Goal: Task Accomplishment & Management: Manage account settings

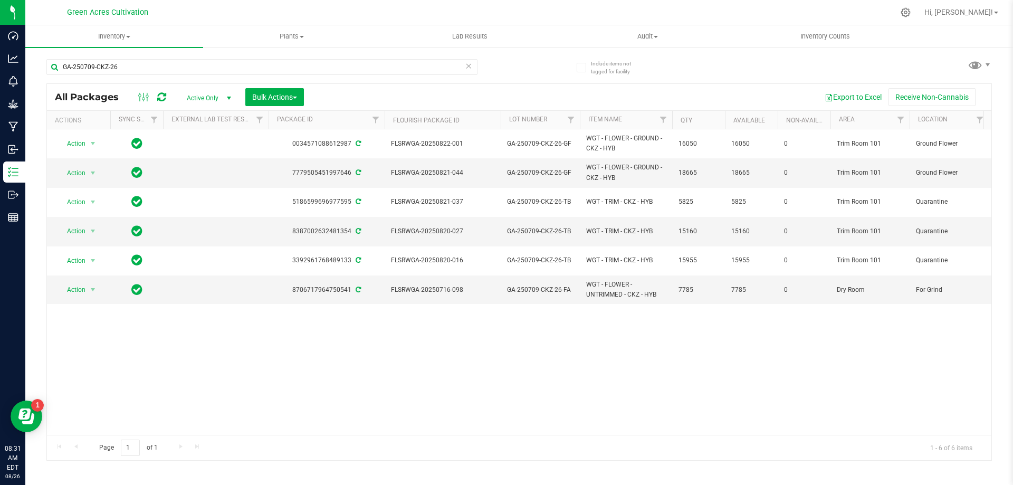
scroll to position [0, 299]
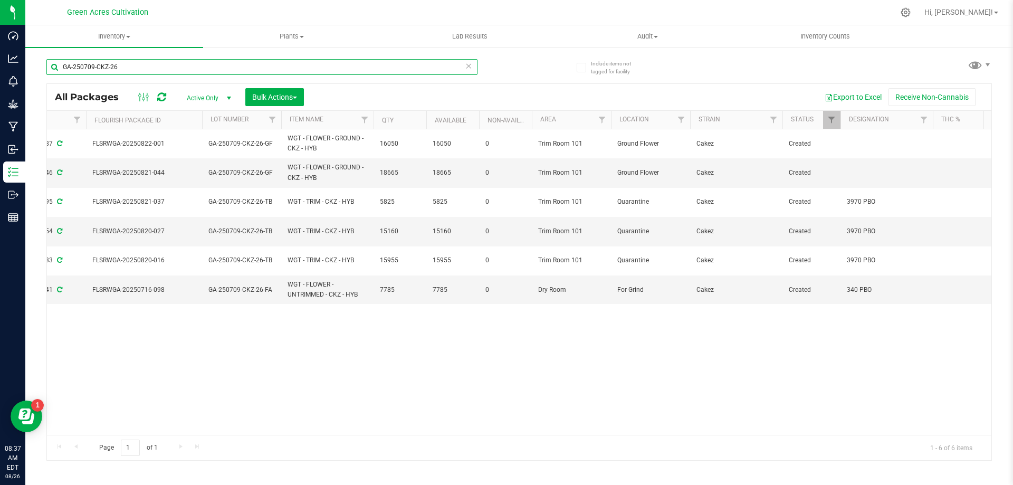
click at [316, 73] on input "GA-250709-CKZ-26" at bounding box center [261, 67] width 431 height 16
paste input "text"
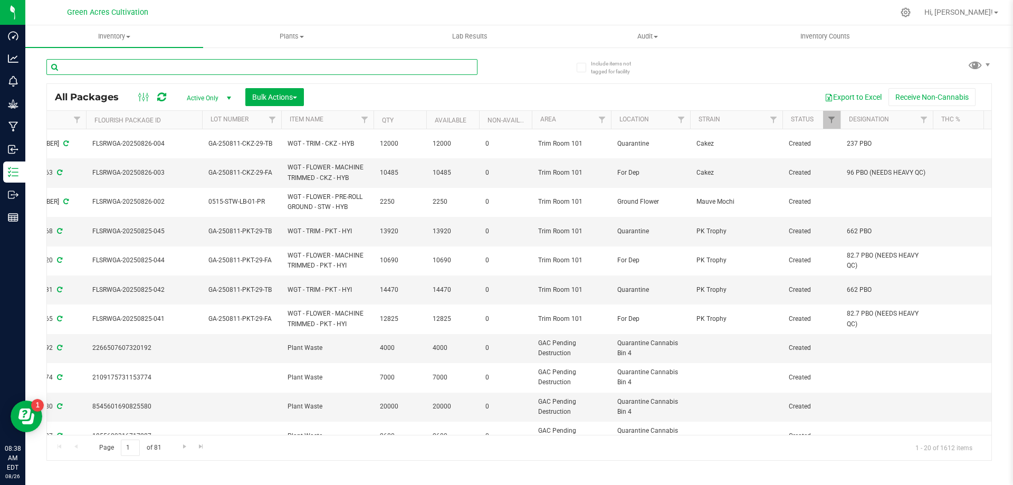
click at [420, 64] on input "text" at bounding box center [261, 67] width 431 height 16
paste input "GA-250728-CKZ-06"
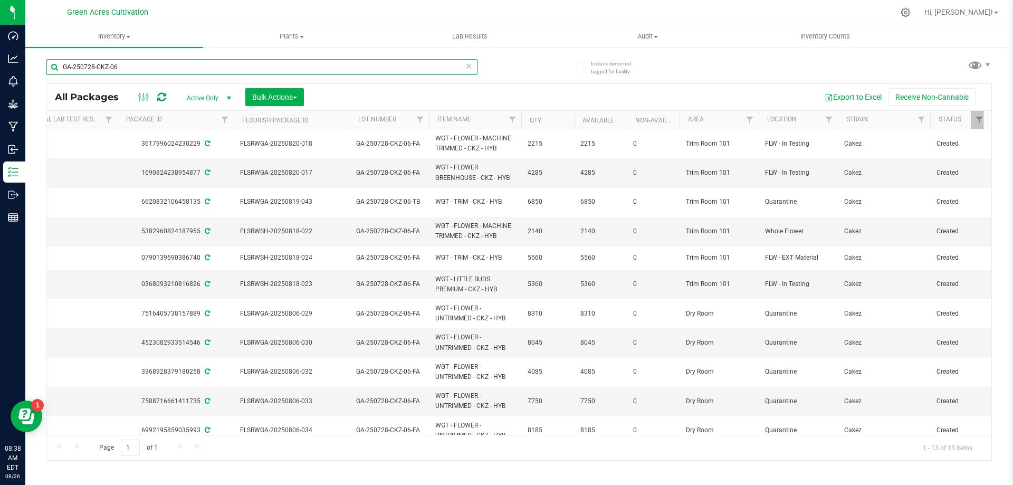
type input "GA-250728-CKZ-06"
click at [465, 65] on icon at bounding box center [468, 65] width 7 height 13
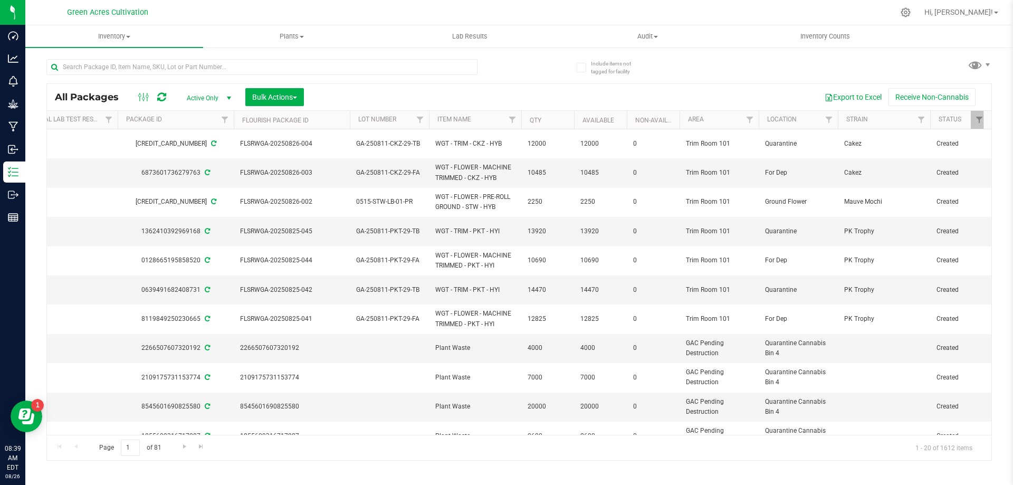
drag, startPoint x: 357, startPoint y: 84, endPoint x: 356, endPoint y: 76, distance: 7.9
click at [356, 81] on div "All Packages Active Only Active Only Lab Samples Locked All External Internal B…" at bounding box center [519, 255] width 946 height 412
click at [357, 69] on input "text" at bounding box center [261, 67] width 431 height 16
click at [401, 63] on input "text" at bounding box center [261, 67] width 431 height 16
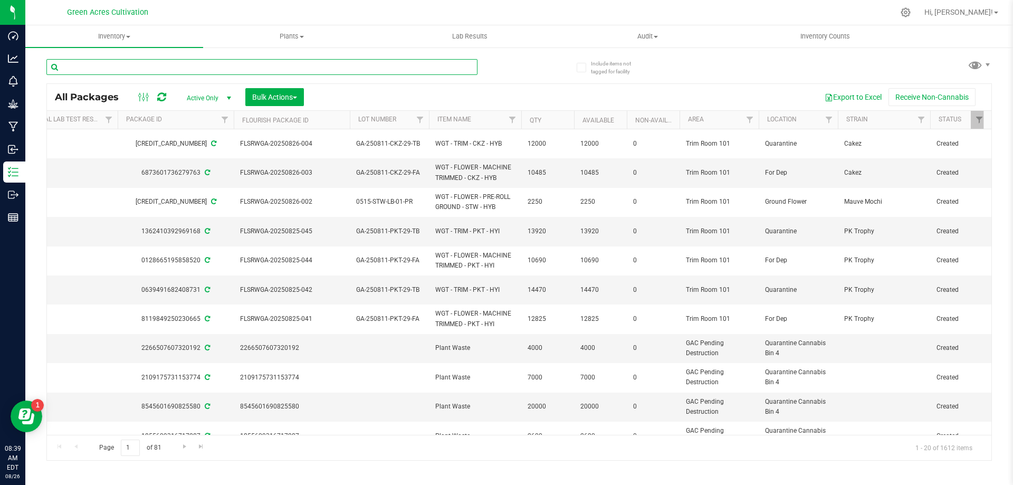
paste input "FLSRWSH-20250818-024"
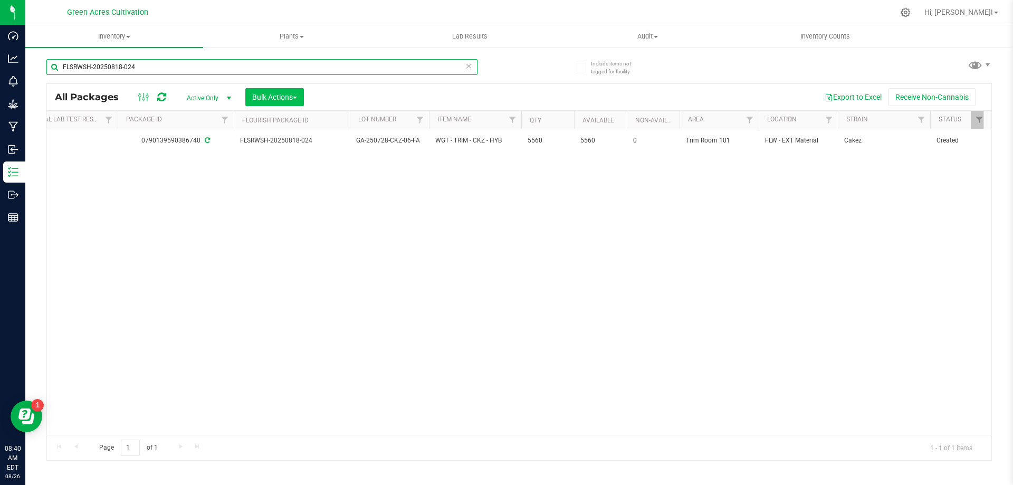
type input "FLSRWSH-20250818-024"
click at [297, 91] on button "Bulk Actions" at bounding box center [274, 97] width 59 height 18
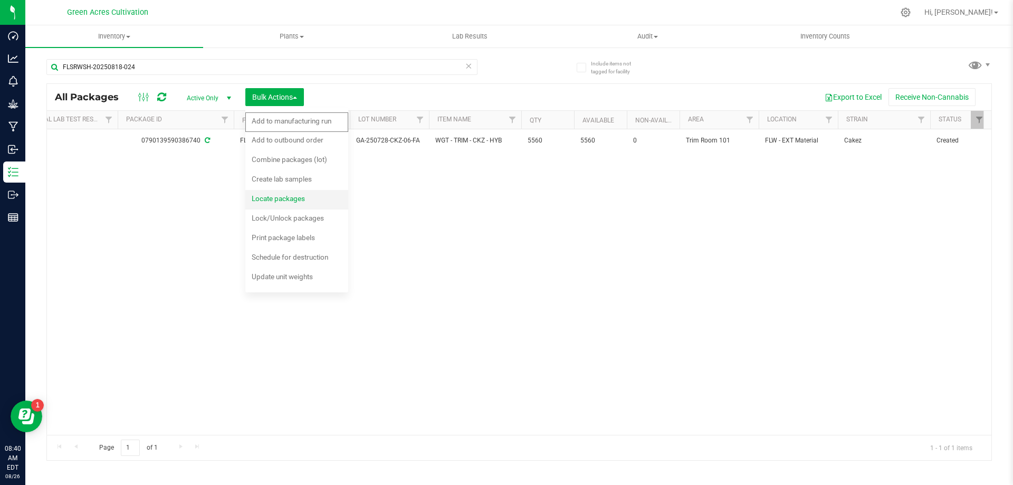
click at [315, 196] on div "Locate packages" at bounding box center [286, 200] width 68 height 17
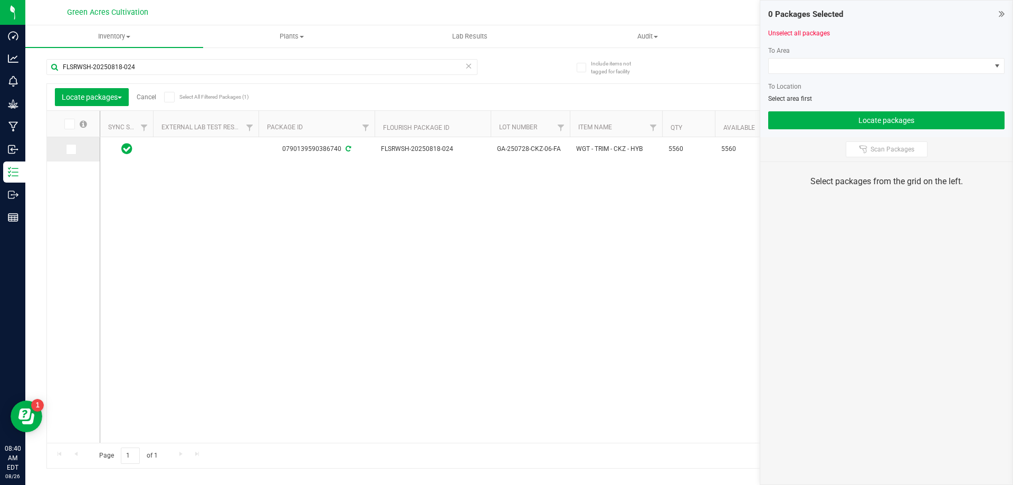
click at [71, 149] on icon at bounding box center [70, 149] width 7 height 0
click at [0, 0] on input "checkbox" at bounding box center [0, 0] width 0 height 0
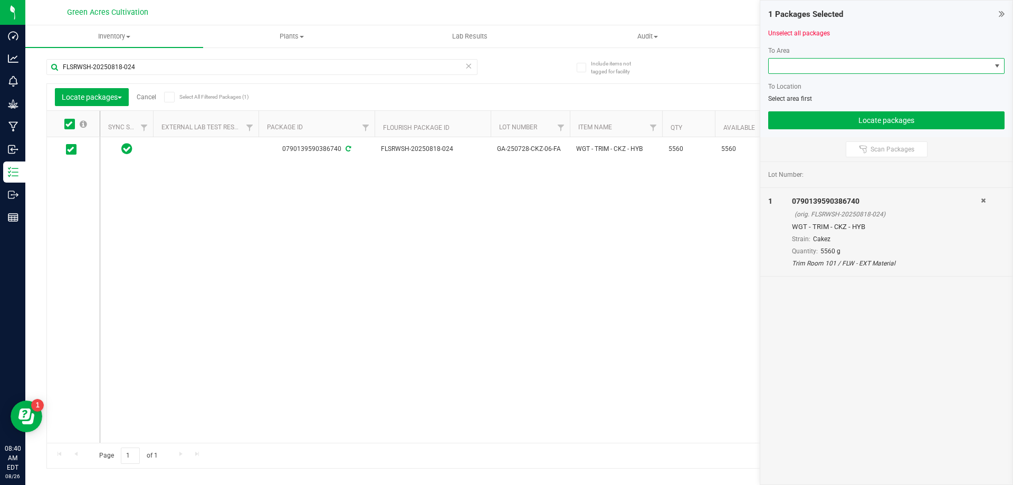
click at [888, 71] on span at bounding box center [880, 66] width 222 height 15
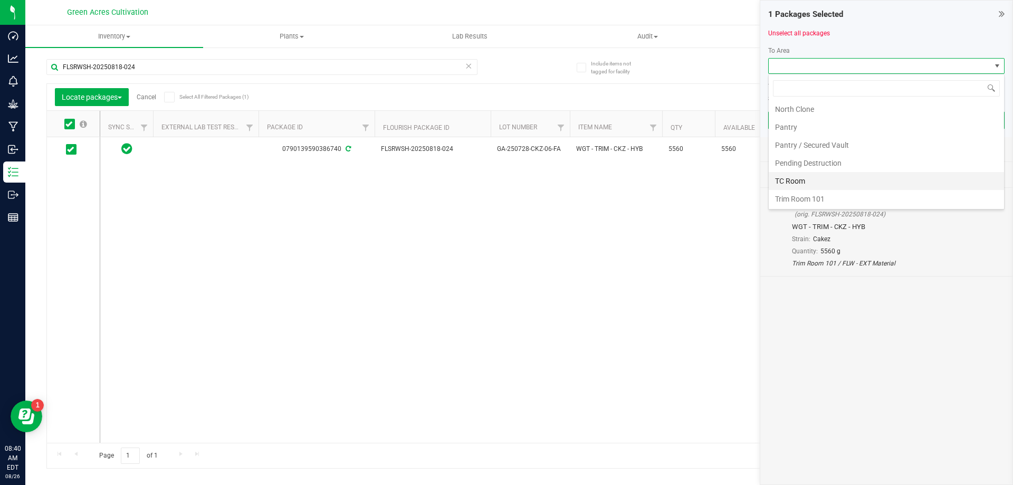
scroll to position [200, 0]
click at [819, 194] on li "Trim Room 101" at bounding box center [886, 198] width 235 height 18
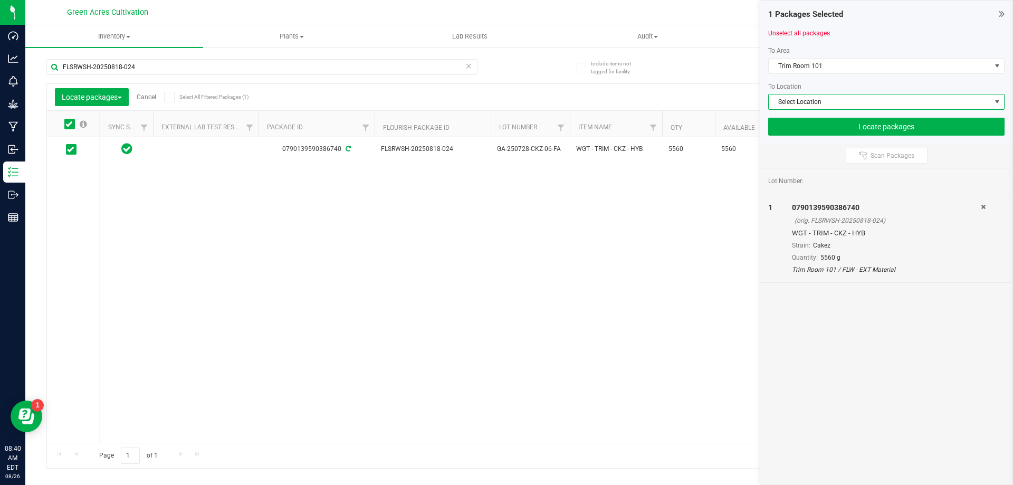
click at [817, 102] on span "Select Location" at bounding box center [880, 101] width 222 height 15
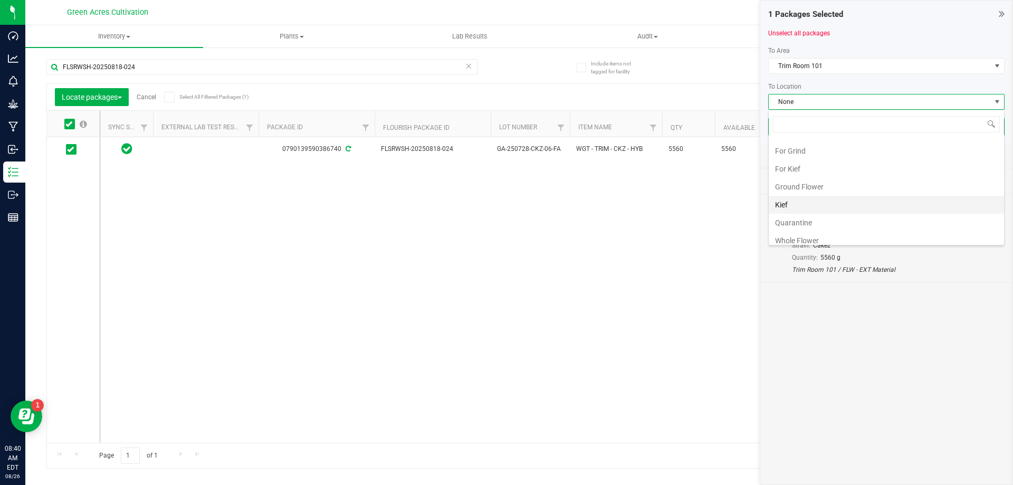
scroll to position [217, 0]
click at [807, 215] on li "Quarantine" at bounding box center [886, 216] width 235 height 18
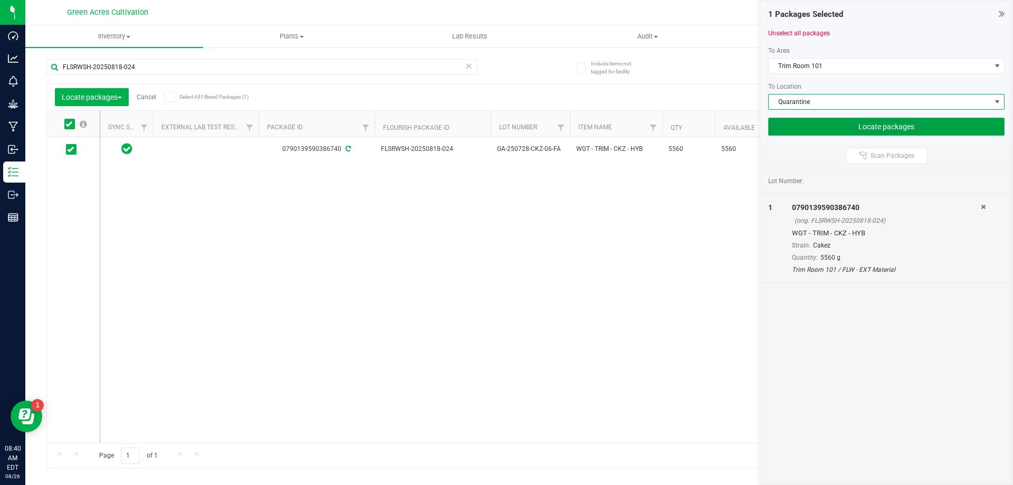
click at [816, 124] on button "Locate packages" at bounding box center [887, 127] width 236 height 18
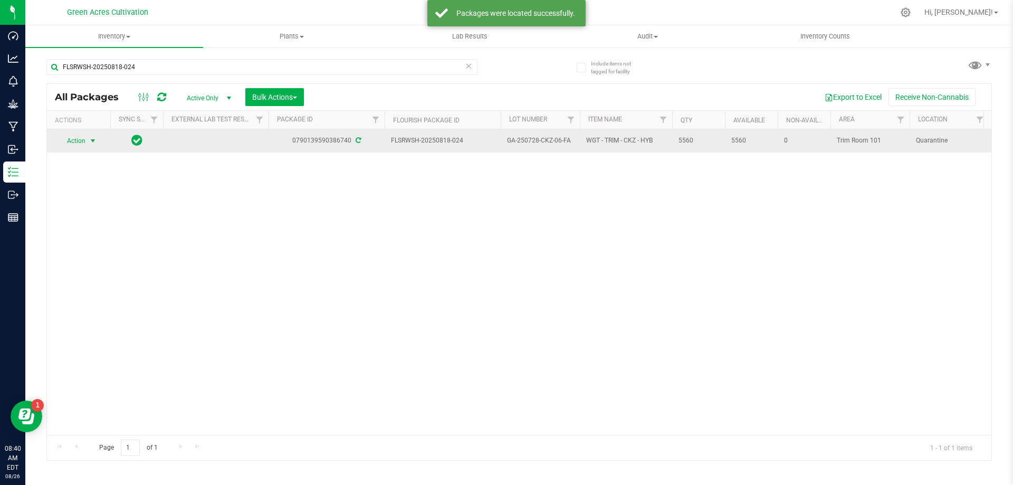
click at [82, 141] on span "Action" at bounding box center [72, 141] width 29 height 15
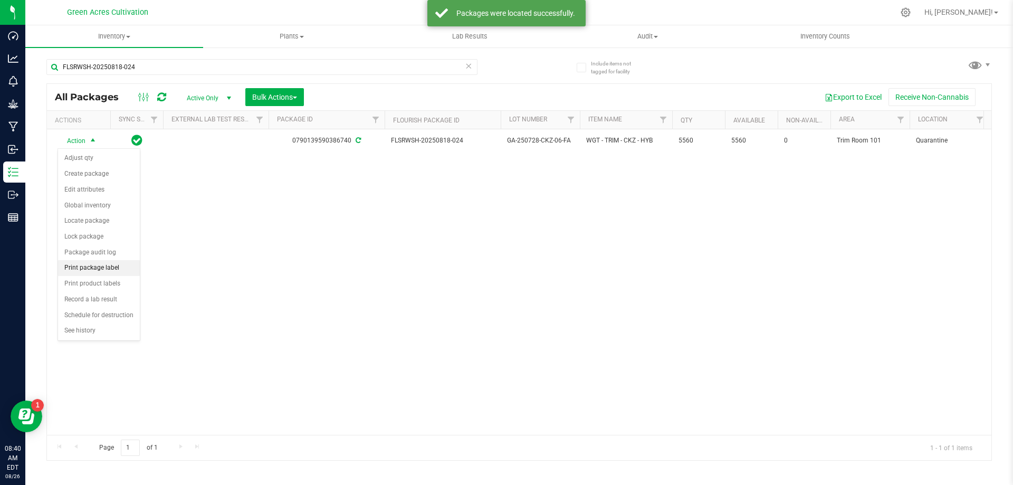
click at [105, 270] on li "Print package label" at bounding box center [99, 268] width 82 height 16
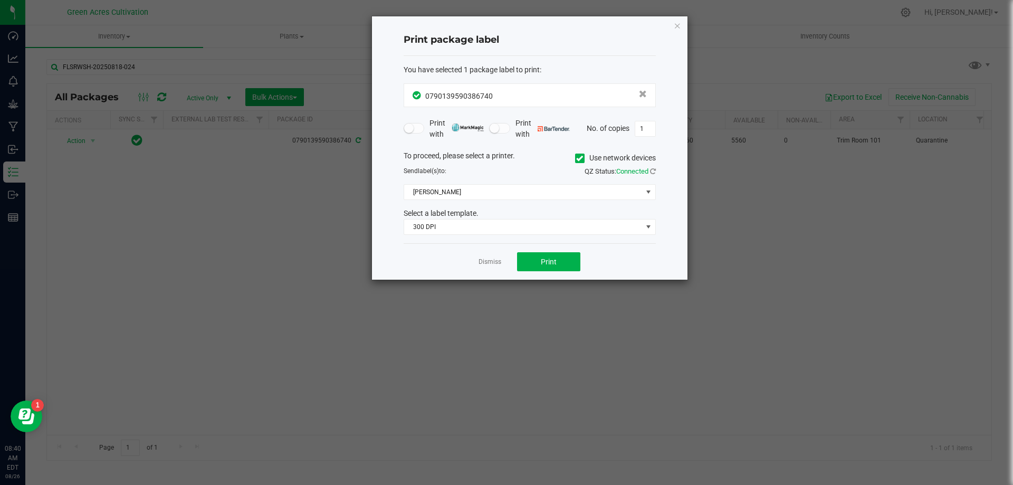
click at [584, 152] on span "Use network devices" at bounding box center [615, 158] width 81 height 16
click at [584, 156] on label "Use network devices" at bounding box center [615, 158] width 81 height 11
click at [0, 0] on input "Use network devices" at bounding box center [0, 0] width 0 height 0
click at [558, 184] on div "To proceed, please select a printer. Use network devices Send label(s) to: QZ S…" at bounding box center [530, 192] width 252 height 85
click at [549, 181] on div "To proceed, please select a printer. Use network devices Send label(s) to: QZ S…" at bounding box center [530, 192] width 252 height 85
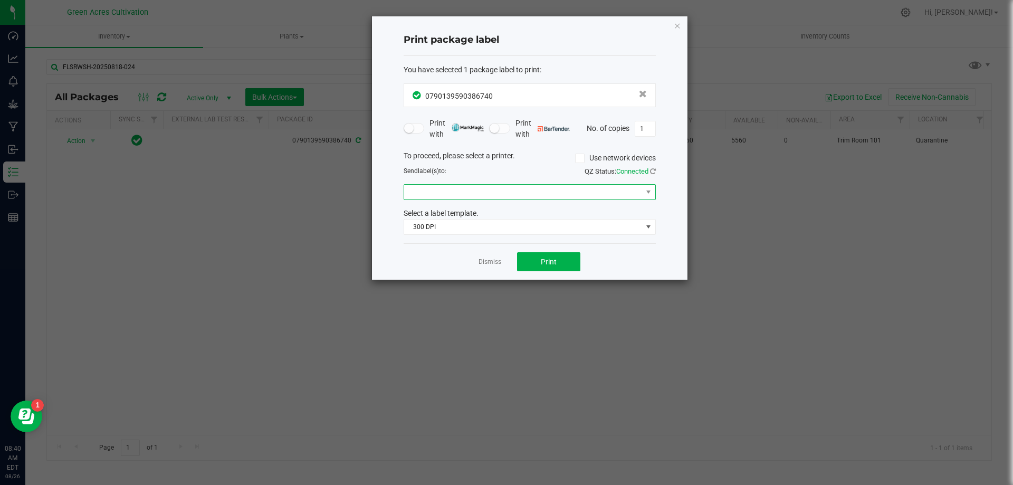
click at [549, 188] on span at bounding box center [523, 192] width 238 height 15
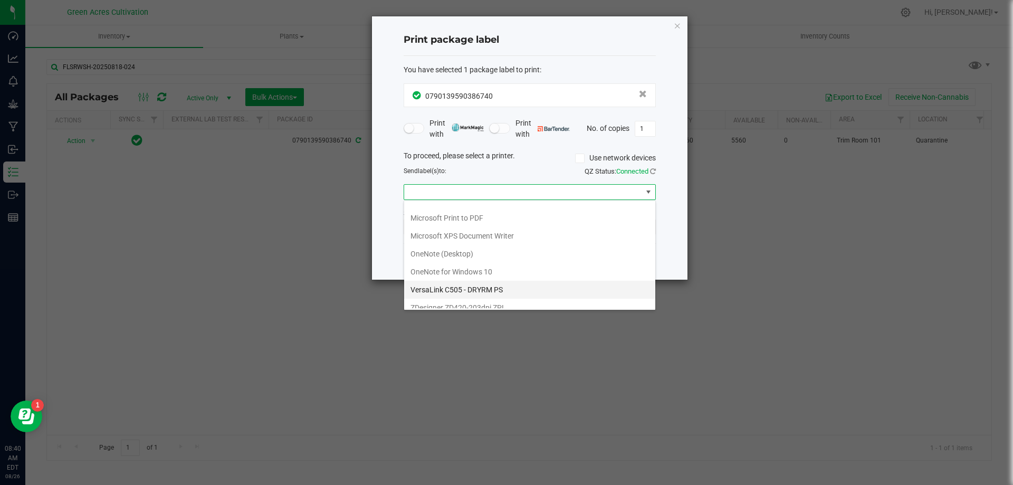
scroll to position [38, 0]
click at [463, 297] on ZPL "ZDesigner ZD420-203dpi ZPL" at bounding box center [529, 299] width 251 height 18
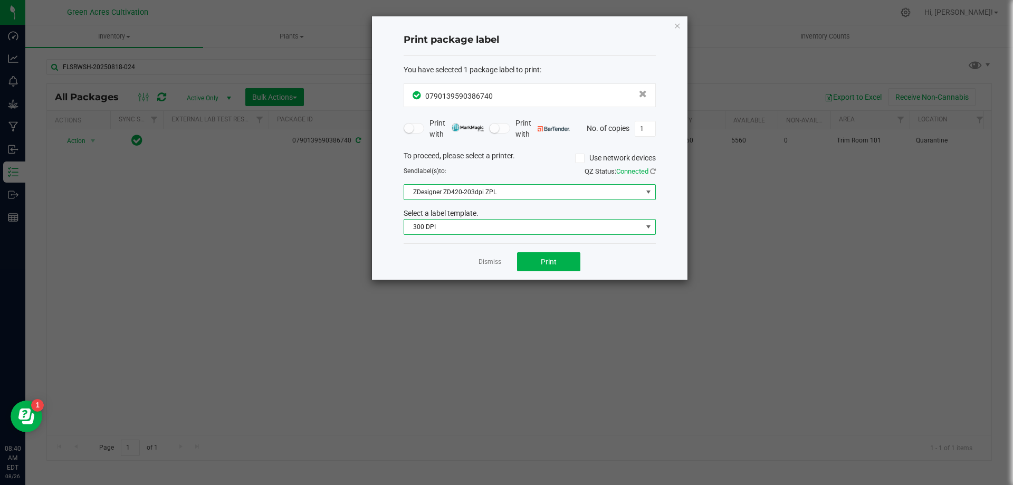
click at [468, 228] on span "300 DPI" at bounding box center [523, 227] width 238 height 15
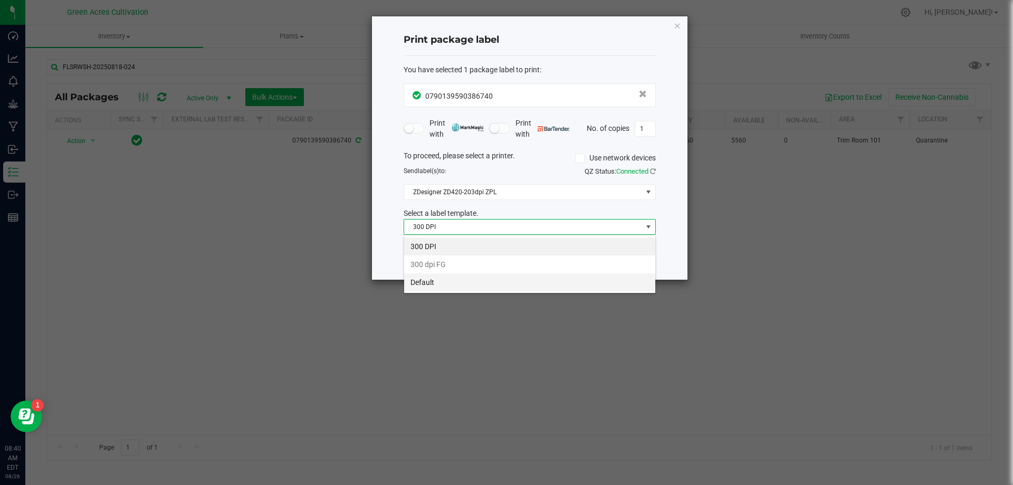
scroll to position [16, 252]
click at [447, 287] on li "Default" at bounding box center [529, 282] width 251 height 18
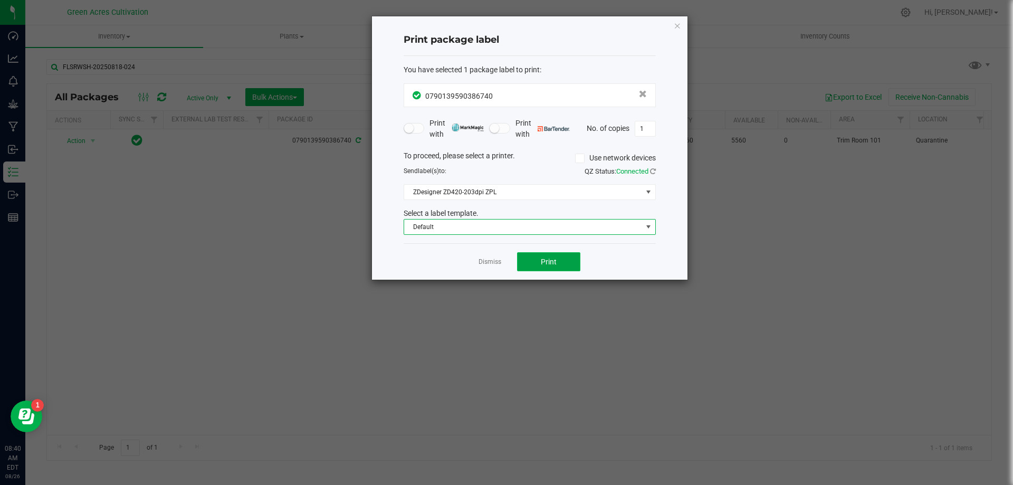
click at [542, 258] on span "Print" at bounding box center [549, 262] width 16 height 8
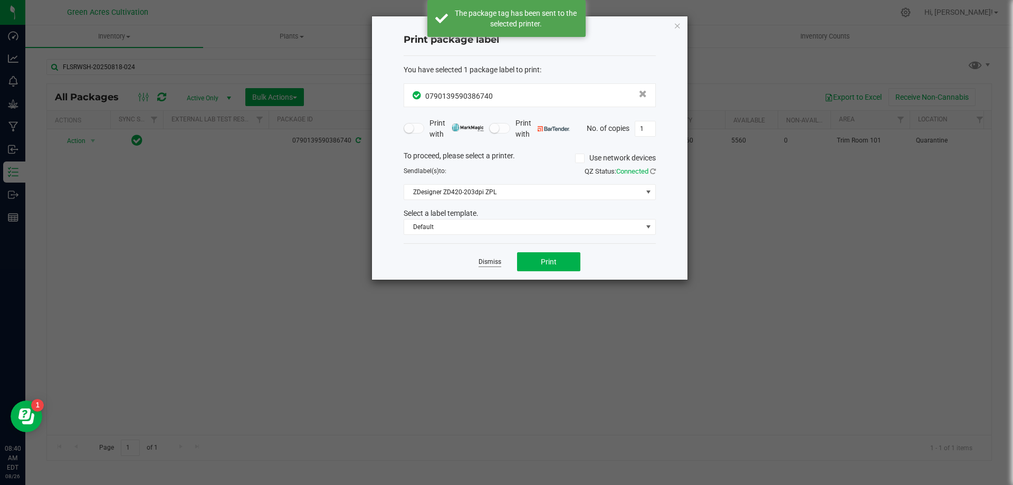
click at [484, 259] on link "Dismiss" at bounding box center [490, 262] width 23 height 9
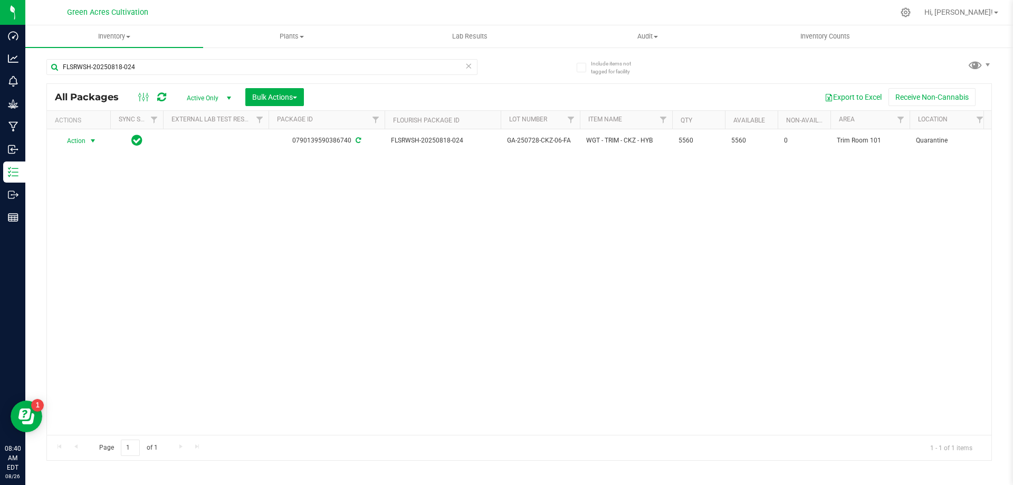
click at [266, 250] on div "Action Action Adjust qty Create package Edit attributes Global inventory Locate…" at bounding box center [519, 282] width 945 height 306
click at [376, 71] on input "FLSRWSH-20250818-024" at bounding box center [261, 67] width 431 height 16
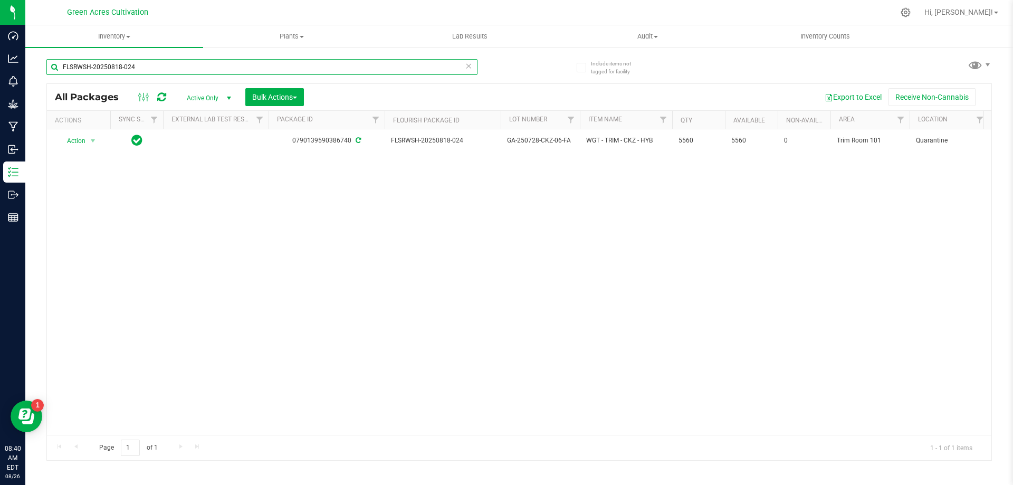
paste input "5-011"
type input "FLSRWSH-20250815-011"
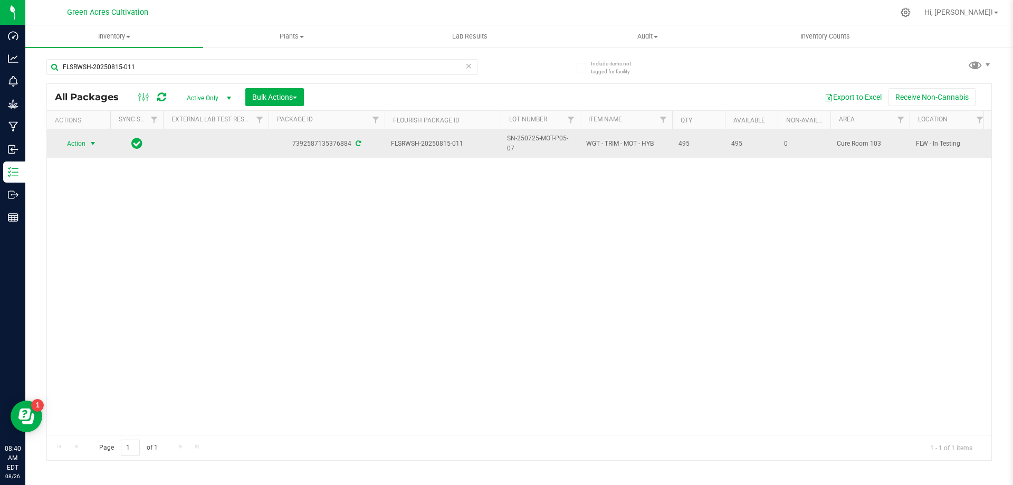
click at [97, 143] on span "select" at bounding box center [93, 143] width 8 height 8
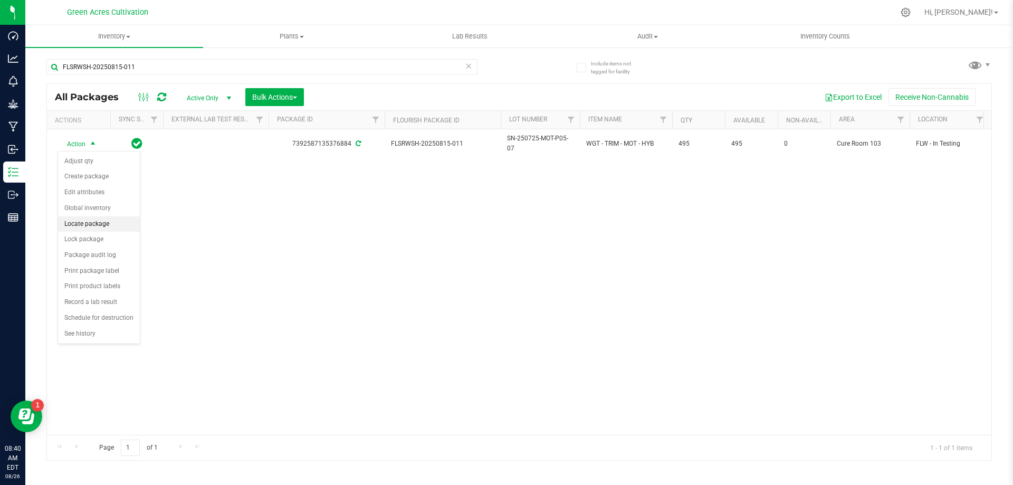
click at [115, 225] on li "Locate package" at bounding box center [99, 224] width 82 height 16
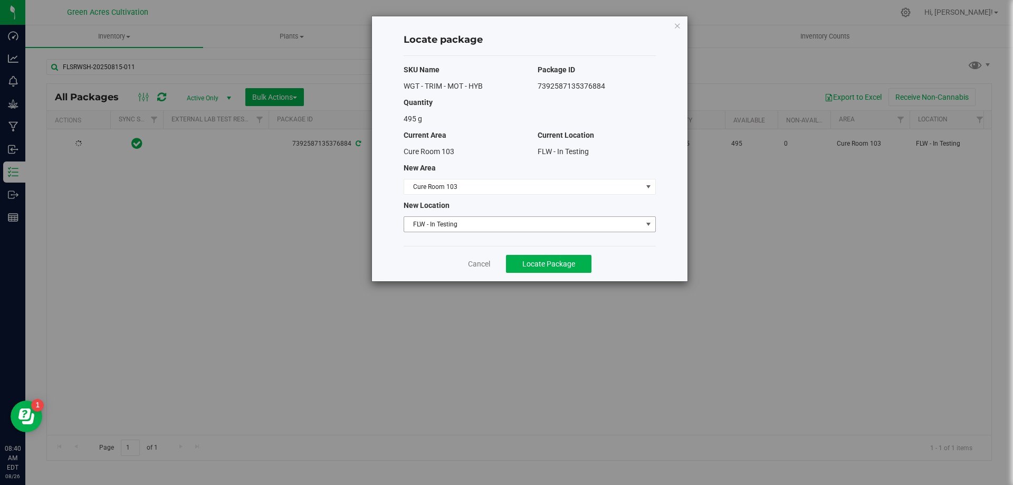
click at [438, 224] on span "FLW - In Testing" at bounding box center [523, 224] width 238 height 15
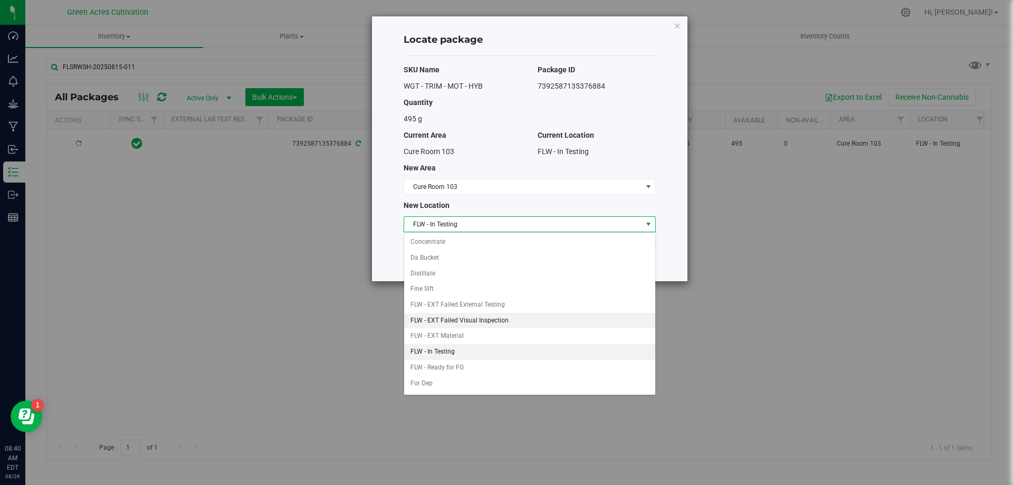
scroll to position [108, 0]
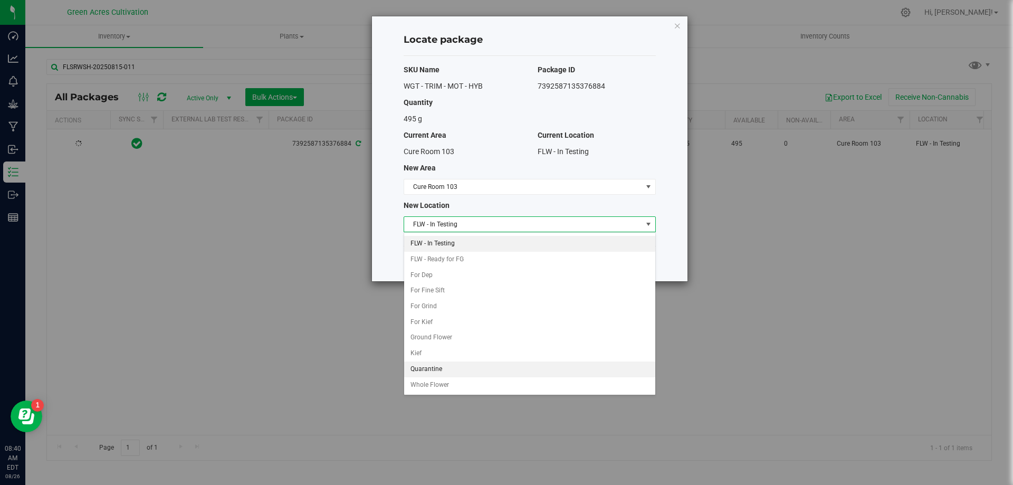
click at [431, 369] on li "Quarantine" at bounding box center [529, 370] width 251 height 16
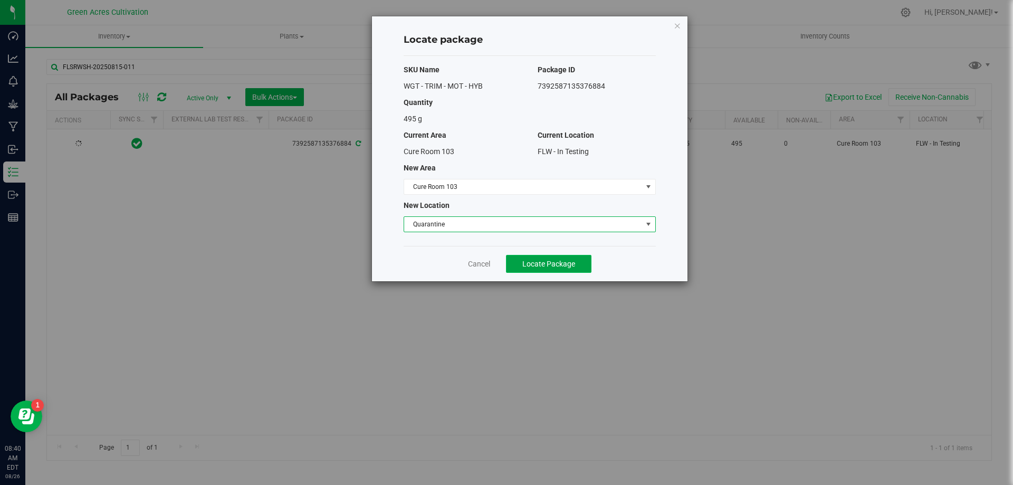
click at [571, 261] on span "Locate Package" at bounding box center [549, 264] width 53 height 8
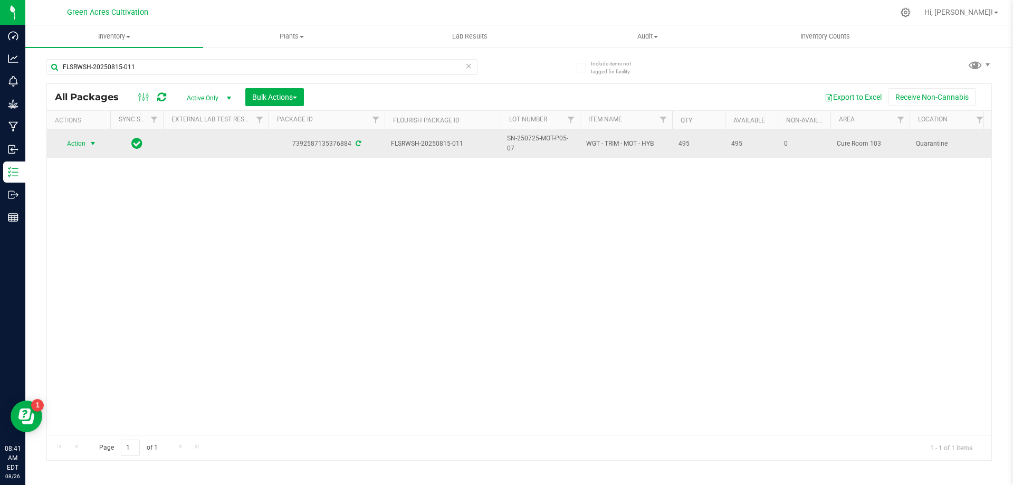
click at [63, 144] on span "Action" at bounding box center [72, 143] width 29 height 15
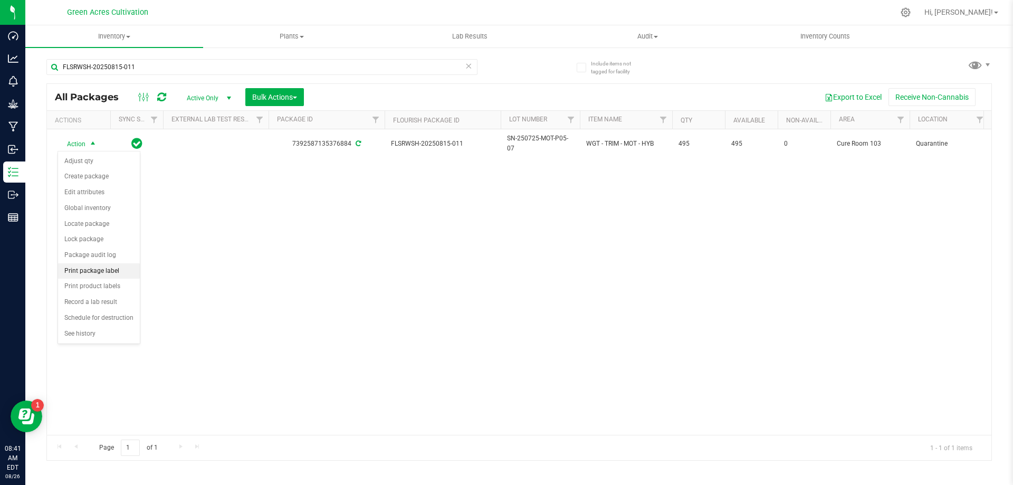
click at [109, 273] on li "Print package label" at bounding box center [99, 271] width 82 height 16
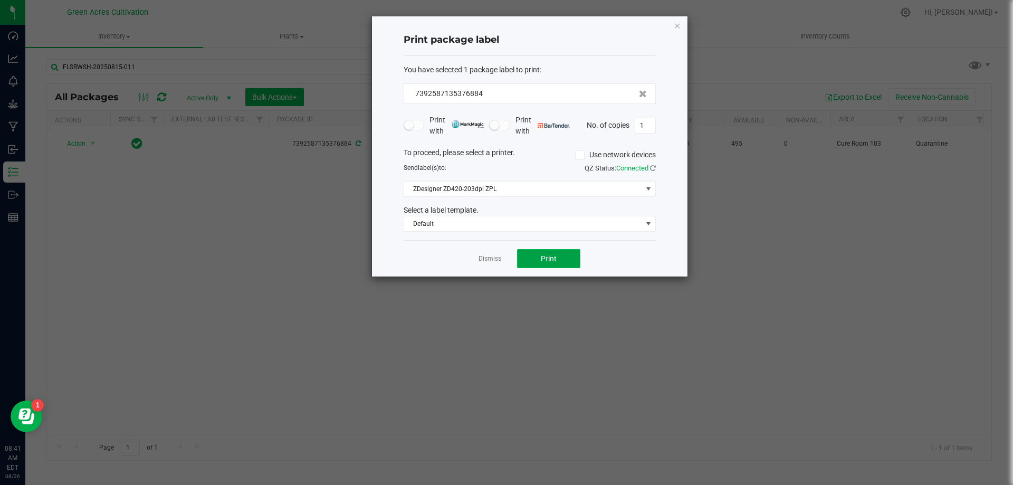
click at [548, 252] on button "Print" at bounding box center [548, 258] width 63 height 19
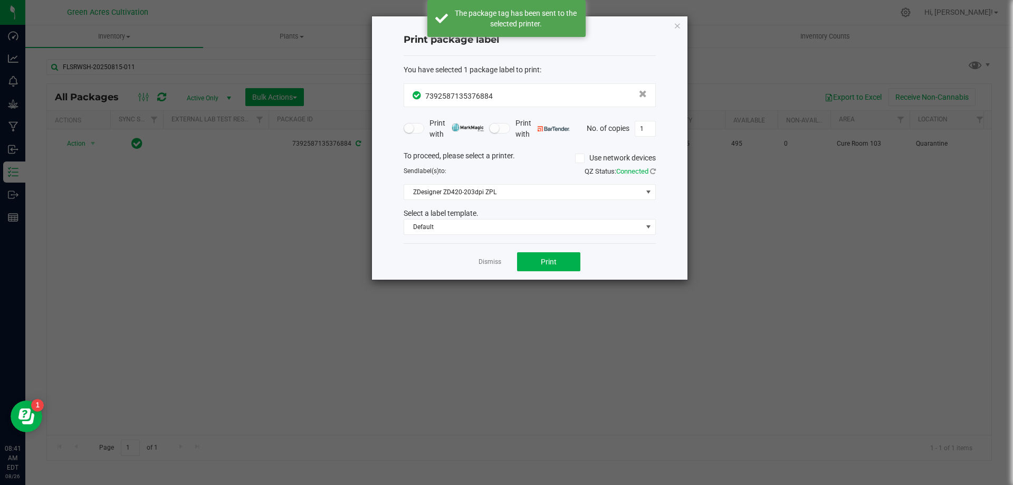
click at [470, 264] on div "Dismiss Print" at bounding box center [530, 261] width 252 height 36
click at [477, 264] on div "Dismiss Print" at bounding box center [530, 261] width 252 height 36
click at [485, 255] on div "Dismiss Print" at bounding box center [530, 261] width 252 height 36
click at [486, 255] on div "Dismiss Print" at bounding box center [530, 261] width 252 height 36
click at [485, 262] on link "Dismiss" at bounding box center [490, 262] width 23 height 9
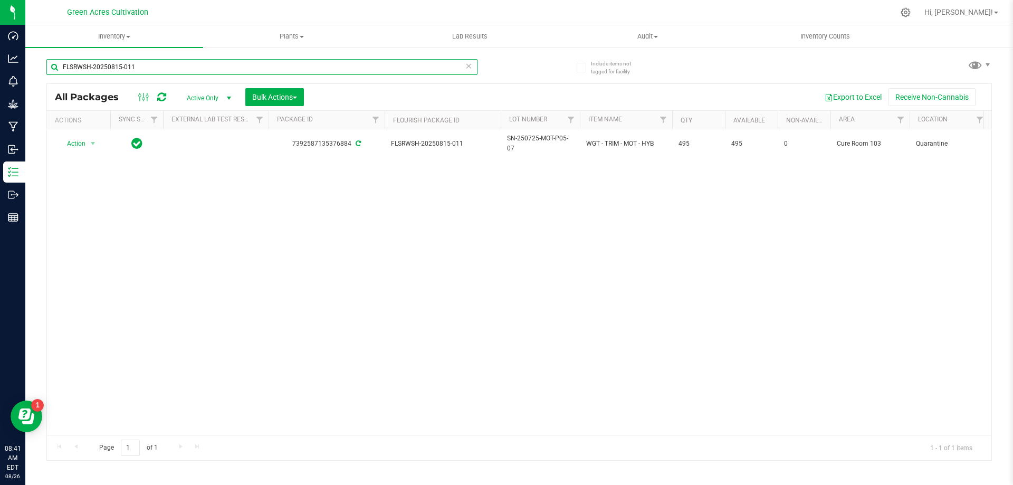
click at [438, 64] on input "FLSRWSH-20250815-011" at bounding box center [261, 67] width 431 height 16
paste input "4-040"
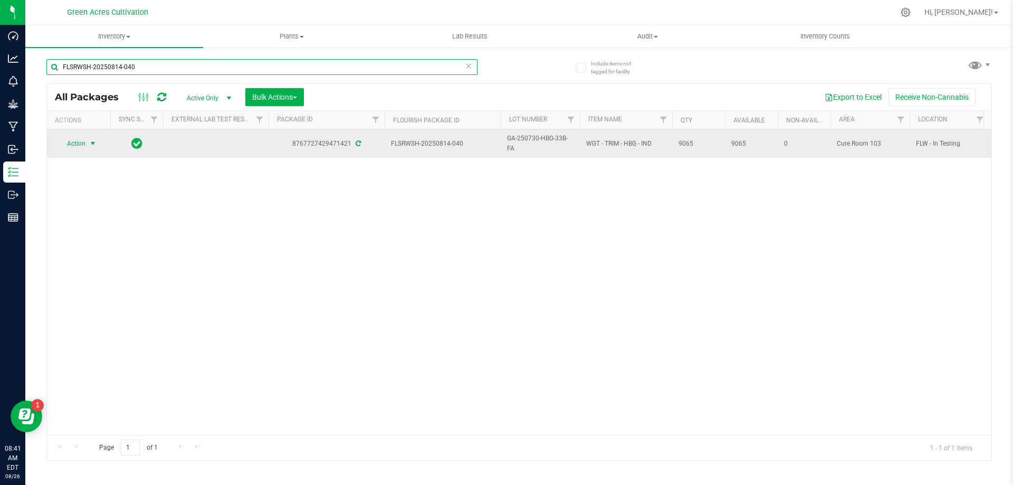
type input "FLSRWSH-20250814-040"
click at [97, 140] on span "select" at bounding box center [93, 143] width 8 height 8
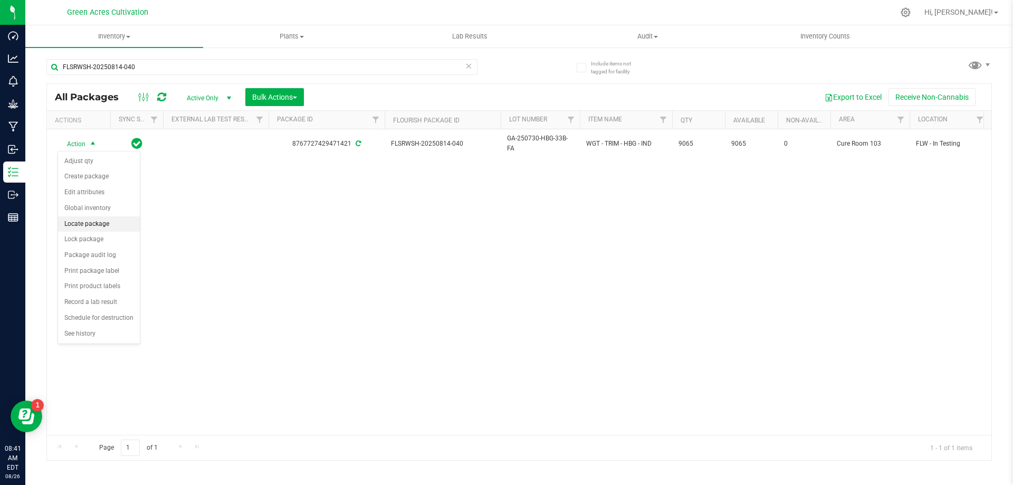
click at [91, 220] on li "Locate package" at bounding box center [99, 224] width 82 height 16
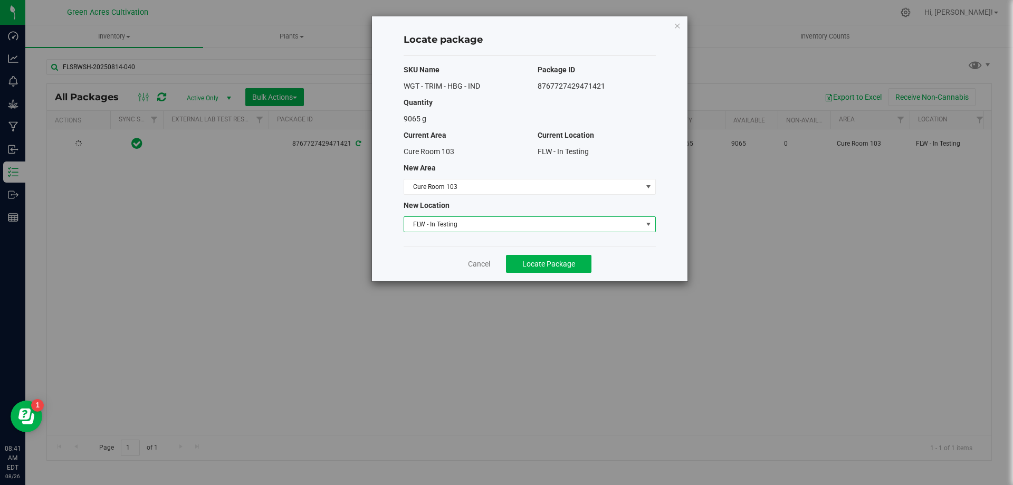
click at [515, 230] on span "FLW - In Testing" at bounding box center [523, 224] width 238 height 15
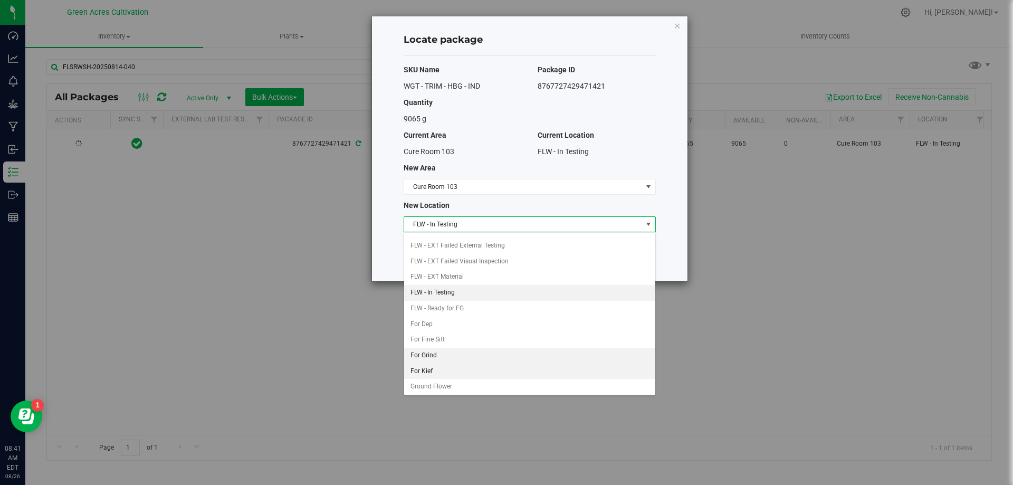
scroll to position [108, 0]
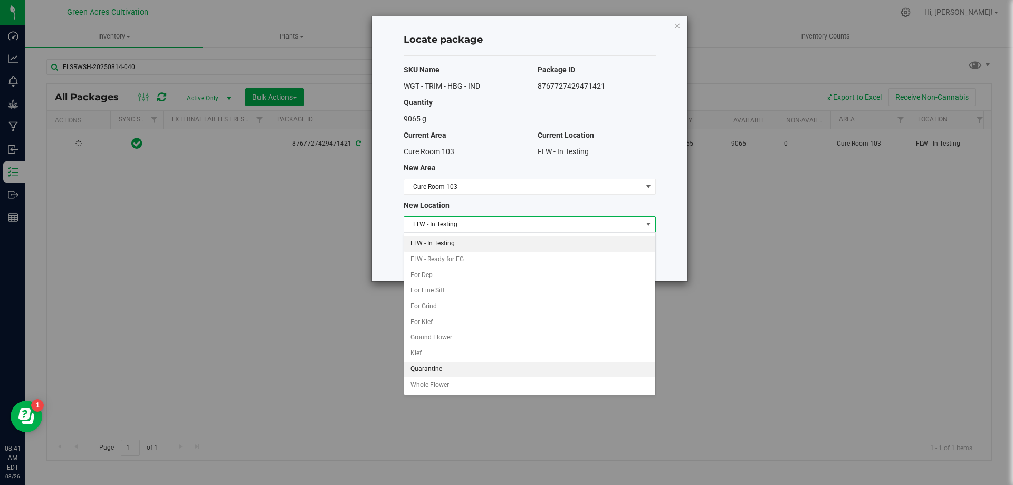
click at [452, 367] on li "Quarantine" at bounding box center [529, 370] width 251 height 16
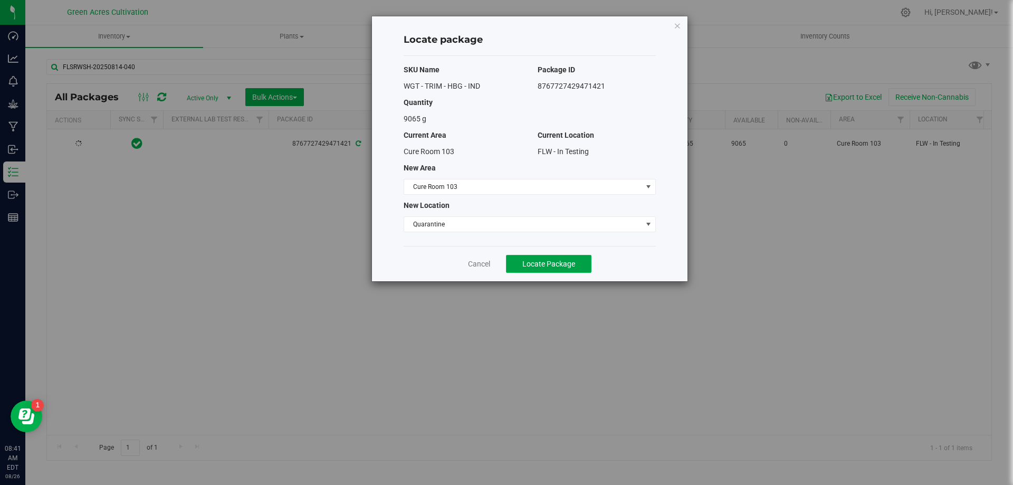
click at [547, 261] on span "Locate Package" at bounding box center [549, 264] width 53 height 8
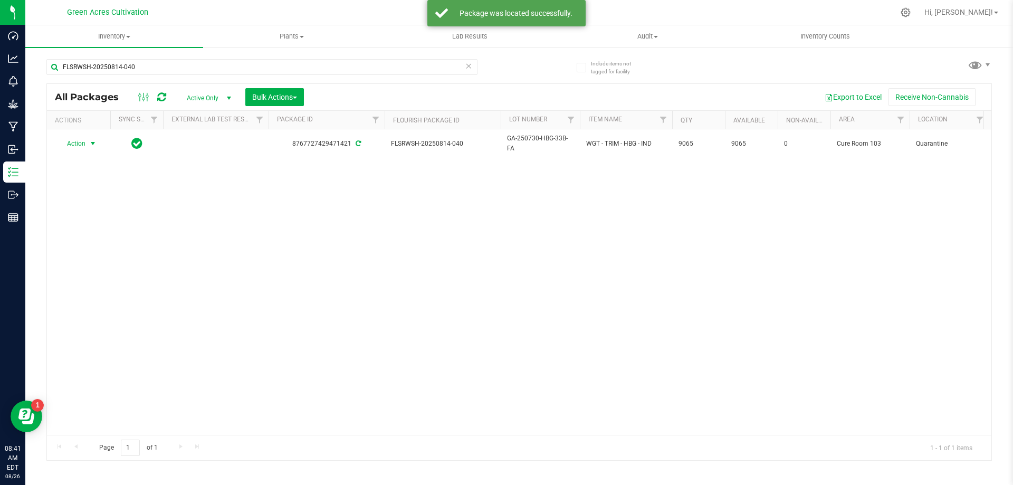
click at [83, 143] on span "Action" at bounding box center [72, 143] width 29 height 15
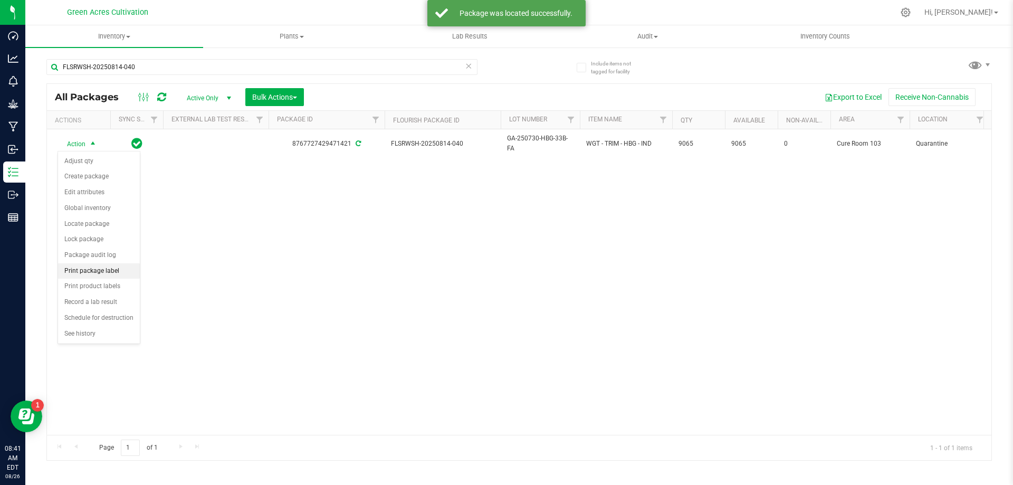
click at [106, 269] on li "Print package label" at bounding box center [99, 271] width 82 height 16
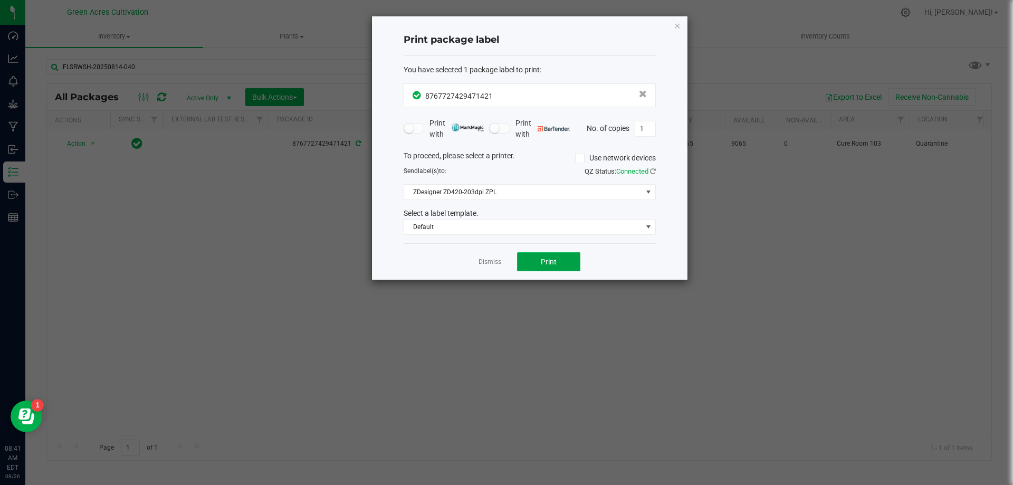
click at [566, 266] on button "Print" at bounding box center [548, 261] width 63 height 19
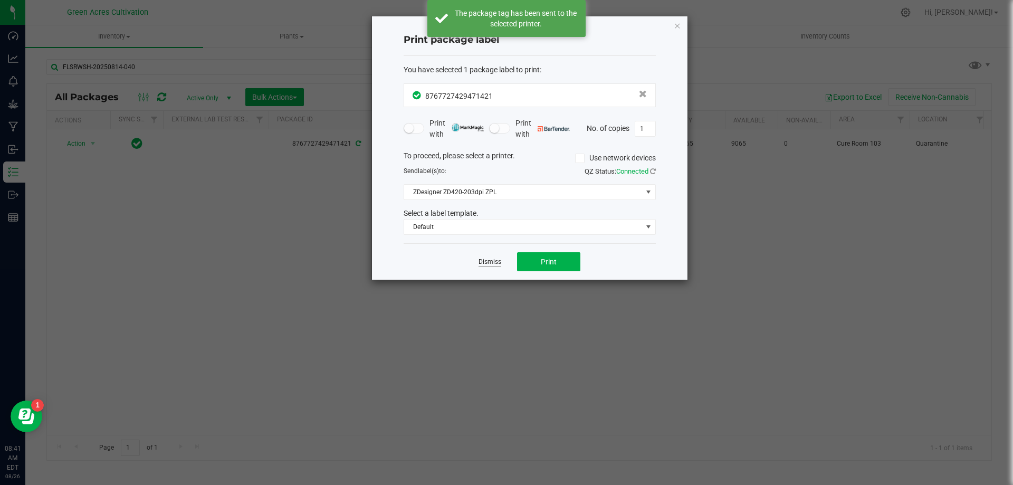
click at [492, 258] on link "Dismiss" at bounding box center [490, 262] width 23 height 9
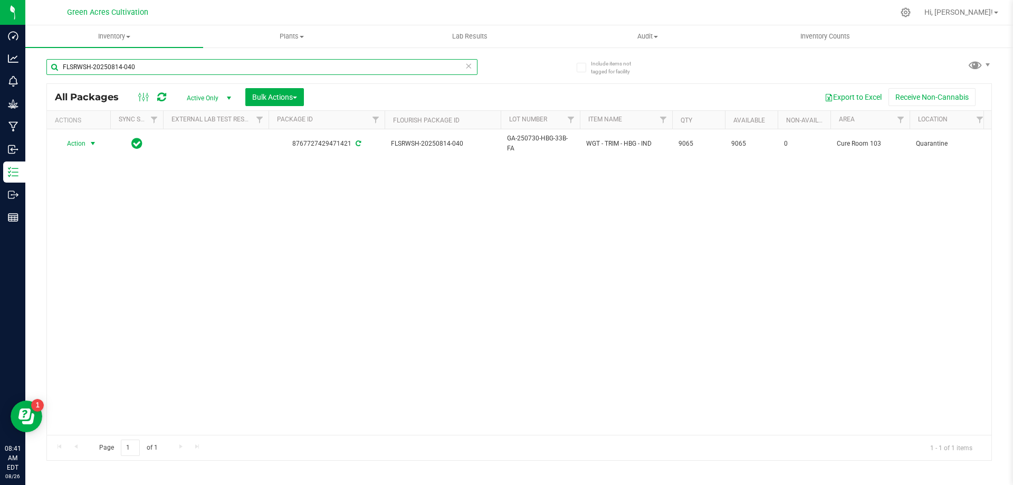
click at [396, 69] on input "FLSRWSH-20250814-040" at bounding box center [261, 67] width 431 height 16
paste input "39"
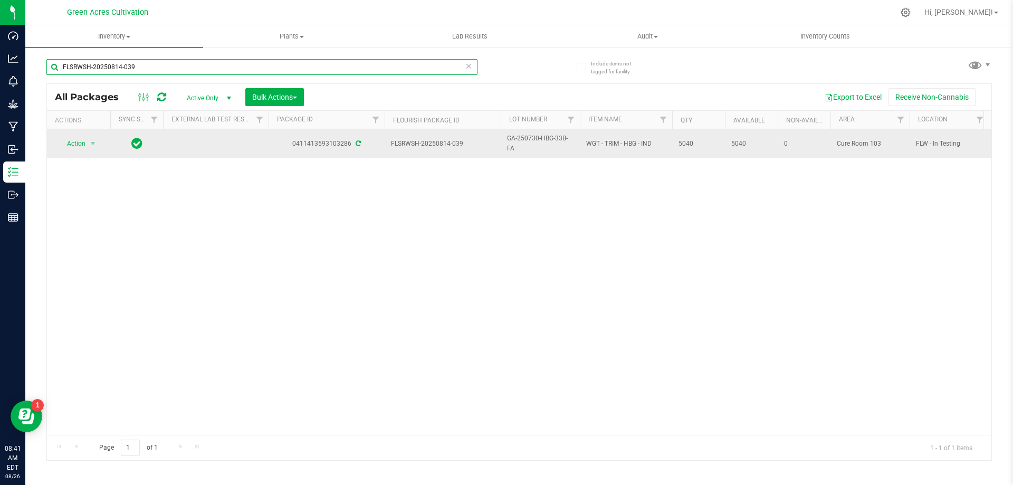
type input "FLSRWSH-20250814-039"
click at [89, 149] on span "select" at bounding box center [93, 143] width 13 height 15
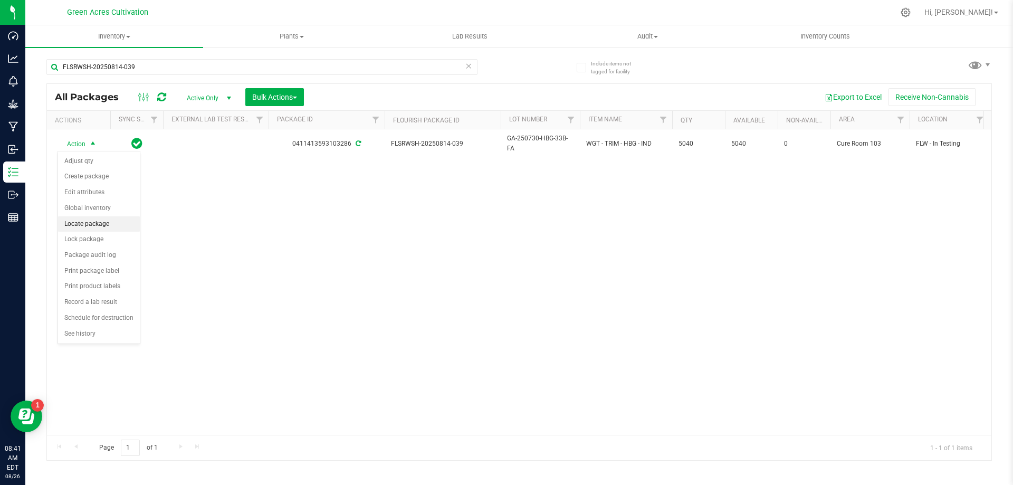
click at [103, 224] on li "Locate package" at bounding box center [99, 224] width 82 height 16
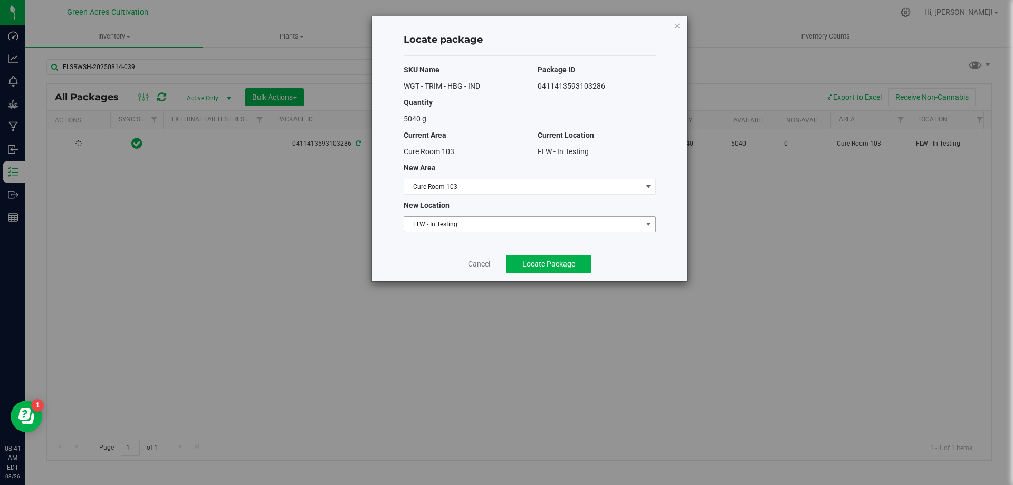
click at [430, 229] on span "FLW - In Testing" at bounding box center [523, 224] width 238 height 15
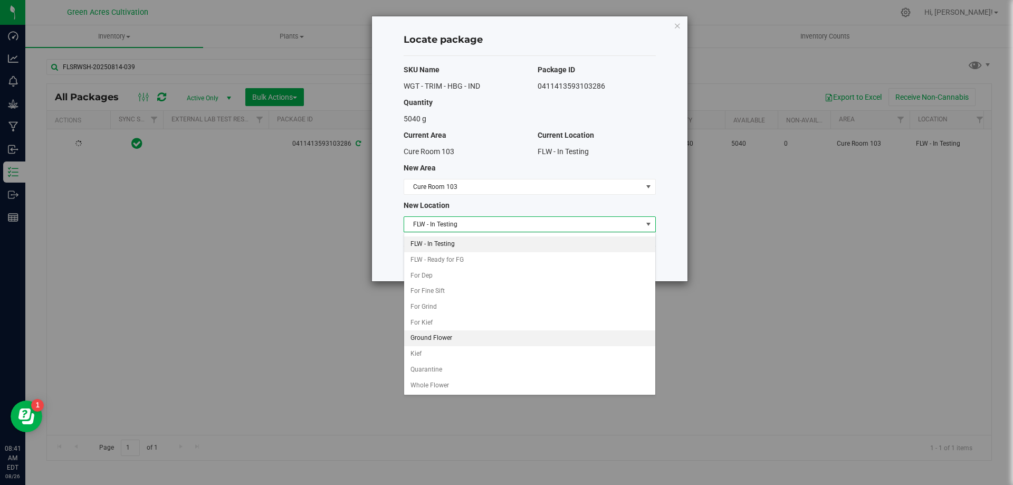
scroll to position [108, 0]
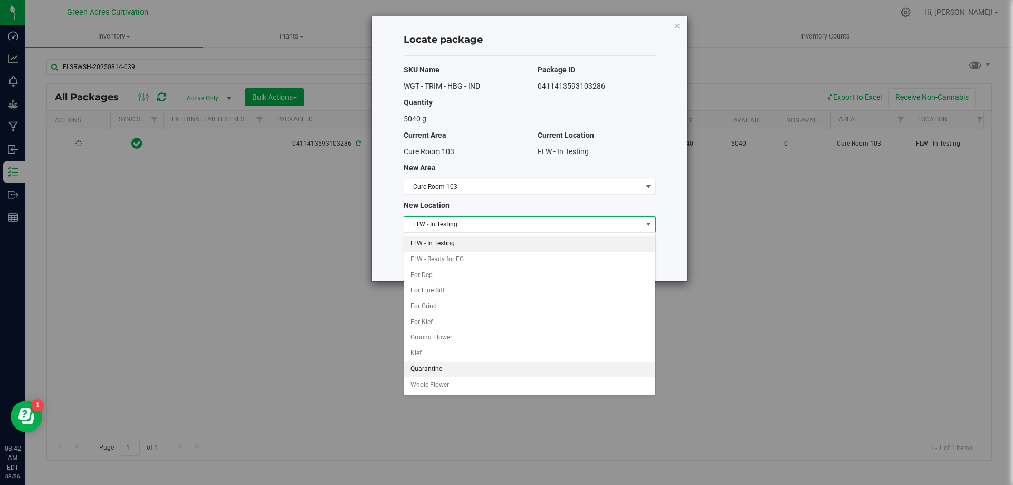
click at [434, 370] on li "Quarantine" at bounding box center [529, 370] width 251 height 16
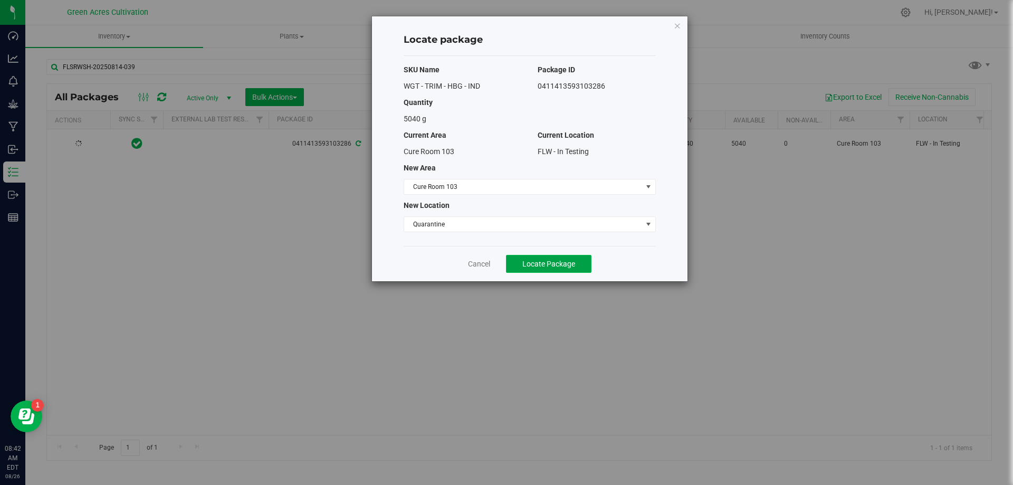
click at [530, 266] on span "Locate Package" at bounding box center [549, 264] width 53 height 8
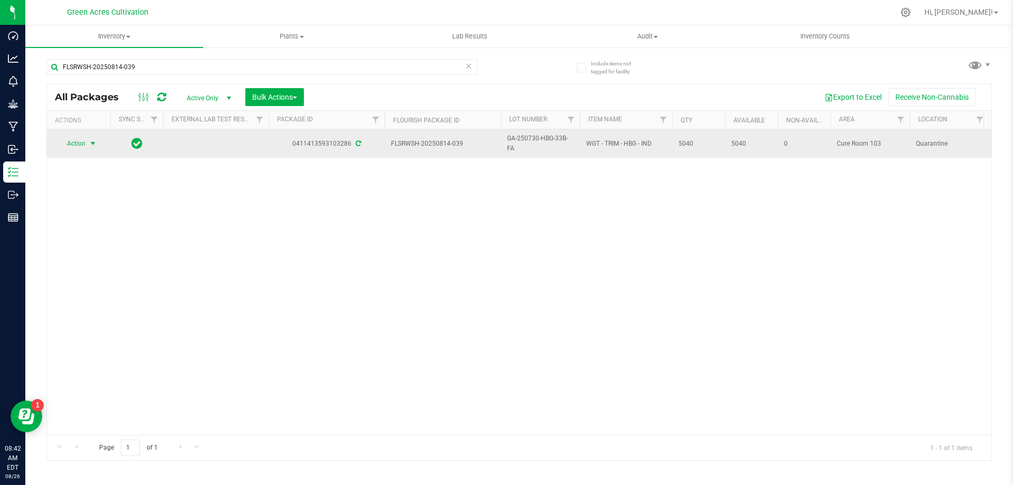
click at [84, 145] on span "Action" at bounding box center [72, 143] width 29 height 15
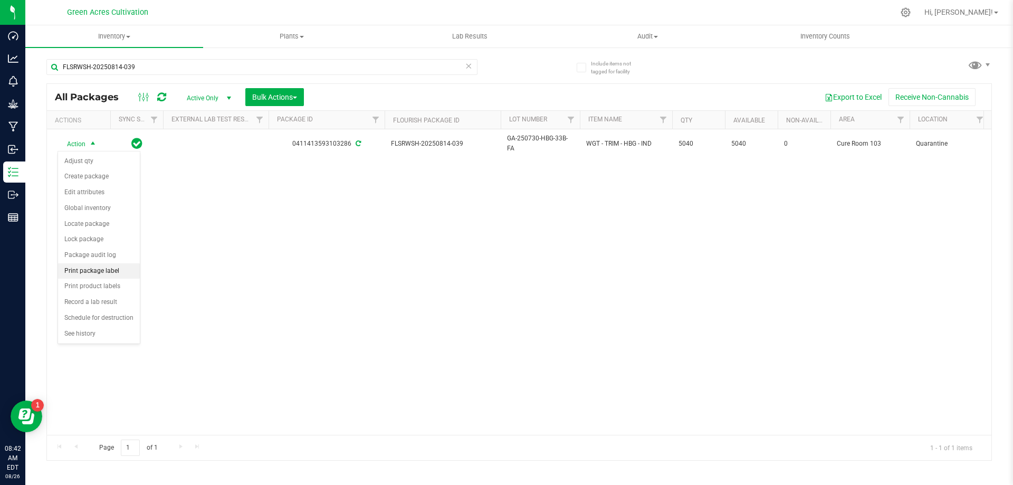
click at [113, 269] on li "Print package label" at bounding box center [99, 271] width 82 height 16
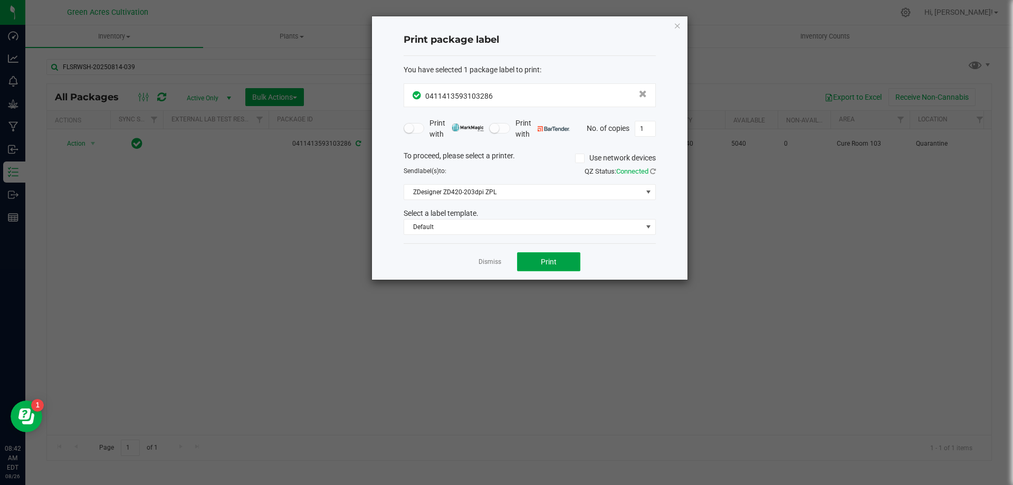
click at [559, 259] on button "Print" at bounding box center [548, 261] width 63 height 19
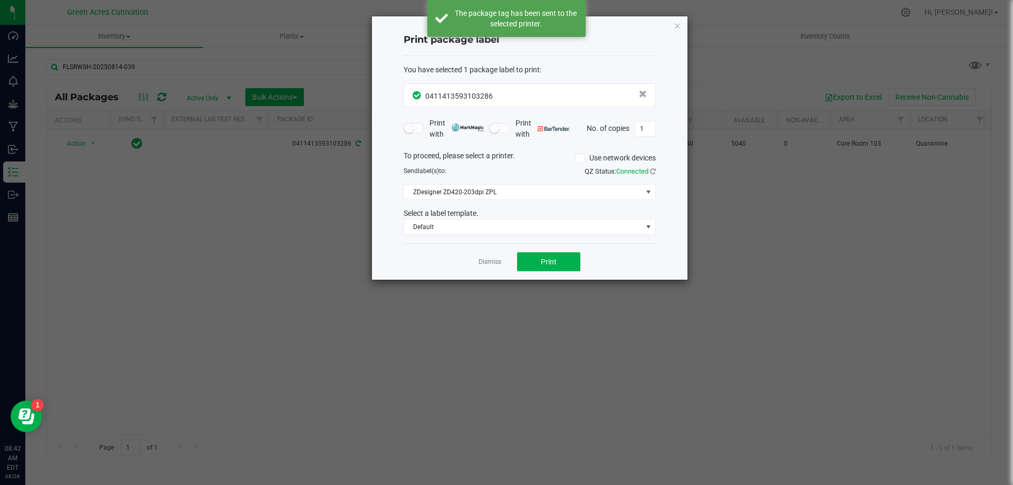
click at [492, 266] on link "Dismiss" at bounding box center [490, 262] width 23 height 9
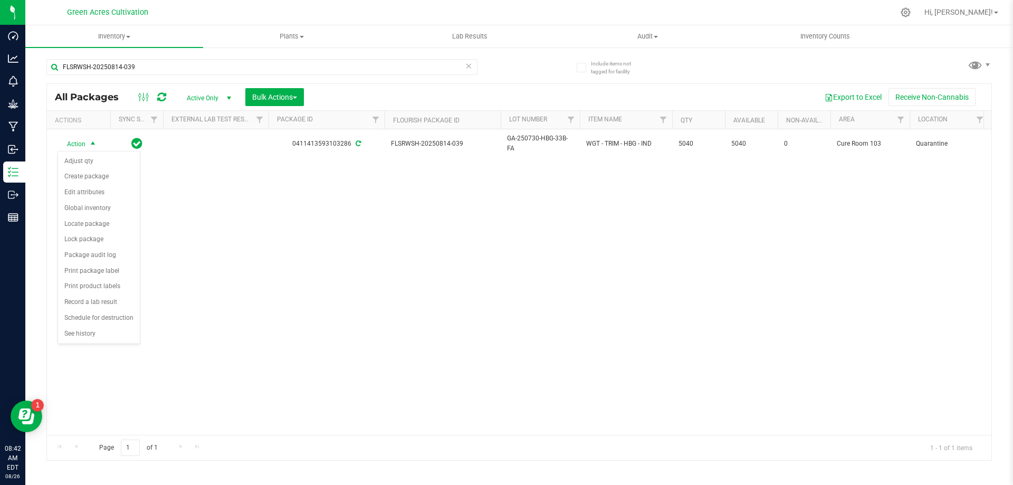
click at [322, 307] on div "Action Action Adjust qty Create package Edit attributes Global inventory Locate…" at bounding box center [519, 282] width 945 height 306
click at [504, 255] on div "Action Action Adjust qty Create package Edit attributes Global inventory Locate…" at bounding box center [519, 282] width 945 height 306
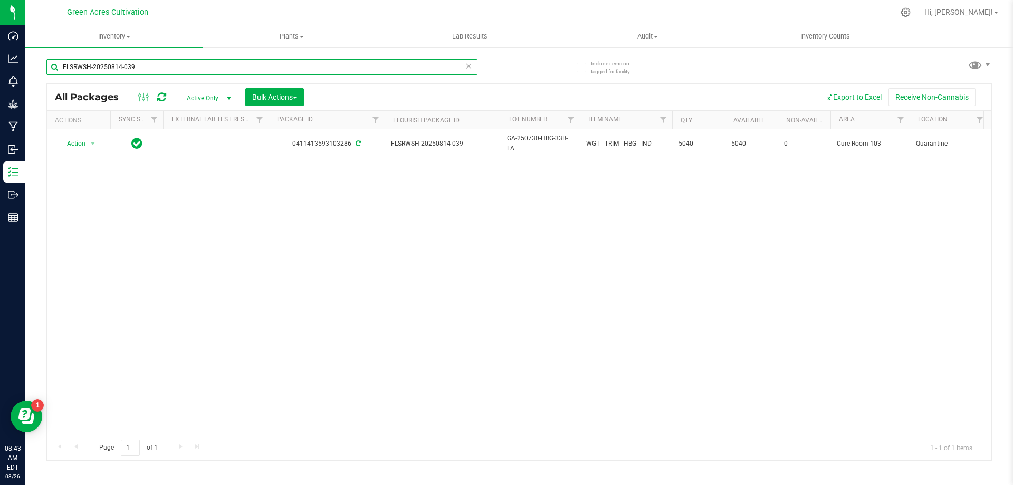
click at [384, 65] on input "FLSRWSH-20250814-039" at bounding box center [261, 67] width 431 height 16
paste input "2-008"
type input "FLSRWSH-20250812-008"
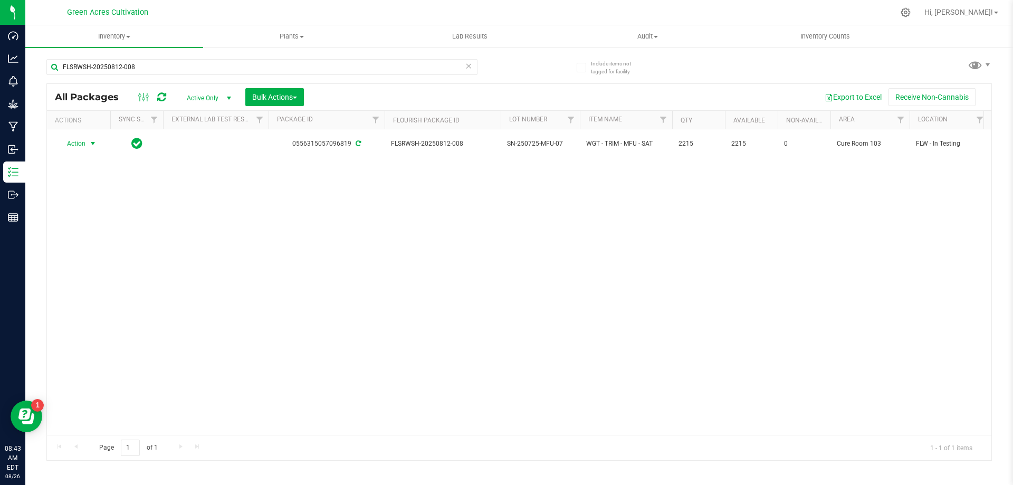
click at [78, 144] on span "Action" at bounding box center [72, 143] width 29 height 15
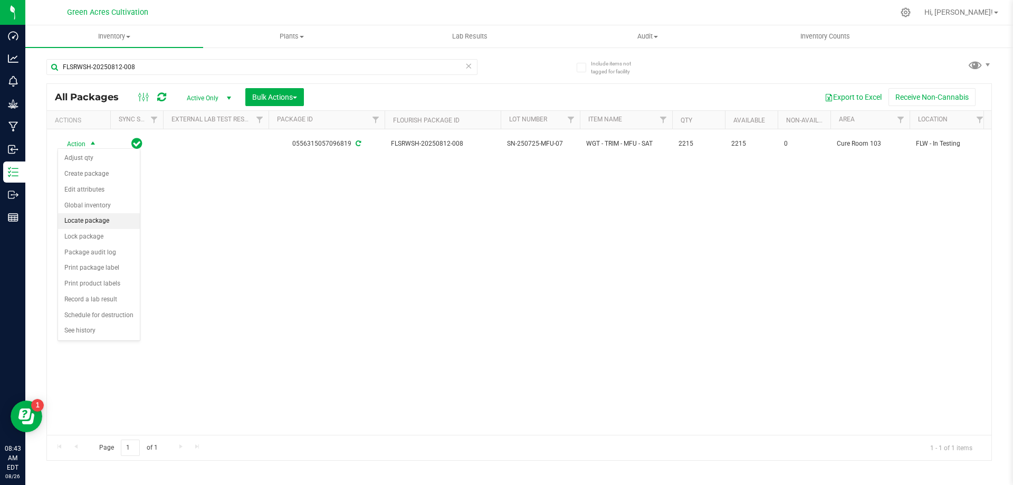
click at [103, 216] on li "Locate package" at bounding box center [99, 221] width 82 height 16
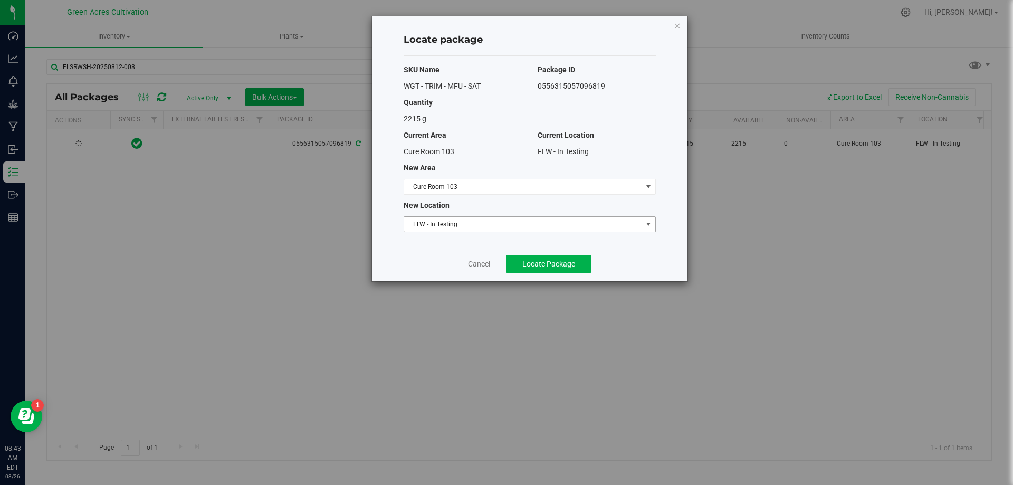
click at [490, 231] on span "FLW - In Testing" at bounding box center [523, 224] width 238 height 15
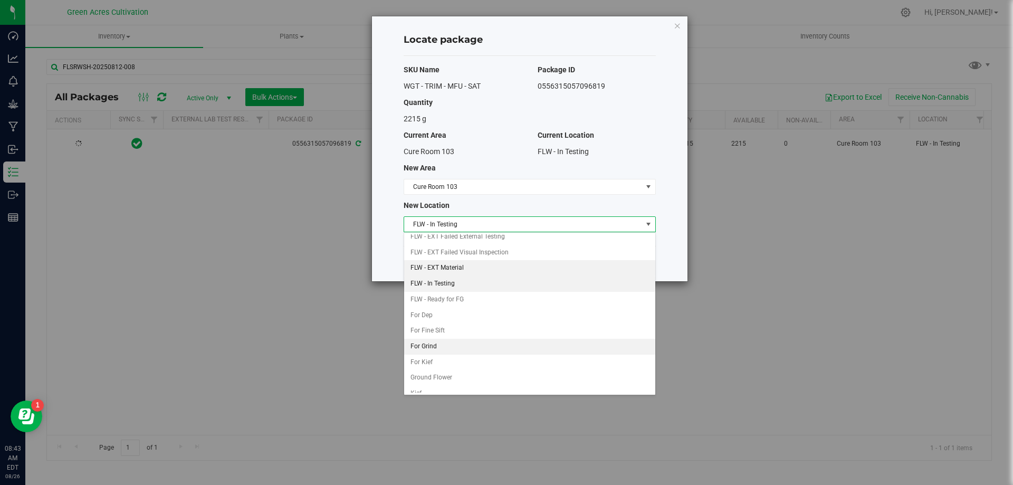
scroll to position [108, 0]
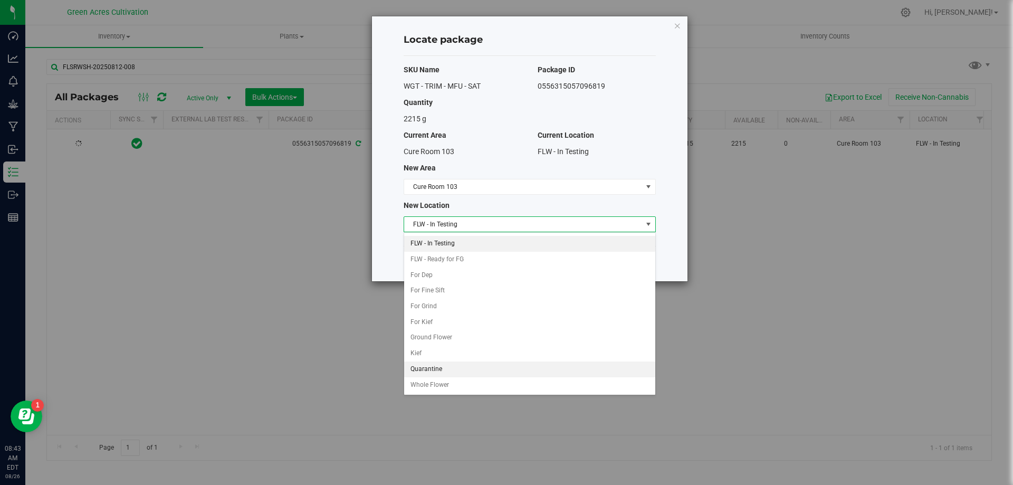
click at [431, 371] on li "Quarantine" at bounding box center [529, 370] width 251 height 16
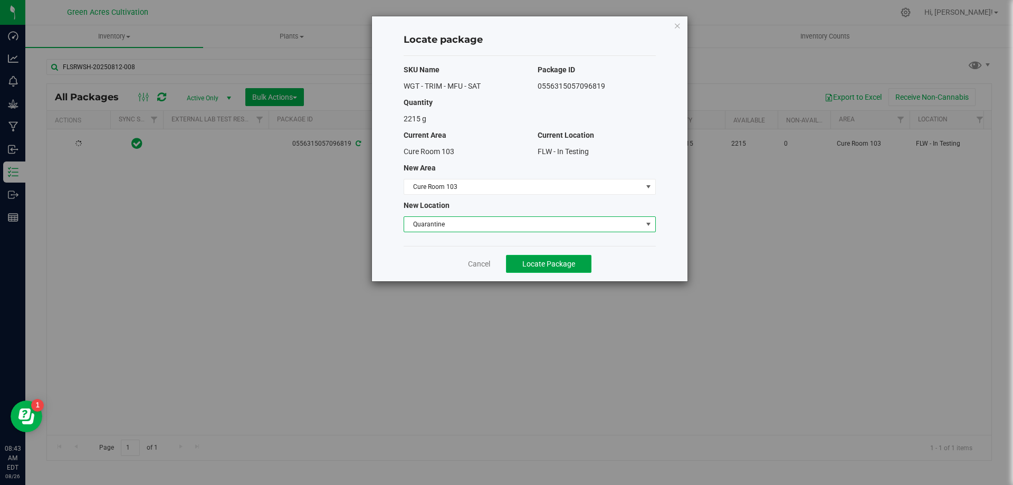
click at [553, 267] on span "Locate Package" at bounding box center [549, 264] width 53 height 8
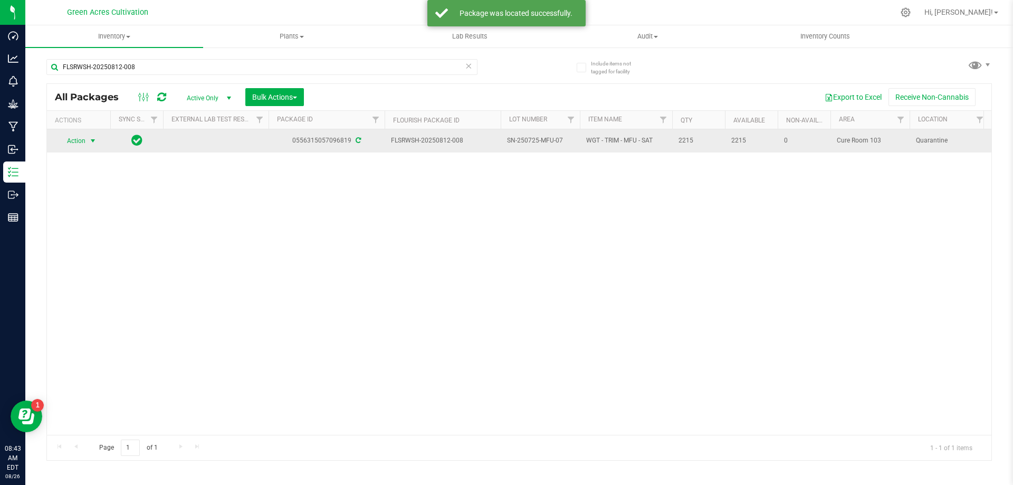
click at [80, 141] on span "Action" at bounding box center [72, 141] width 29 height 15
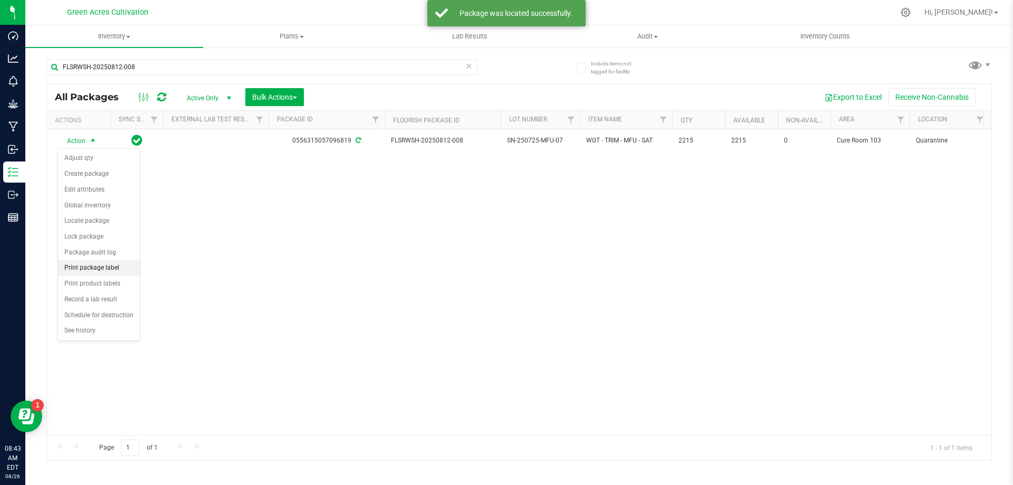
click at [109, 269] on li "Print package label" at bounding box center [99, 268] width 82 height 16
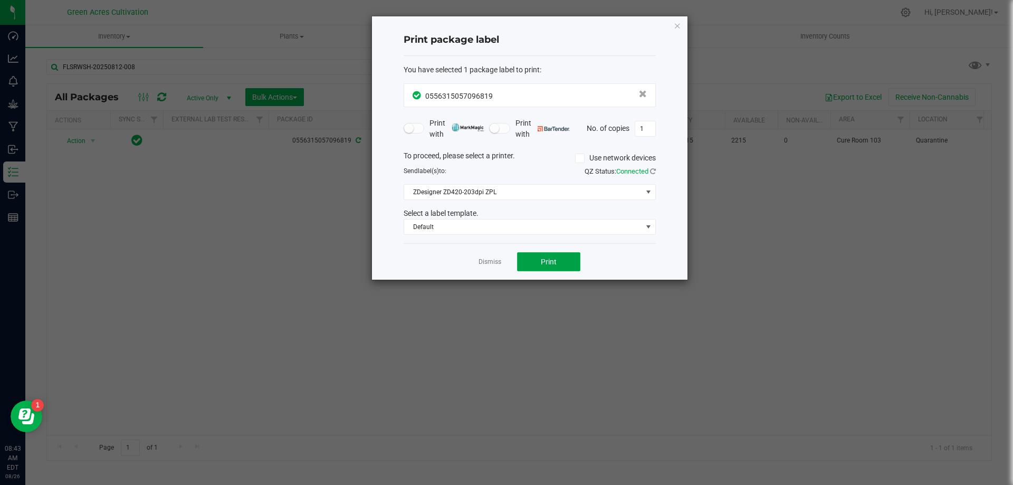
click at [560, 260] on button "Print" at bounding box center [548, 261] width 63 height 19
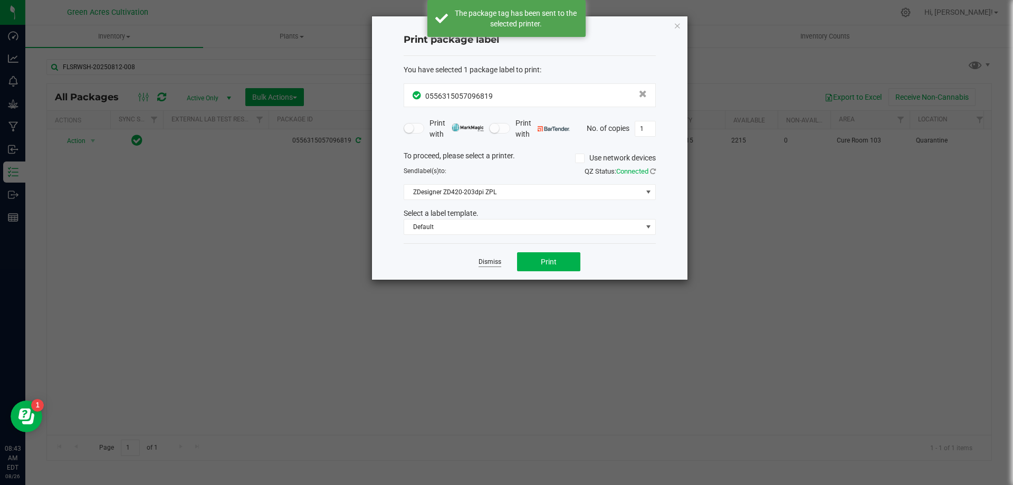
click at [496, 265] on link "Dismiss" at bounding box center [490, 262] width 23 height 9
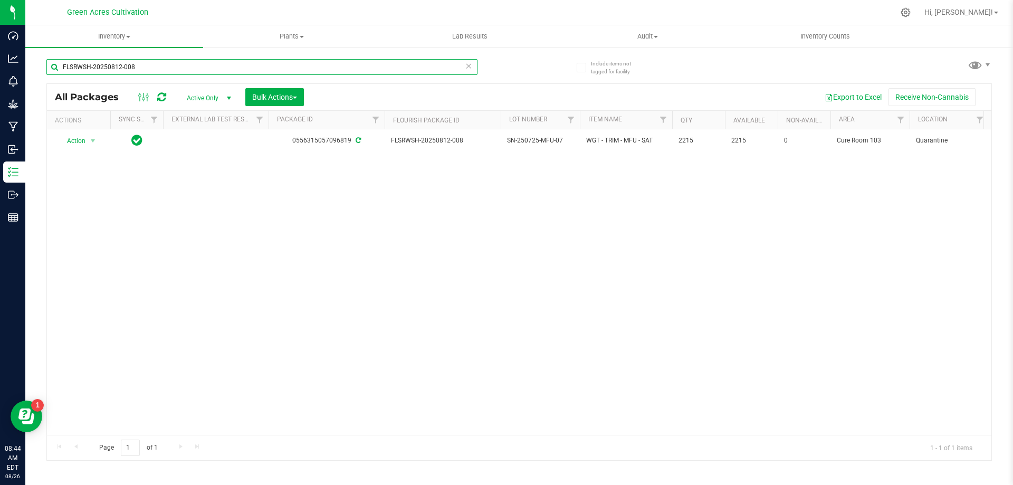
click at [399, 61] on input "FLSRWSH-20250812-008" at bounding box center [261, 67] width 431 height 16
paste input "GA-20250811-030"
type input "FLSRWGA-20250811-030"
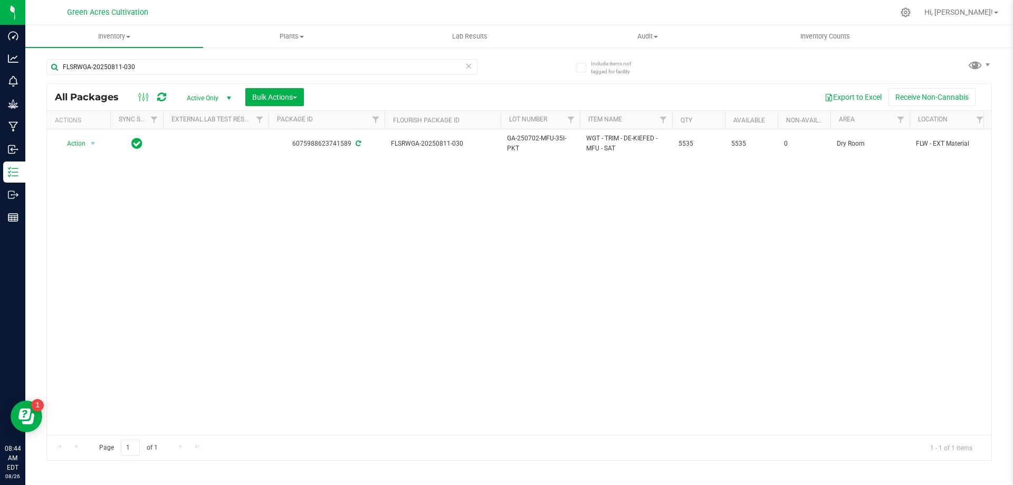
click at [345, 319] on div "Action Action Adjust qty Create package Edit attributes Global inventory Locate…" at bounding box center [519, 282] width 945 height 306
click at [351, 218] on div "Action Action Adjust qty Create package Edit attributes Global inventory Locate…" at bounding box center [519, 282] width 945 height 306
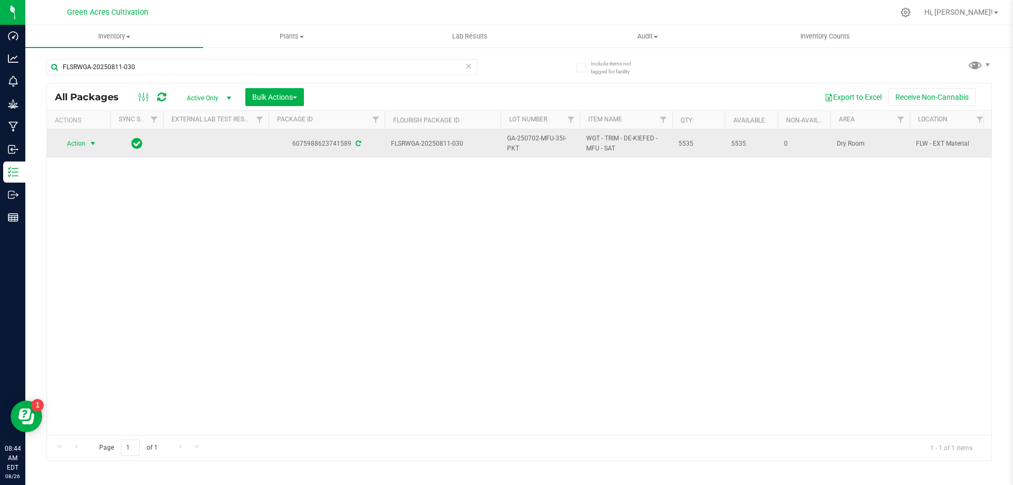
click at [90, 143] on span "select" at bounding box center [93, 143] width 8 height 8
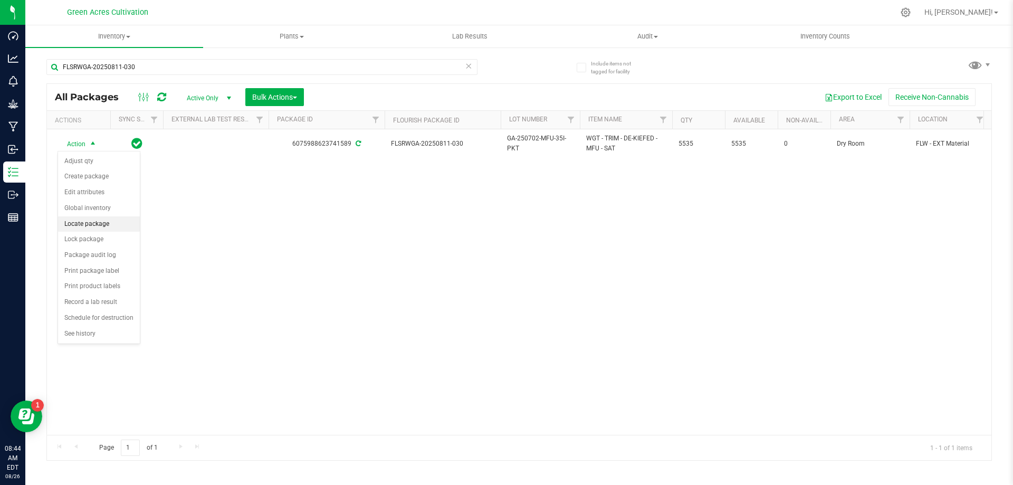
click at [109, 227] on li "Locate package" at bounding box center [99, 224] width 82 height 16
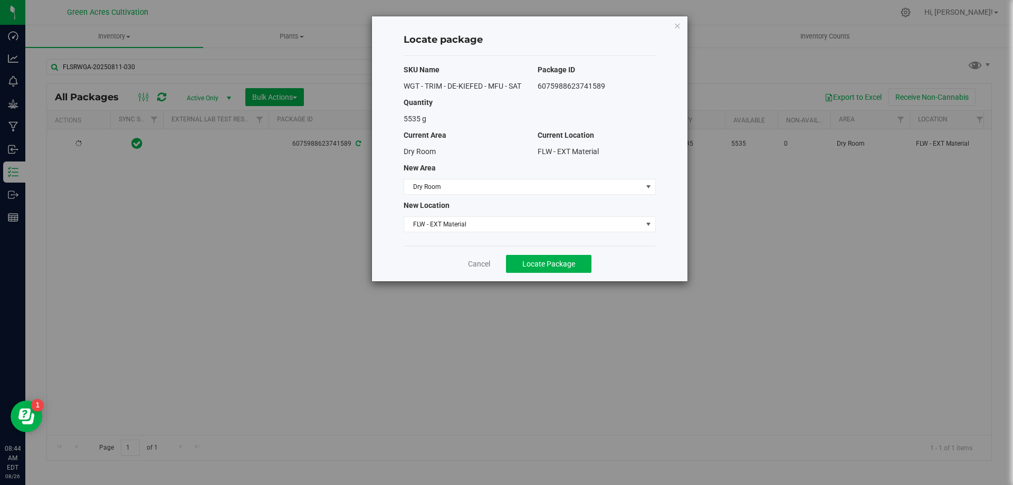
click at [479, 244] on div "SKU Name Package ID WGT - TRIM - DE-KIEFED - MFU - SAT 6075988623741589 Quantit…" at bounding box center [530, 151] width 252 height 190
click at [472, 232] on span "FLW - EXT Material" at bounding box center [523, 224] width 238 height 15
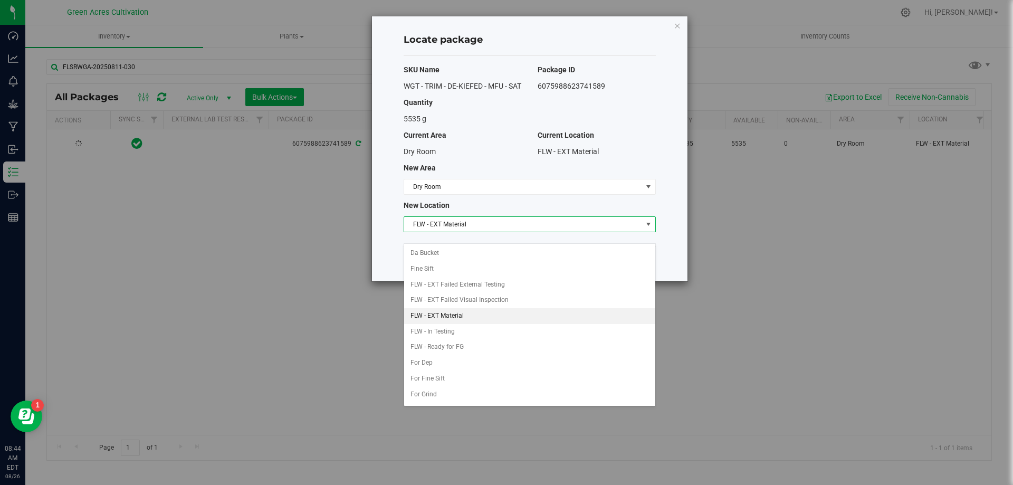
scroll to position [45, 0]
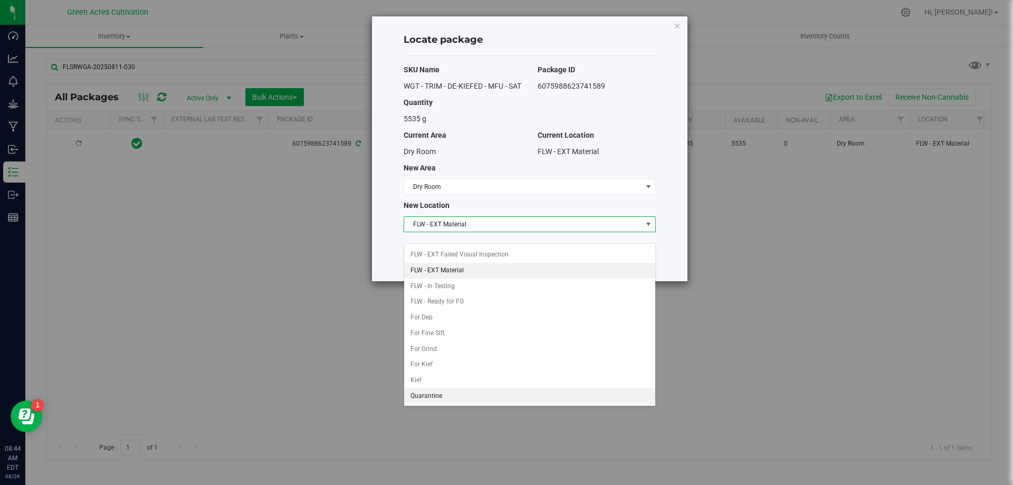
click at [441, 391] on li "Quarantine" at bounding box center [529, 396] width 251 height 16
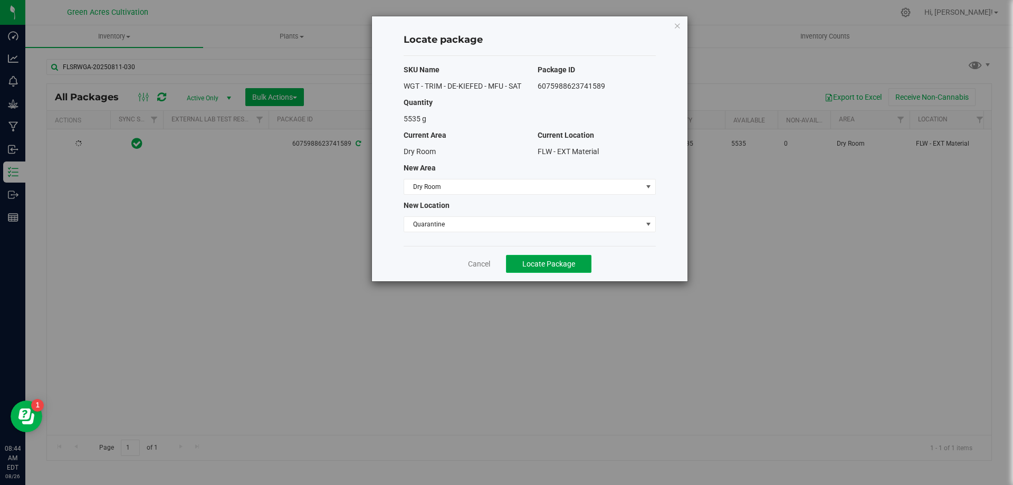
click at [558, 267] on button "Locate Package" at bounding box center [549, 264] width 86 height 18
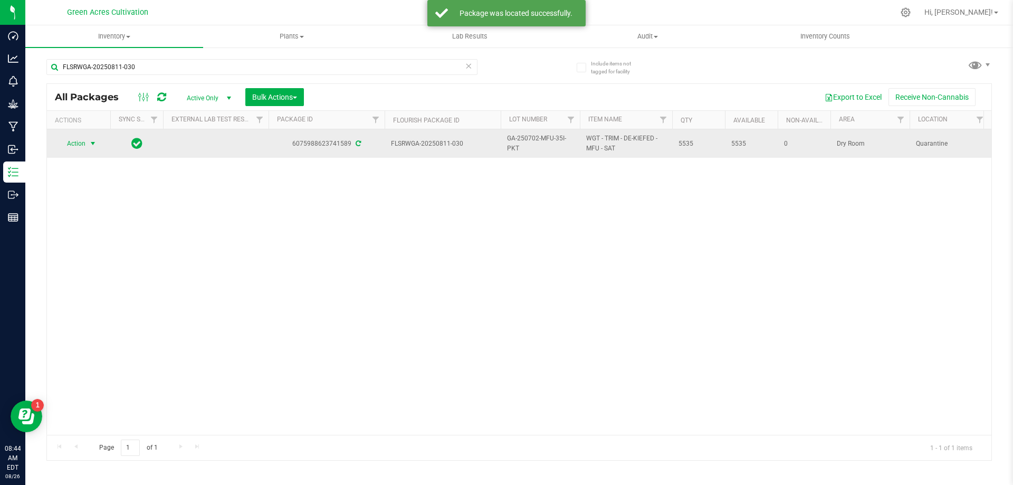
click at [71, 140] on span "Action" at bounding box center [72, 143] width 29 height 15
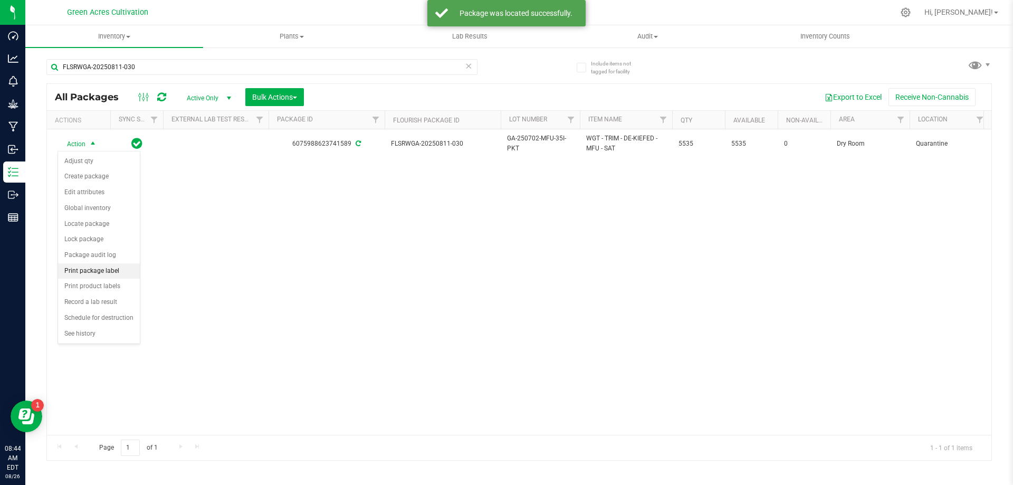
click at [116, 273] on li "Print package label" at bounding box center [99, 271] width 82 height 16
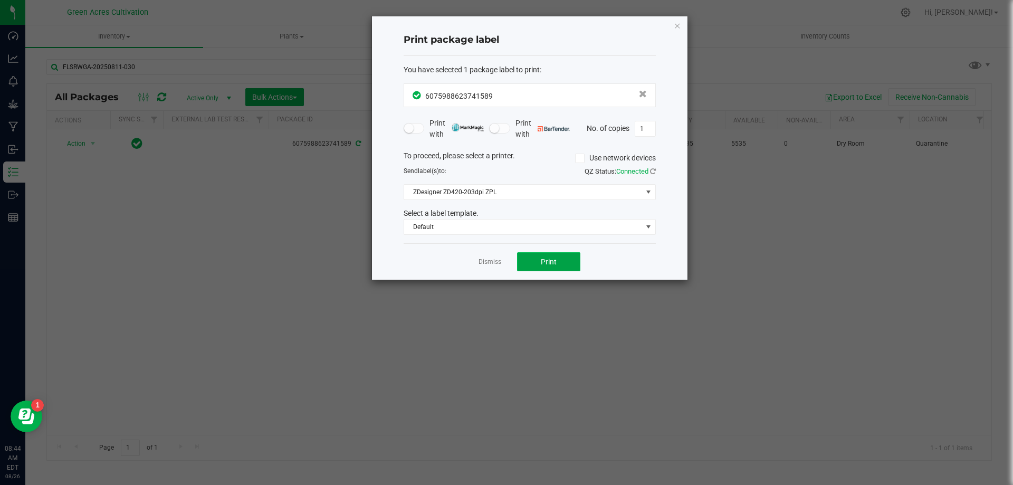
click at [556, 257] on button "Print" at bounding box center [548, 261] width 63 height 19
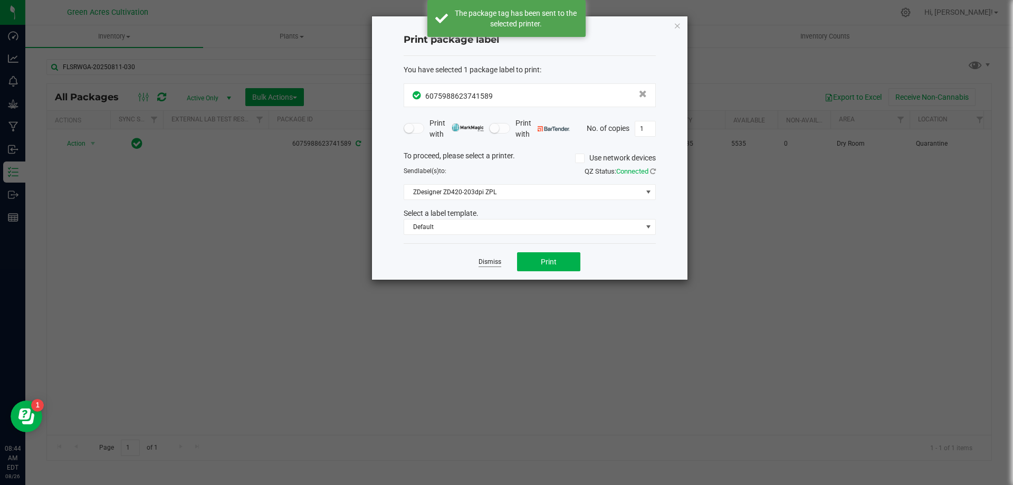
click at [496, 259] on link "Dismiss" at bounding box center [490, 262] width 23 height 9
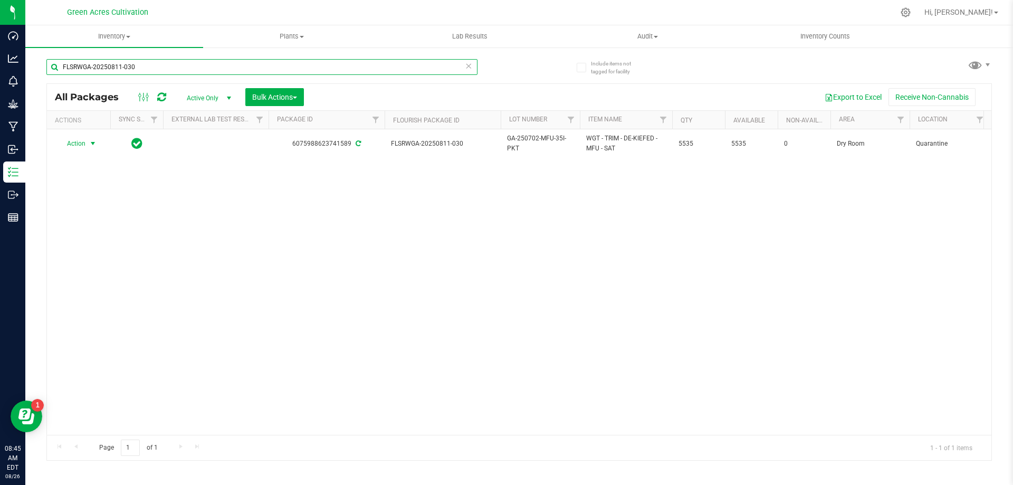
click at [361, 71] on input "FLSRWGA-20250811-030" at bounding box center [261, 67] width 431 height 16
paste input "SH-20250811-078"
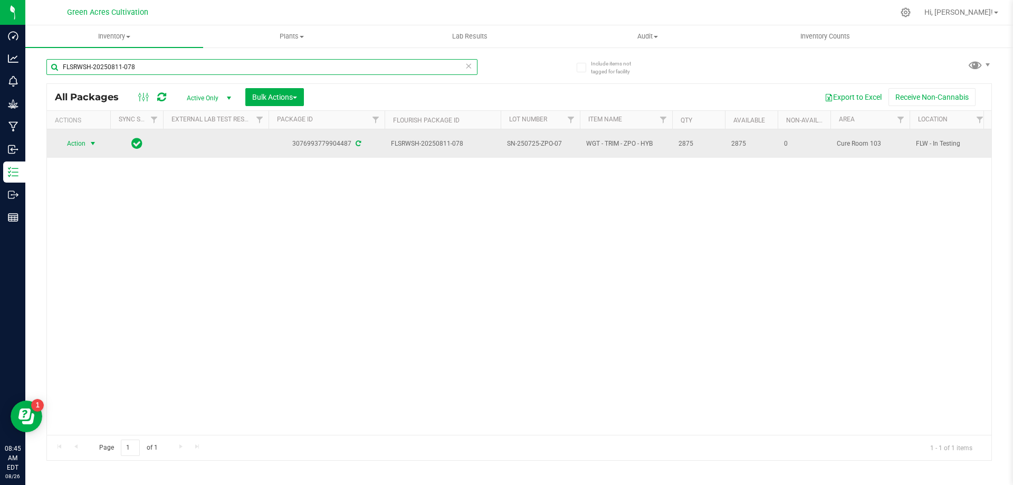
type input "FLSRWSH-20250811-078"
click at [87, 143] on span "select" at bounding box center [93, 143] width 13 height 15
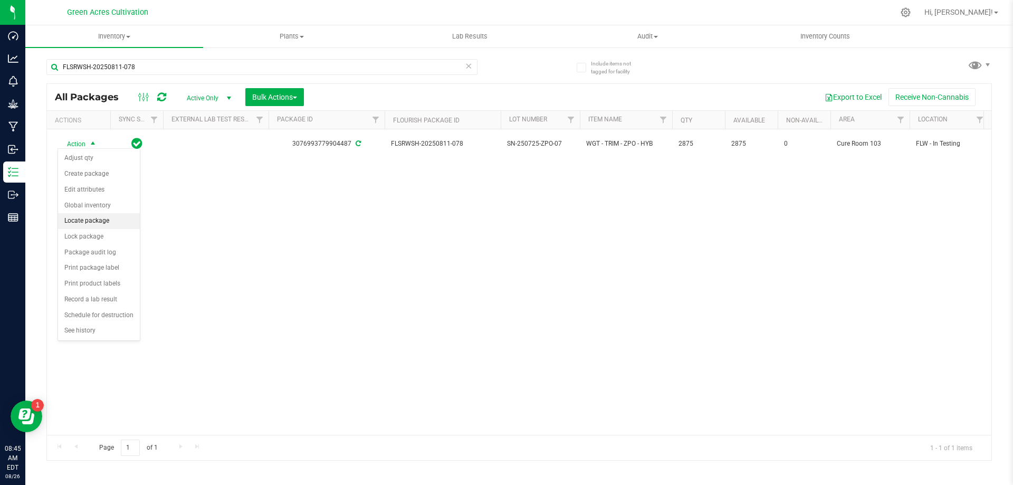
click at [109, 218] on li "Locate package" at bounding box center [99, 221] width 82 height 16
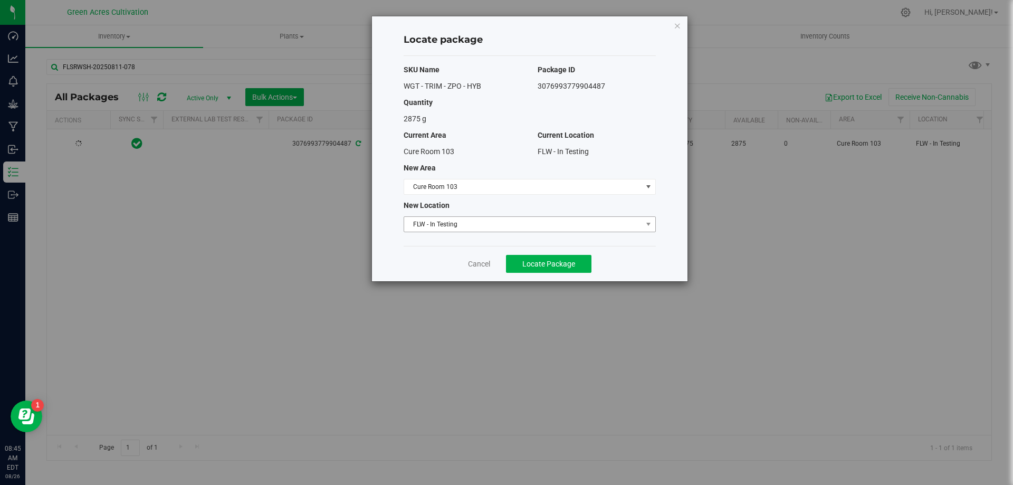
click at [500, 230] on span "FLW - In Testing" at bounding box center [523, 224] width 238 height 15
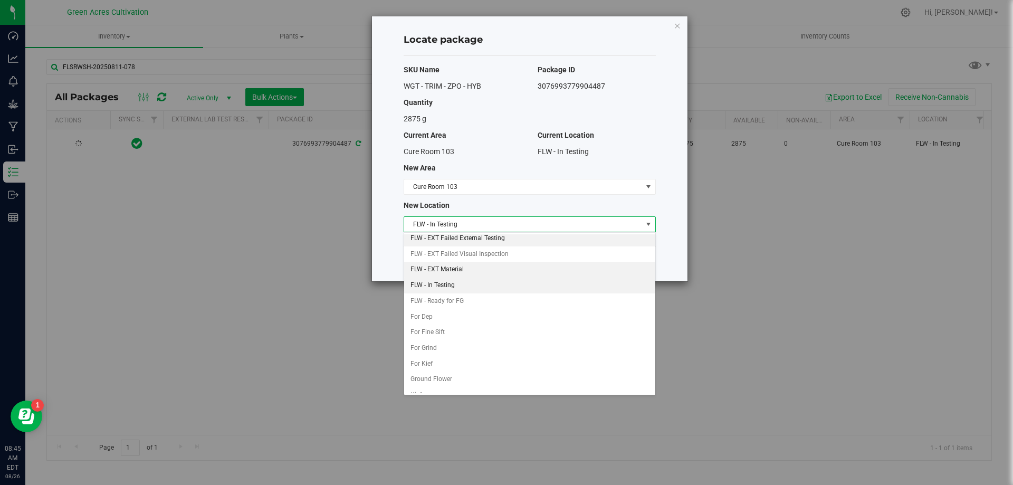
scroll to position [108, 0]
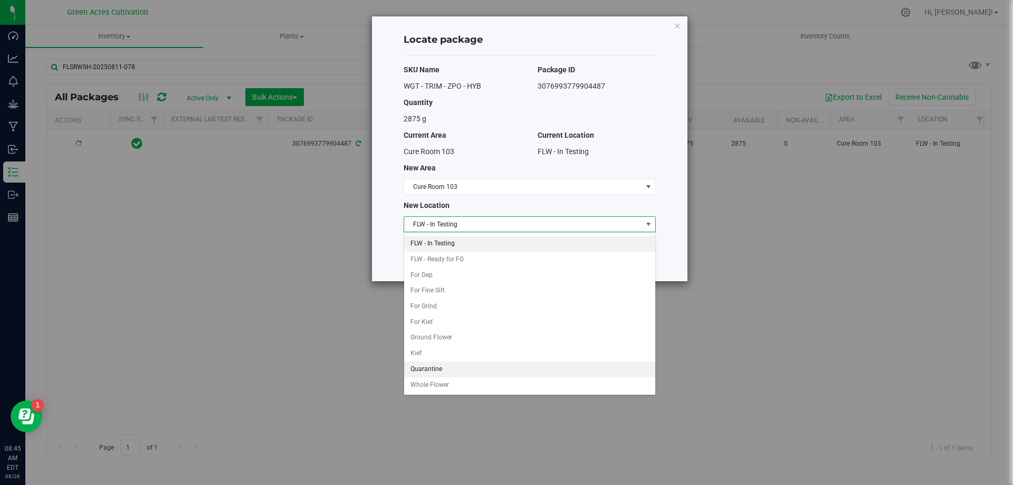
click at [427, 375] on li "Quarantine" at bounding box center [529, 370] width 251 height 16
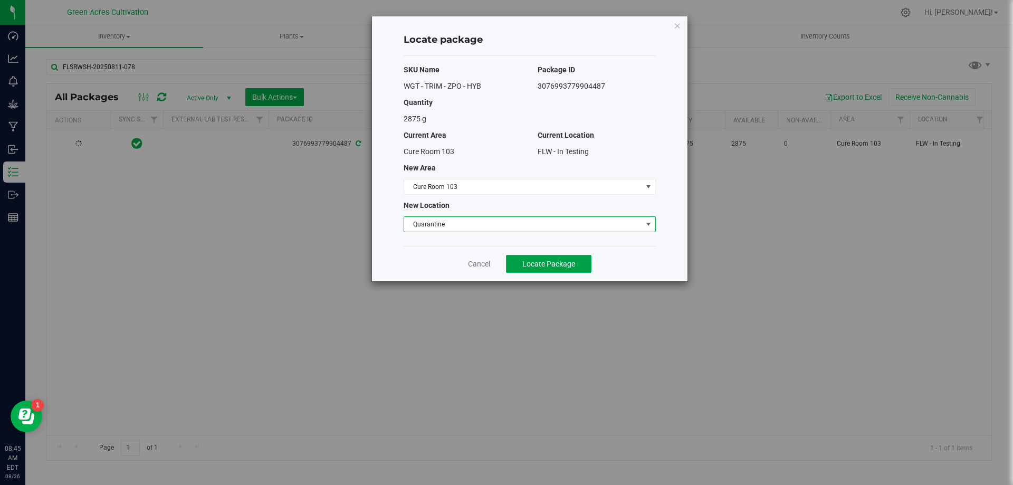
click at [558, 260] on span "Locate Package" at bounding box center [549, 264] width 53 height 8
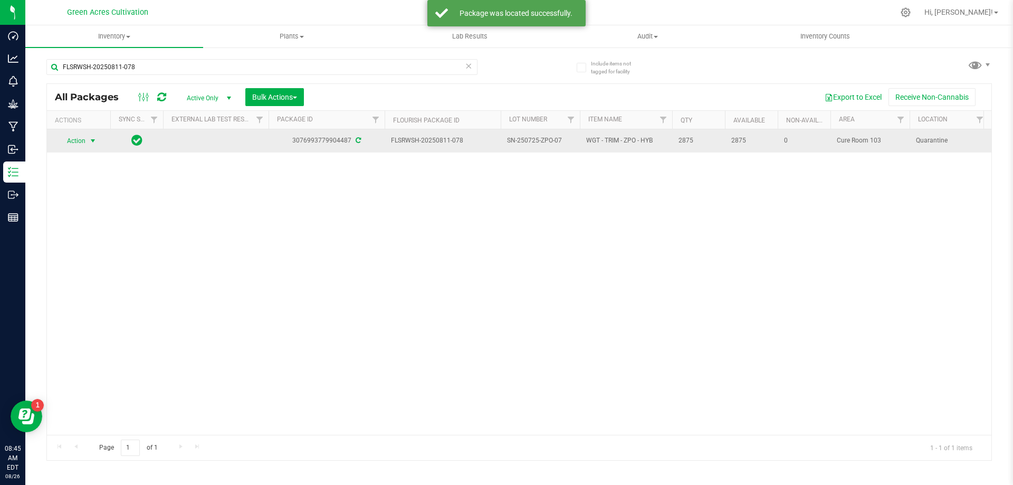
click at [84, 145] on span "Action" at bounding box center [72, 141] width 29 height 15
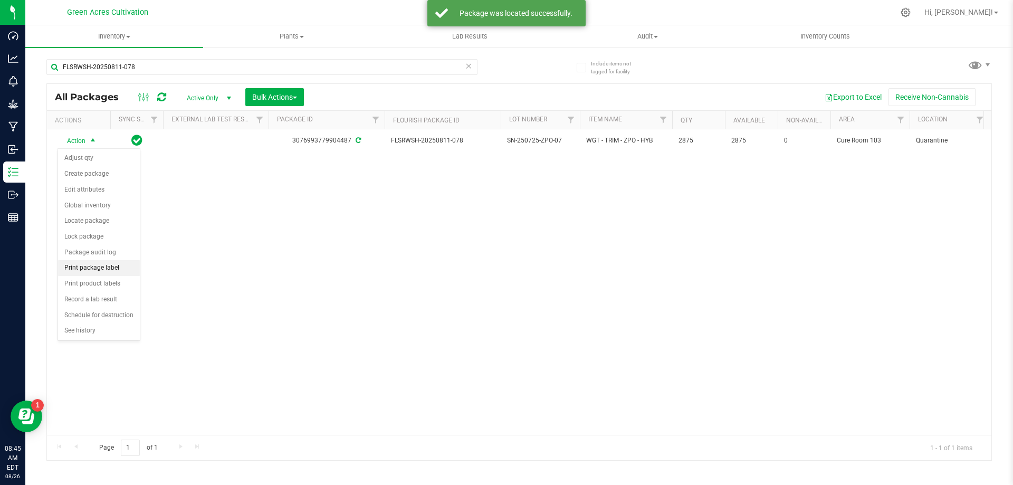
click at [105, 270] on li "Print package label" at bounding box center [99, 268] width 82 height 16
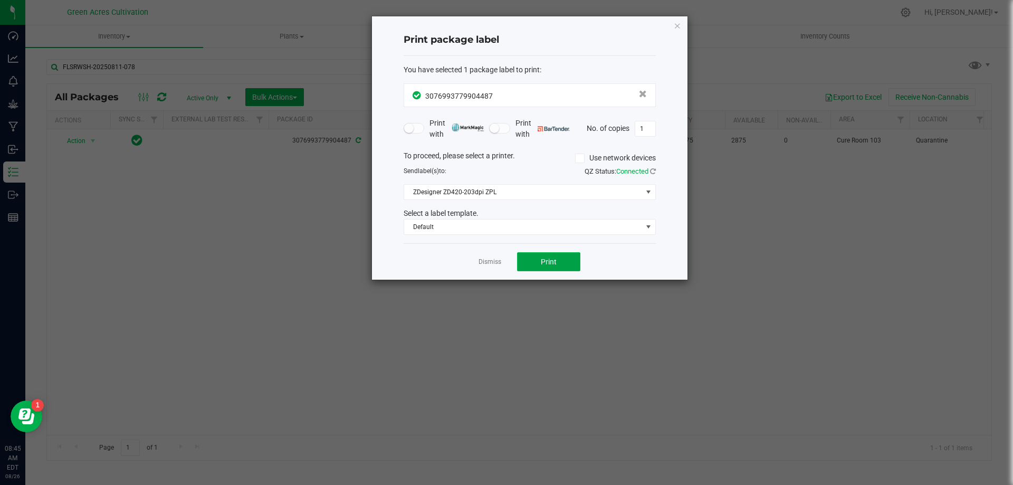
click at [561, 269] on button "Print" at bounding box center [548, 261] width 63 height 19
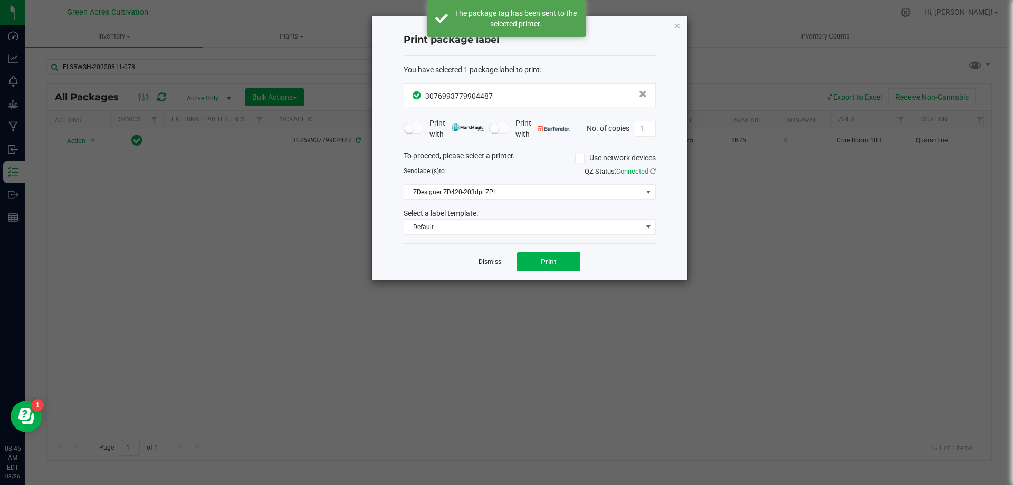
click at [495, 267] on link "Dismiss" at bounding box center [490, 262] width 23 height 9
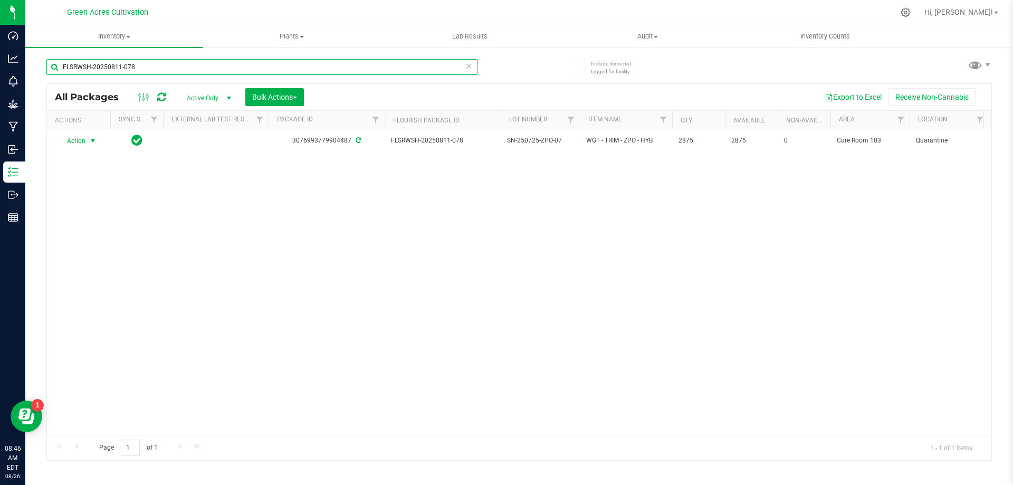
click at [429, 69] on input "FLSRWSH-20250811-078" at bounding box center [261, 67] width 431 height 16
paste input "2"
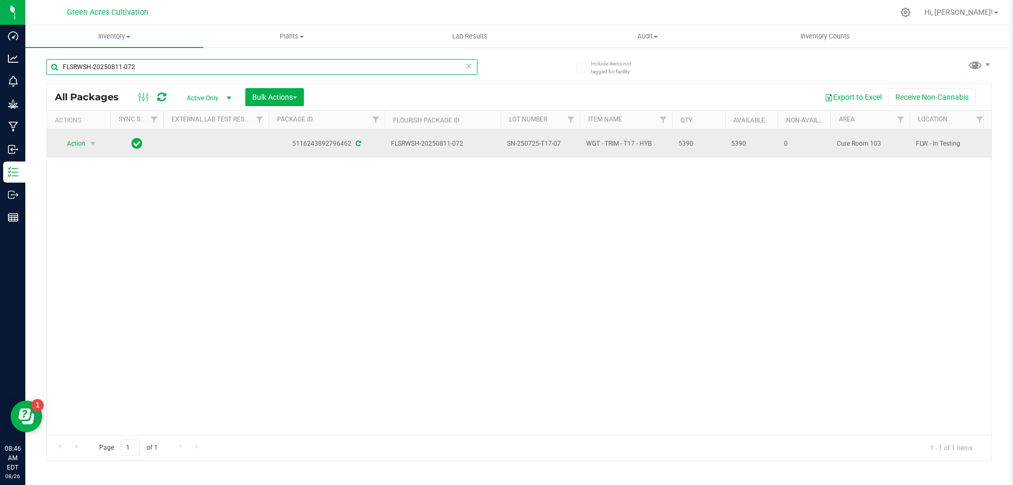
type input "FLSRWSH-20250811-072"
click at [88, 144] on span "select" at bounding box center [93, 143] width 13 height 15
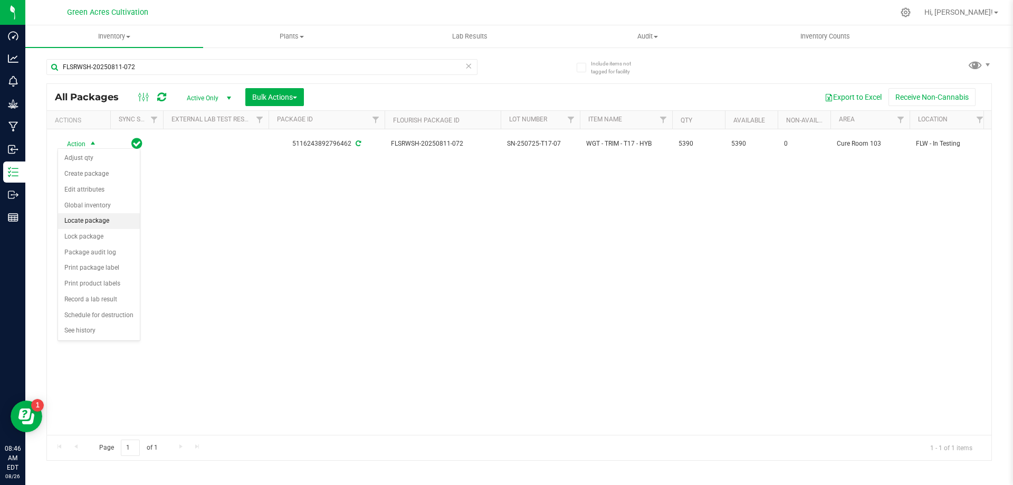
click at [99, 220] on li "Locate package" at bounding box center [99, 221] width 82 height 16
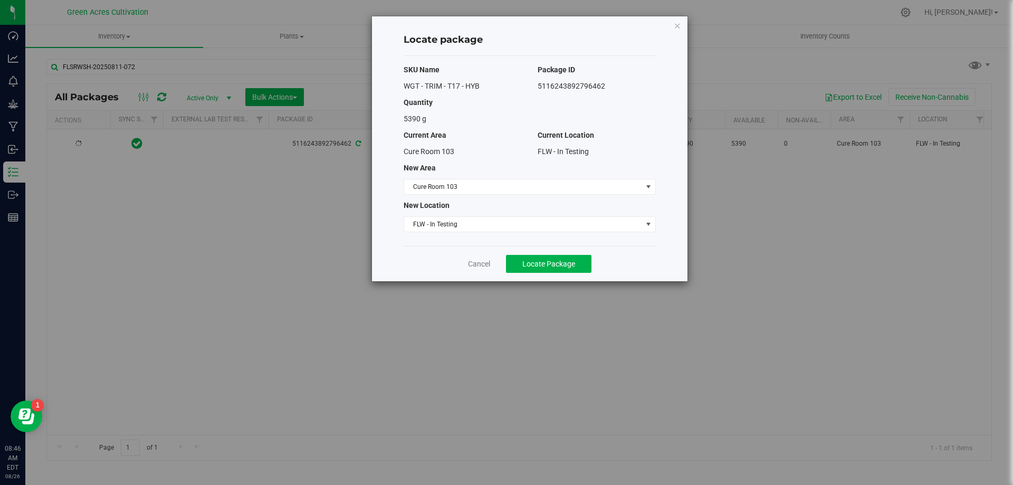
click at [434, 232] on div "SKU Name Package ID WGT - TRIM - T17 - HYB 5116243892796462 Quantity 5390 g Cur…" at bounding box center [530, 151] width 252 height 190
click at [438, 224] on span "FLW - In Testing" at bounding box center [523, 224] width 238 height 15
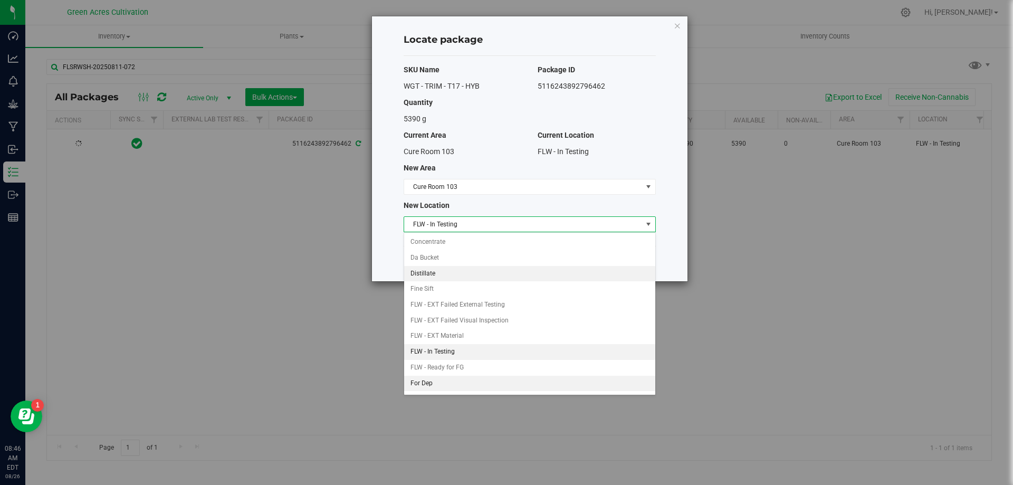
scroll to position [108, 0]
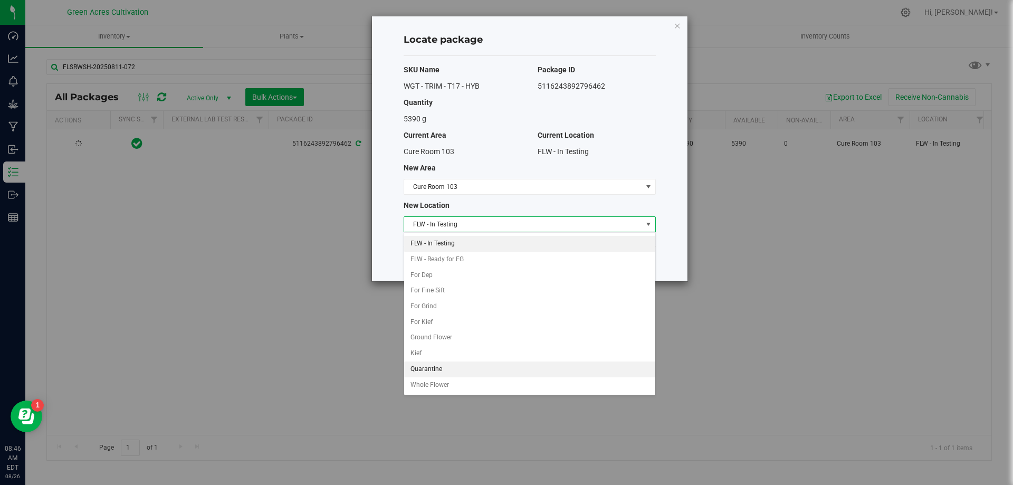
click at [424, 365] on li "Quarantine" at bounding box center [529, 370] width 251 height 16
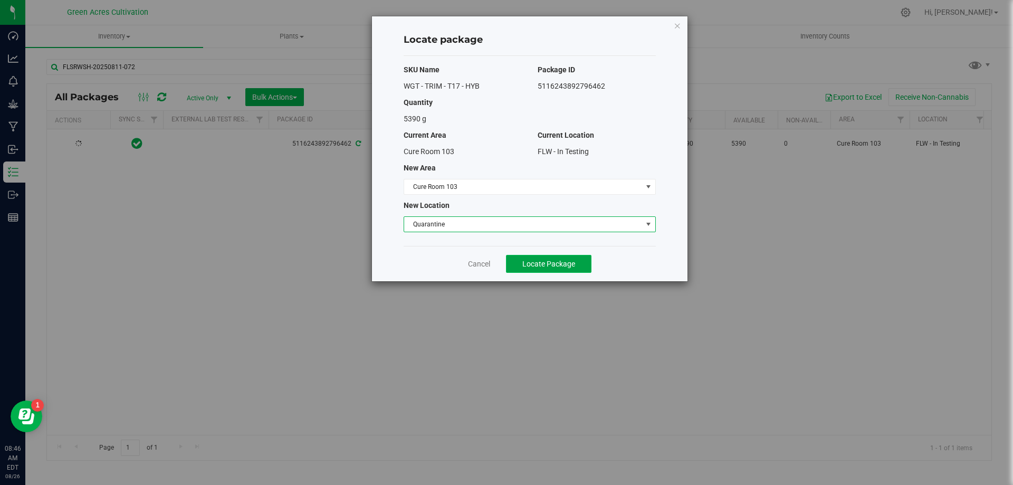
click at [565, 268] on span "Locate Package" at bounding box center [549, 264] width 53 height 8
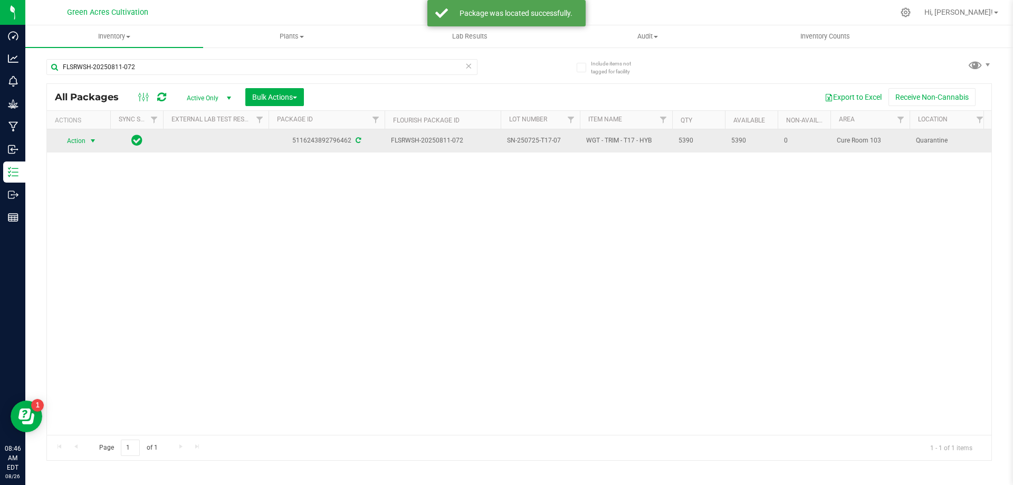
click at [79, 142] on span "Action" at bounding box center [72, 141] width 29 height 15
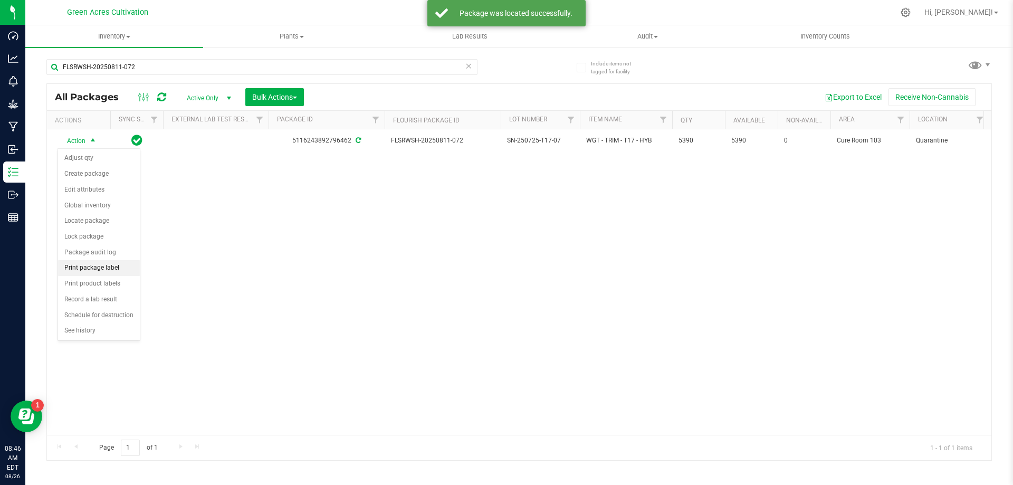
click at [99, 273] on li "Print package label" at bounding box center [99, 268] width 82 height 16
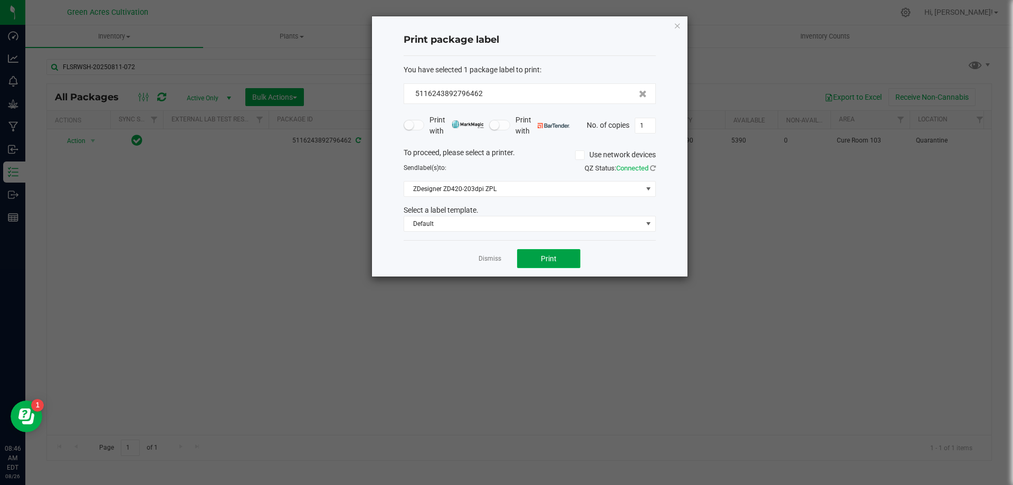
click at [533, 266] on button "Print" at bounding box center [548, 258] width 63 height 19
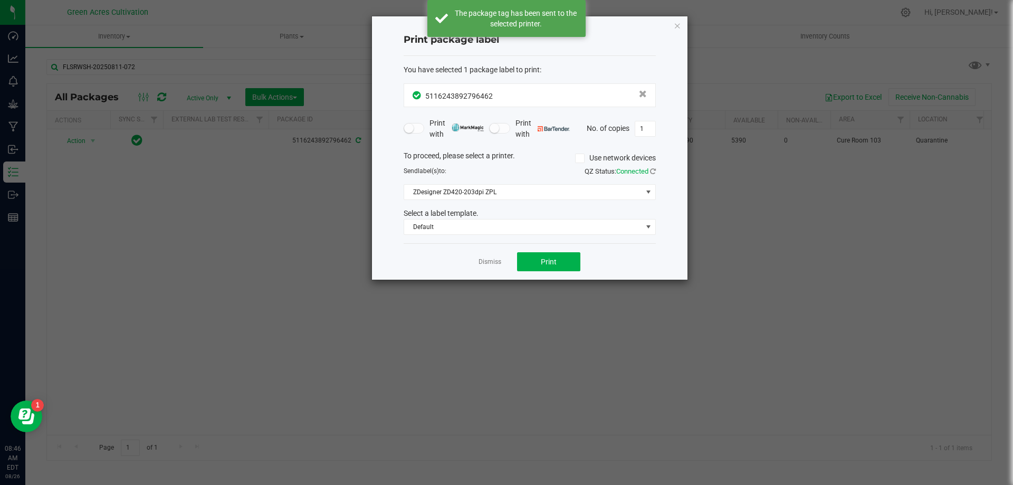
drag, startPoint x: 496, startPoint y: 262, endPoint x: 484, endPoint y: 262, distance: 12.7
click at [492, 262] on link "Dismiss" at bounding box center [490, 262] width 23 height 9
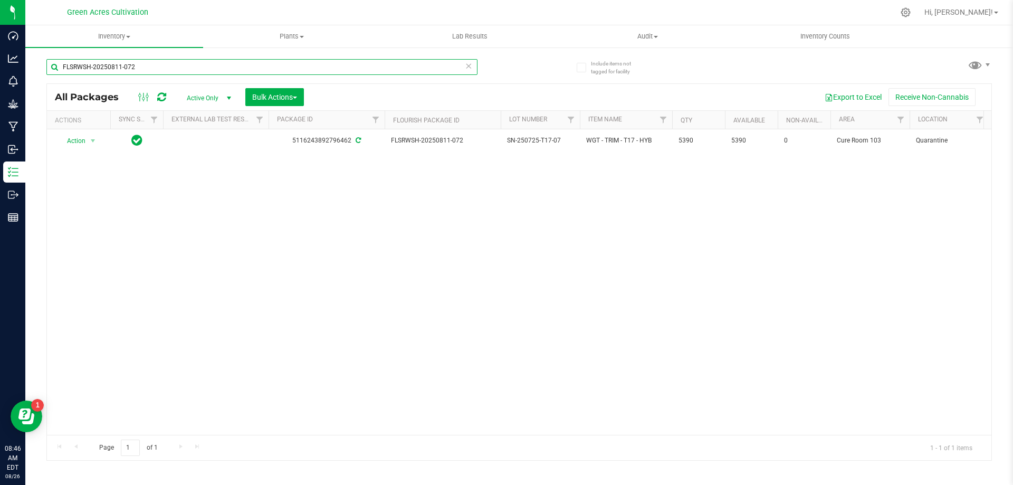
click at [345, 64] on input "FLSRWSH-20250811-072" at bounding box center [261, 67] width 431 height 16
paste input "56"
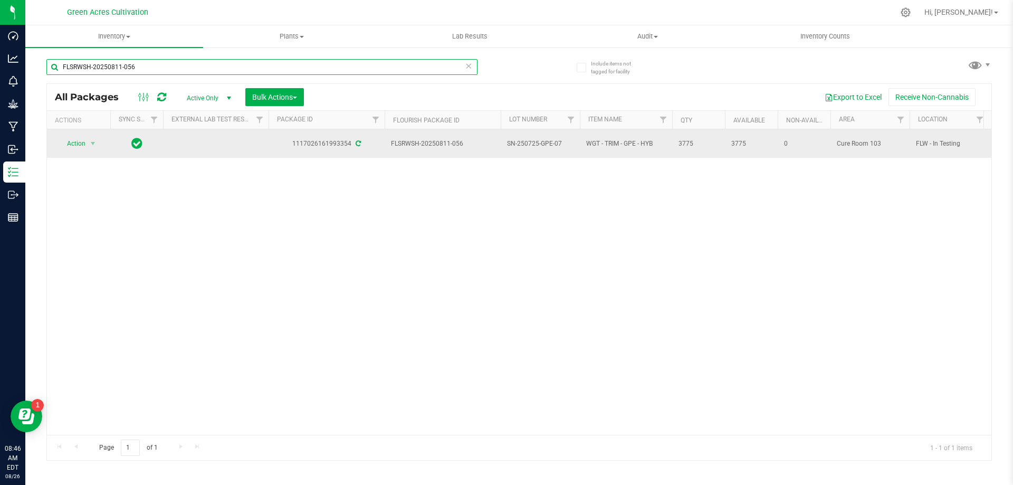
type input "FLSRWSH-20250811-056"
click at [84, 147] on span "Action" at bounding box center [72, 143] width 29 height 15
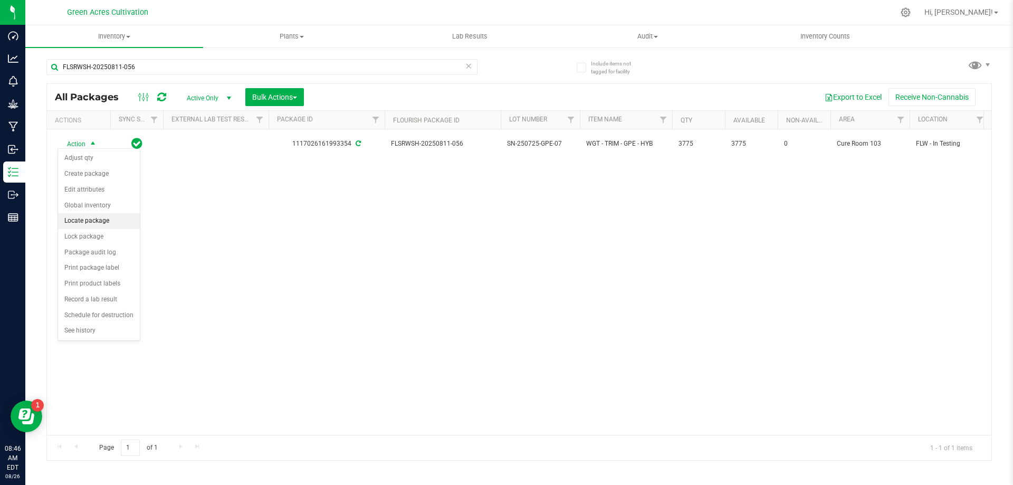
click at [109, 220] on li "Locate package" at bounding box center [99, 221] width 82 height 16
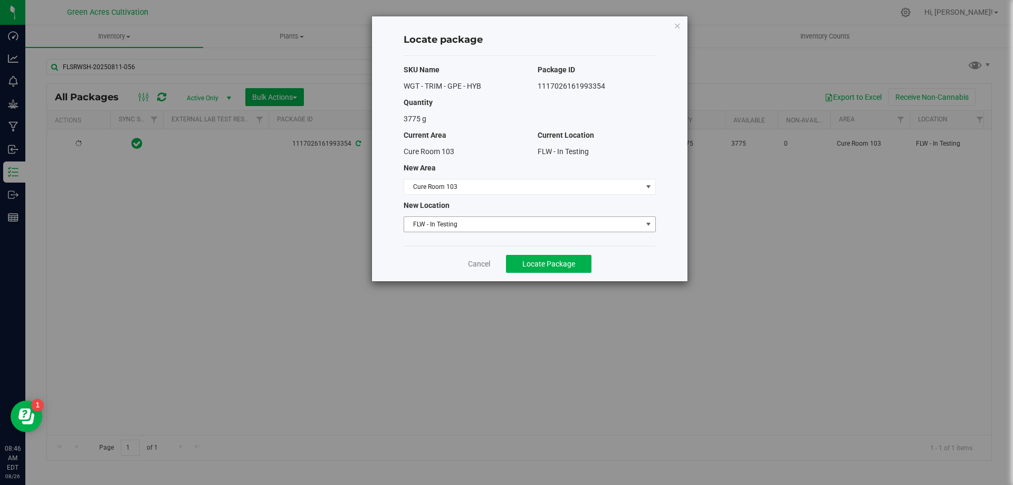
click at [534, 224] on span "FLW - In Testing" at bounding box center [523, 224] width 238 height 15
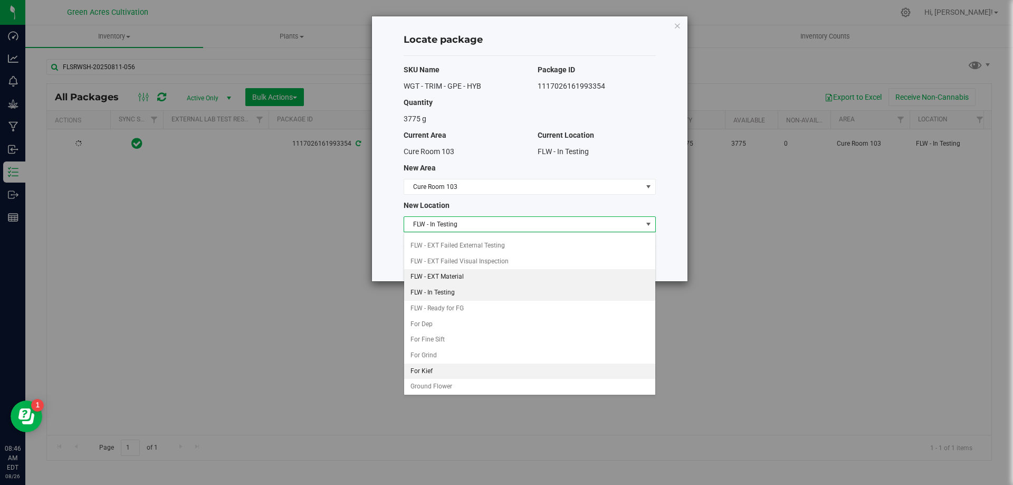
scroll to position [108, 0]
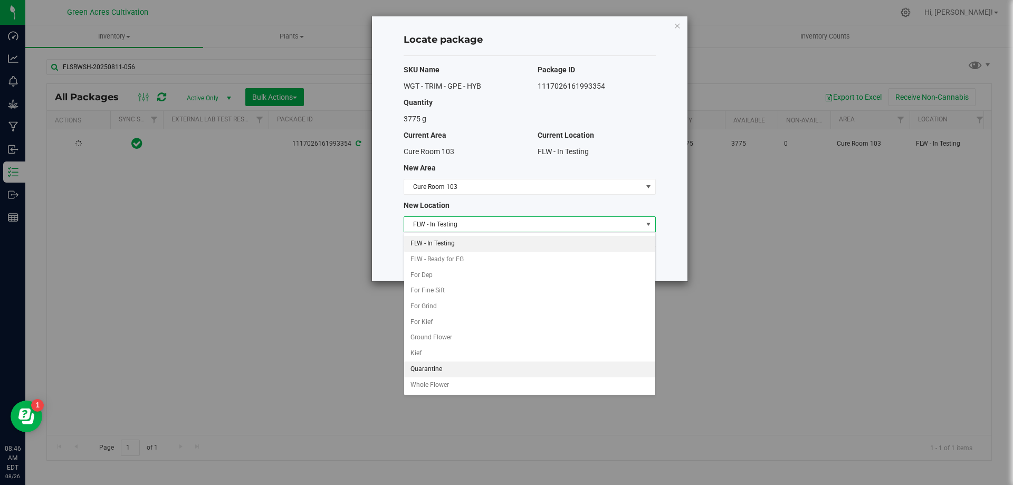
click at [435, 368] on li "Quarantine" at bounding box center [529, 370] width 251 height 16
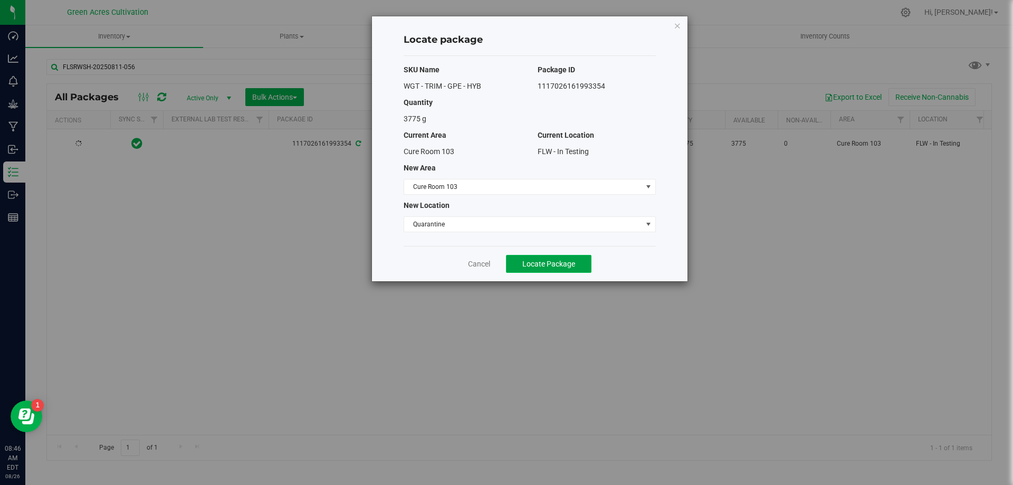
click at [571, 269] on button "Locate Package" at bounding box center [549, 264] width 86 height 18
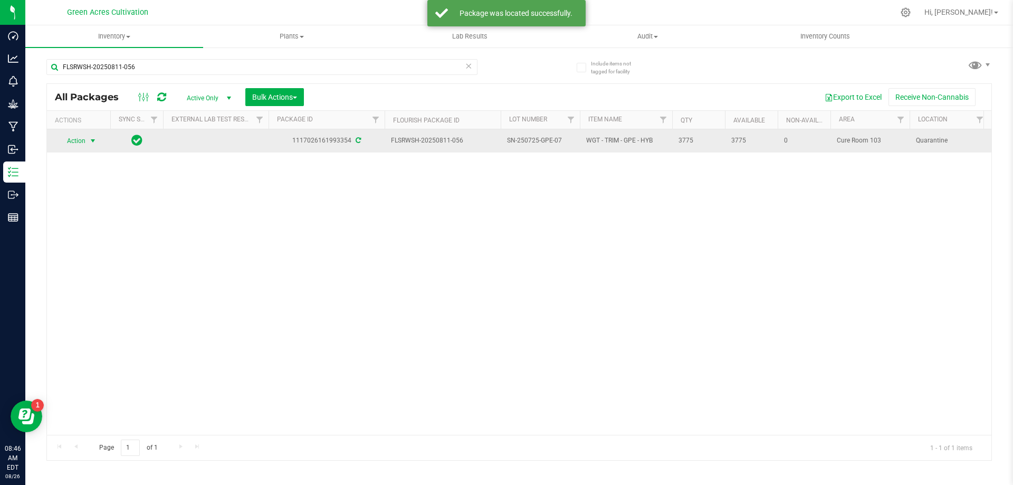
click at [90, 144] on span "select" at bounding box center [93, 141] width 8 height 8
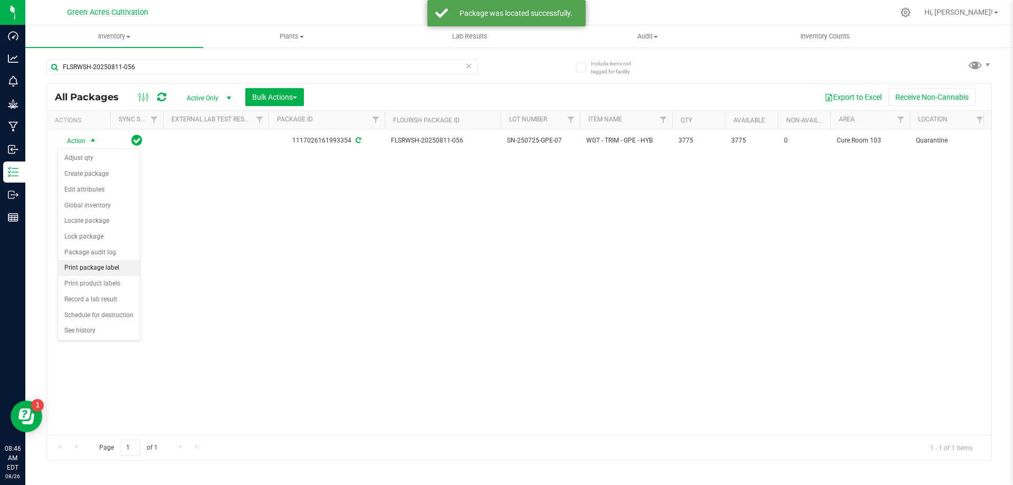
click at [107, 267] on li "Print package label" at bounding box center [99, 268] width 82 height 16
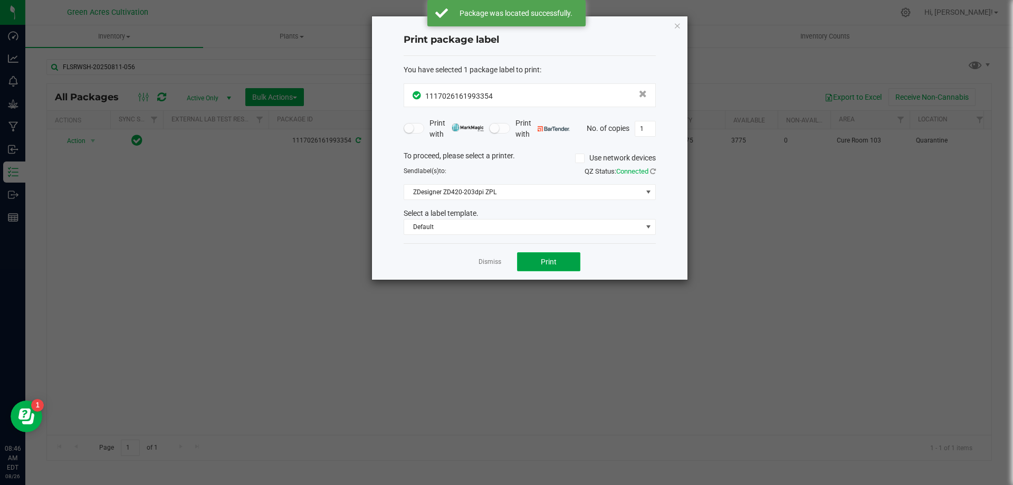
click at [576, 260] on button "Print" at bounding box center [548, 261] width 63 height 19
drag, startPoint x: 492, startPoint y: 257, endPoint x: 480, endPoint y: 264, distance: 14.9
click at [492, 258] on app-cancel-button "Dismiss" at bounding box center [490, 262] width 23 height 11
click at [480, 264] on link "Dismiss" at bounding box center [490, 262] width 23 height 9
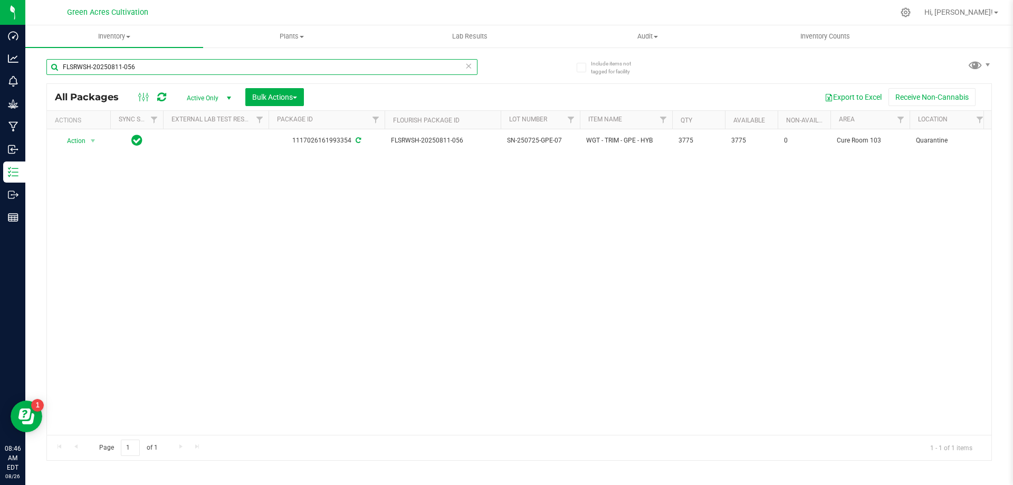
click at [457, 70] on input "FLSRWSH-20250811-056" at bounding box center [261, 67] width 431 height 16
click at [433, 63] on input "FLSRWSH-20250811-056" at bounding box center [261, 67] width 431 height 16
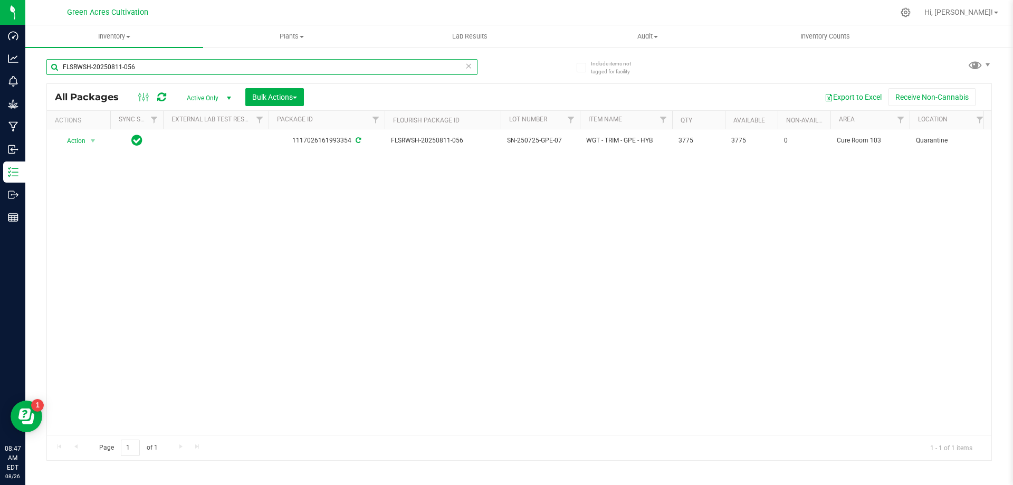
click at [433, 63] on input "FLSRWSH-20250811-056" at bounding box center [261, 67] width 431 height 16
paste input "42"
type input "FLSRWSH-20250811-042"
click at [471, 220] on div "Action Action Adjust qty Create package Edit attributes Global inventory Locate…" at bounding box center [519, 282] width 945 height 306
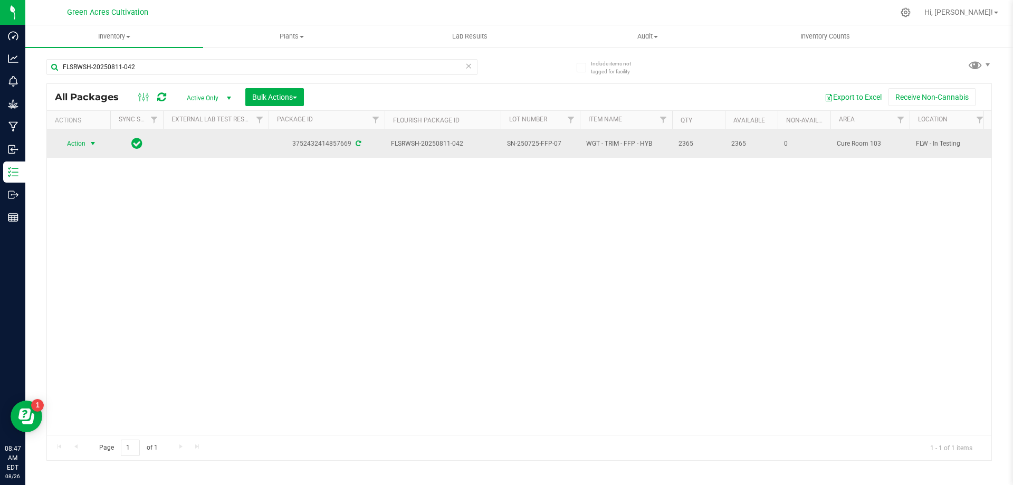
click at [81, 146] on span "Action" at bounding box center [72, 143] width 29 height 15
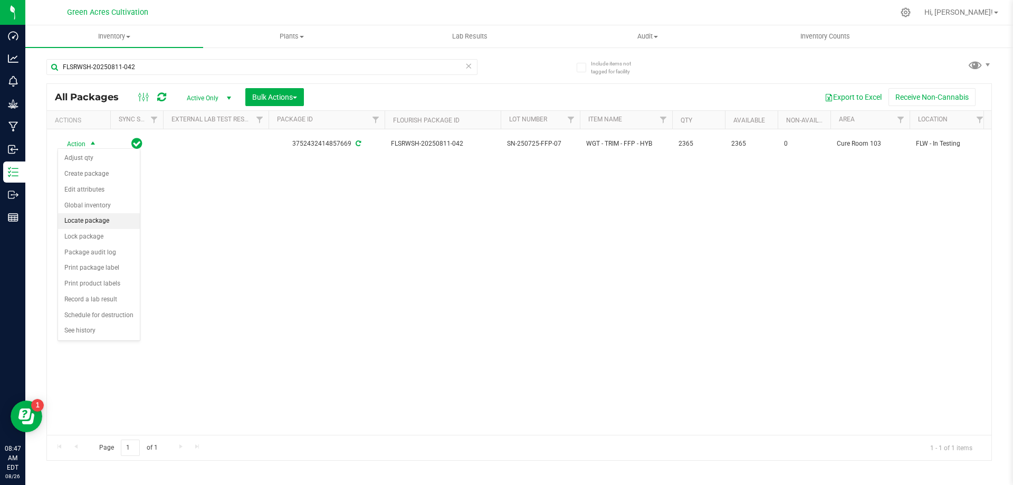
click at [103, 221] on li "Locate package" at bounding box center [99, 221] width 82 height 16
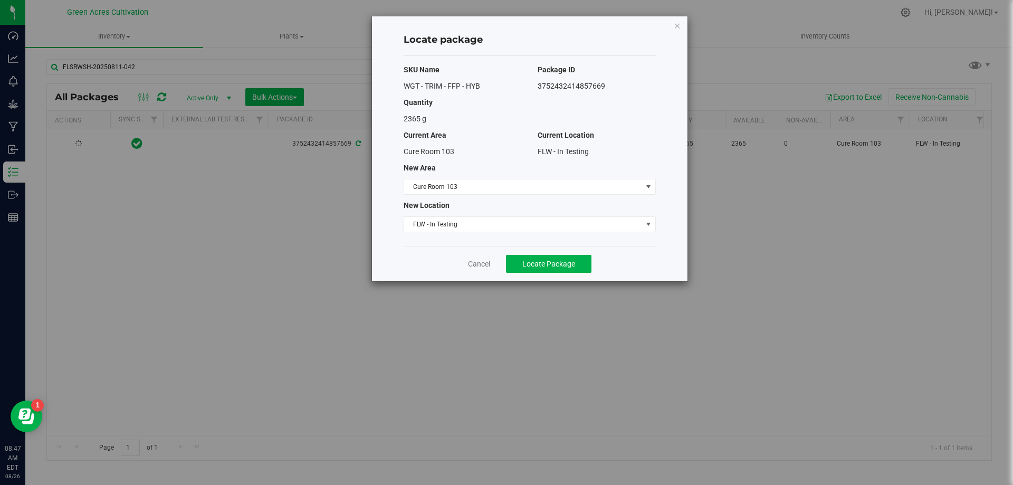
click at [463, 233] on div "SKU Name Package ID WGT - TRIM - FFP - HYB 3752432414857669 Quantity 2365 g Cur…" at bounding box center [530, 151] width 252 height 190
click at [462, 229] on span "FLW - In Testing" at bounding box center [523, 224] width 238 height 15
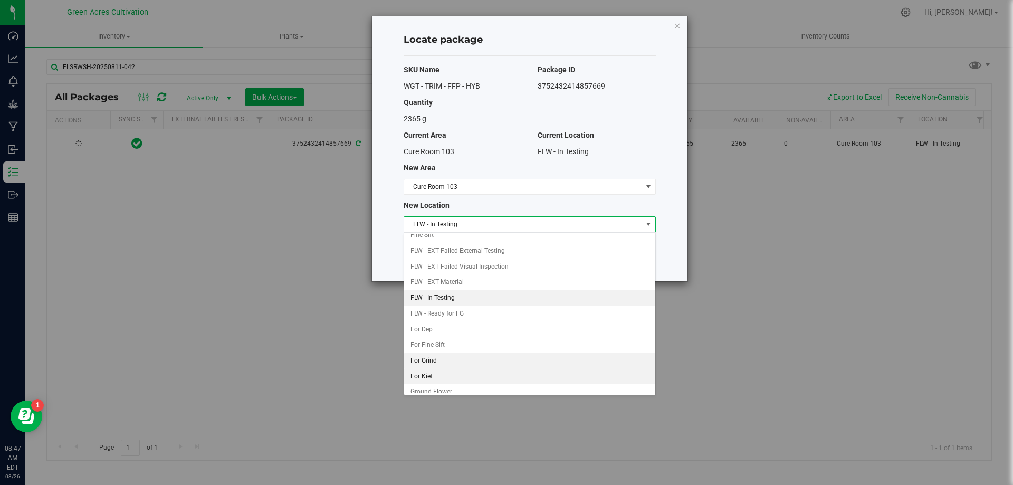
scroll to position [108, 0]
click at [446, 371] on li "Quarantine" at bounding box center [529, 370] width 251 height 16
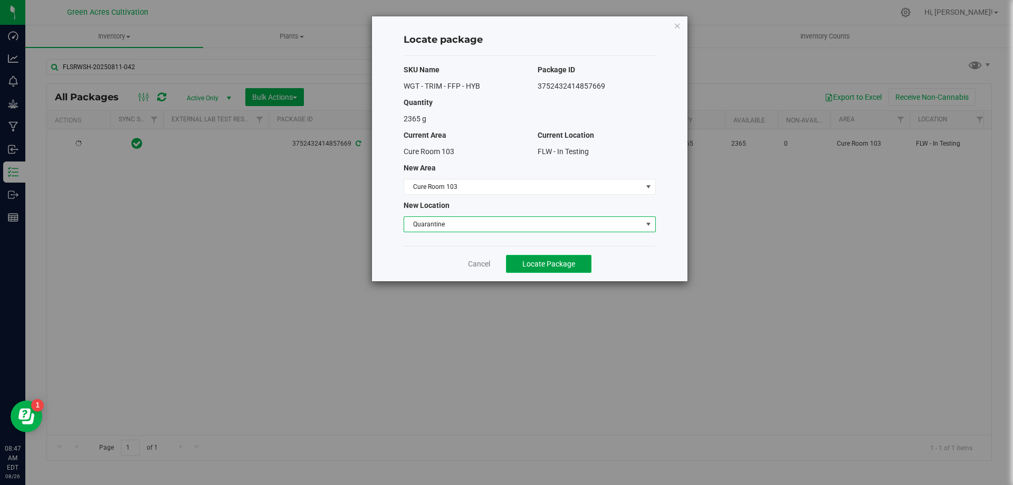
click at [569, 266] on span "Locate Package" at bounding box center [549, 264] width 53 height 8
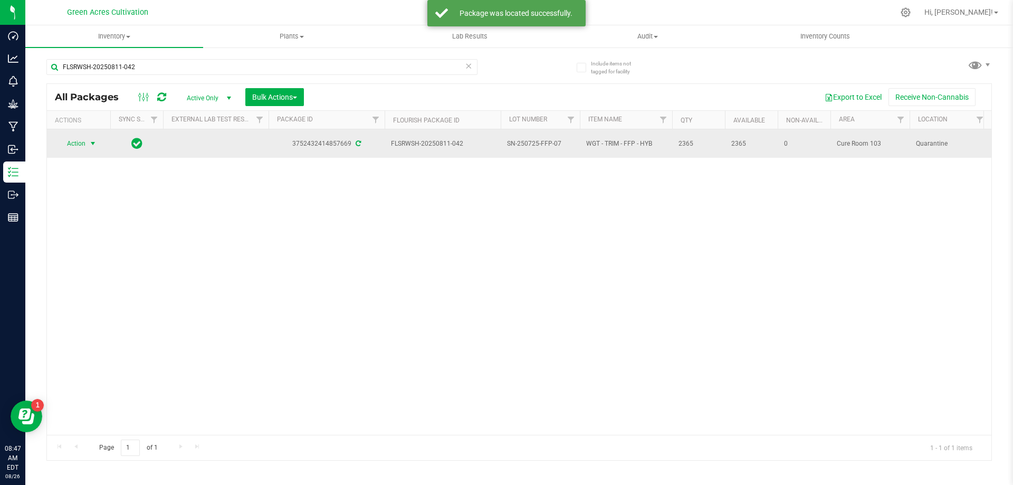
click at [81, 138] on span "Action" at bounding box center [72, 143] width 29 height 15
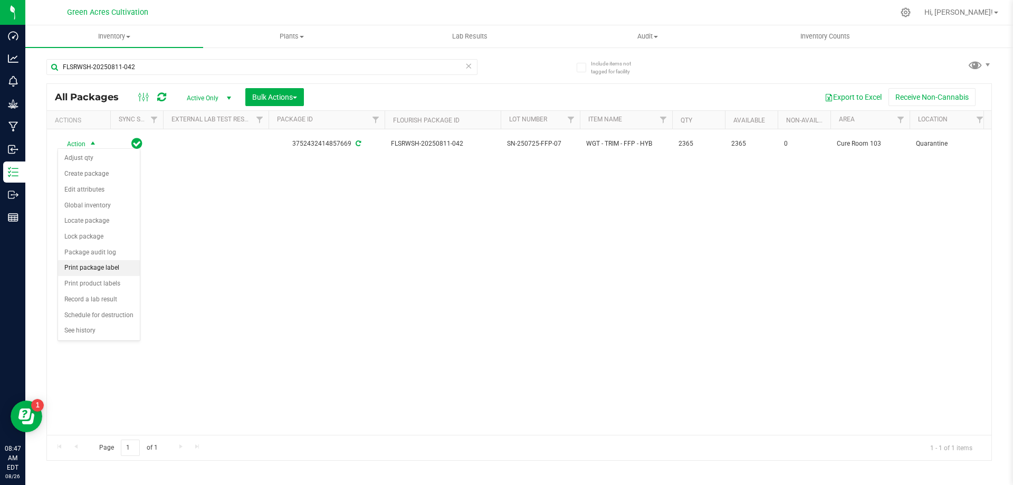
click at [113, 269] on li "Print package label" at bounding box center [99, 268] width 82 height 16
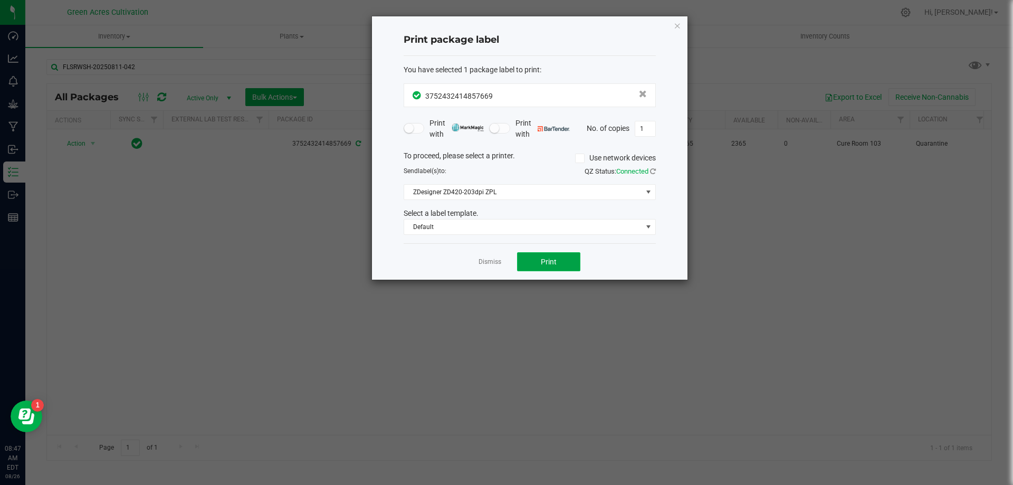
click at [544, 271] on button "Print" at bounding box center [548, 261] width 63 height 19
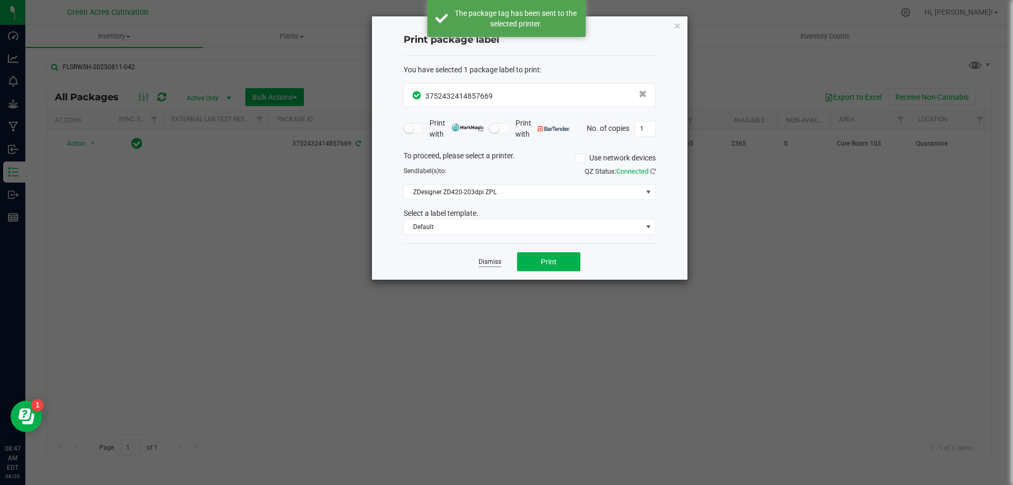
click at [495, 263] on link "Dismiss" at bounding box center [490, 262] width 23 height 9
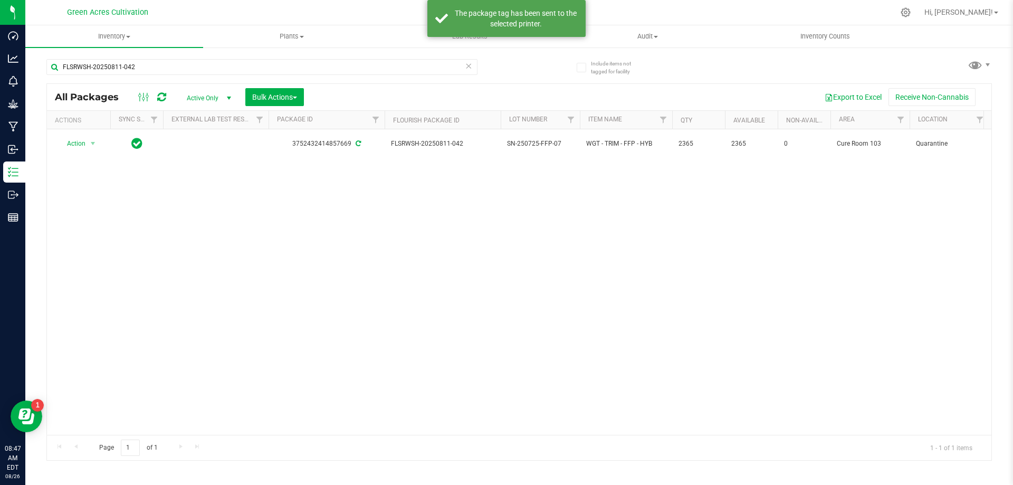
click at [449, 278] on div "Action Action Adjust qty Create package Edit attributes Global inventory Locate…" at bounding box center [519, 282] width 945 height 306
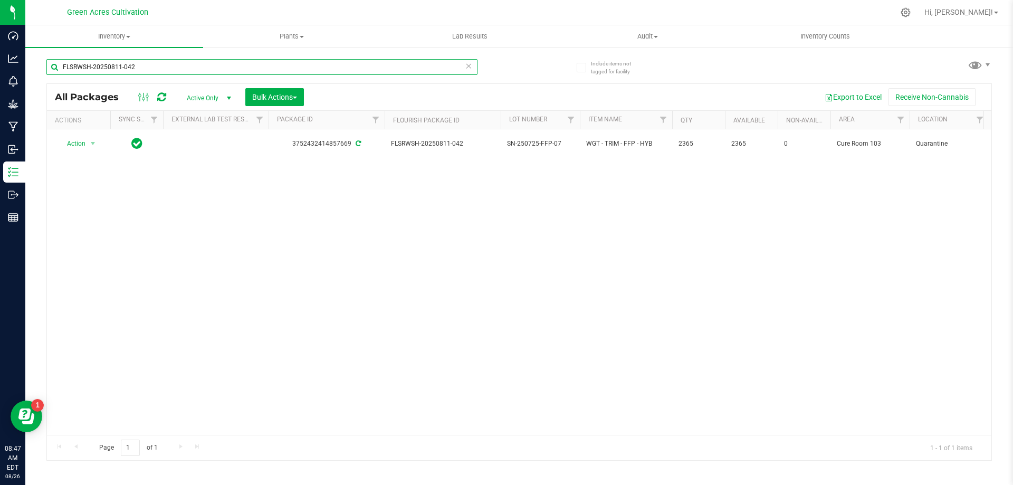
click at [352, 72] on input "FLSRWSH-20250811-042" at bounding box center [261, 67] width 431 height 16
paste input "35"
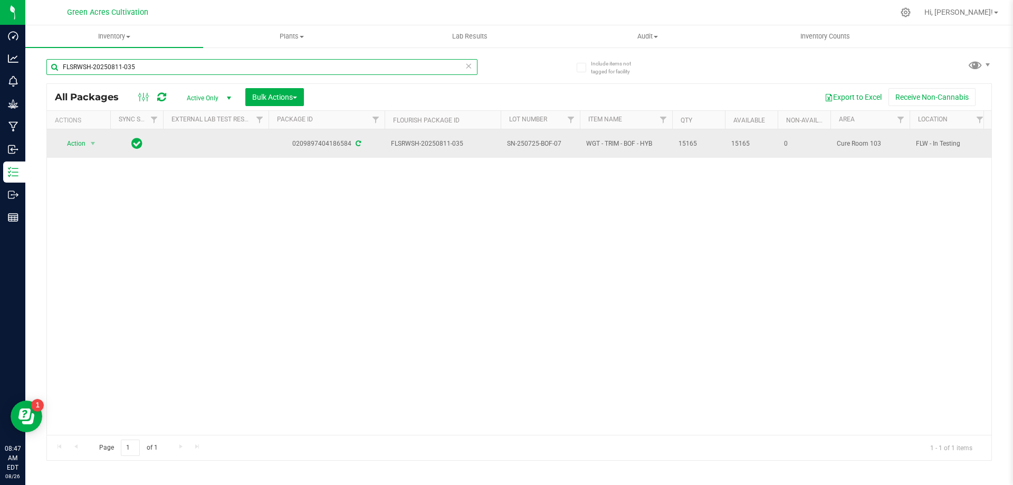
type input "FLSRWSH-20250811-035"
click at [85, 141] on span "Action" at bounding box center [72, 143] width 29 height 15
click at [73, 146] on span "Action" at bounding box center [72, 143] width 29 height 15
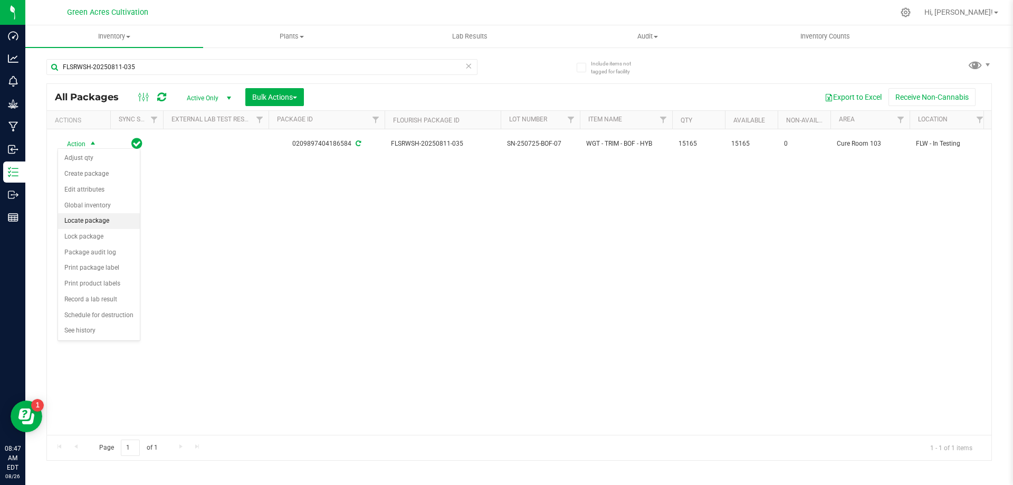
click at [107, 224] on li "Locate package" at bounding box center [99, 221] width 82 height 16
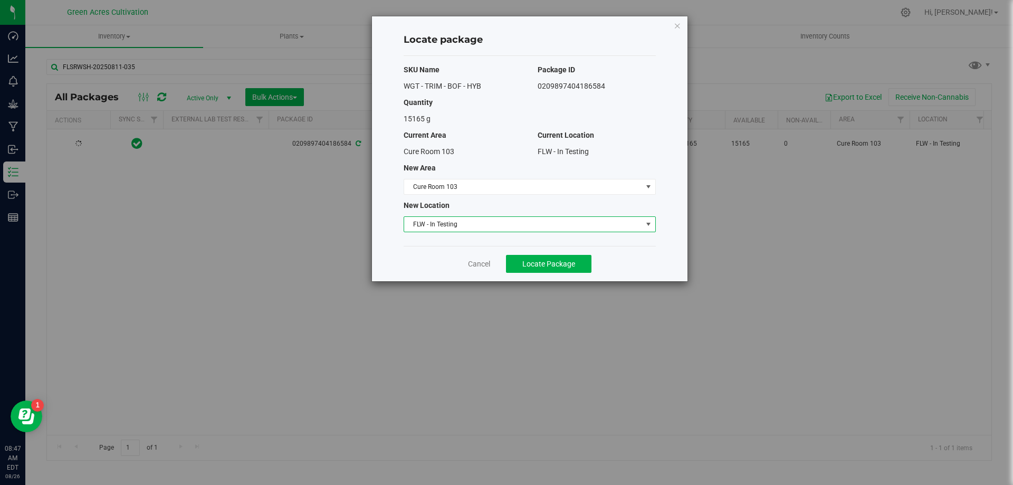
click at [557, 229] on span "FLW - In Testing" at bounding box center [523, 224] width 238 height 15
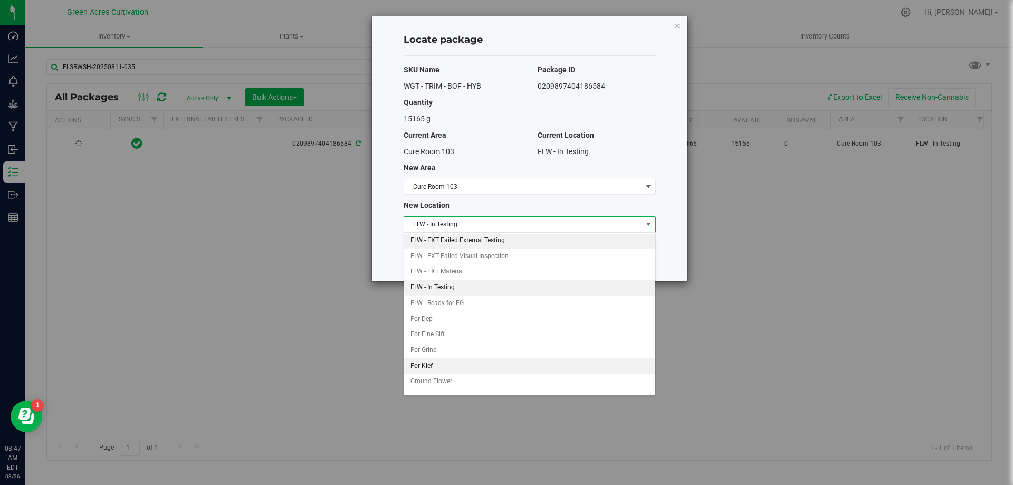
scroll to position [108, 0]
click at [445, 364] on li "Quarantine" at bounding box center [529, 370] width 251 height 16
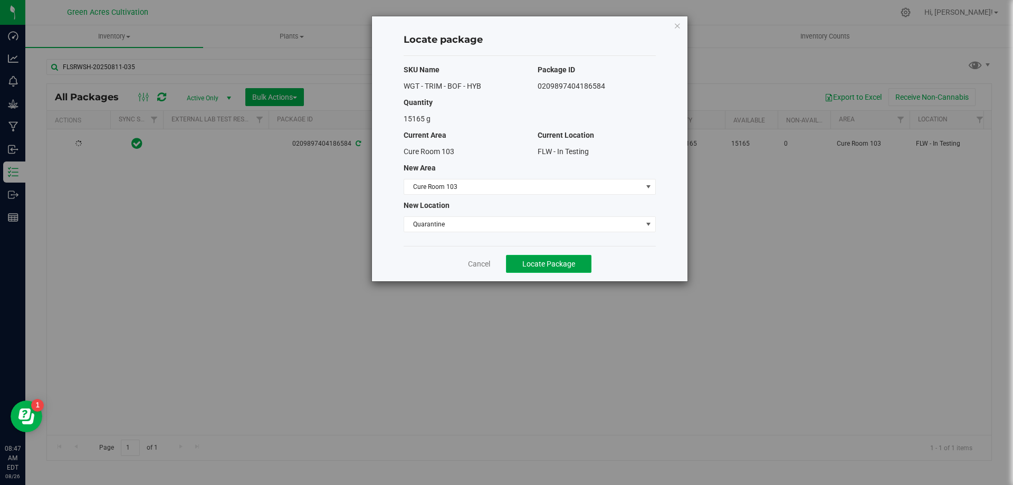
click at [574, 268] on button "Locate Package" at bounding box center [549, 264] width 86 height 18
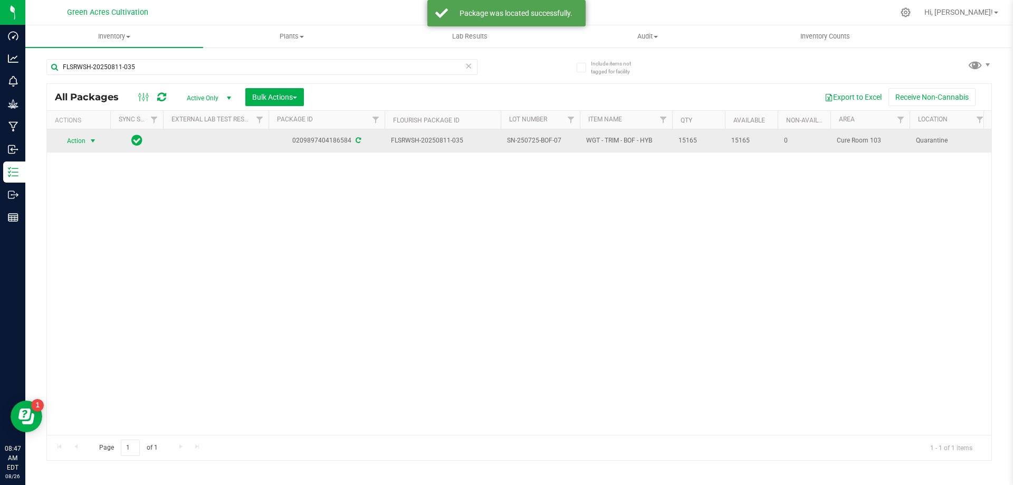
click at [87, 140] on span "select" at bounding box center [93, 141] width 13 height 15
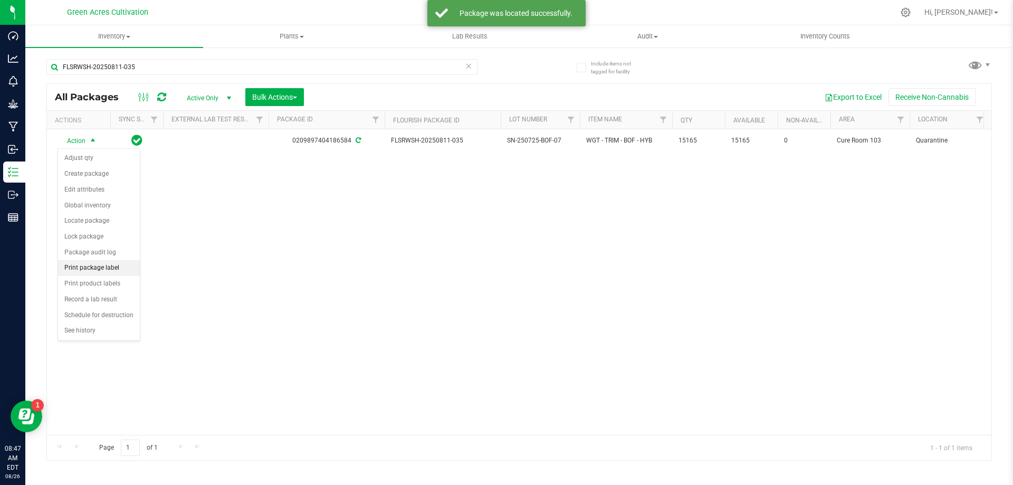
click at [109, 266] on li "Print package label" at bounding box center [99, 268] width 82 height 16
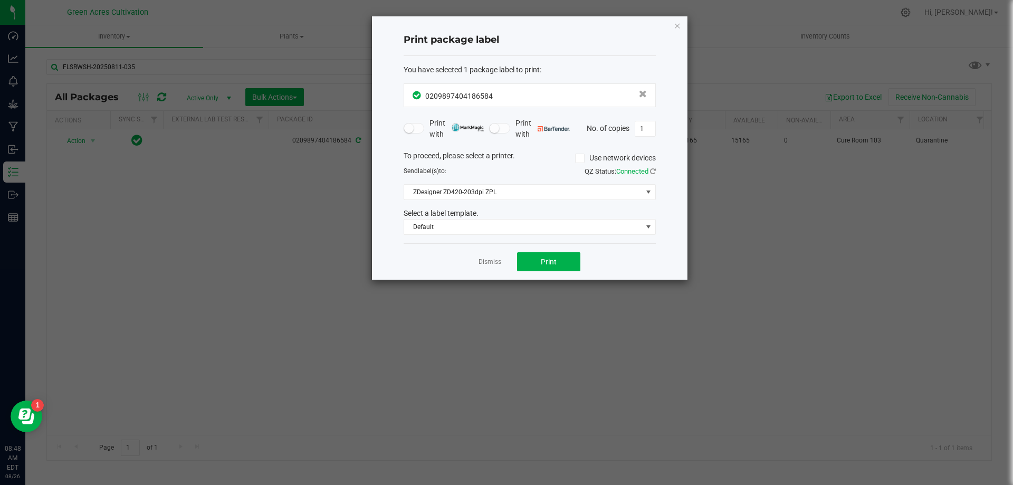
click at [548, 252] on div "Dismiss Print" at bounding box center [530, 261] width 252 height 36
click at [547, 261] on span "Print" at bounding box center [549, 262] width 16 height 8
click at [493, 261] on link "Dismiss" at bounding box center [490, 262] width 23 height 9
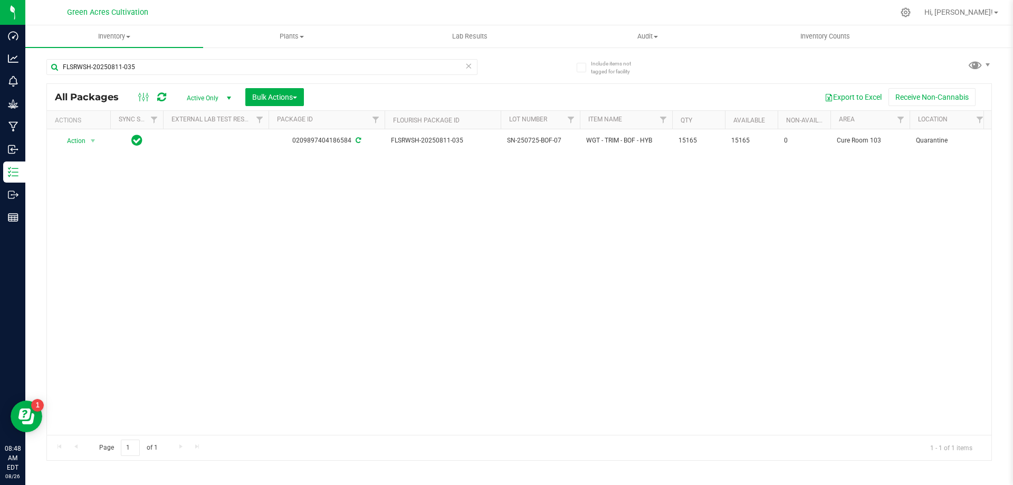
click at [297, 244] on div "Action Action Adjust qty Create package Edit attributes Global inventory Locate…" at bounding box center [519, 282] width 945 height 306
click at [336, 252] on div "Action Action Adjust qty Create package Edit attributes Global inventory Locate…" at bounding box center [519, 282] width 945 height 306
click at [374, 254] on div "Action Action Adjust qty Create package Edit attributes Global inventory Locate…" at bounding box center [519, 282] width 945 height 306
click at [430, 67] on input "FLSRWSH-20250811-035" at bounding box center [261, 67] width 431 height 16
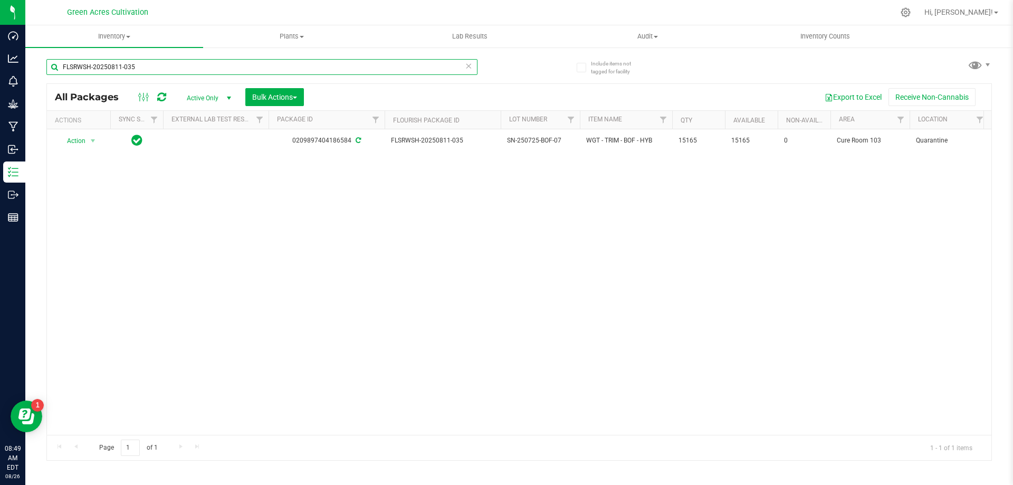
click at [430, 67] on input "FLSRWSH-20250811-035" at bounding box center [261, 67] width 431 height 16
paste input "4"
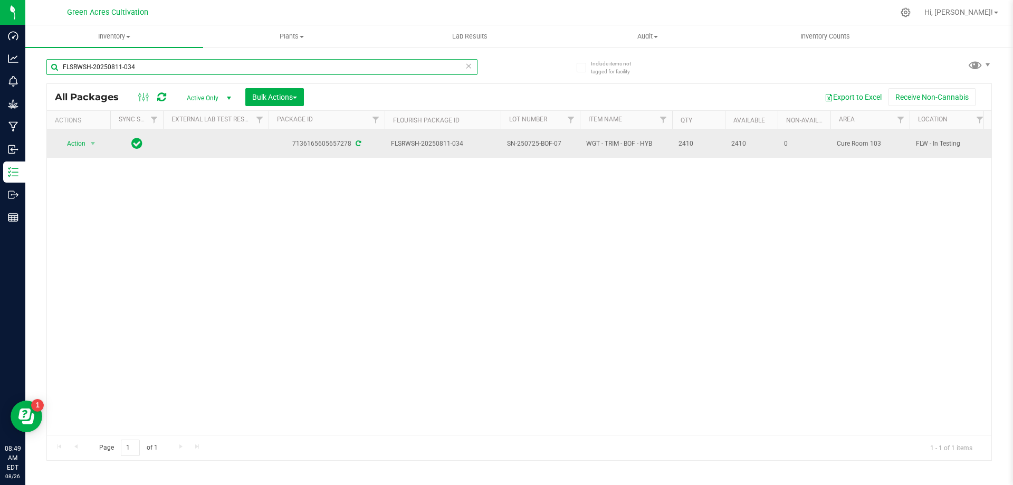
type input "FLSRWSH-20250811-034"
click at [69, 143] on span "Action" at bounding box center [72, 143] width 29 height 15
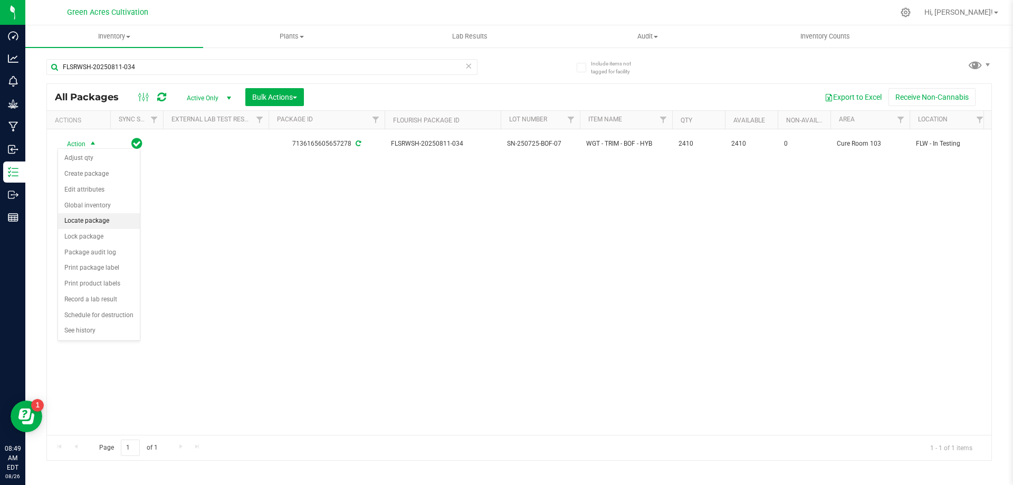
click at [100, 218] on li "Locate package" at bounding box center [99, 221] width 82 height 16
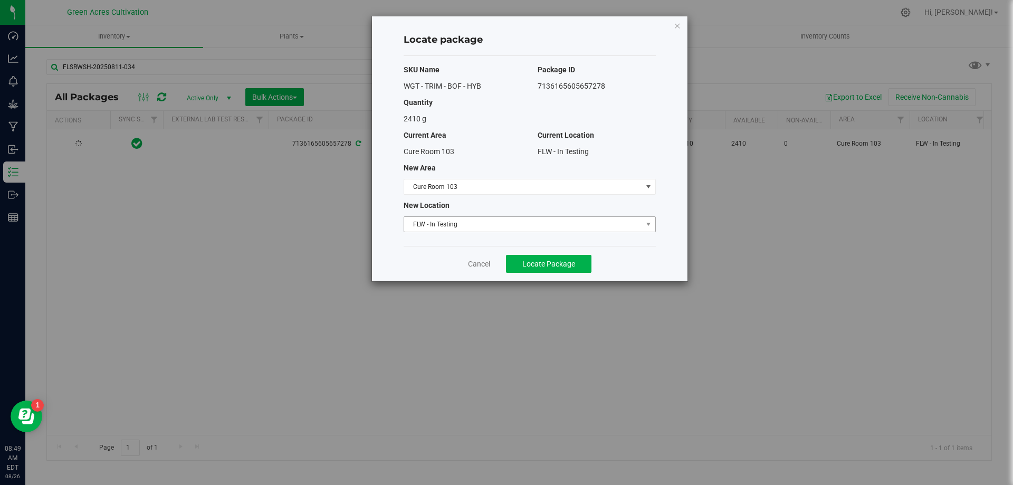
click at [537, 229] on span "FLW - In Testing" at bounding box center [523, 224] width 238 height 15
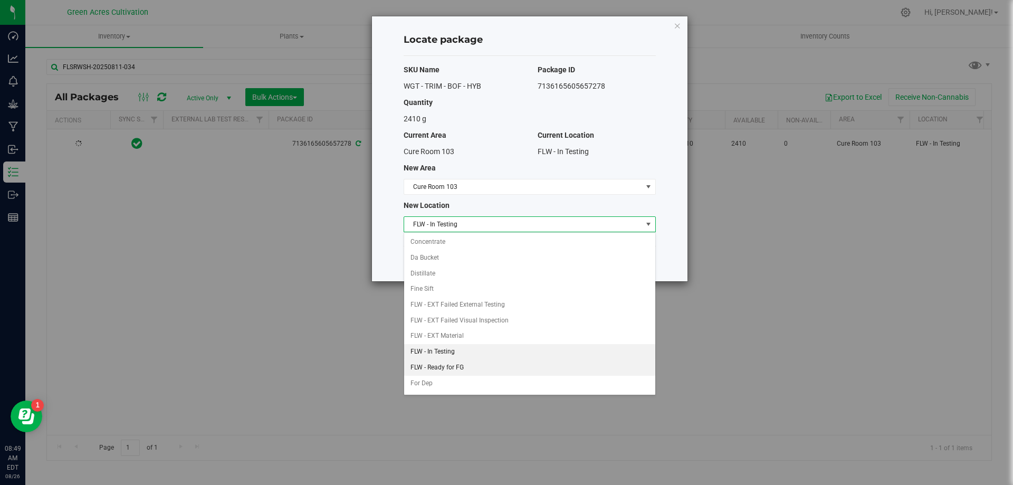
scroll to position [108, 0]
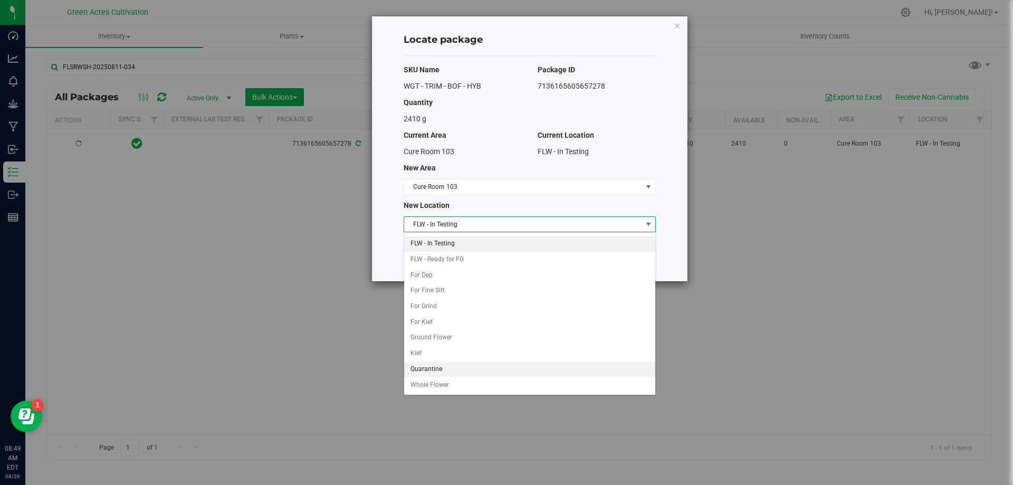
click at [454, 367] on li "Quarantine" at bounding box center [529, 370] width 251 height 16
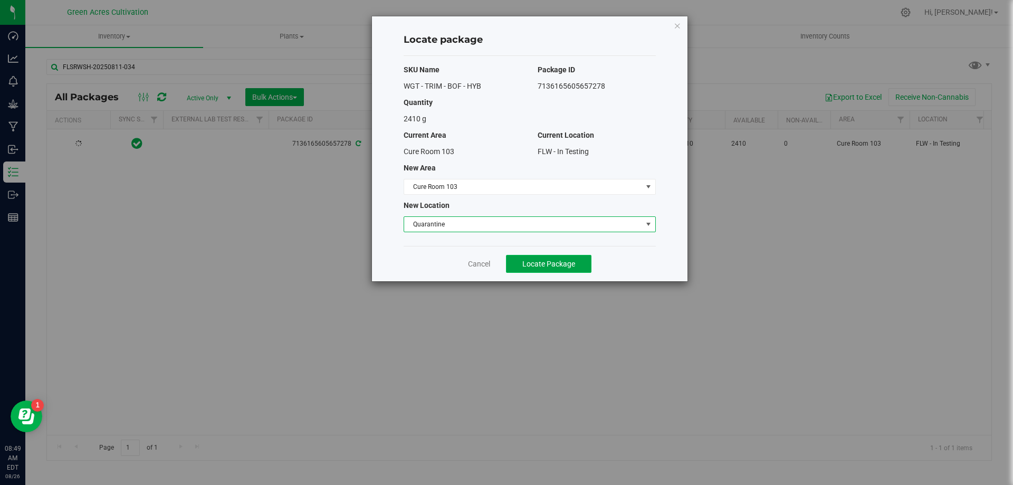
click at [557, 260] on span "Locate Package" at bounding box center [549, 264] width 53 height 8
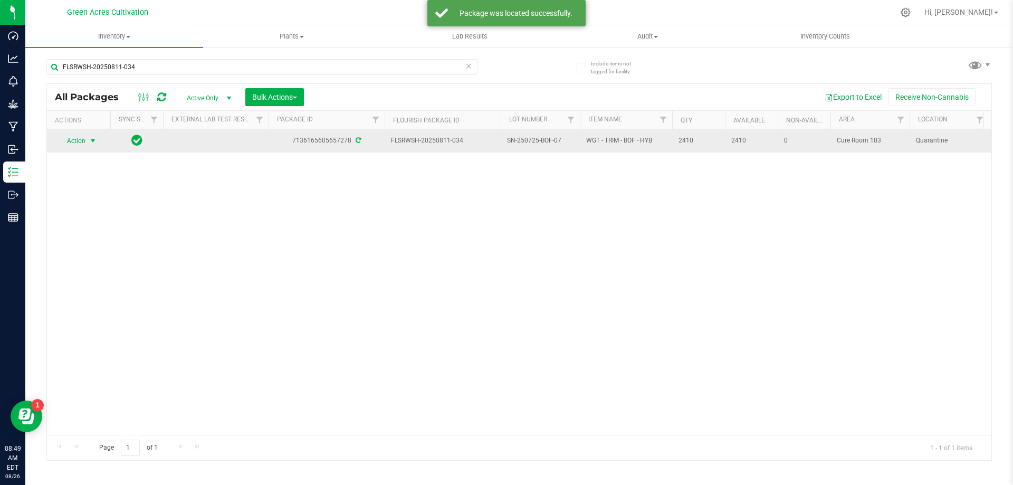
click at [75, 139] on span "Action" at bounding box center [72, 141] width 29 height 15
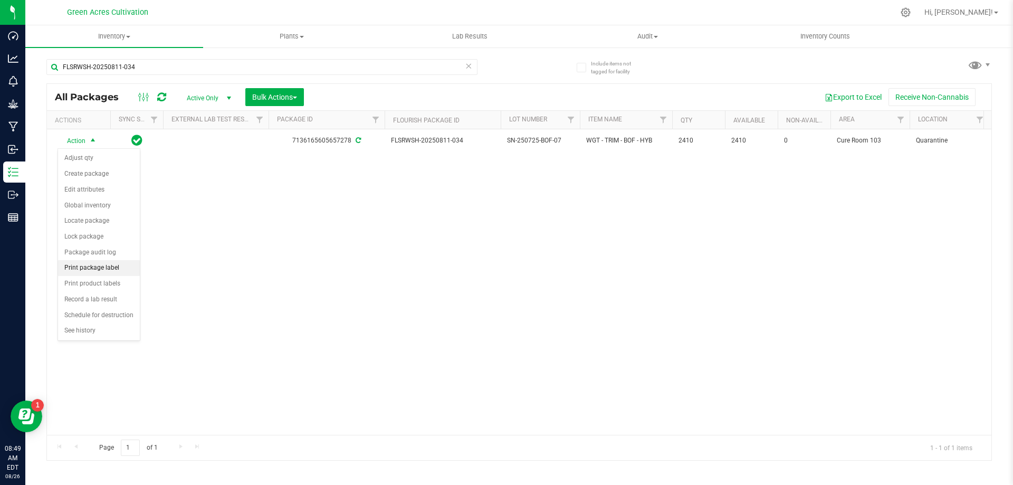
click at [119, 267] on li "Print package label" at bounding box center [99, 268] width 82 height 16
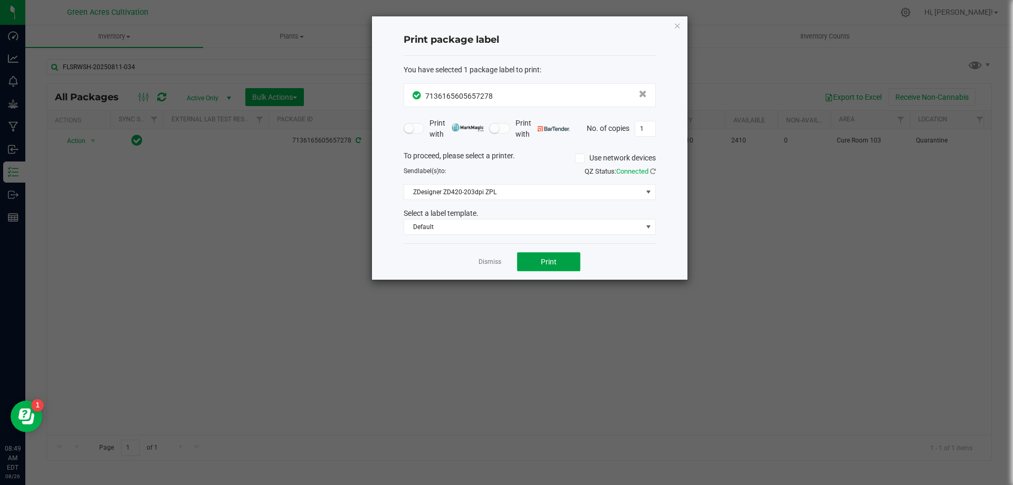
click at [557, 259] on button "Print" at bounding box center [548, 261] width 63 height 19
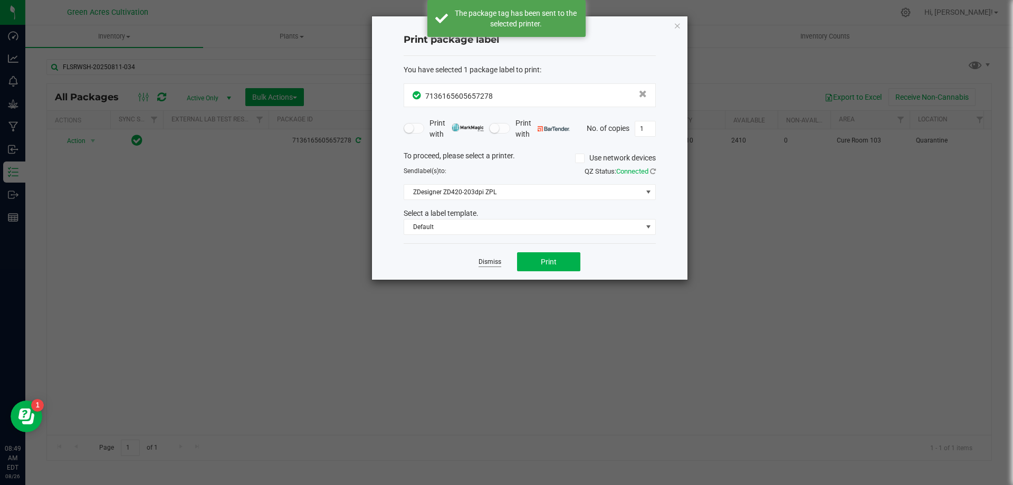
click at [495, 264] on link "Dismiss" at bounding box center [490, 262] width 23 height 9
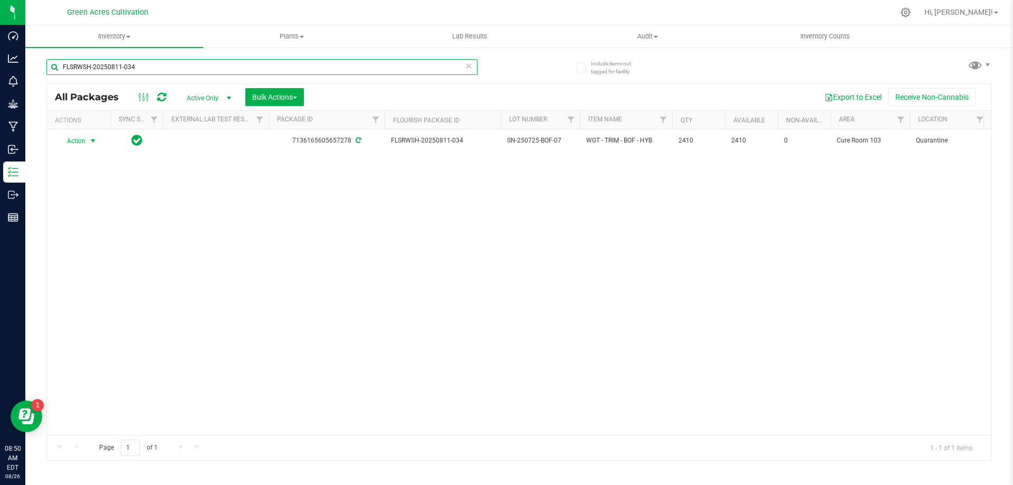
click at [405, 72] on input "FLSRWSH-20250811-034" at bounding box center [261, 67] width 431 height 16
paste input "08-008"
click at [479, 200] on div "Action Action Adjust qty Create package Edit attributes Global inventory Locate…" at bounding box center [519, 282] width 945 height 306
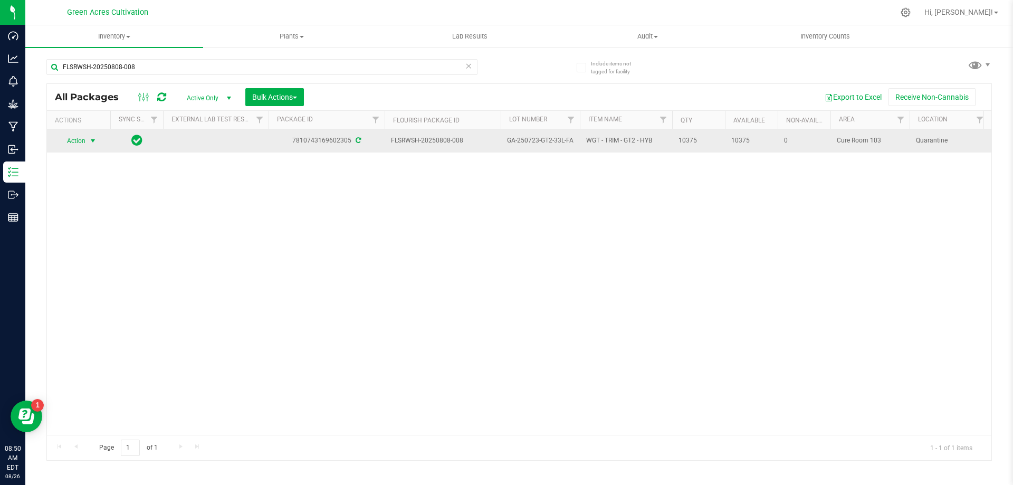
click at [82, 142] on span "Action" at bounding box center [72, 141] width 29 height 15
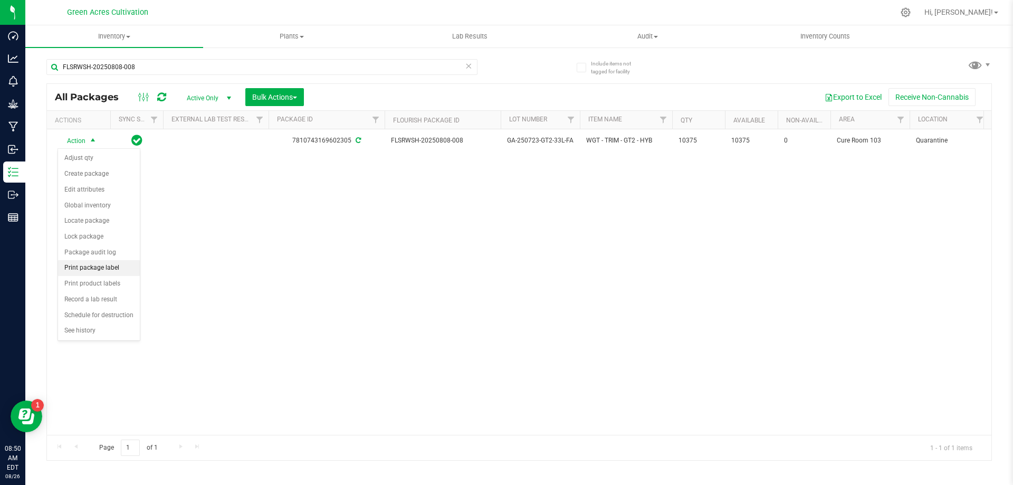
click at [97, 264] on li "Print package label" at bounding box center [99, 268] width 82 height 16
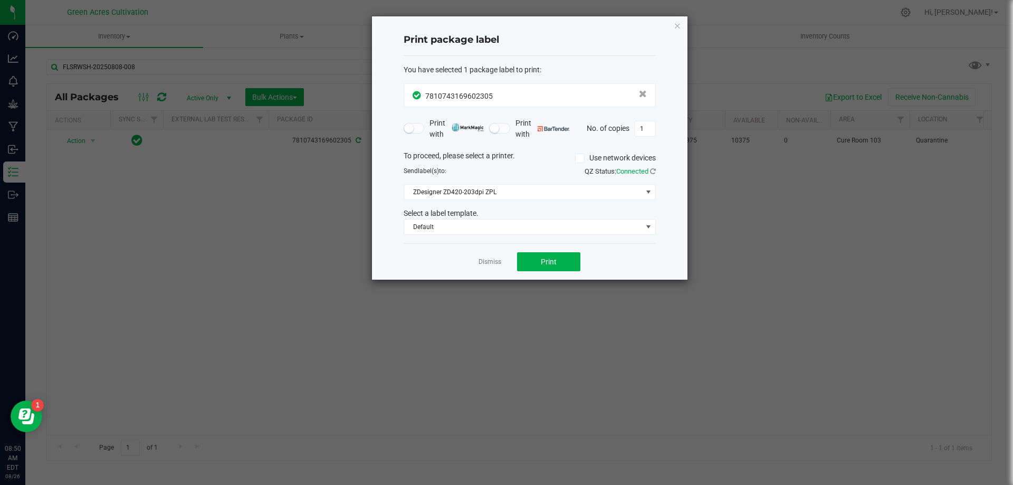
click at [670, 21] on div "Print package label You have selected 1 package label to print : 78107431696023…" at bounding box center [530, 147] width 316 height 263
click at [673, 23] on div "Print package label You have selected 1 package label to print : 78107431696023…" at bounding box center [530, 147] width 316 height 263
click at [683, 25] on div "Print package label You have selected 1 package label to print : 78107431696023…" at bounding box center [530, 147] width 316 height 263
click at [677, 25] on icon "button" at bounding box center [677, 25] width 7 height 13
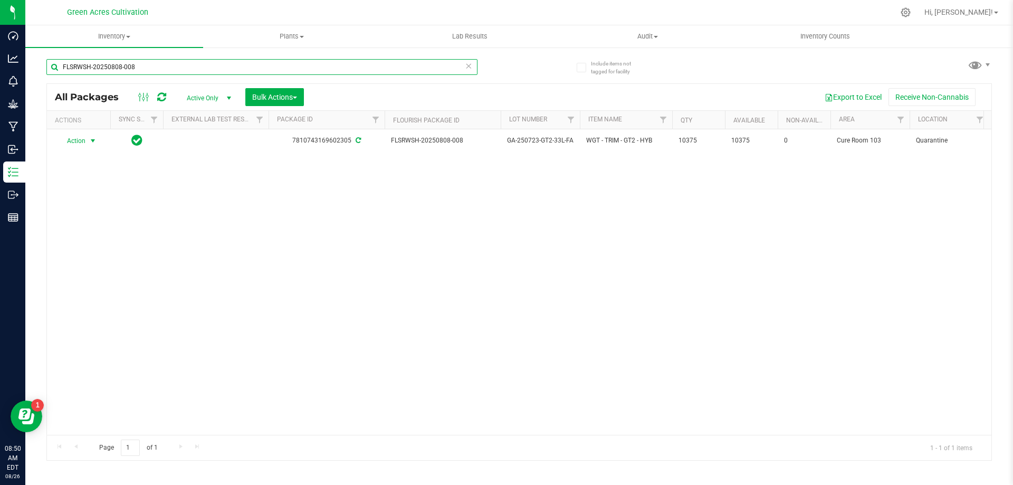
click at [324, 63] on input "FLSRWSH-20250808-008" at bounding box center [261, 67] width 431 height 16
paste input "6-073"
type input "F"
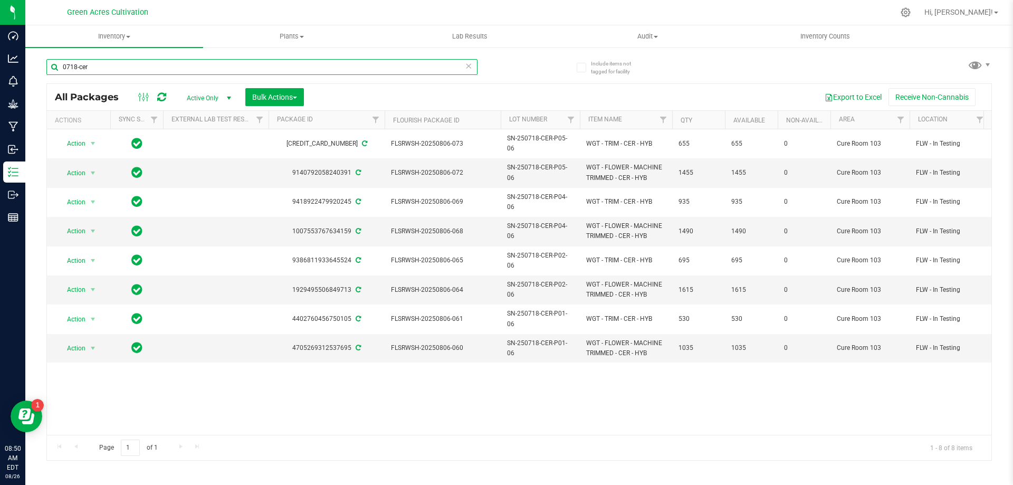
type input "0718-cer"
click at [285, 100] on span "Bulk Actions" at bounding box center [274, 97] width 45 height 8
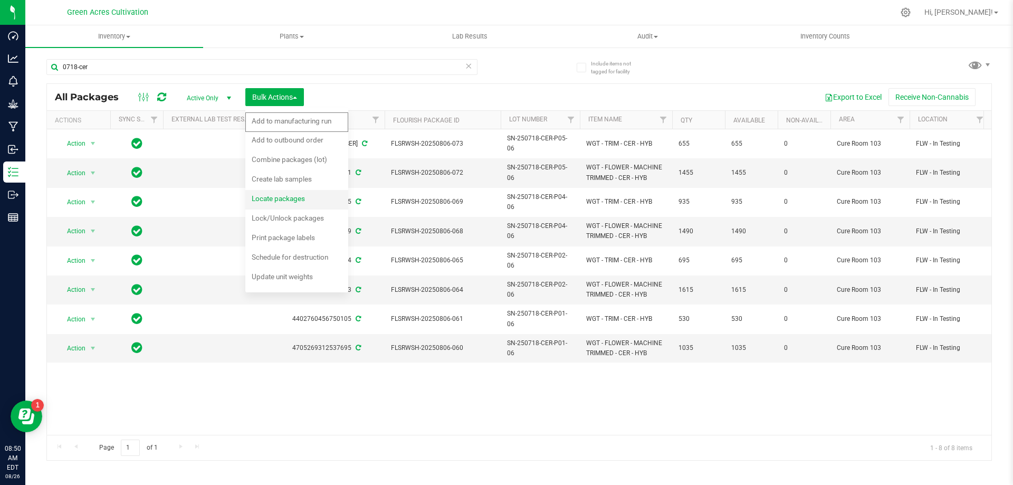
click at [305, 196] on span "Locate packages" at bounding box center [278, 198] width 53 height 8
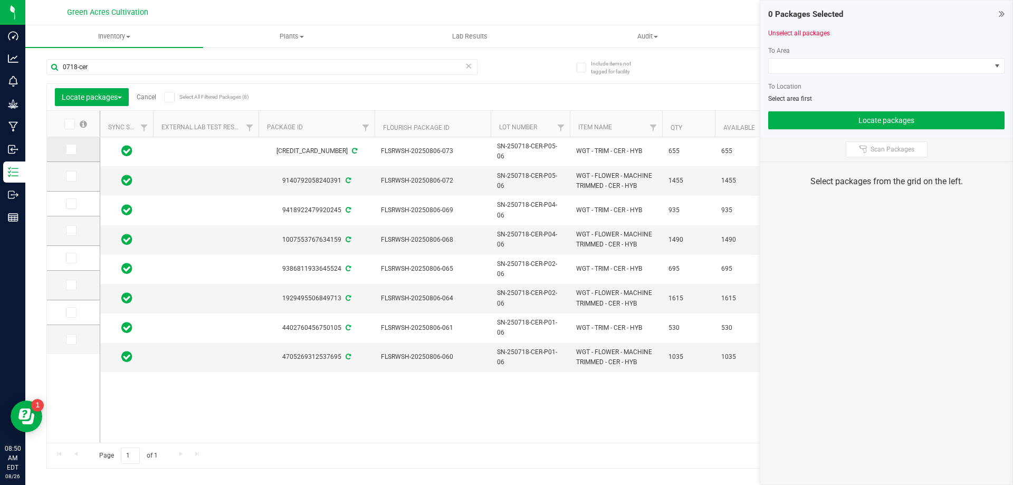
click at [78, 148] on label at bounding box center [73, 149] width 15 height 11
click at [0, 0] on input "checkbox" at bounding box center [0, 0] width 0 height 0
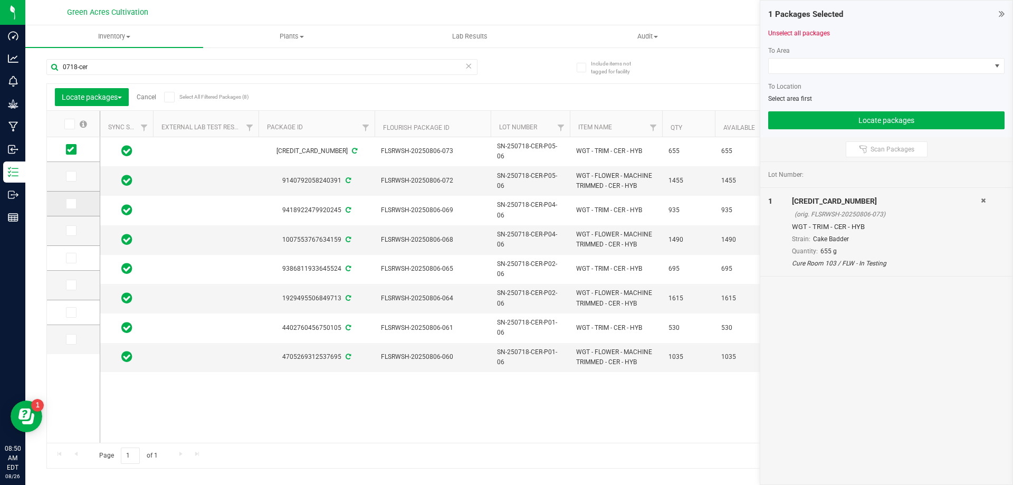
click at [78, 200] on label at bounding box center [73, 203] width 15 height 11
click at [0, 0] on input "checkbox" at bounding box center [0, 0] width 0 height 0
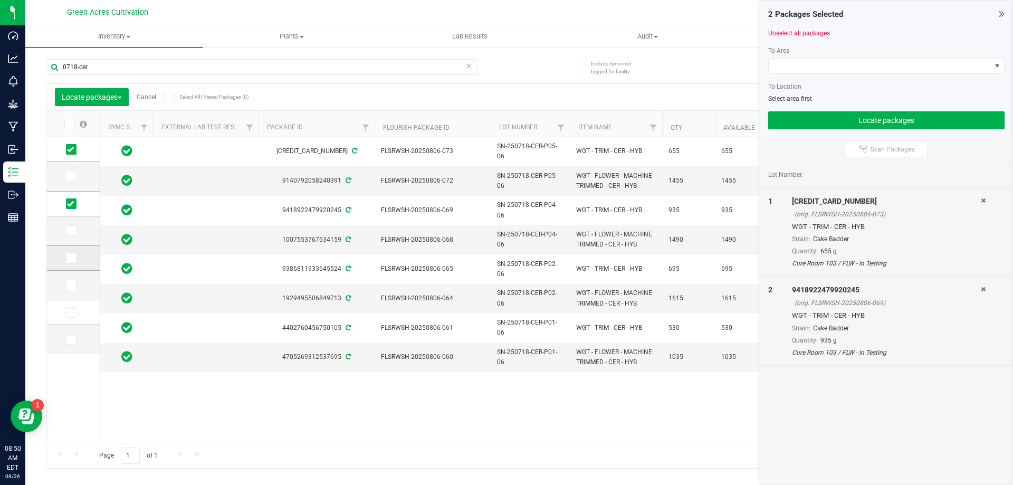
click at [74, 255] on span at bounding box center [71, 258] width 11 height 11
click at [0, 0] on input "checkbox" at bounding box center [0, 0] width 0 height 0
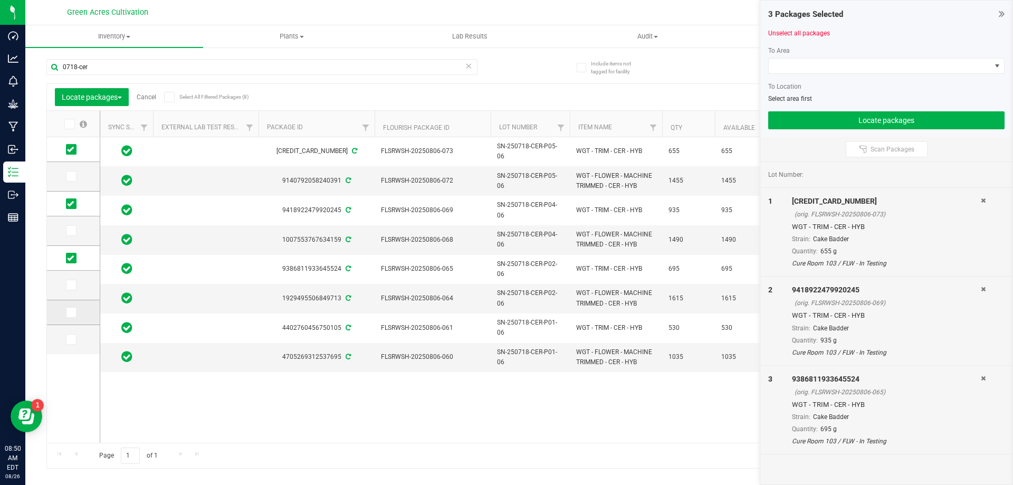
click at [74, 312] on span at bounding box center [71, 312] width 11 height 11
click at [0, 0] on input "checkbox" at bounding box center [0, 0] width 0 height 0
click at [835, 67] on span at bounding box center [880, 66] width 222 height 15
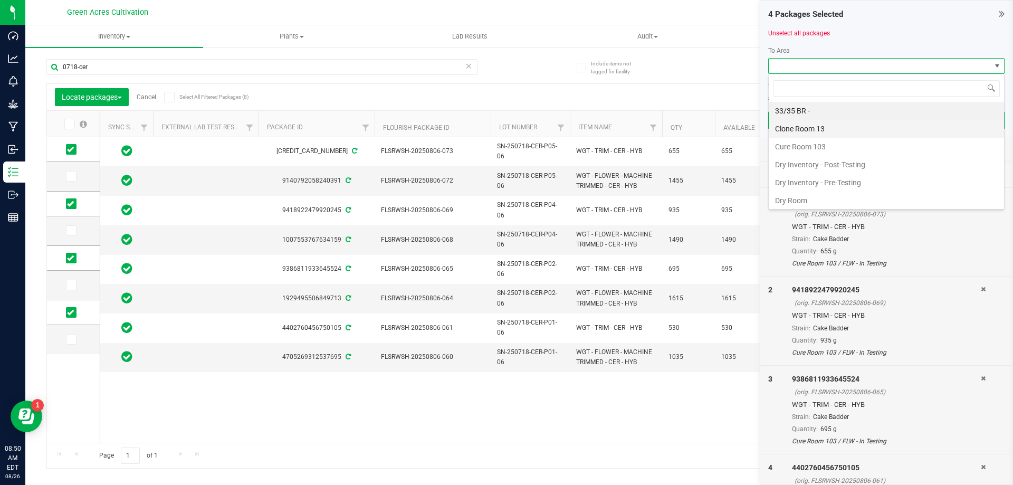
scroll to position [16, 236]
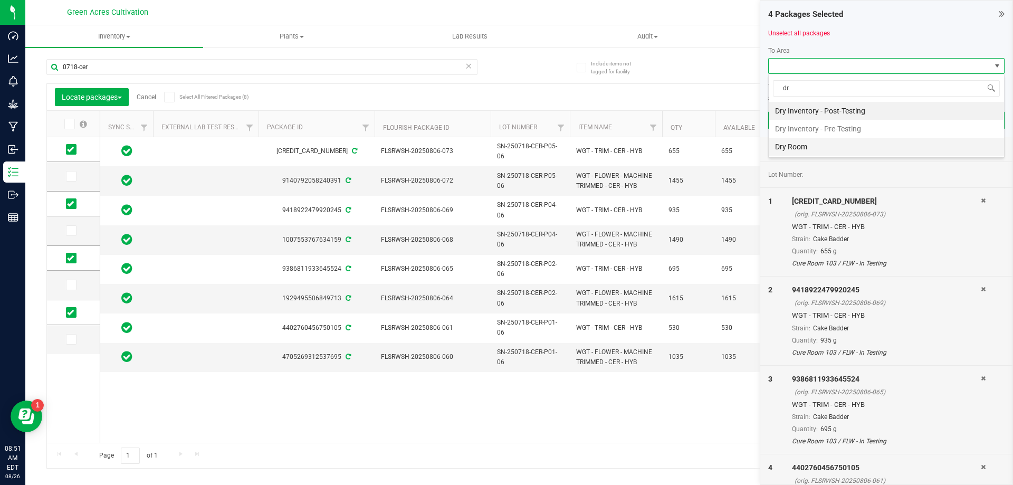
type input "d"
type input "c"
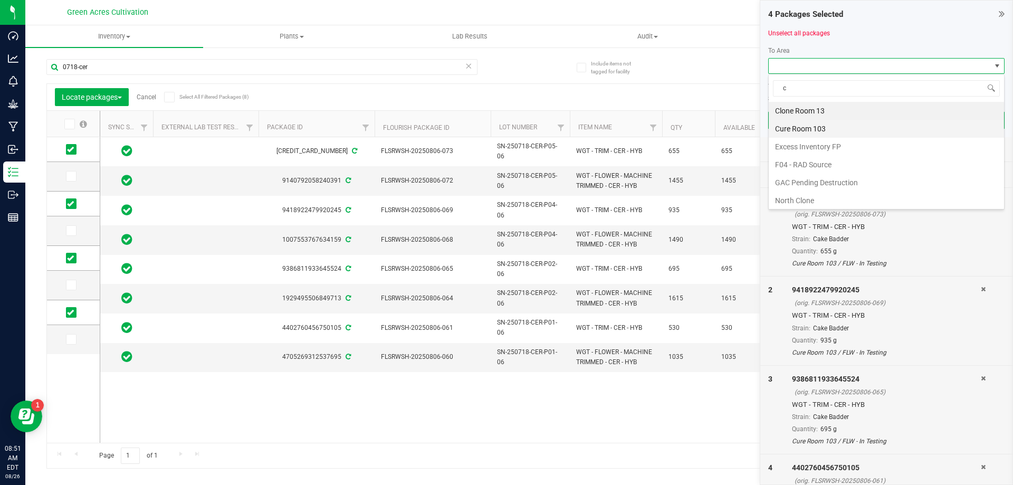
click at [823, 128] on li "Cure Room 103" at bounding box center [886, 129] width 235 height 18
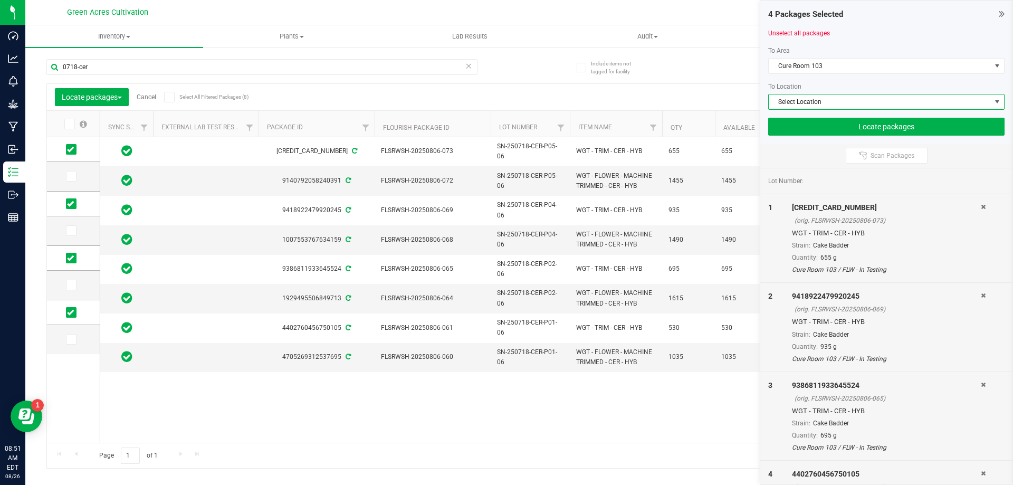
click at [818, 102] on span "Select Location" at bounding box center [880, 101] width 222 height 15
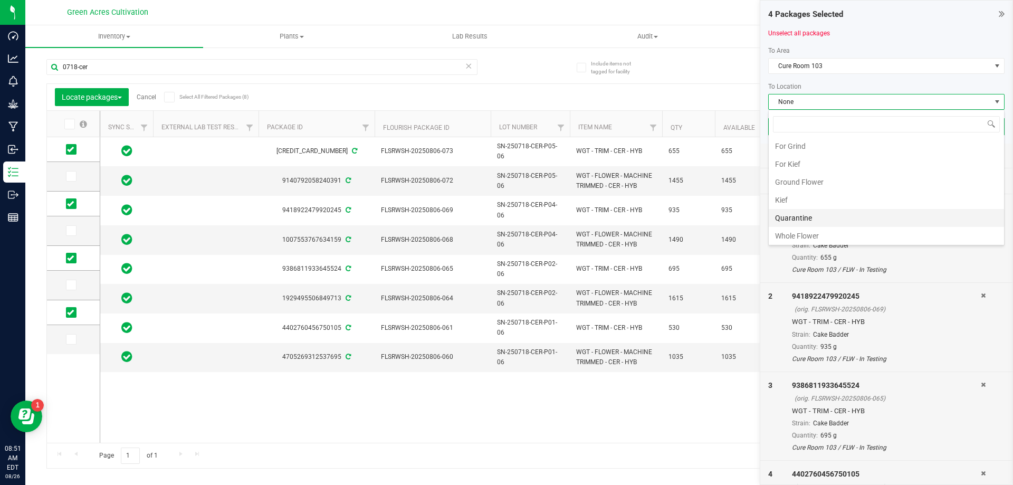
scroll to position [217, 0]
click at [814, 219] on li "Quarantine" at bounding box center [886, 216] width 235 height 18
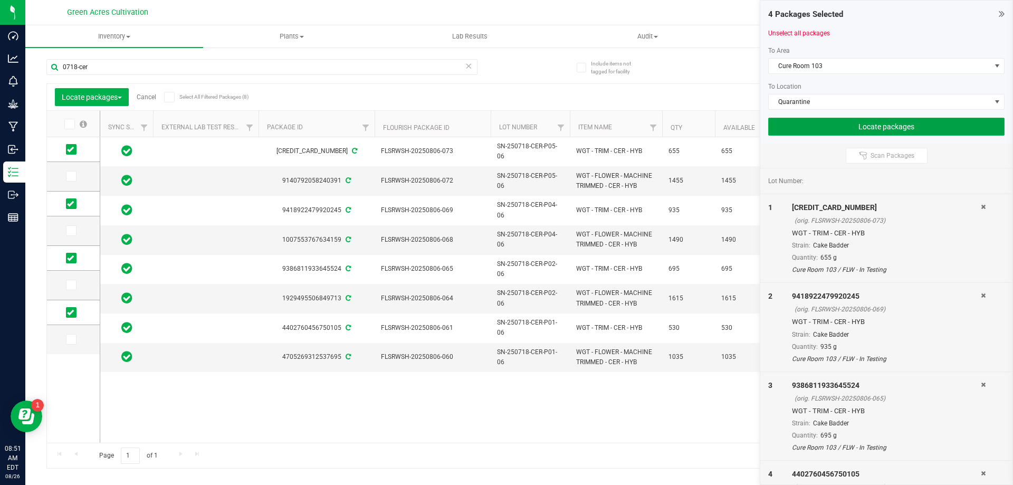
click at [818, 124] on button "Locate packages" at bounding box center [887, 127] width 236 height 18
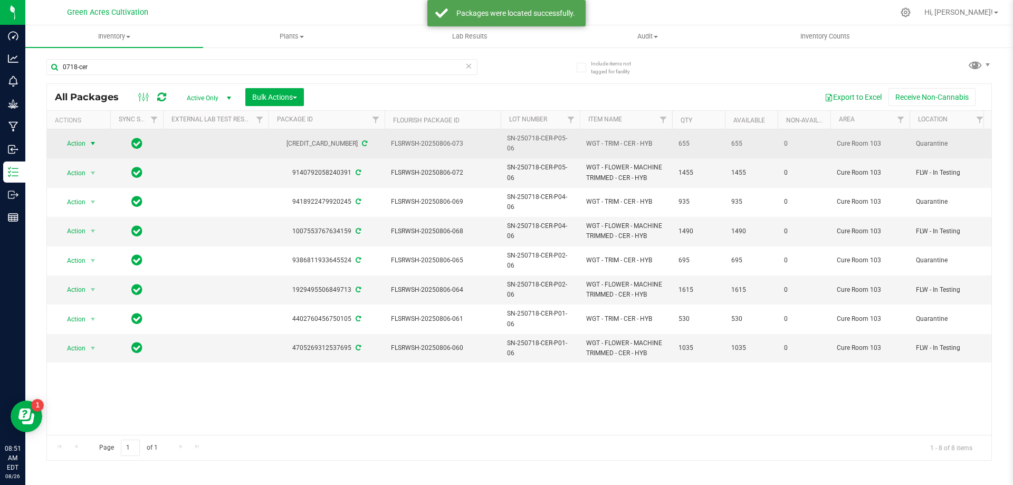
click at [81, 138] on span "Action" at bounding box center [72, 143] width 29 height 15
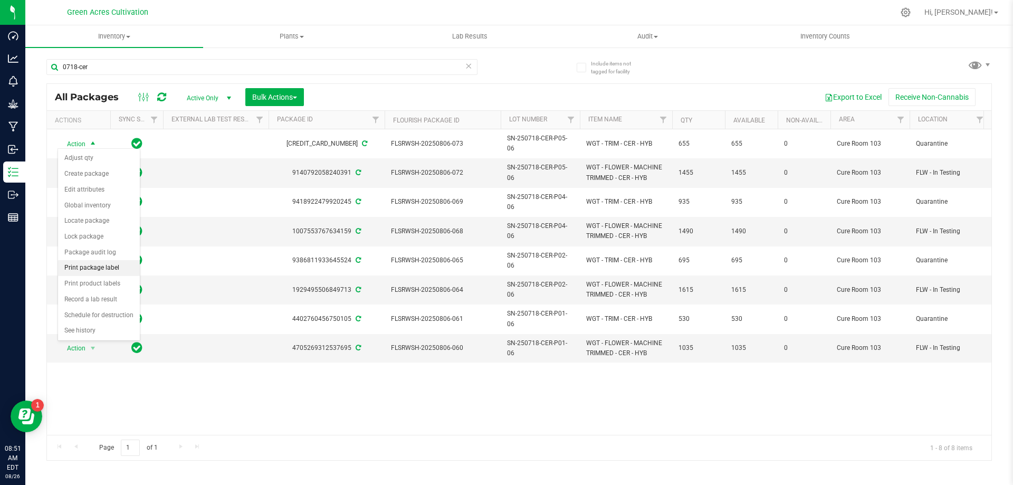
click at [110, 268] on li "Print package label" at bounding box center [99, 268] width 82 height 16
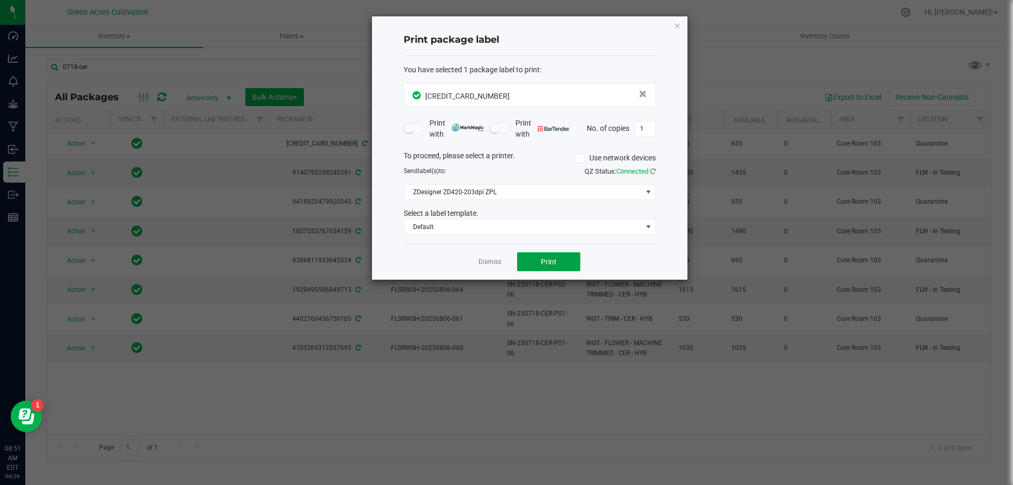
click at [570, 264] on button "Print" at bounding box center [548, 261] width 63 height 19
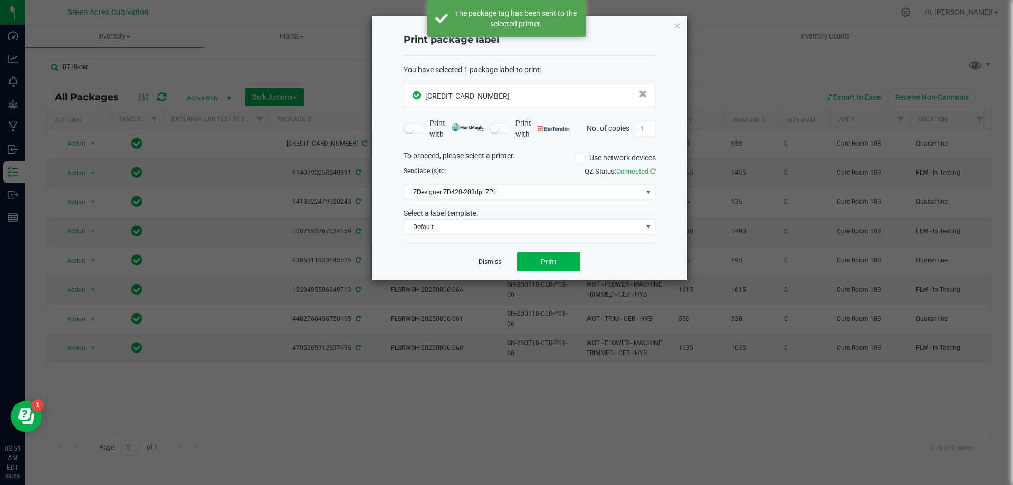
click at [487, 262] on link "Dismiss" at bounding box center [490, 262] width 23 height 9
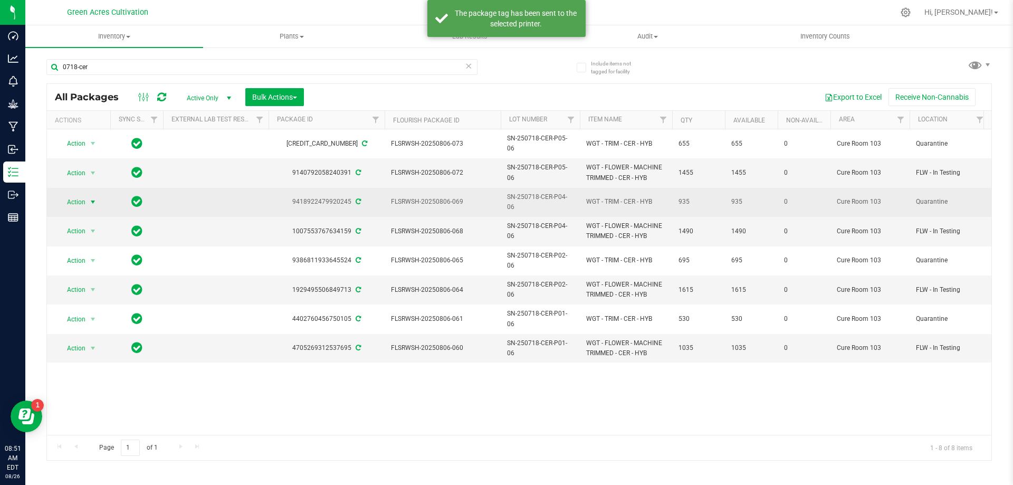
click at [75, 196] on span "Action" at bounding box center [72, 202] width 29 height 15
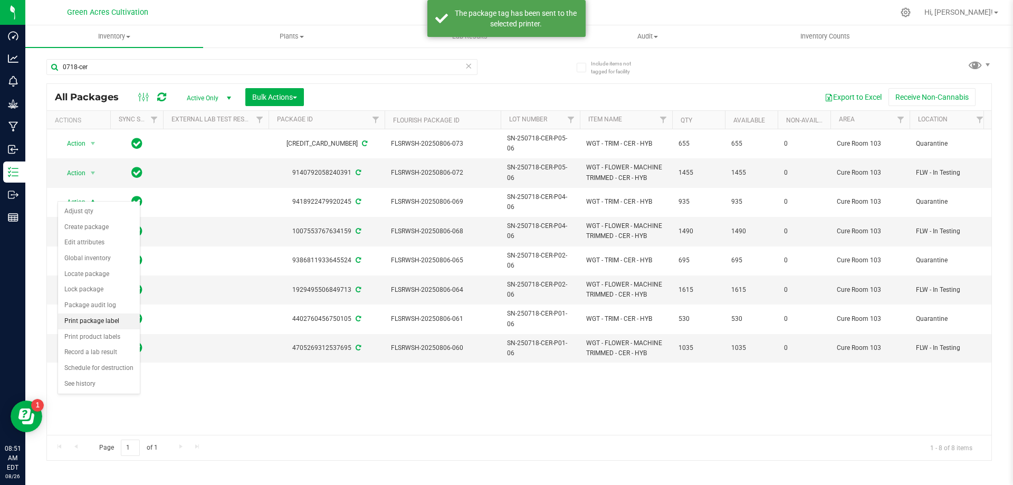
click at [105, 325] on li "Print package label" at bounding box center [99, 322] width 82 height 16
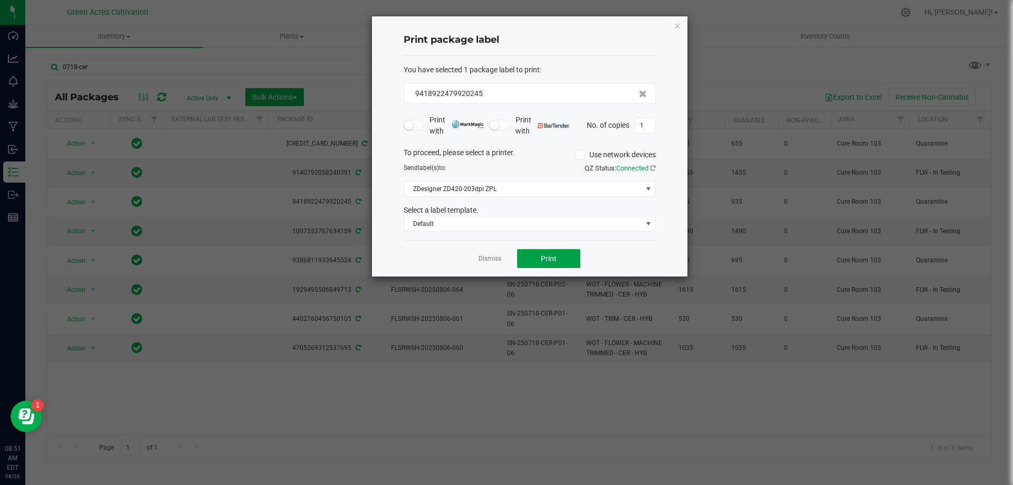
click at [544, 258] on span "Print" at bounding box center [549, 258] width 16 height 8
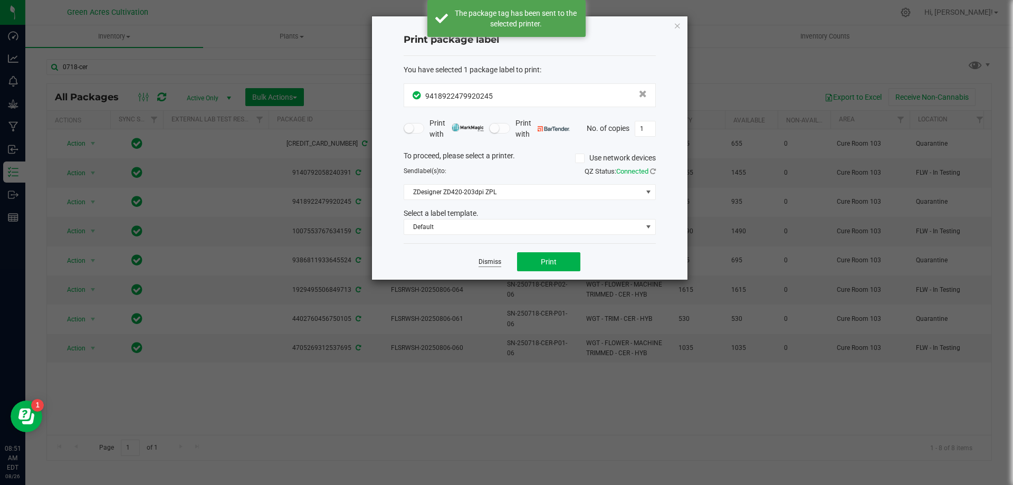
click at [494, 264] on link "Dismiss" at bounding box center [490, 262] width 23 height 9
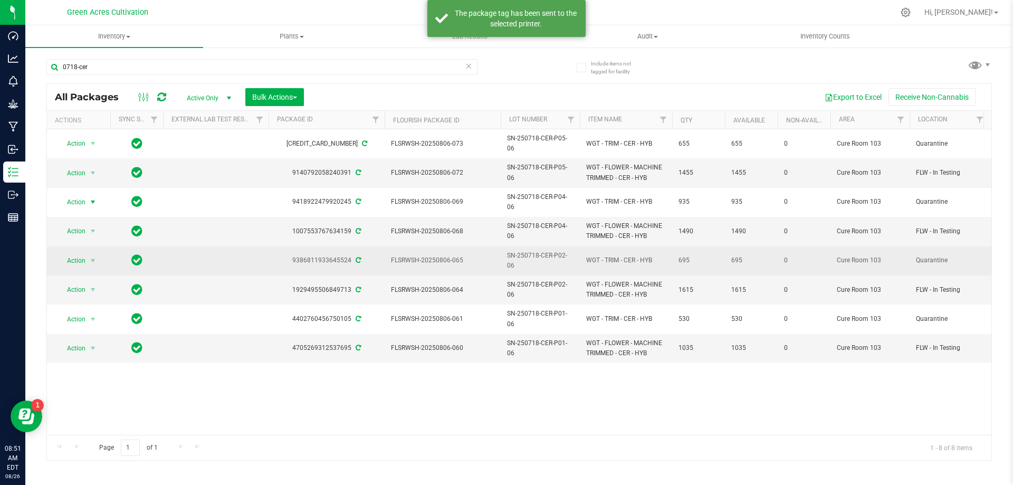
click at [88, 253] on span "select" at bounding box center [93, 260] width 13 height 15
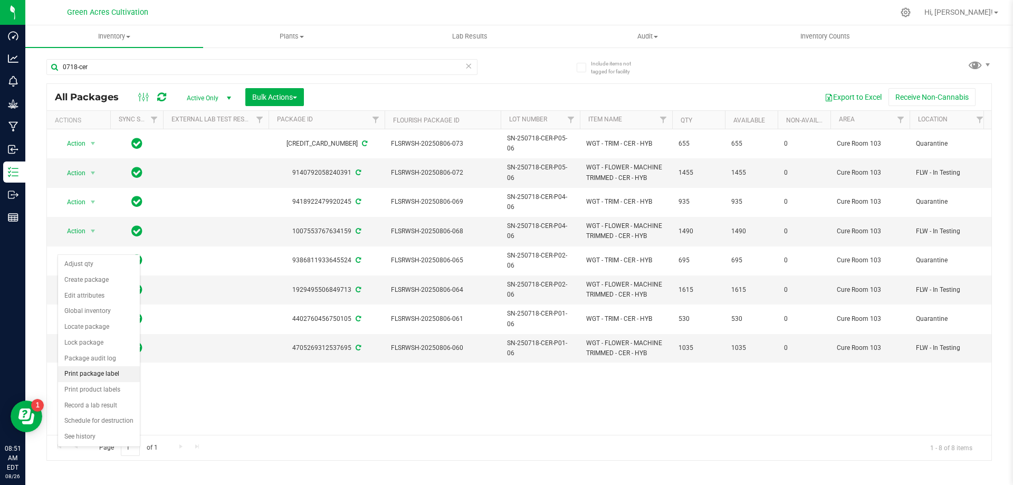
click at [101, 375] on li "Print package label" at bounding box center [99, 374] width 82 height 16
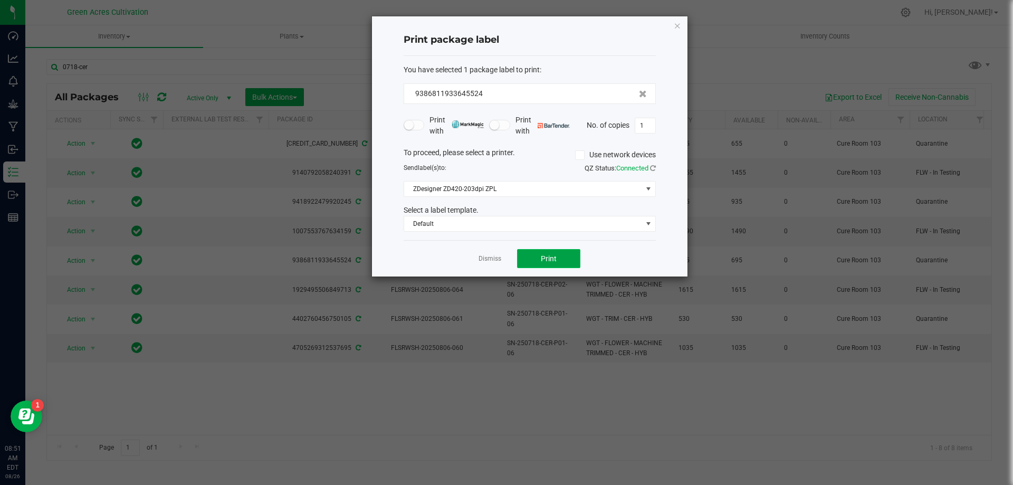
click at [574, 256] on button "Print" at bounding box center [548, 258] width 63 height 19
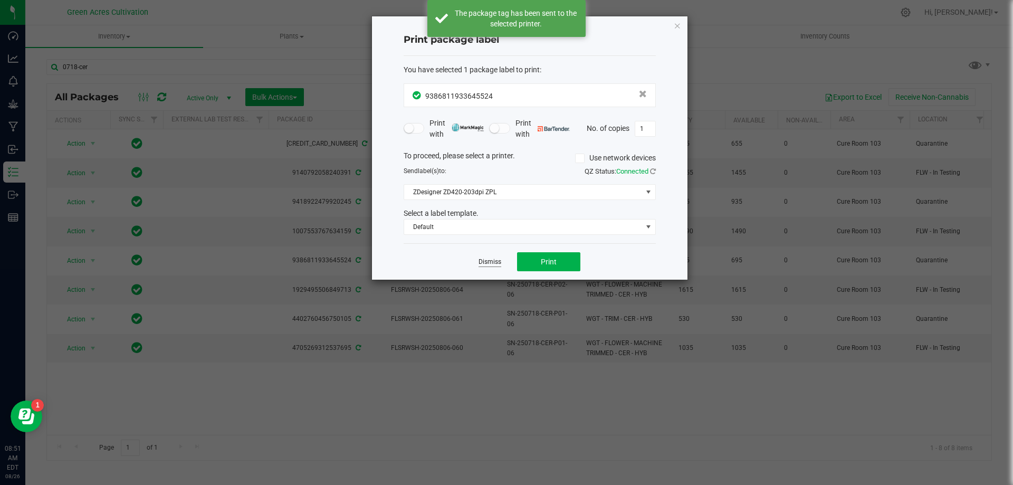
click at [489, 264] on link "Dismiss" at bounding box center [490, 262] width 23 height 9
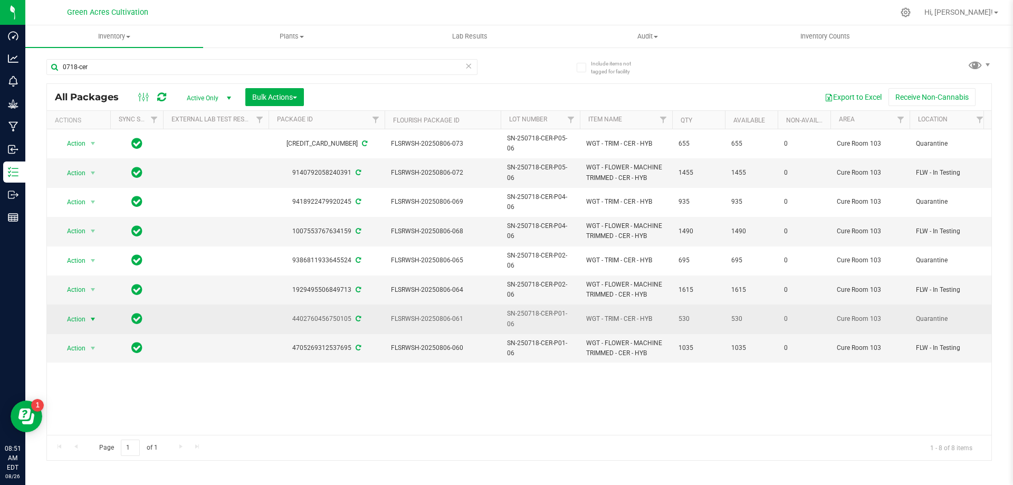
click at [94, 315] on span "select" at bounding box center [93, 319] width 8 height 8
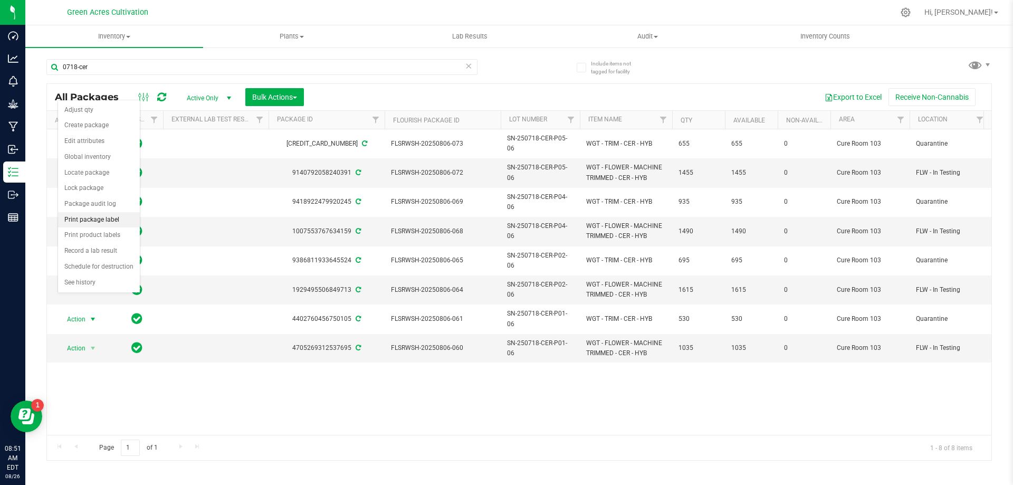
click at [109, 220] on li "Print package label" at bounding box center [99, 220] width 82 height 16
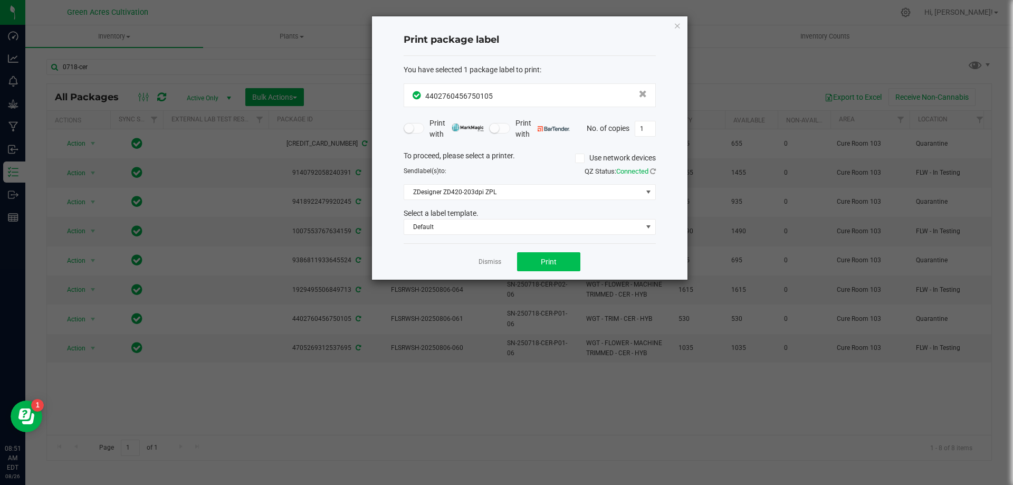
click at [547, 254] on div "Dismiss Print" at bounding box center [530, 261] width 252 height 36
click at [547, 254] on button "Print" at bounding box center [548, 261] width 63 height 19
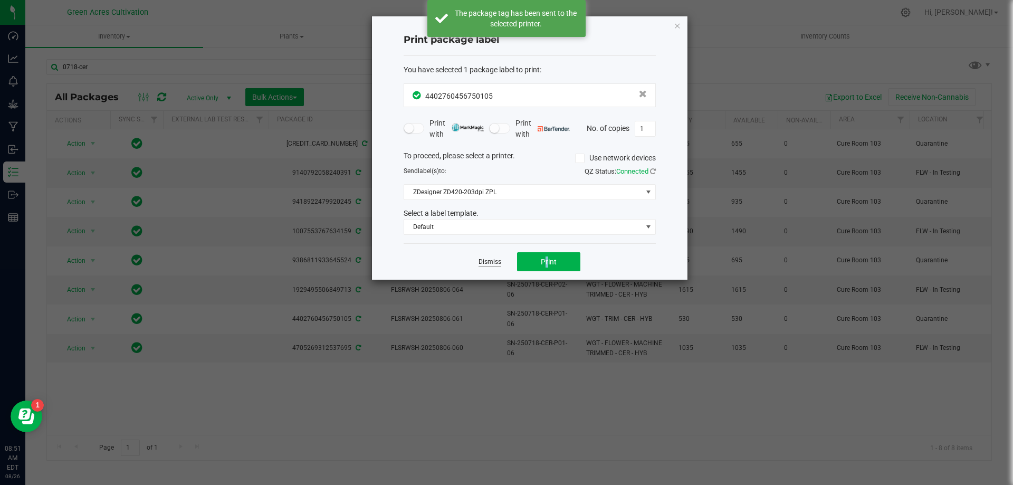
click at [490, 261] on link "Dismiss" at bounding box center [490, 262] width 23 height 9
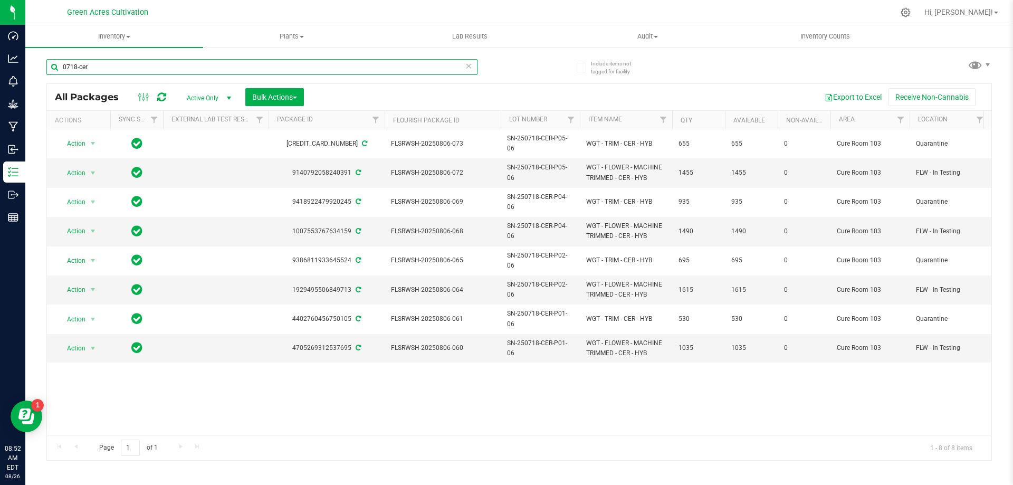
click at [385, 73] on input "0718-cer" at bounding box center [261, 67] width 431 height 16
click at [384, 73] on input "0718-cer" at bounding box center [261, 67] width 431 height 16
paste input "SN-250718-SWT-06"
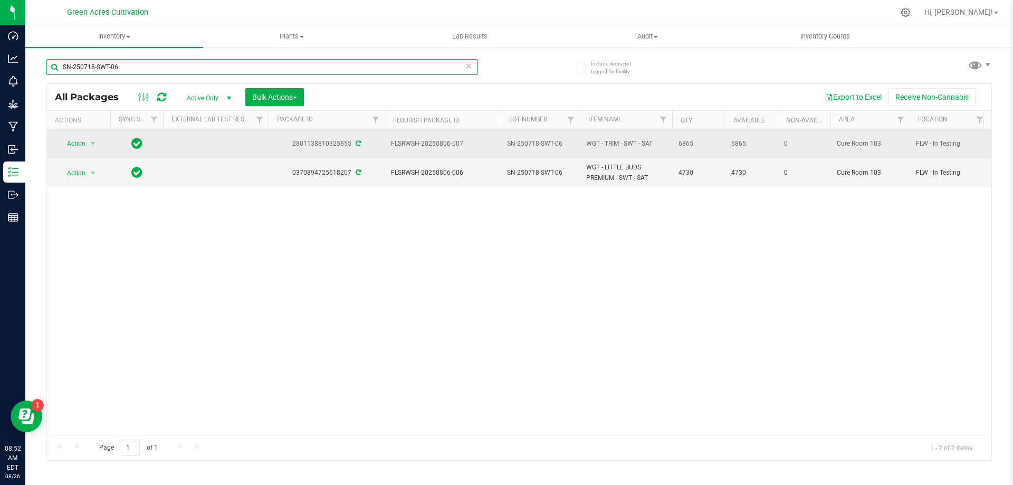
type input "SN-250718-SWT-06"
click at [94, 147] on span "select" at bounding box center [93, 143] width 13 height 15
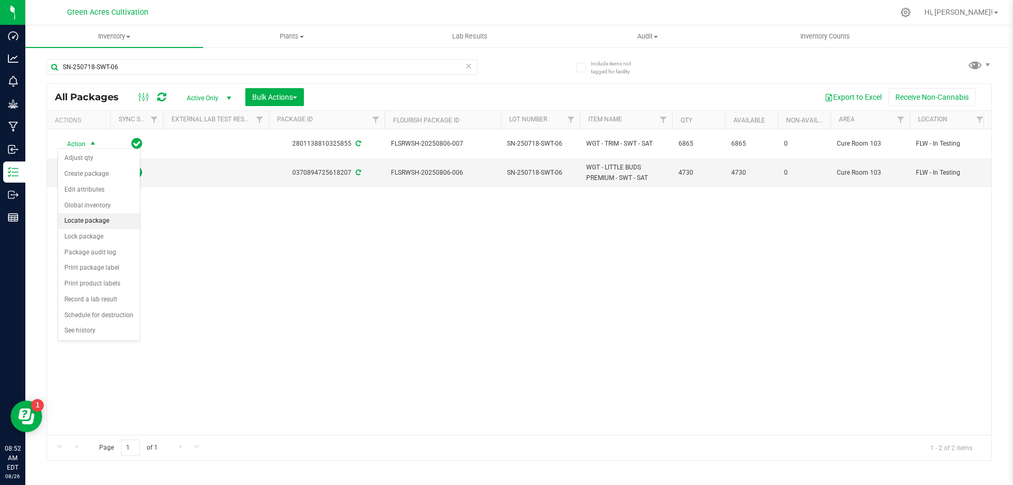
click at [110, 217] on li "Locate package" at bounding box center [99, 221] width 82 height 16
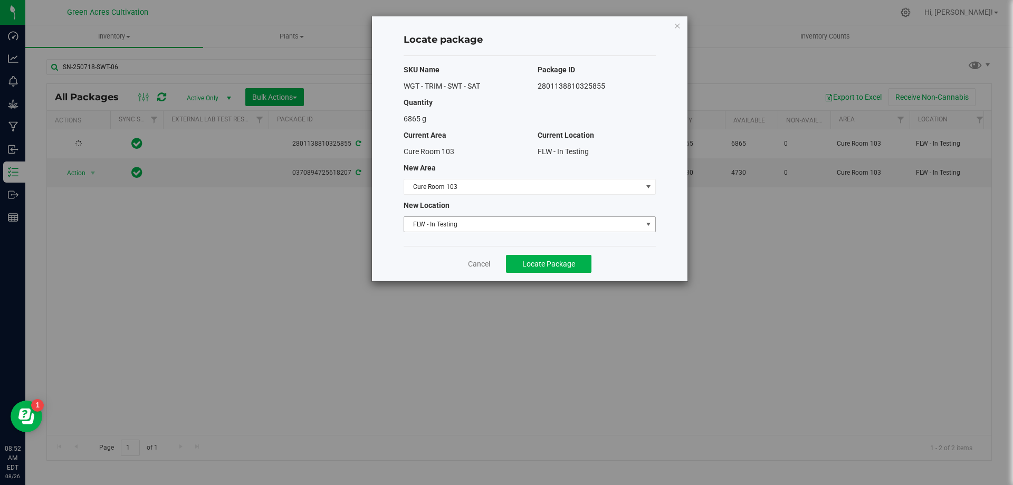
click at [434, 223] on span "FLW - In Testing" at bounding box center [523, 224] width 238 height 15
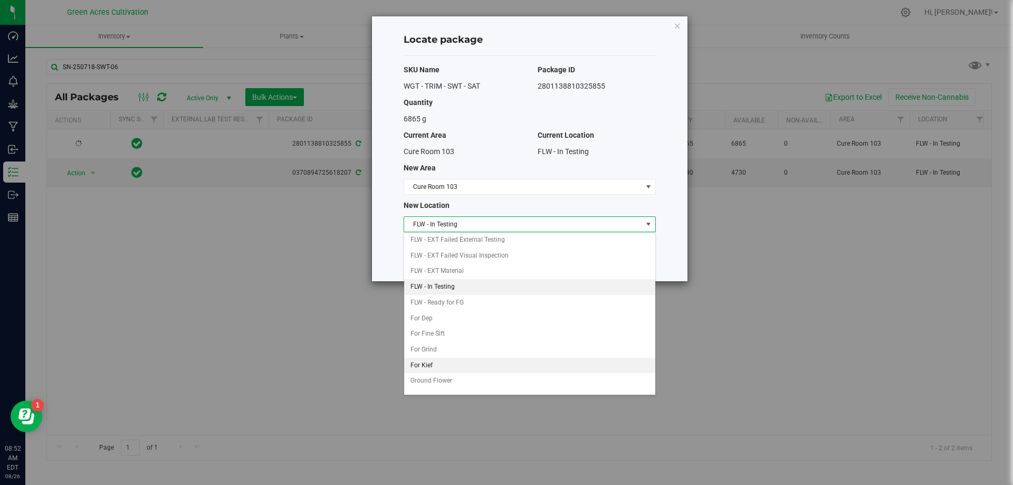
scroll to position [108, 0]
click at [451, 363] on li "Quarantine" at bounding box center [529, 370] width 251 height 16
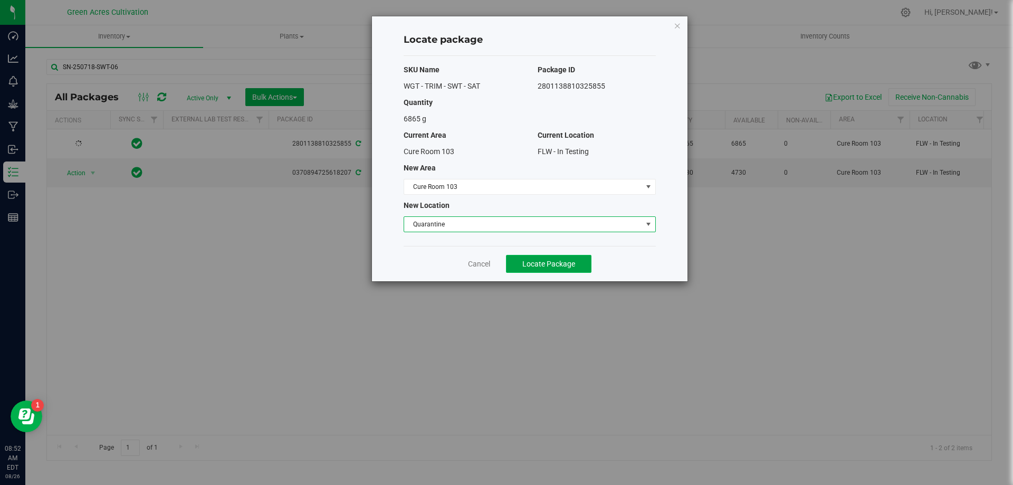
click at [561, 270] on button "Locate Package" at bounding box center [549, 264] width 86 height 18
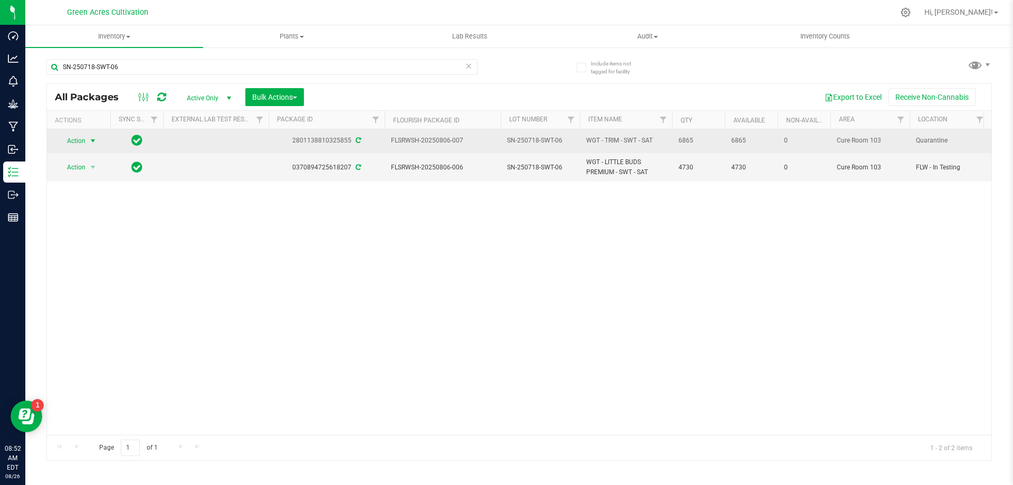
click at [87, 143] on span "select" at bounding box center [93, 141] width 13 height 15
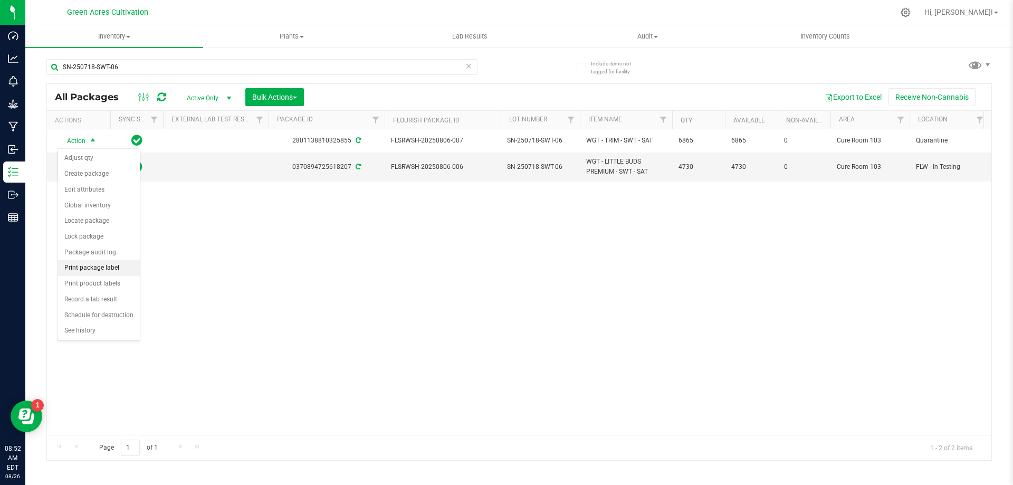
click at [97, 270] on li "Print package label" at bounding box center [99, 268] width 82 height 16
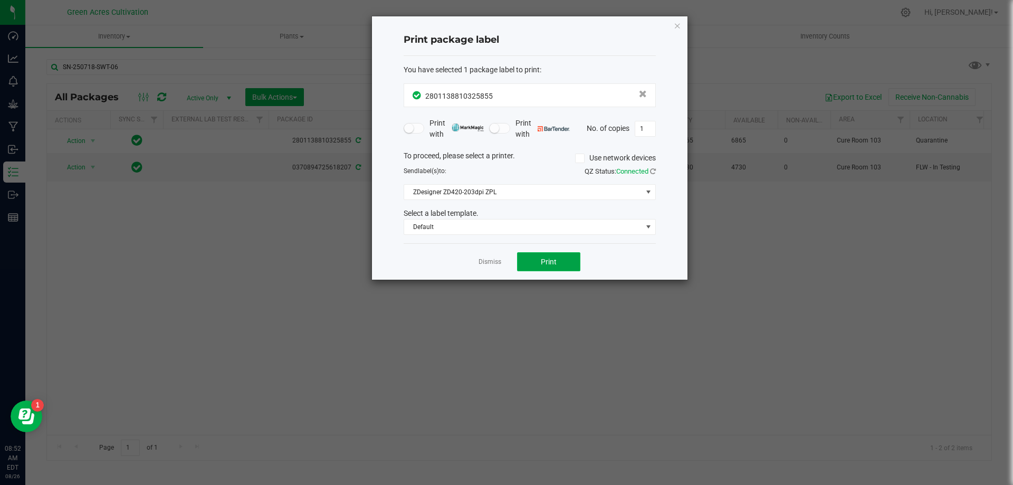
click at [572, 260] on button "Print" at bounding box center [548, 261] width 63 height 19
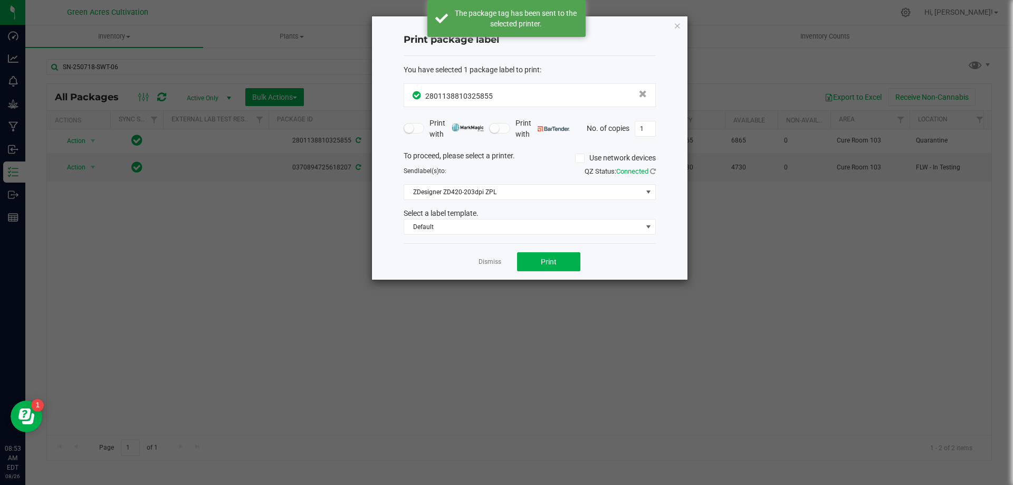
click at [503, 261] on div "Dismiss Print" at bounding box center [530, 261] width 252 height 36
click at [493, 262] on link "Dismiss" at bounding box center [490, 262] width 23 height 9
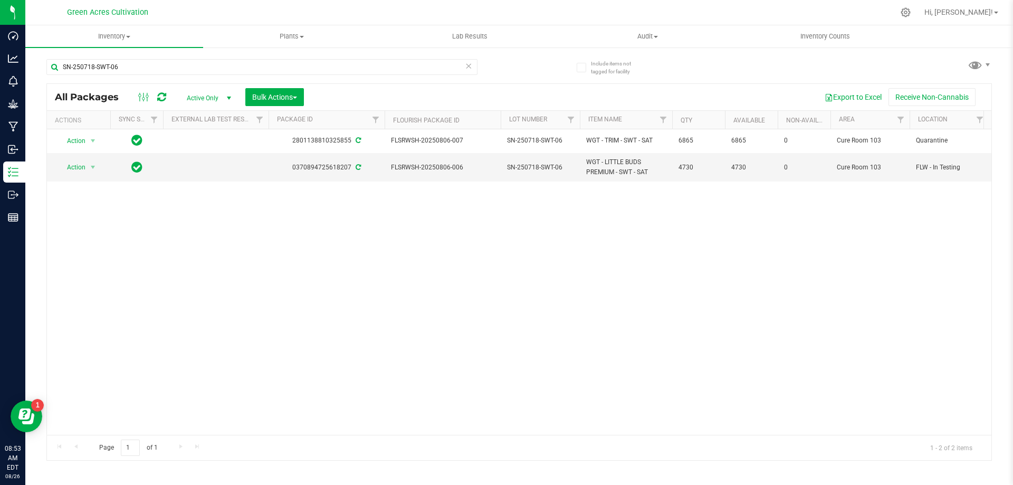
click at [347, 261] on div "Action Action Adjust qty Create package Edit attributes Global inventory Locate…" at bounding box center [519, 282] width 945 height 306
click at [376, 72] on input "SN-250718-SWT-06" at bounding box center [261, 67] width 431 height 16
paste input "1-CER-P05-05"
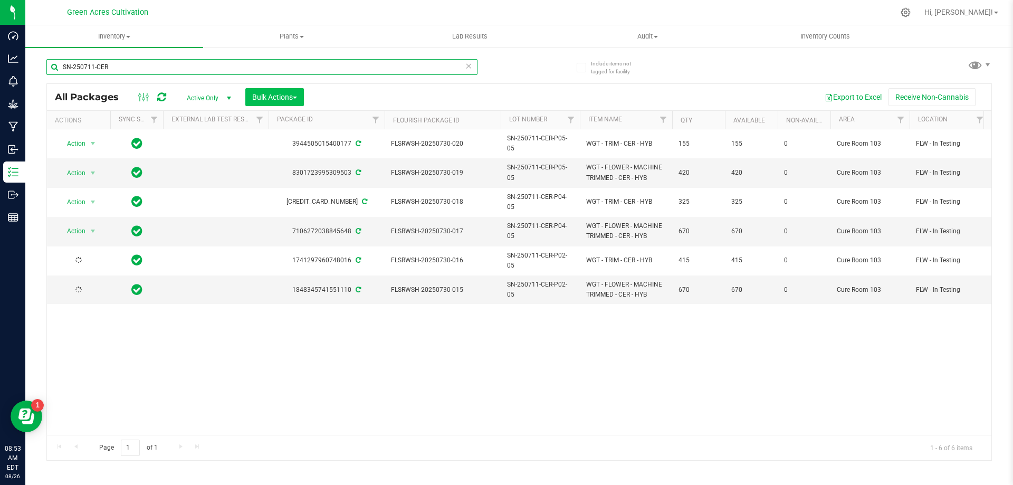
type input "SN-250711-CER"
click at [270, 93] on span "Bulk Actions" at bounding box center [274, 97] width 45 height 8
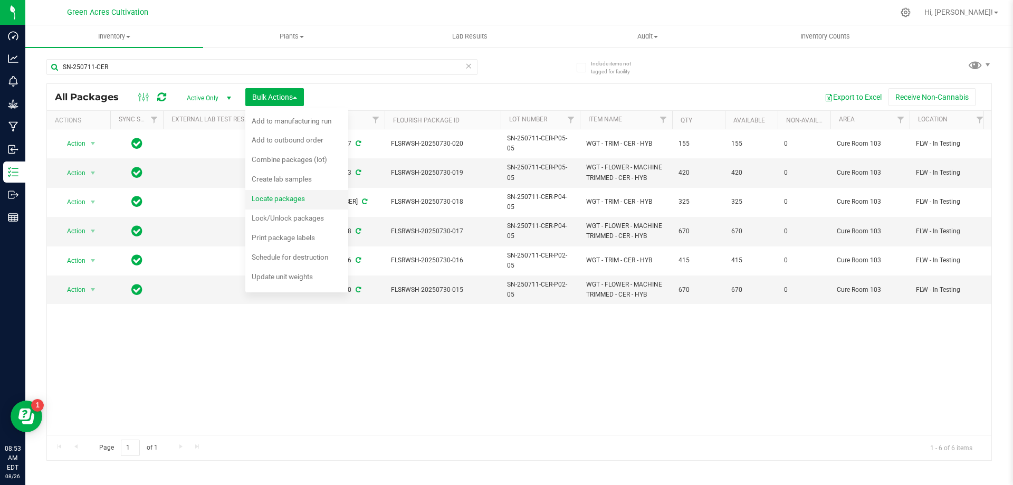
click at [292, 202] on span "Locate packages" at bounding box center [278, 198] width 53 height 8
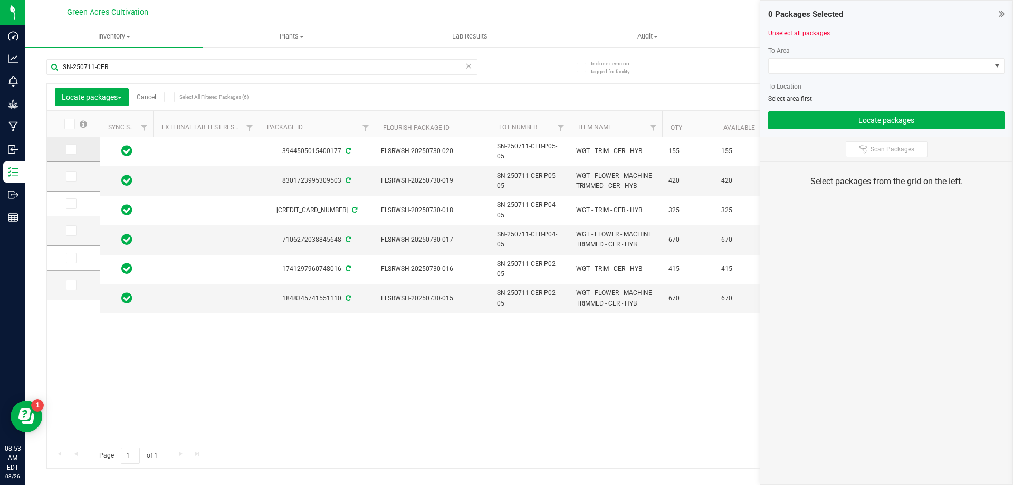
click at [73, 153] on span at bounding box center [71, 149] width 11 height 11
click at [0, 0] on input "checkbox" at bounding box center [0, 0] width 0 height 0
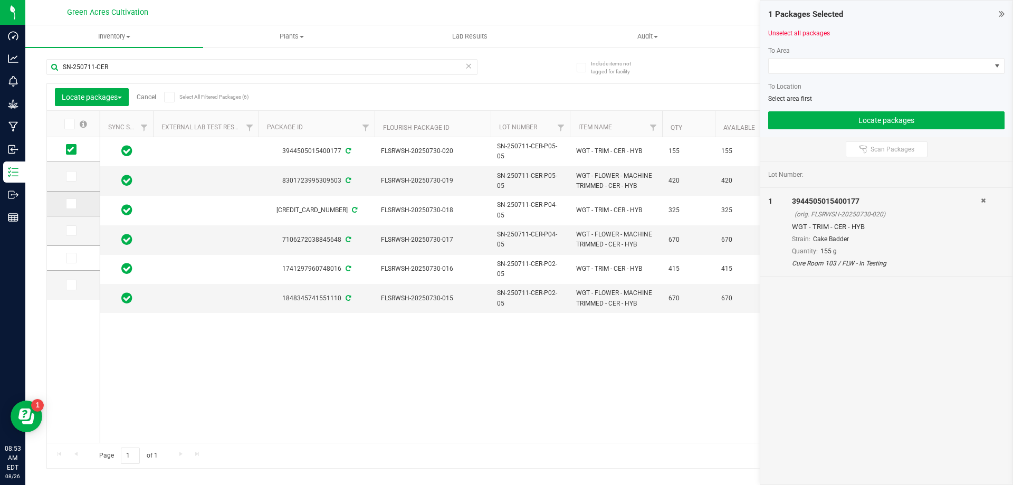
click at [70, 204] on icon at bounding box center [70, 204] width 7 height 0
click at [0, 0] on input "checkbox" at bounding box center [0, 0] width 0 height 0
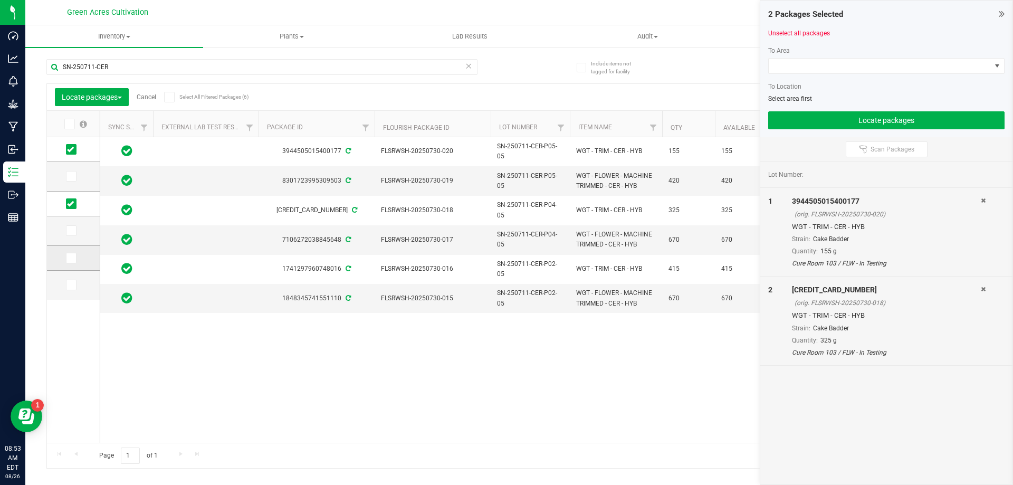
click at [75, 259] on span at bounding box center [71, 258] width 11 height 11
click at [0, 0] on input "checkbox" at bounding box center [0, 0] width 0 height 0
click at [494, 397] on div "3944505015400177 FLSRWSH-20250730-020 SN-250711-CER-P05-05 WGT - TRIM - CER - H…" at bounding box center [545, 290] width 891 height 306
click at [838, 77] on div at bounding box center [887, 78] width 236 height 8
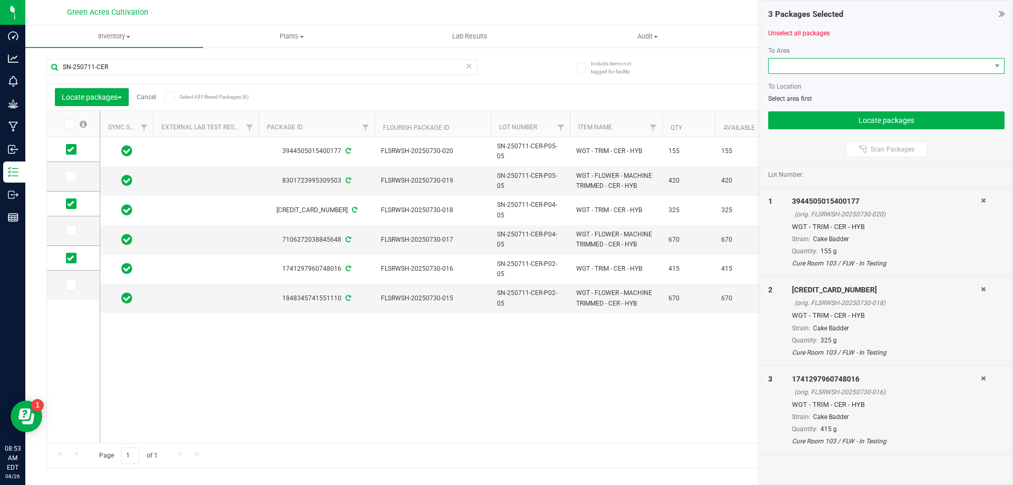
click at [831, 66] on span at bounding box center [880, 66] width 222 height 15
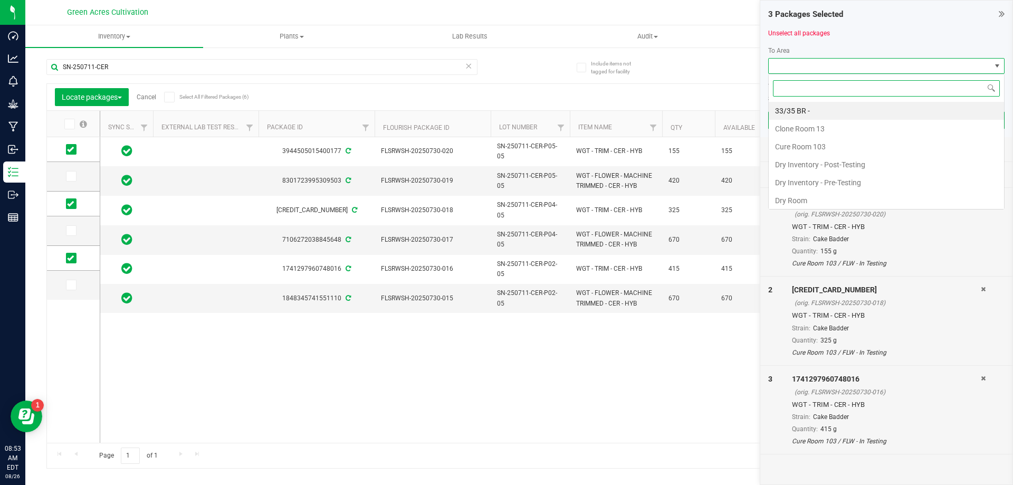
scroll to position [16, 236]
type input "d"
type input "cure"
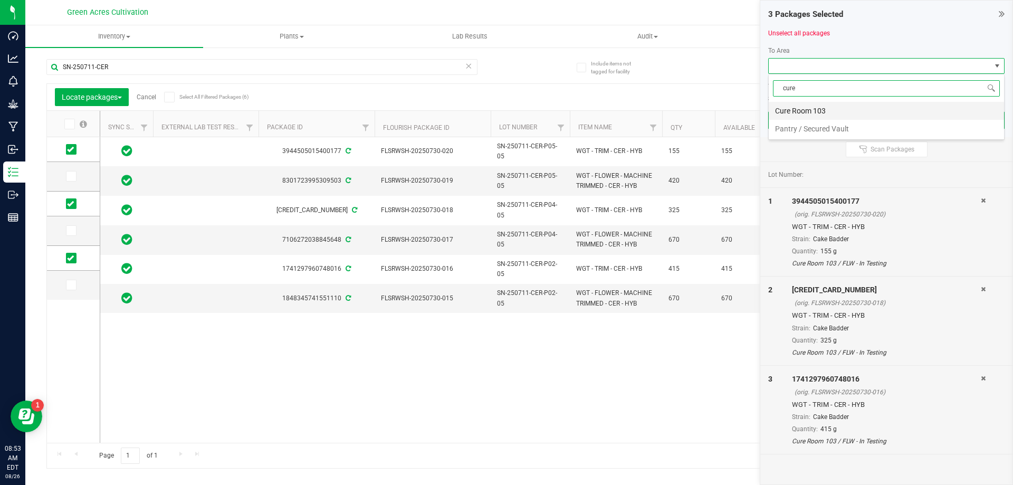
click at [821, 109] on li "Cure Room 103" at bounding box center [886, 111] width 235 height 18
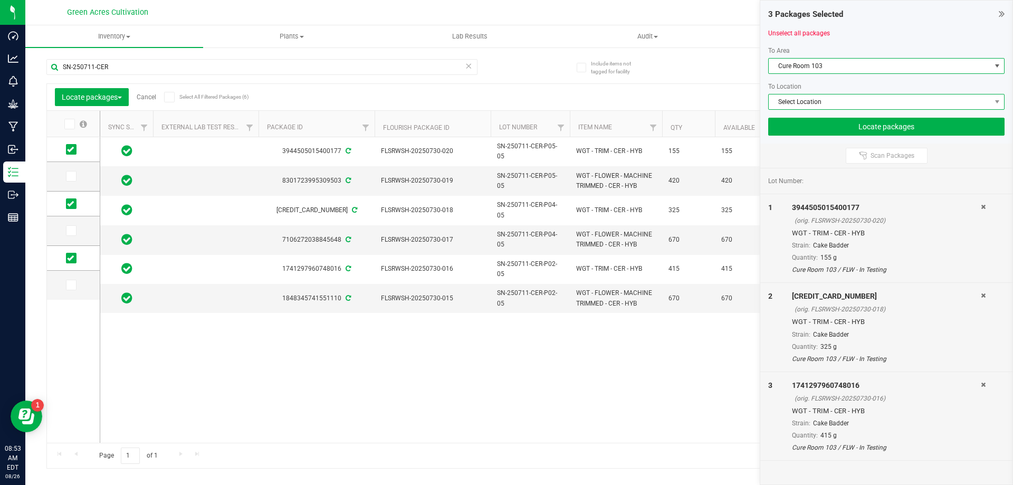
click at [820, 95] on span "Select Location" at bounding box center [880, 101] width 222 height 15
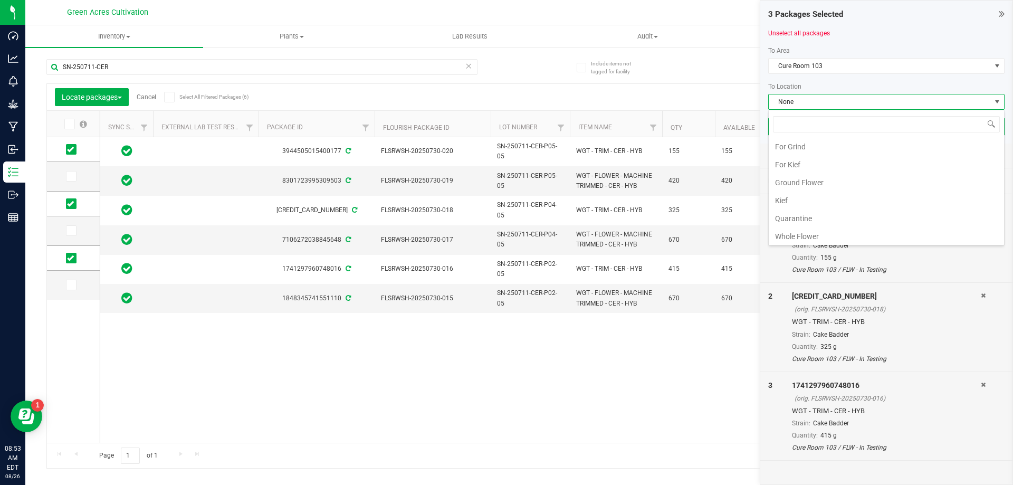
scroll to position [217, 0]
click at [793, 222] on li "Quarantine" at bounding box center [886, 216] width 235 height 18
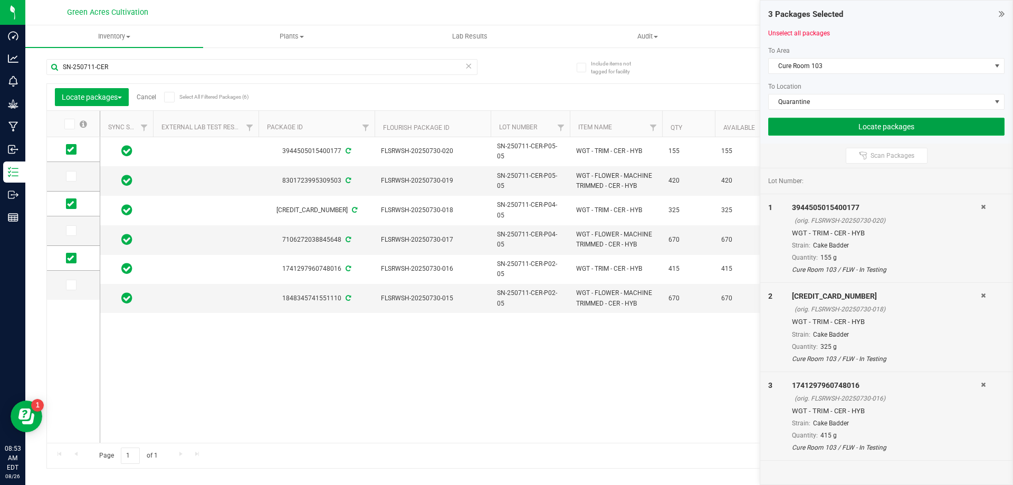
click at [823, 132] on button "Locate packages" at bounding box center [887, 127] width 236 height 18
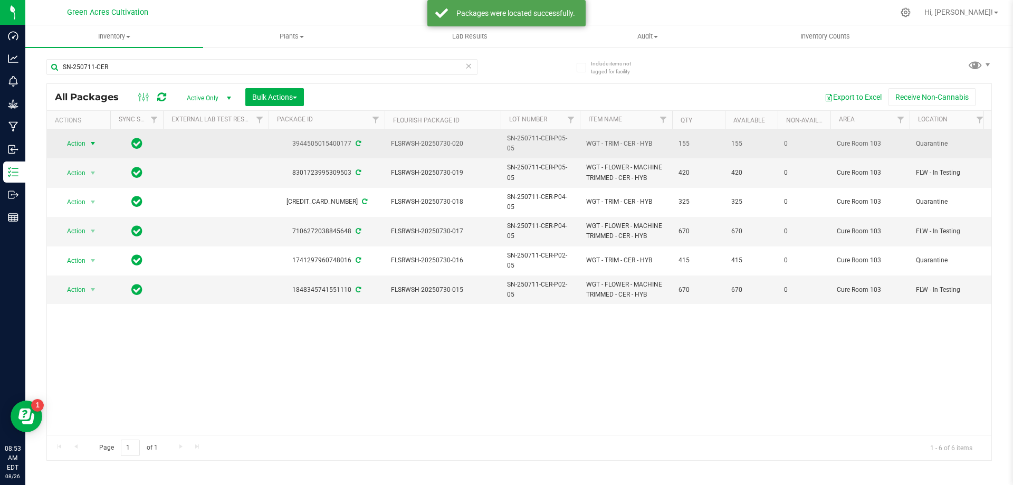
click at [80, 138] on span "Action" at bounding box center [72, 143] width 29 height 15
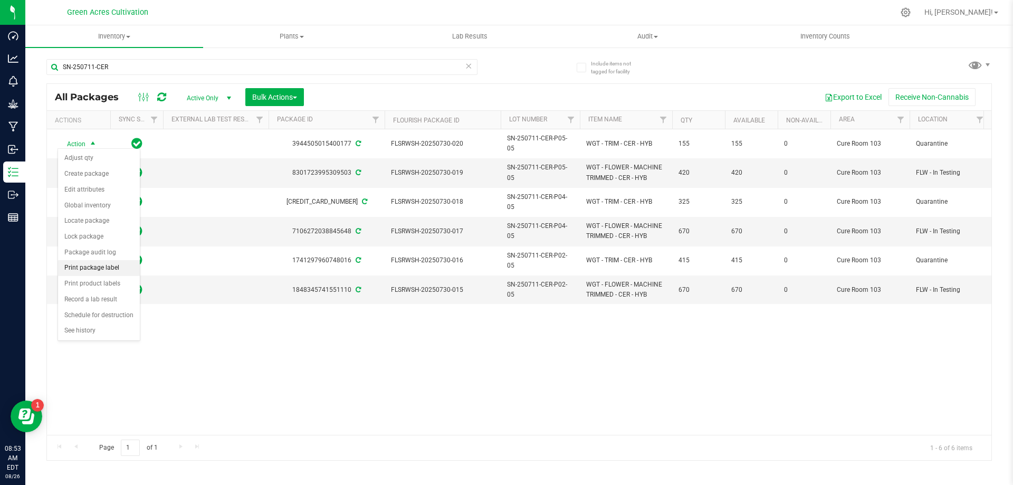
click at [123, 268] on li "Print package label" at bounding box center [99, 268] width 82 height 16
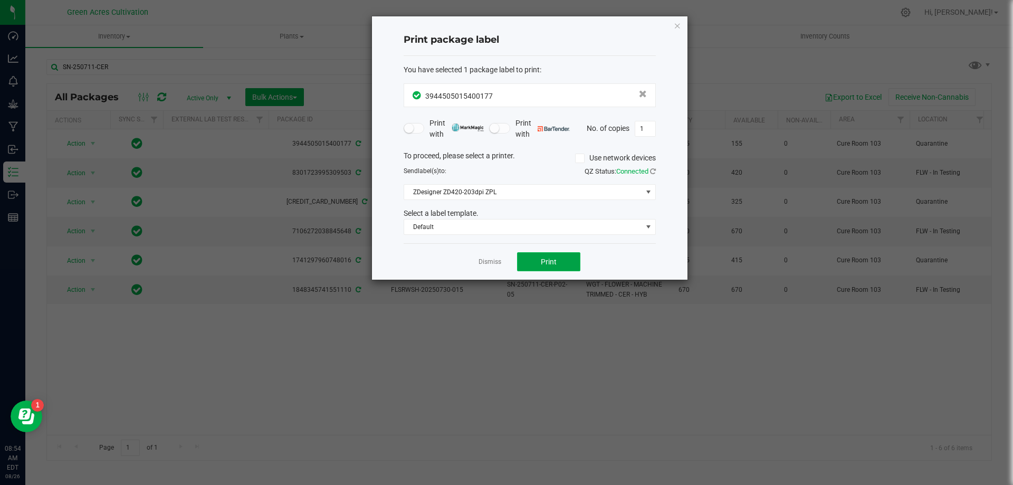
click at [564, 262] on button "Print" at bounding box center [548, 261] width 63 height 19
click at [488, 263] on link "Dismiss" at bounding box center [490, 262] width 23 height 9
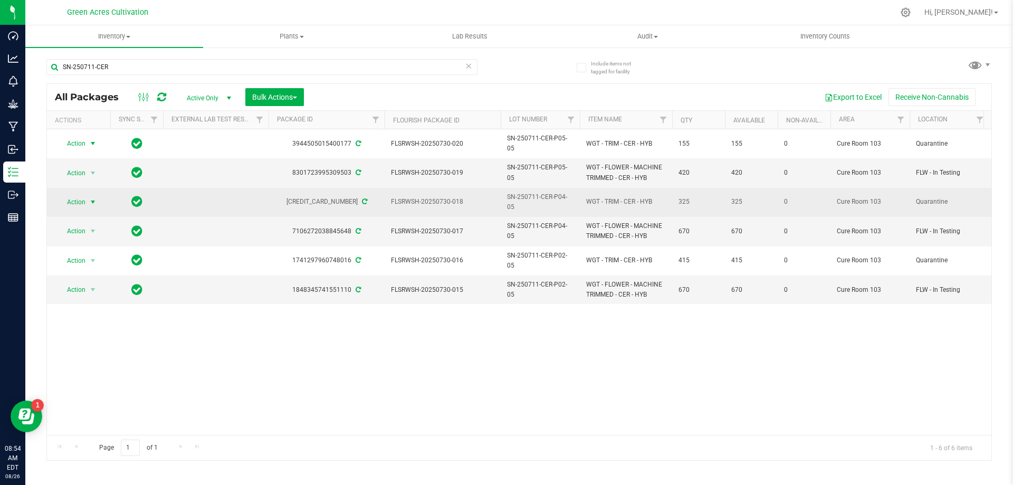
click at [91, 198] on span "select" at bounding box center [93, 202] width 8 height 8
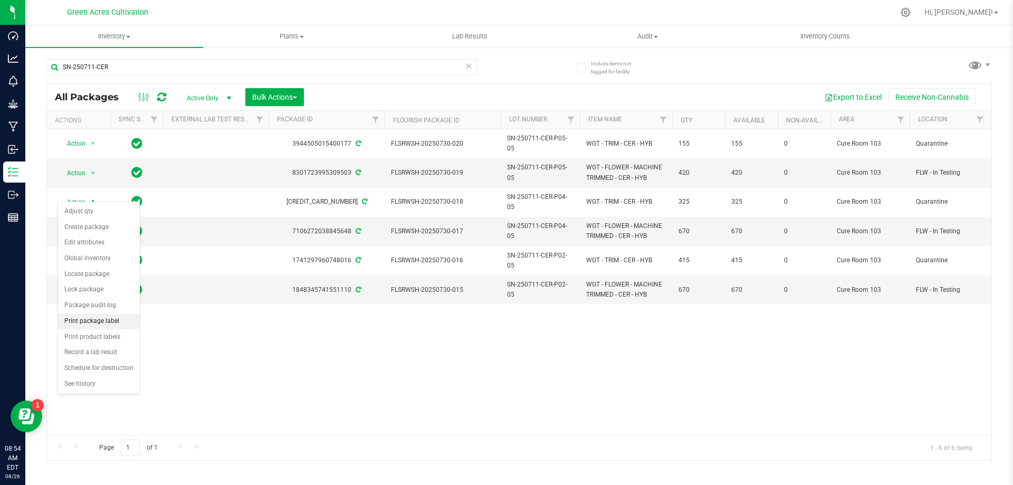
click at [120, 317] on li "Print package label" at bounding box center [99, 322] width 82 height 16
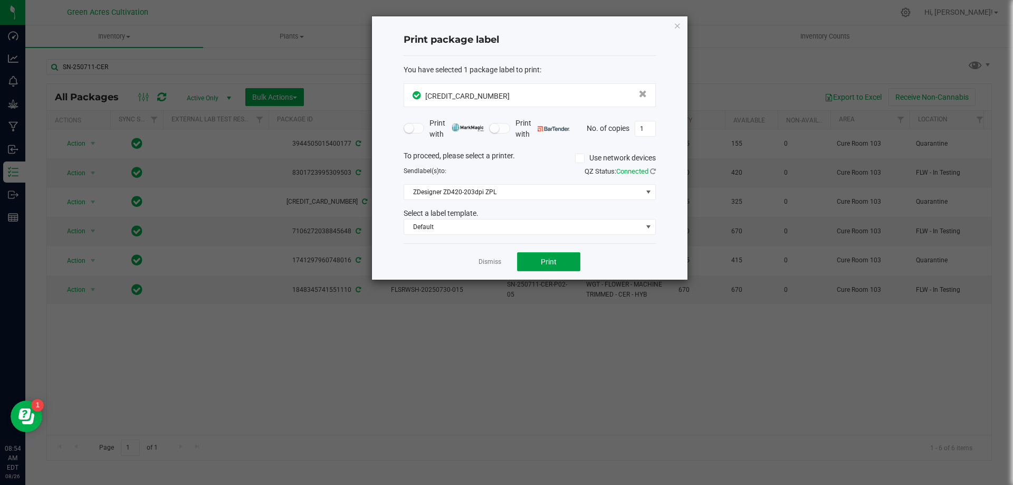
click at [563, 262] on button "Print" at bounding box center [548, 261] width 63 height 19
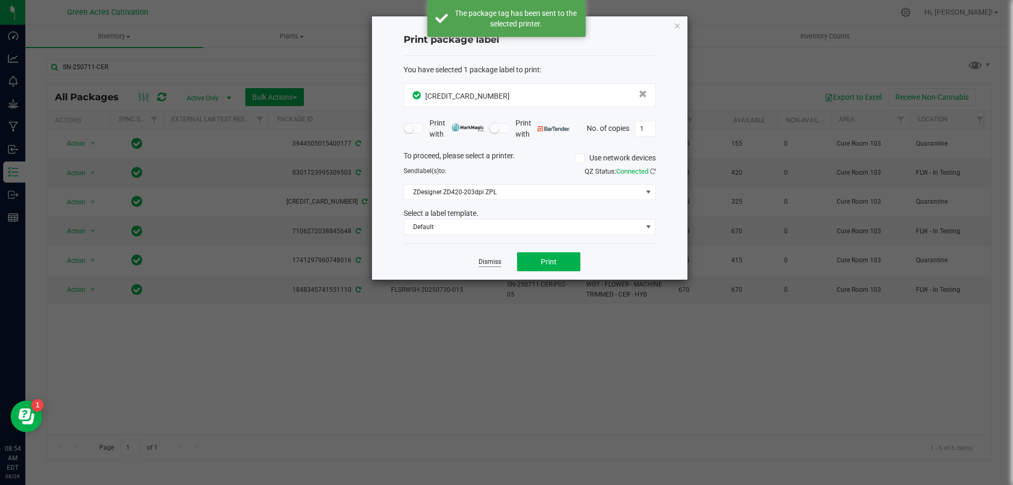
click at [488, 258] on link "Dismiss" at bounding box center [490, 262] width 23 height 9
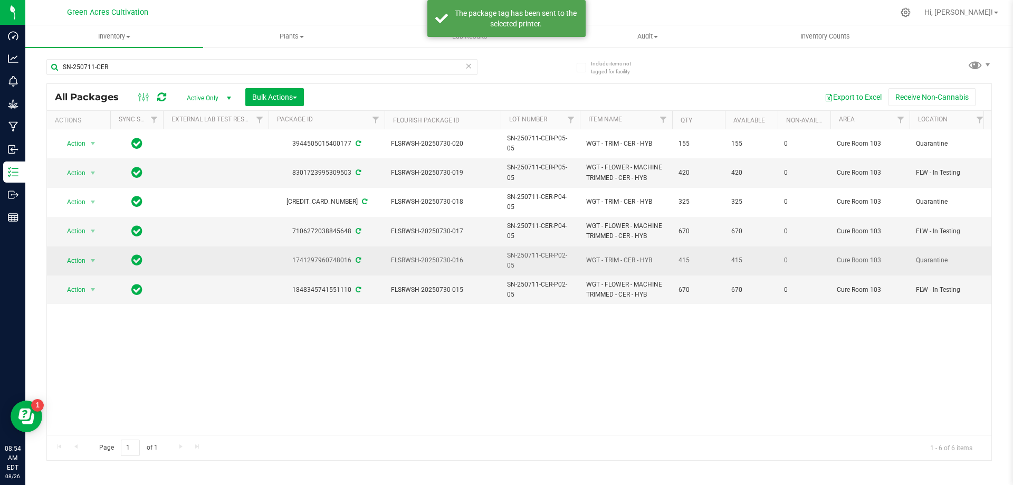
click at [86, 255] on td "Action Action Adjust qty Create package Edit attributes Global inventory Locate…" at bounding box center [78, 261] width 63 height 29
click at [84, 254] on span "Action" at bounding box center [72, 260] width 29 height 15
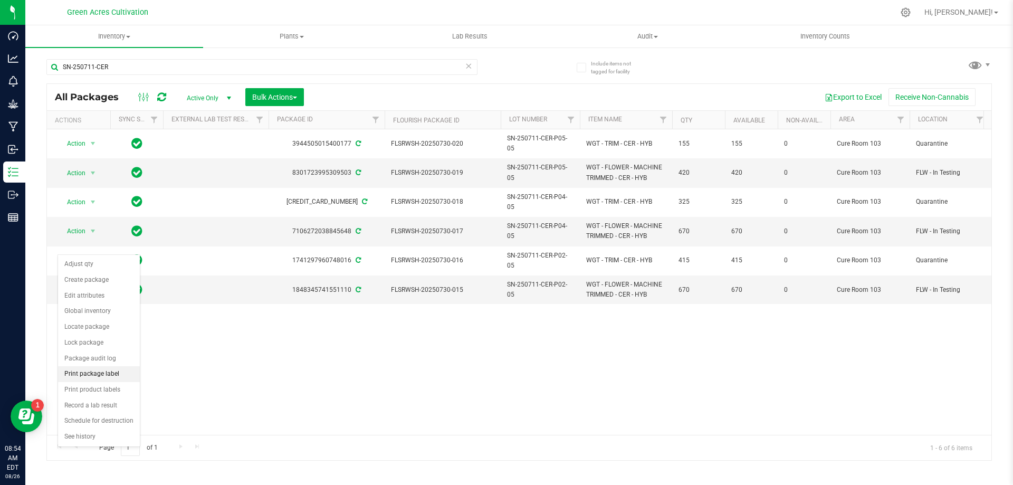
click at [113, 374] on li "Print package label" at bounding box center [99, 374] width 82 height 16
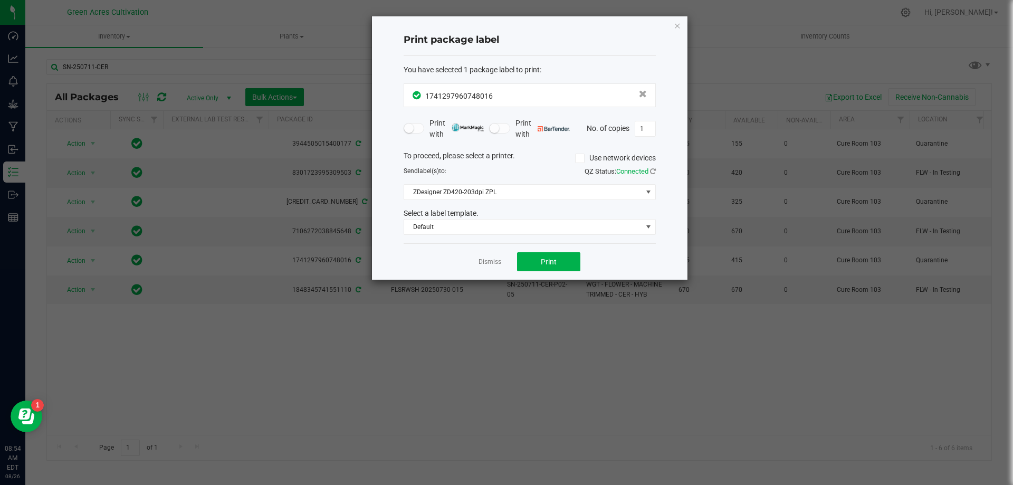
click at [576, 272] on div "Dismiss Print" at bounding box center [530, 261] width 252 height 36
click at [562, 268] on button "Print" at bounding box center [548, 261] width 63 height 19
click at [488, 260] on link "Dismiss" at bounding box center [490, 262] width 23 height 9
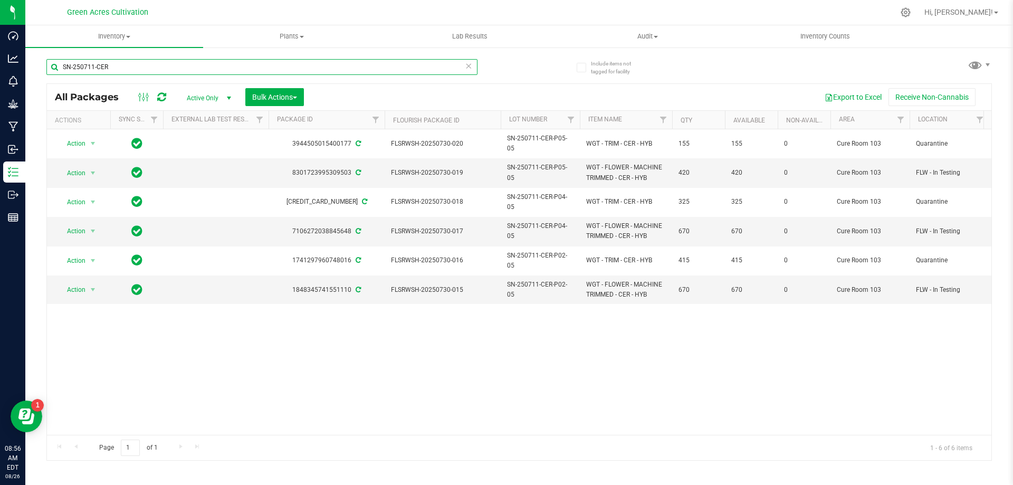
click at [392, 72] on input "SN-250711-CER" at bounding box center [261, 67] width 431 height 16
paste input "03-PJ4-P05-04"
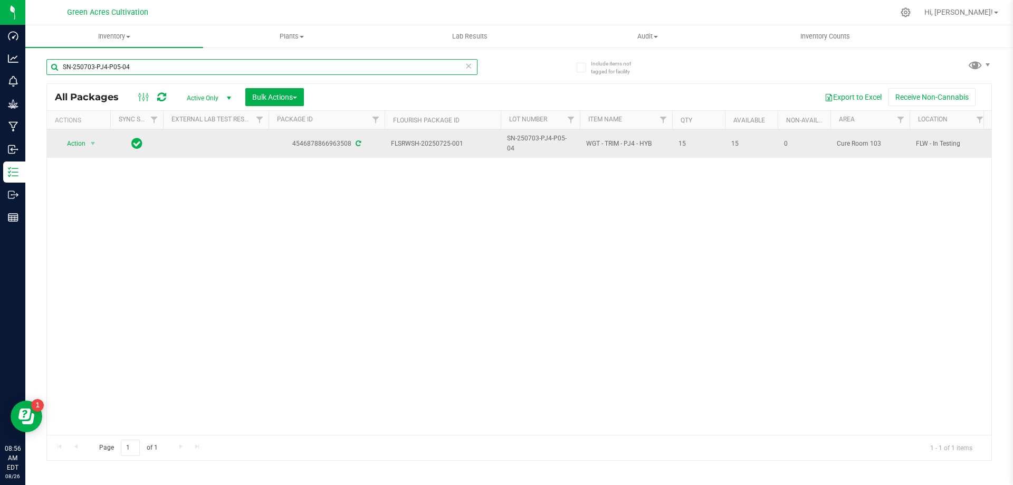
type input "SN-250703-PJ4-P05-04"
click at [110, 141] on td at bounding box center [136, 143] width 53 height 29
click at [99, 141] on span "select" at bounding box center [93, 143] width 13 height 15
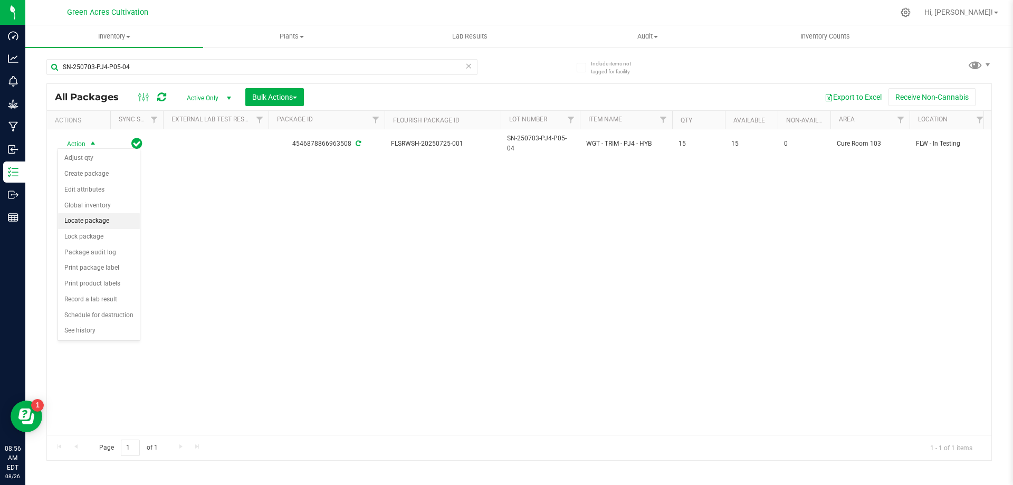
click at [100, 222] on li "Locate package" at bounding box center [99, 221] width 82 height 16
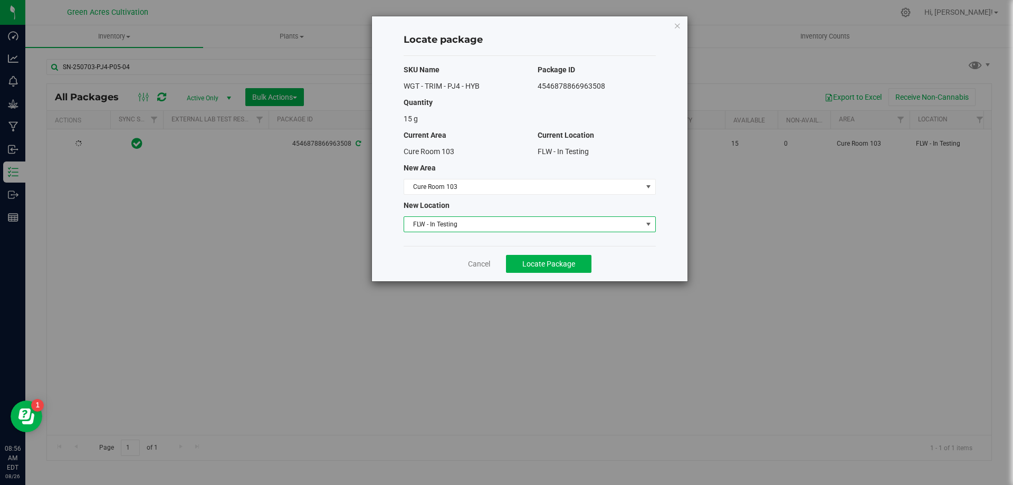
click at [434, 223] on span "FLW - In Testing" at bounding box center [523, 224] width 238 height 15
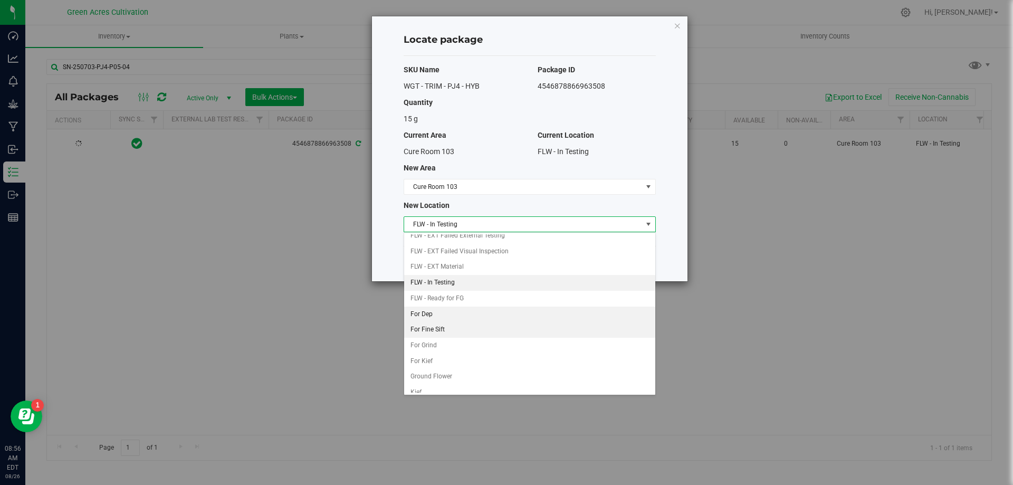
scroll to position [108, 0]
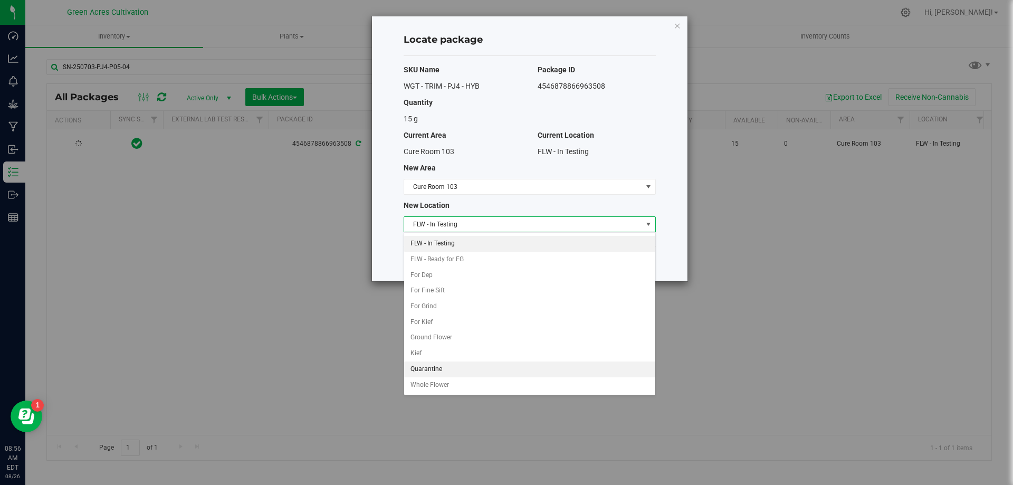
click at [436, 365] on li "Quarantine" at bounding box center [529, 370] width 251 height 16
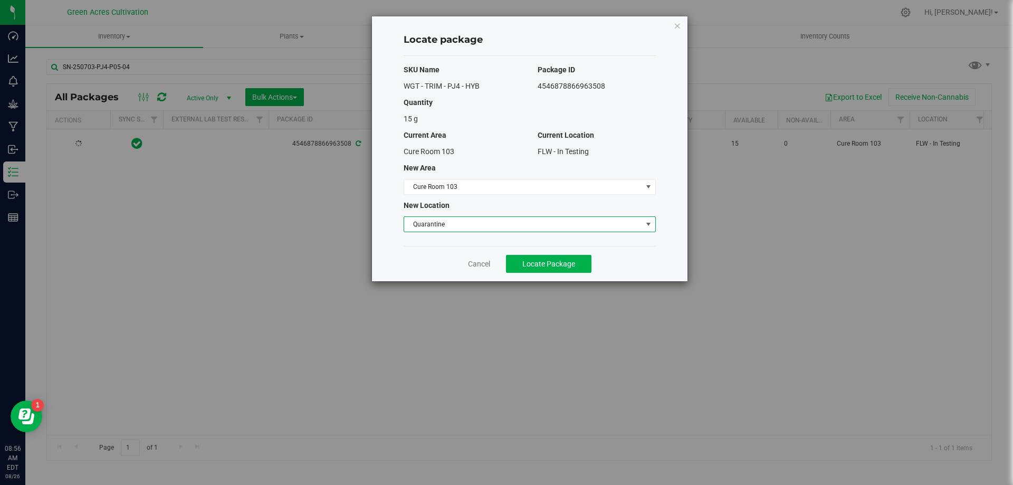
click at [574, 251] on div "Cancel Locate Package" at bounding box center [530, 263] width 252 height 35
click at [568, 262] on span "Locate Package" at bounding box center [549, 264] width 53 height 8
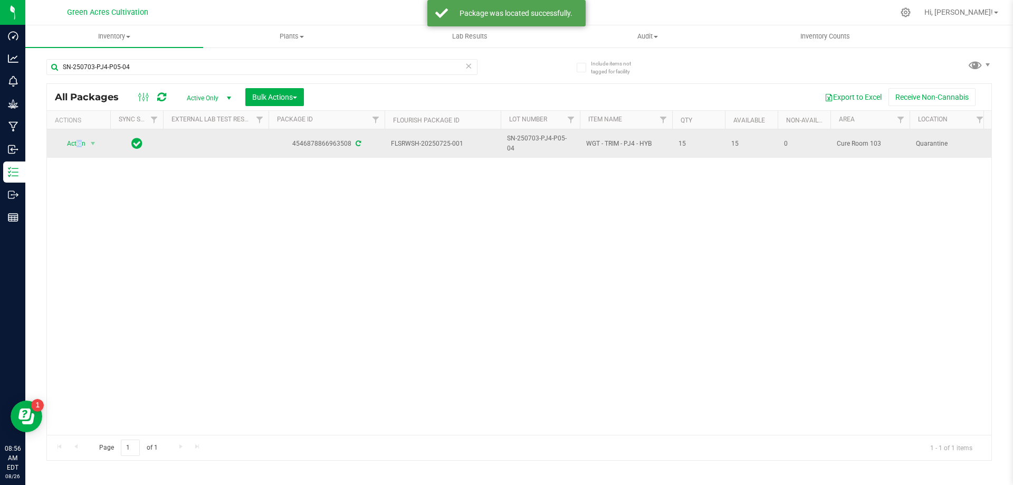
click at [76, 143] on span "Action" at bounding box center [72, 143] width 29 height 15
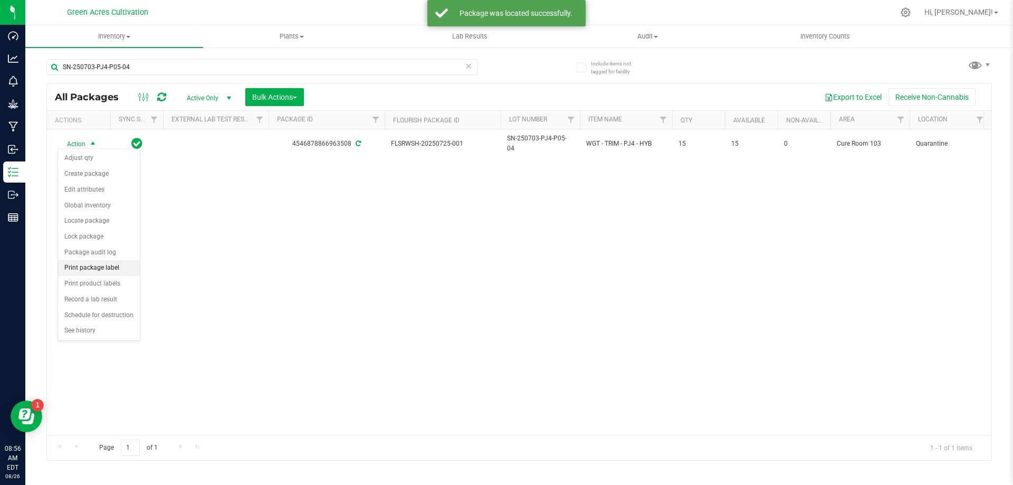
click at [114, 271] on li "Print package label" at bounding box center [99, 268] width 82 height 16
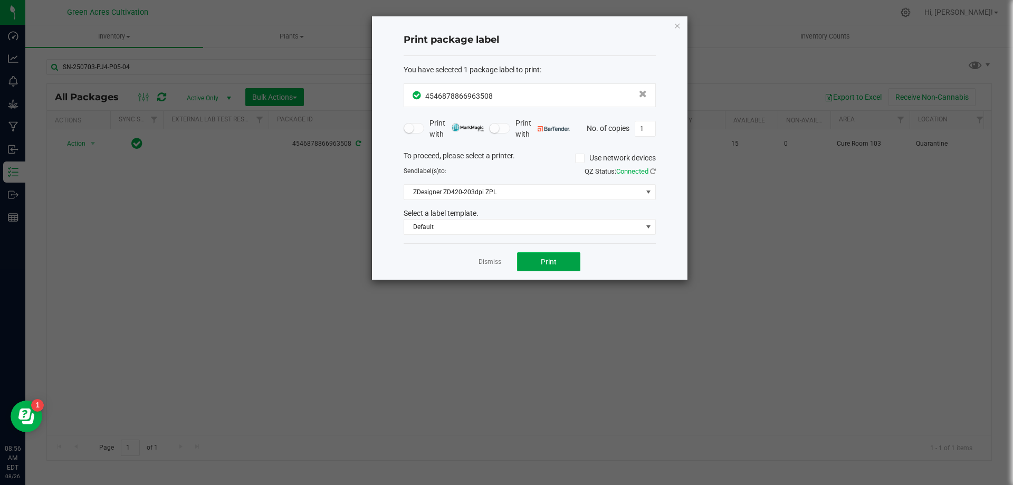
click at [553, 267] on button "Print" at bounding box center [548, 261] width 63 height 19
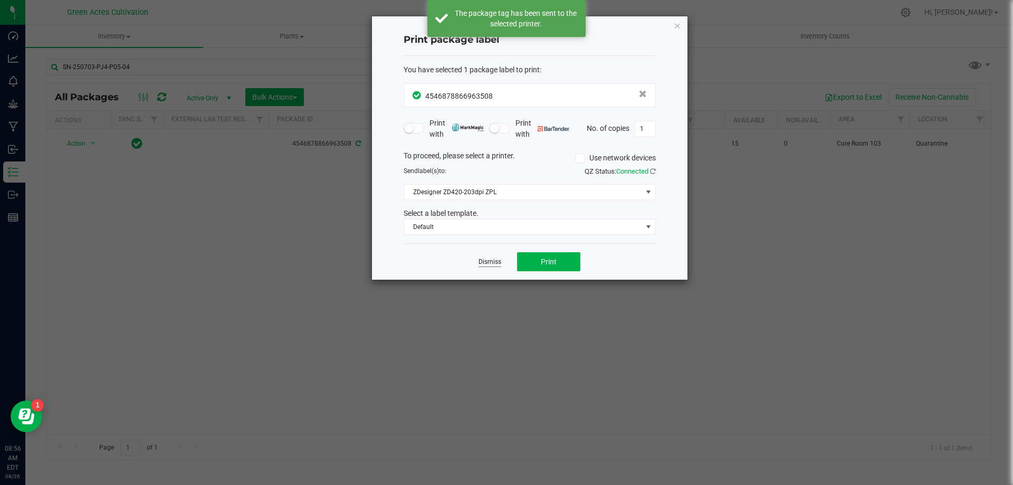
click at [493, 264] on link "Dismiss" at bounding box center [490, 262] width 23 height 9
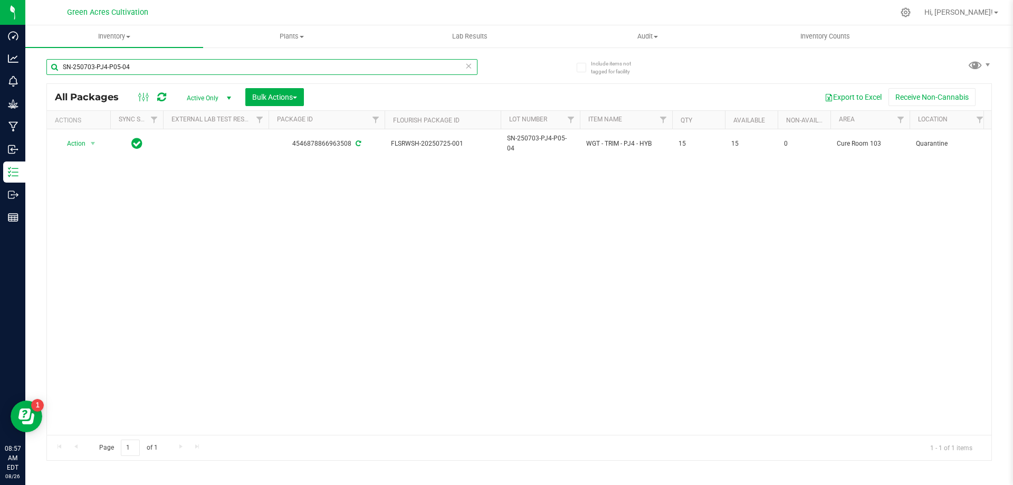
click at [324, 69] on input "SN-250703-PJ4-P05-04" at bounding box center [261, 67] width 431 height 16
paste input "613-PJ3-P05-09"
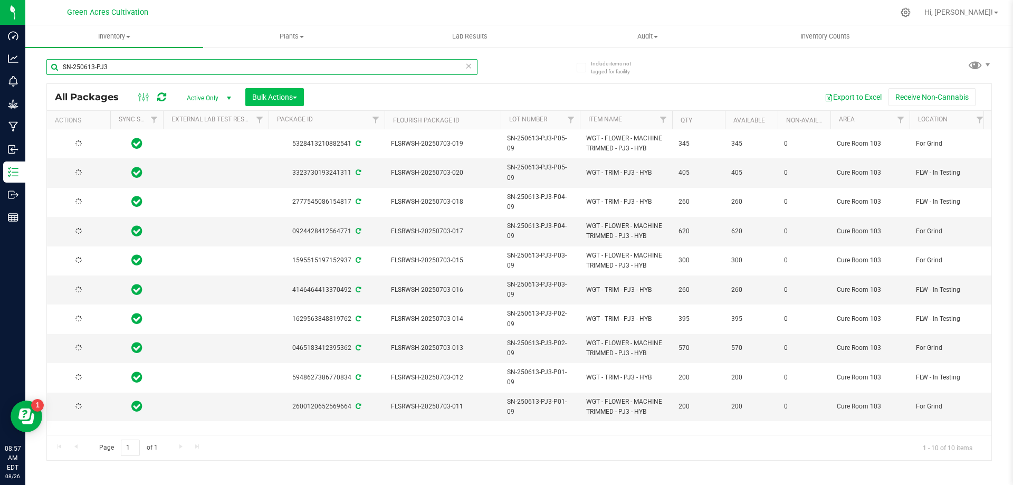
type input "SN-250613-PJ3"
click at [282, 98] on span "Bulk Actions" at bounding box center [274, 97] width 45 height 8
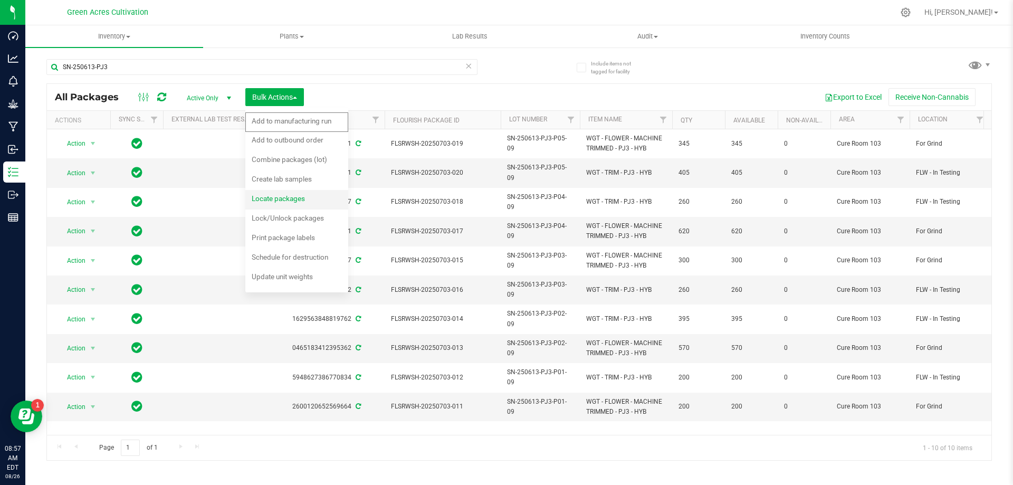
click at [293, 200] on span "Locate packages" at bounding box center [278, 198] width 53 height 8
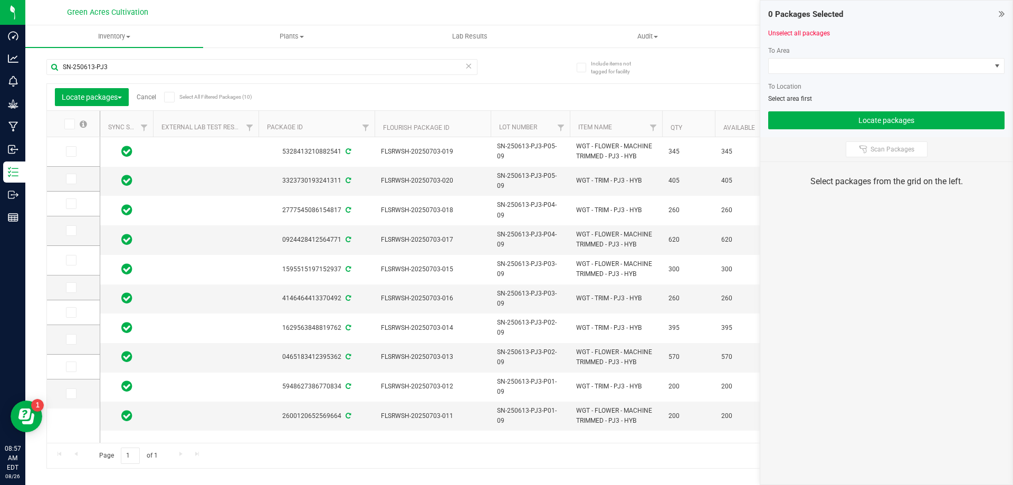
click at [1000, 14] on icon at bounding box center [1002, 13] width 6 height 11
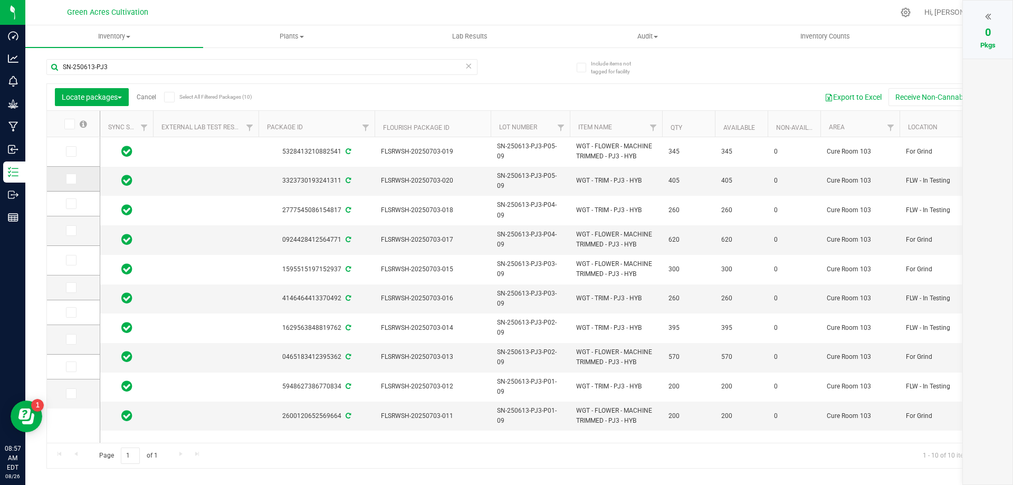
click at [69, 179] on icon at bounding box center [70, 179] width 7 height 0
click at [0, 0] on input "checkbox" at bounding box center [0, 0] width 0 height 0
click at [68, 204] on icon at bounding box center [70, 204] width 7 height 0
click at [0, 0] on input "checkbox" at bounding box center [0, 0] width 0 height 0
click at [75, 286] on span at bounding box center [71, 287] width 11 height 11
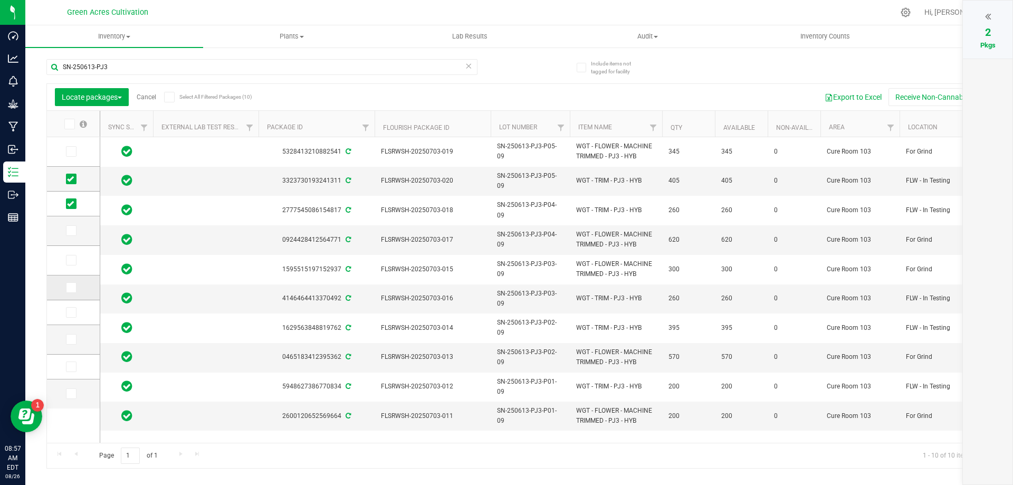
click at [0, 0] on input "checkbox" at bounding box center [0, 0] width 0 height 0
click at [75, 307] on span at bounding box center [71, 312] width 11 height 11
click at [0, 0] on input "checkbox" at bounding box center [0, 0] width 0 height 0
click at [77, 364] on label at bounding box center [73, 367] width 15 height 11
click at [0, 0] on input "checkbox" at bounding box center [0, 0] width 0 height 0
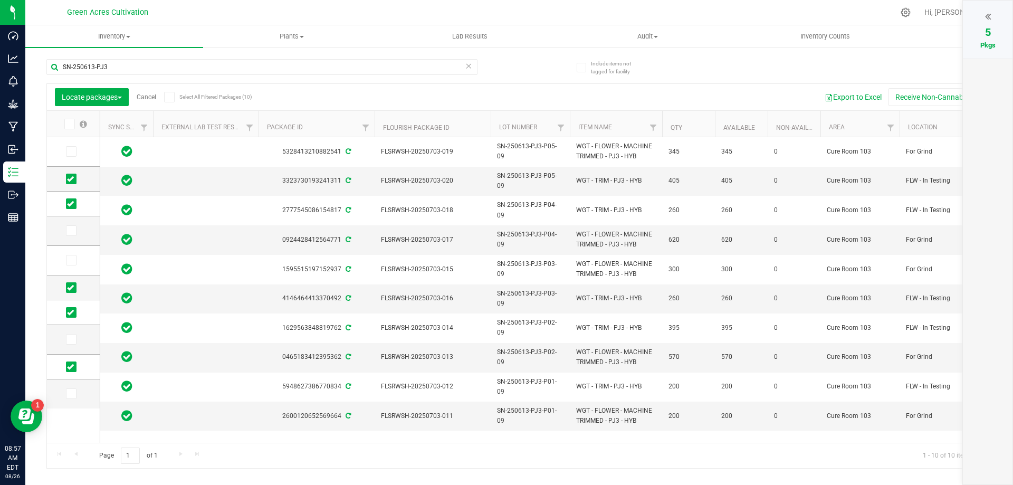
click at [994, 17] on div at bounding box center [988, 16] width 29 height 16
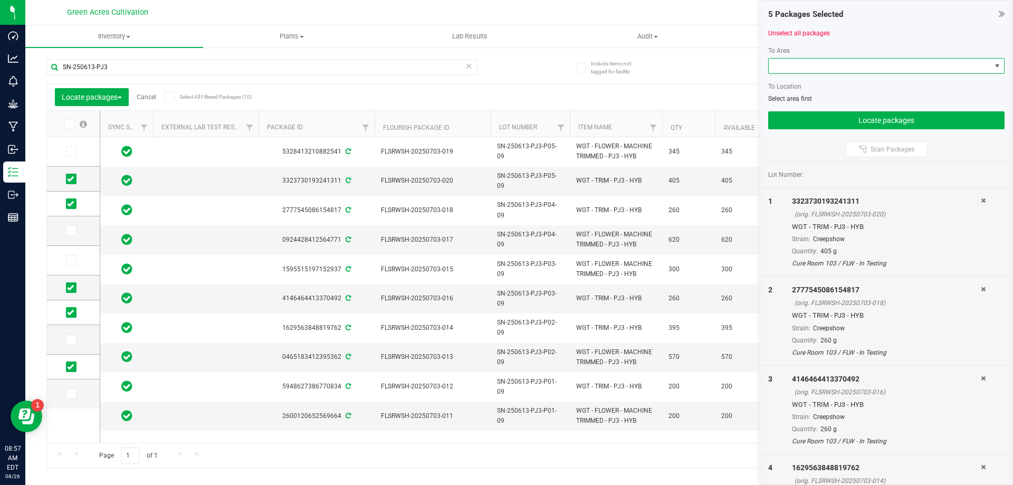
click at [913, 65] on span at bounding box center [880, 66] width 222 height 15
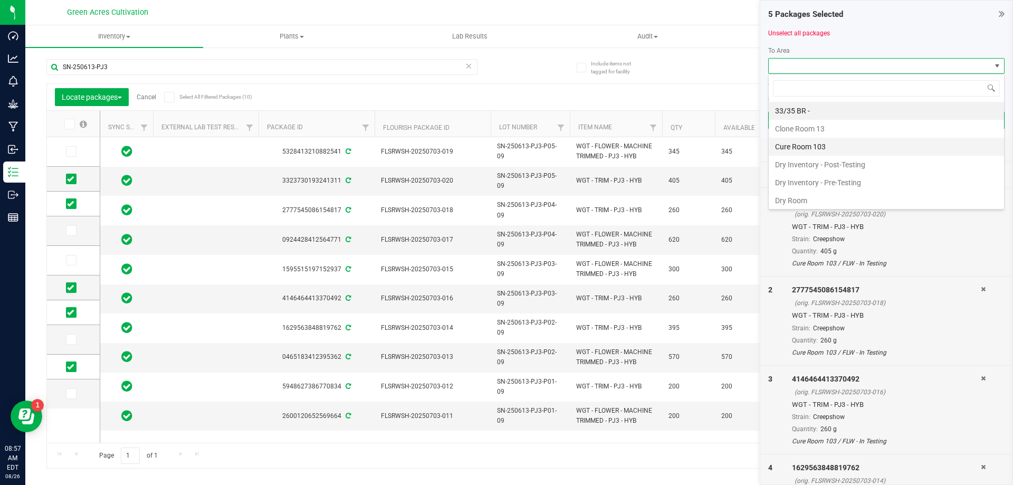
click at [816, 147] on li "Cure Room 103" at bounding box center [886, 147] width 235 height 18
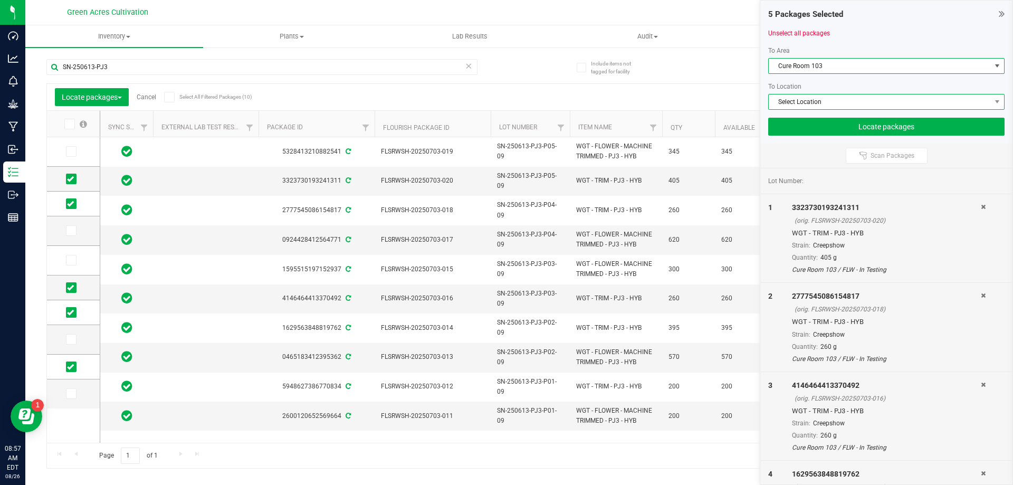
click at [807, 101] on span "Select Location" at bounding box center [880, 101] width 222 height 15
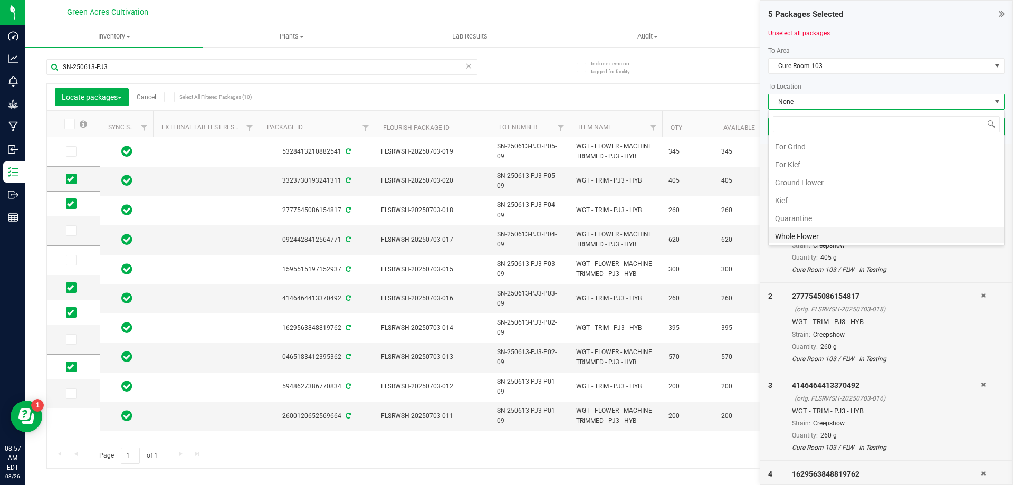
scroll to position [217, 0]
click at [813, 216] on li "Quarantine" at bounding box center [886, 216] width 235 height 18
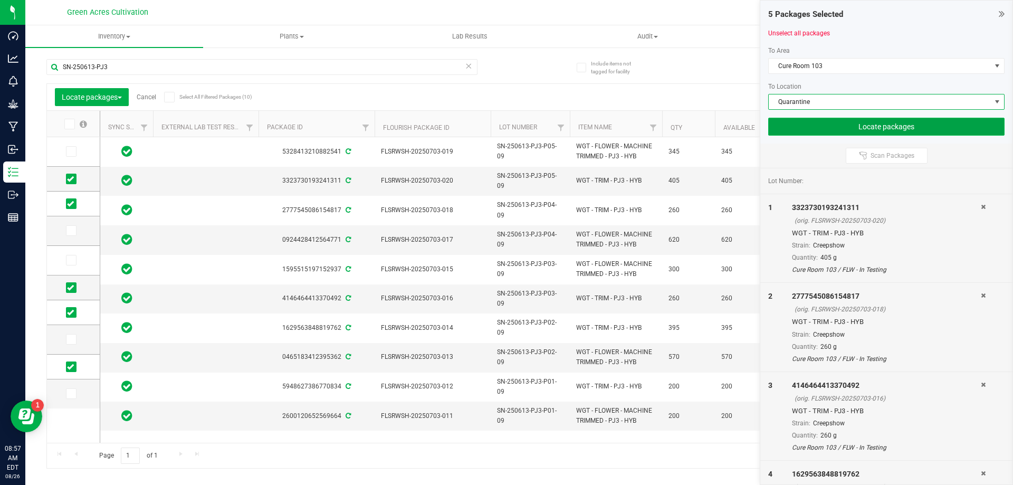
click at [819, 127] on button "Locate packages" at bounding box center [887, 127] width 236 height 18
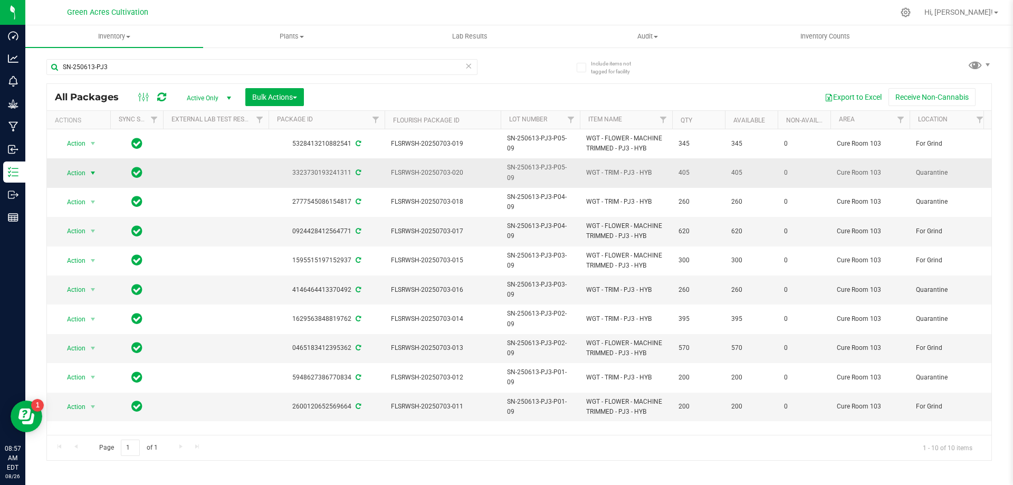
click at [70, 171] on span "Action" at bounding box center [72, 173] width 29 height 15
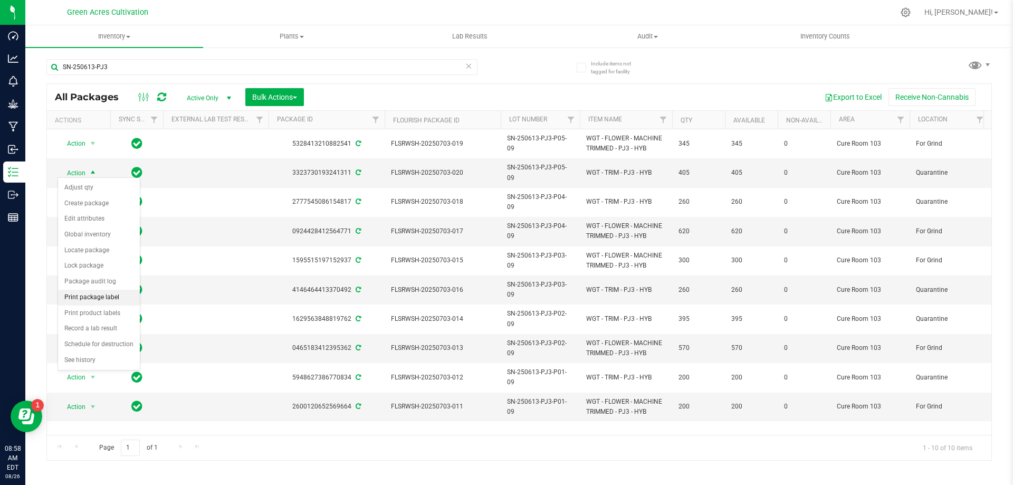
click at [103, 298] on li "Print package label" at bounding box center [99, 298] width 82 height 16
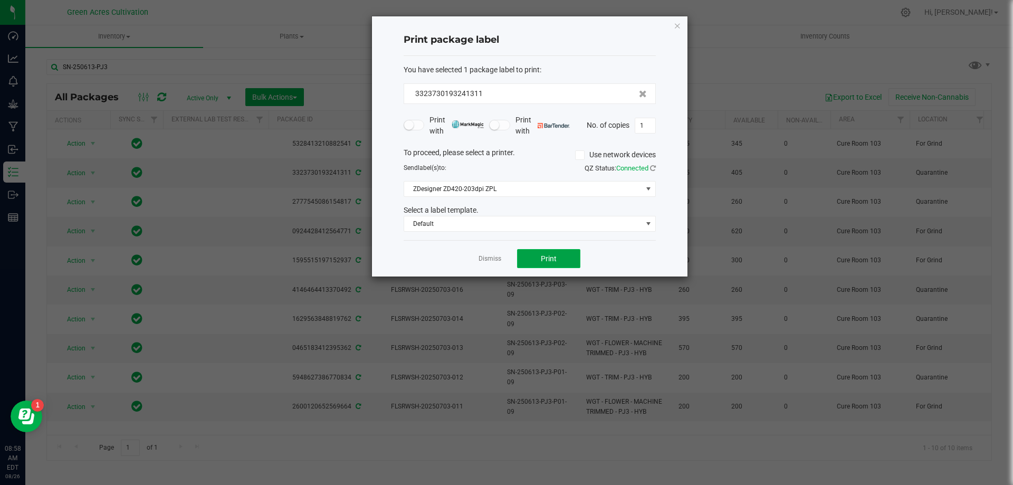
click at [573, 267] on button "Print" at bounding box center [548, 258] width 63 height 19
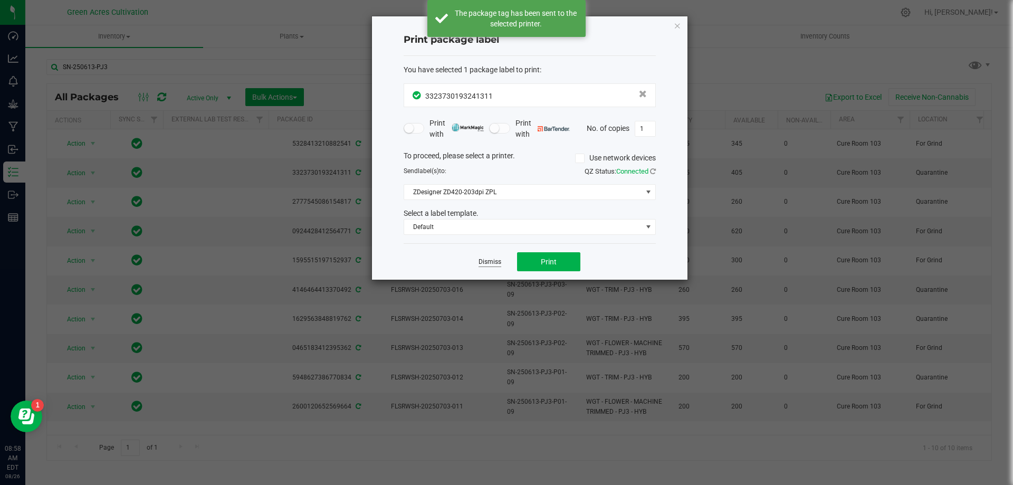
click at [488, 261] on link "Dismiss" at bounding box center [490, 262] width 23 height 9
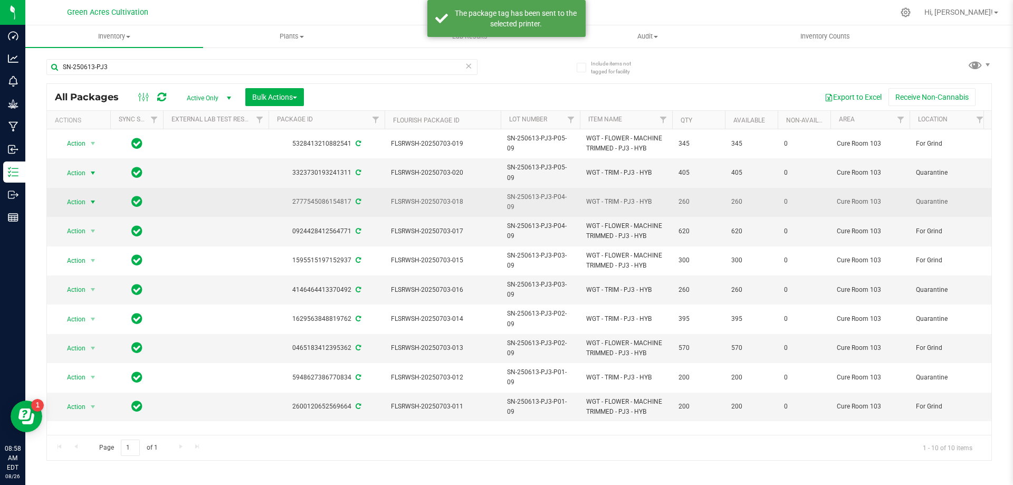
click at [88, 196] on span "select" at bounding box center [93, 202] width 13 height 15
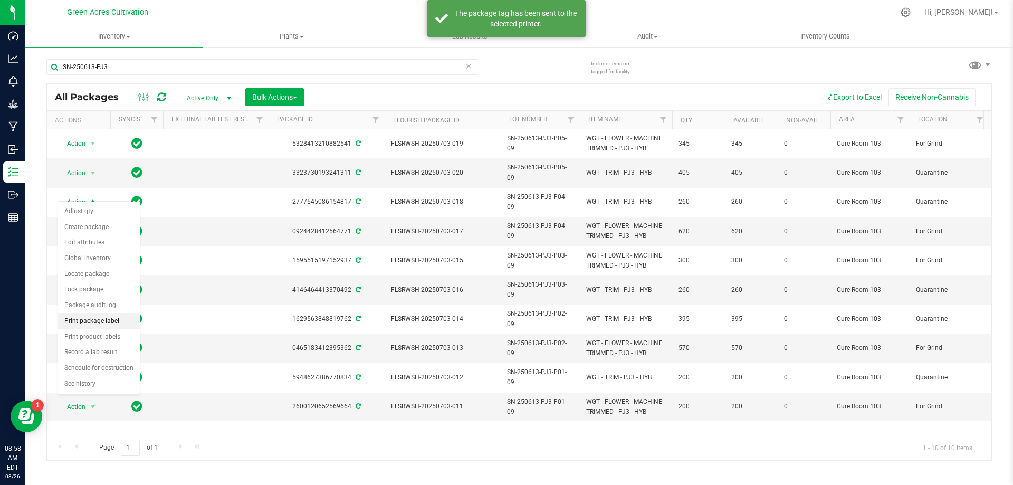
click at [111, 319] on li "Print package label" at bounding box center [99, 322] width 82 height 16
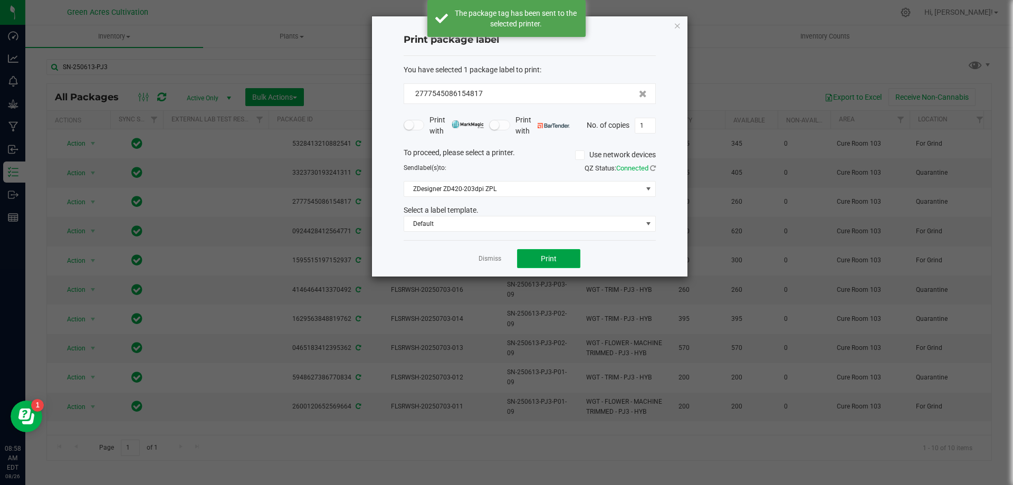
click at [544, 255] on button "Print" at bounding box center [548, 258] width 63 height 19
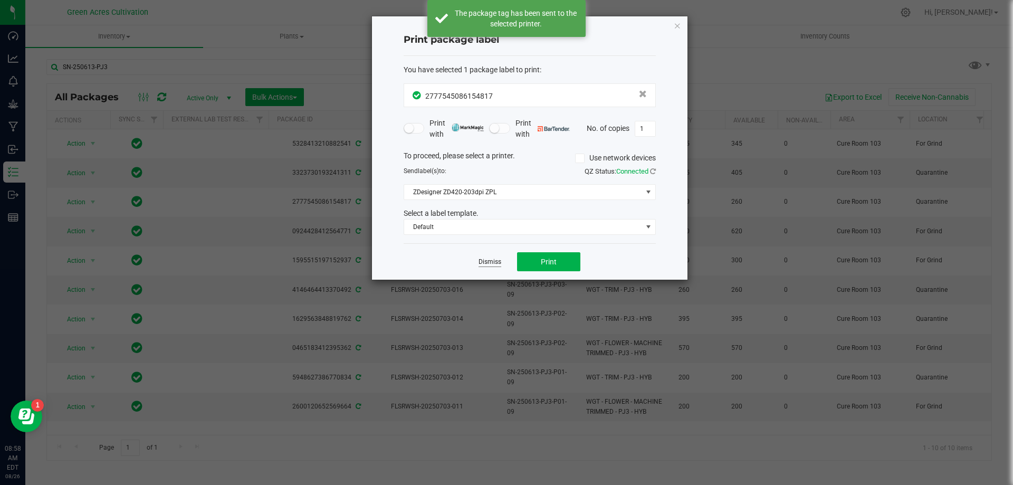
click at [497, 261] on link "Dismiss" at bounding box center [490, 262] width 23 height 9
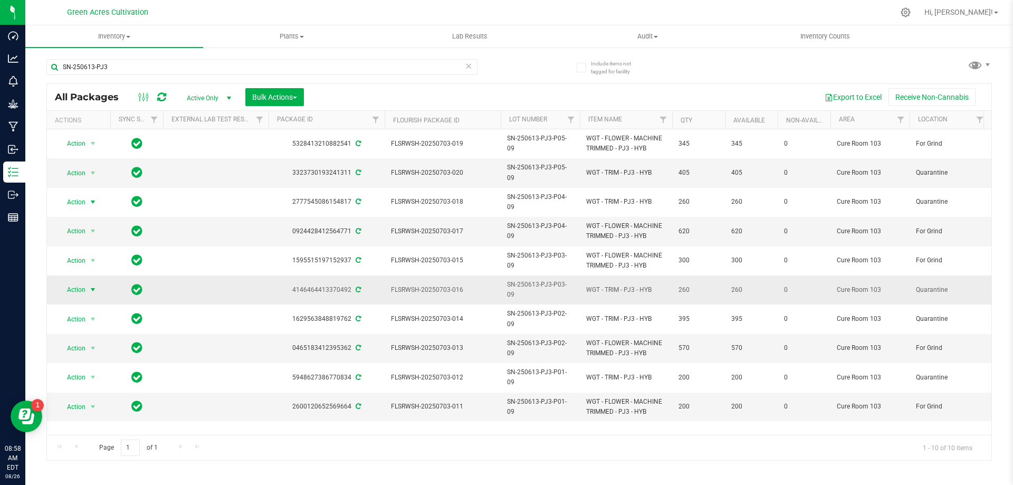
click at [83, 282] on span "Action" at bounding box center [72, 289] width 29 height 15
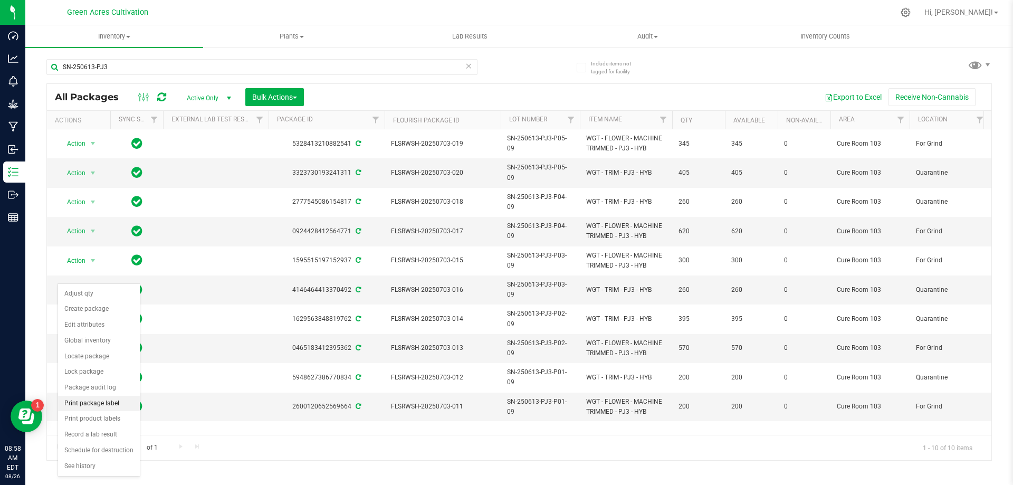
click at [102, 405] on li "Print package label" at bounding box center [99, 404] width 82 height 16
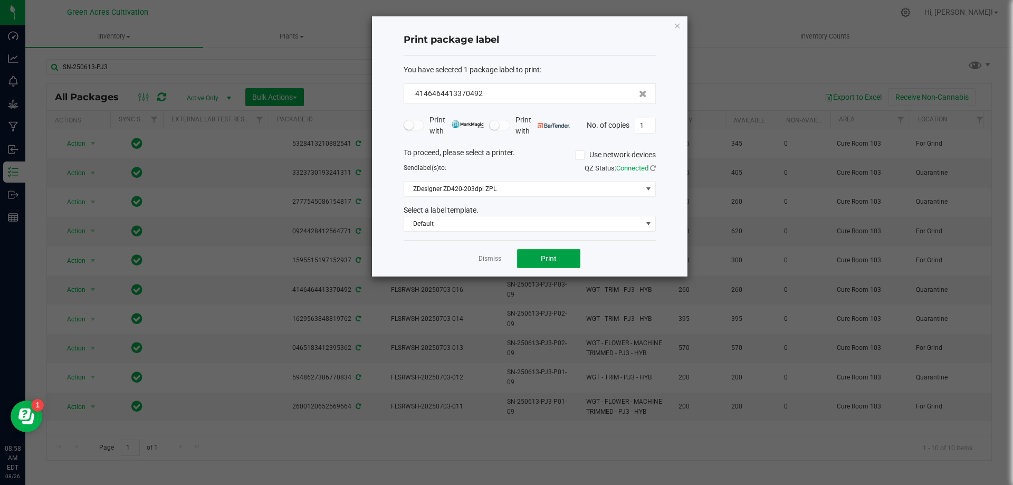
click at [558, 260] on button "Print" at bounding box center [548, 258] width 63 height 19
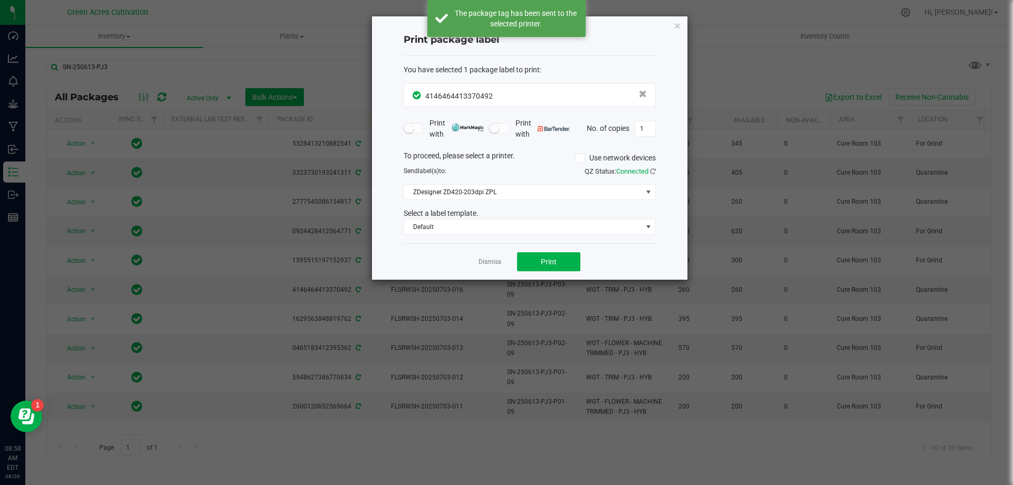
click at [501, 261] on div "Dismiss Print" at bounding box center [530, 261] width 252 height 36
click at [494, 260] on link "Dismiss" at bounding box center [490, 262] width 23 height 9
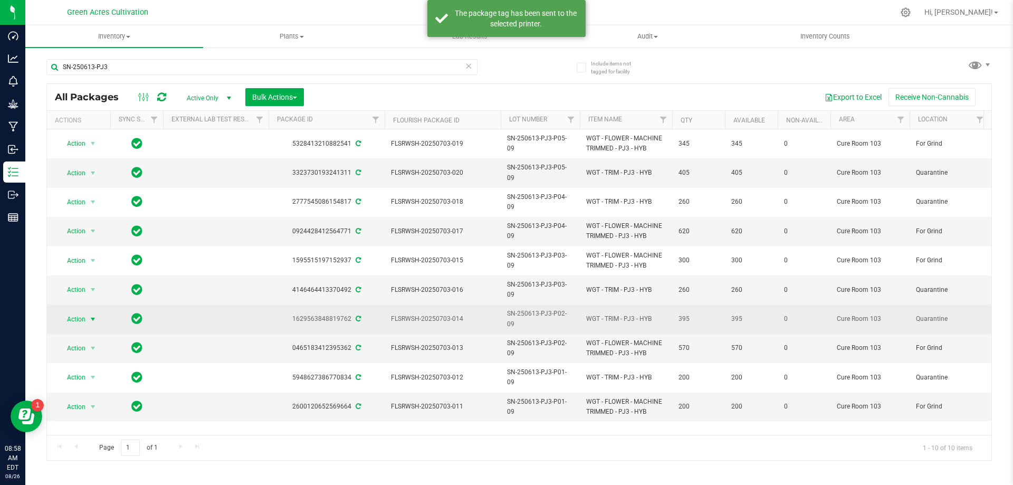
click at [93, 315] on span "select" at bounding box center [93, 319] width 8 height 8
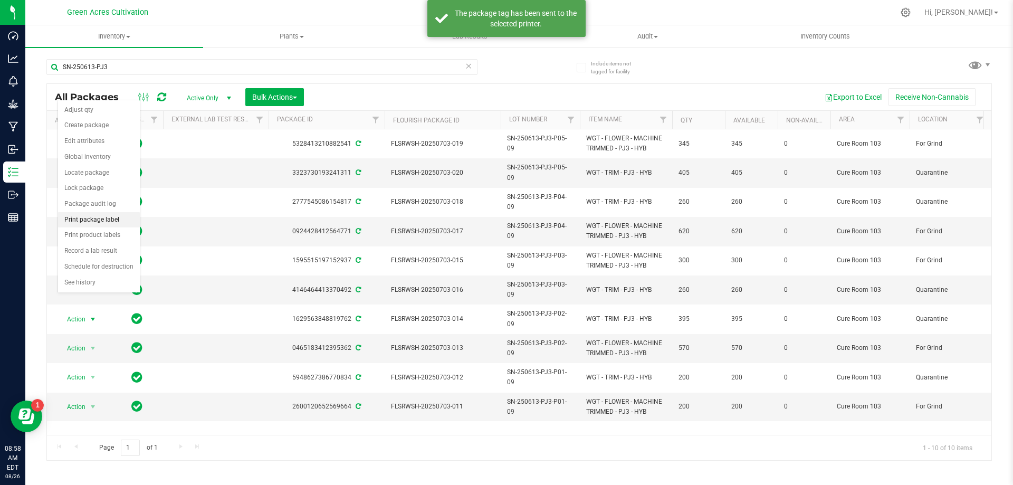
click at [115, 221] on li "Print package label" at bounding box center [99, 220] width 82 height 16
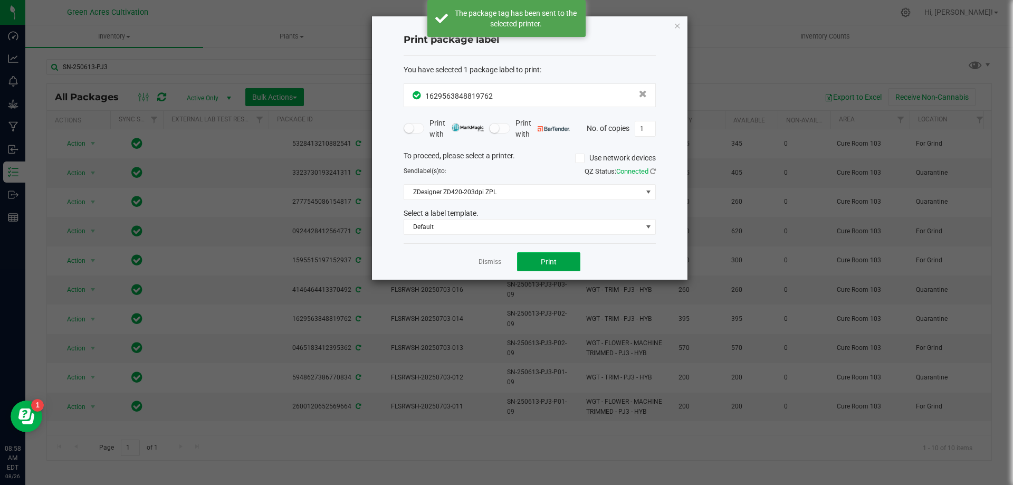
click at [549, 253] on button "Print" at bounding box center [548, 261] width 63 height 19
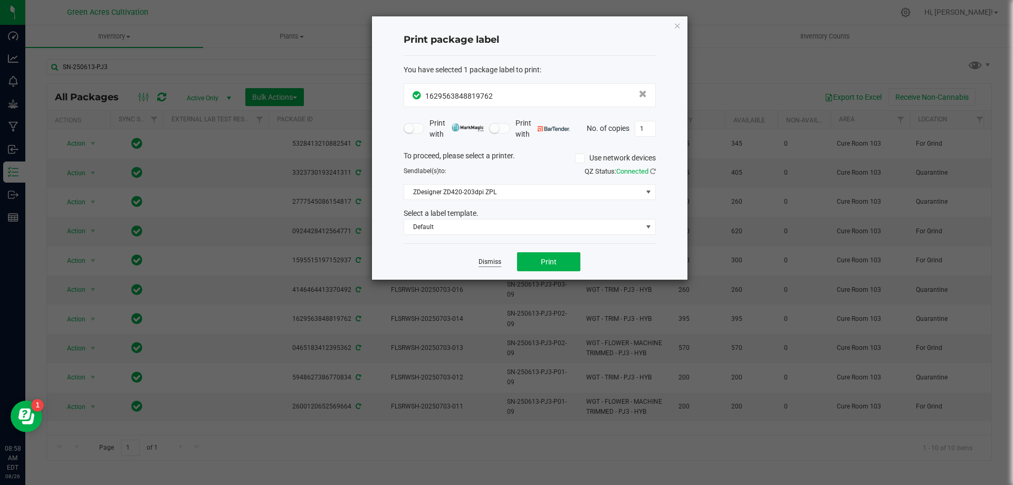
click at [489, 264] on link "Dismiss" at bounding box center [490, 262] width 23 height 9
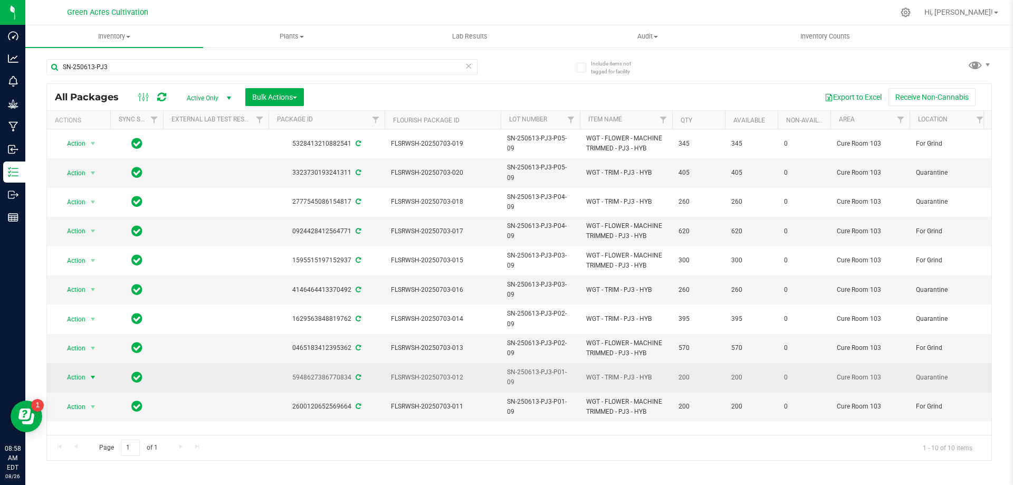
click at [85, 370] on span "Action" at bounding box center [72, 377] width 29 height 15
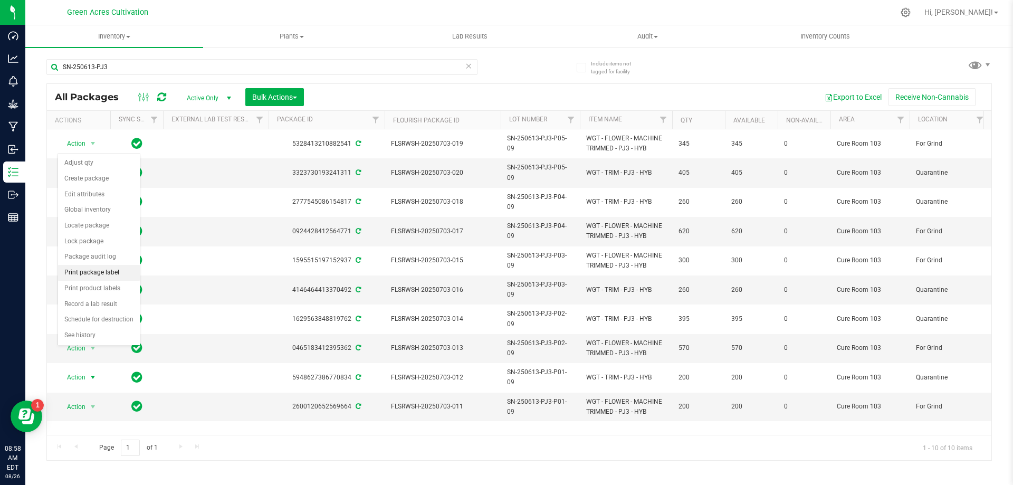
click at [109, 273] on li "Print package label" at bounding box center [99, 273] width 82 height 16
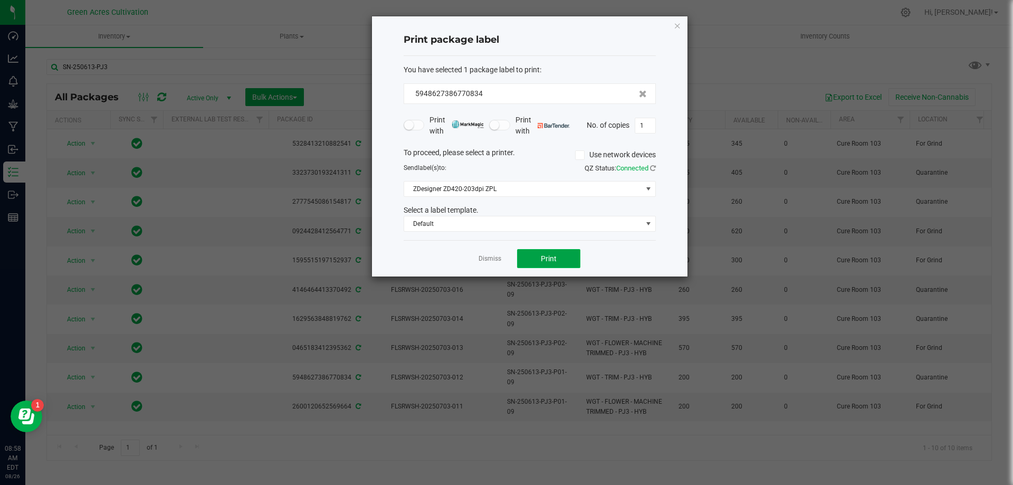
click at [562, 255] on button "Print" at bounding box center [548, 258] width 63 height 19
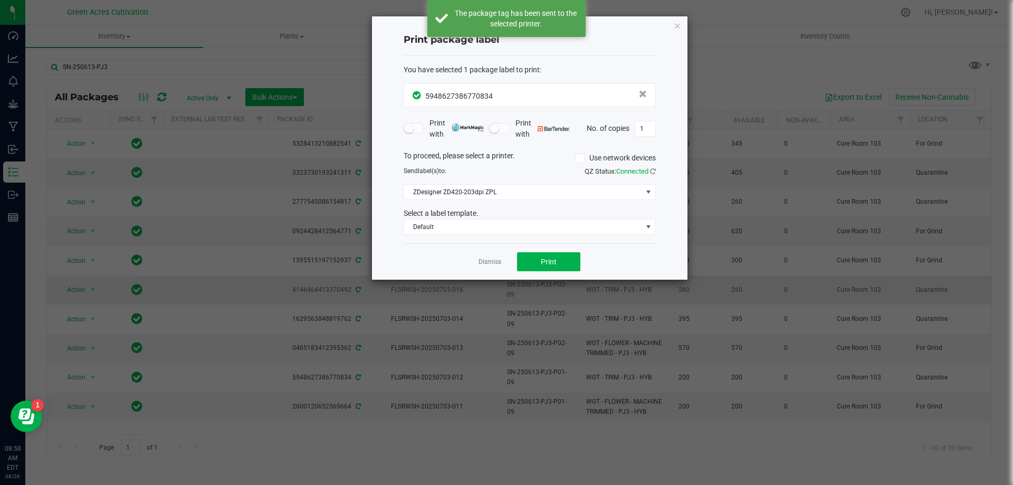
click at [494, 262] on link "Dismiss" at bounding box center [490, 262] width 23 height 9
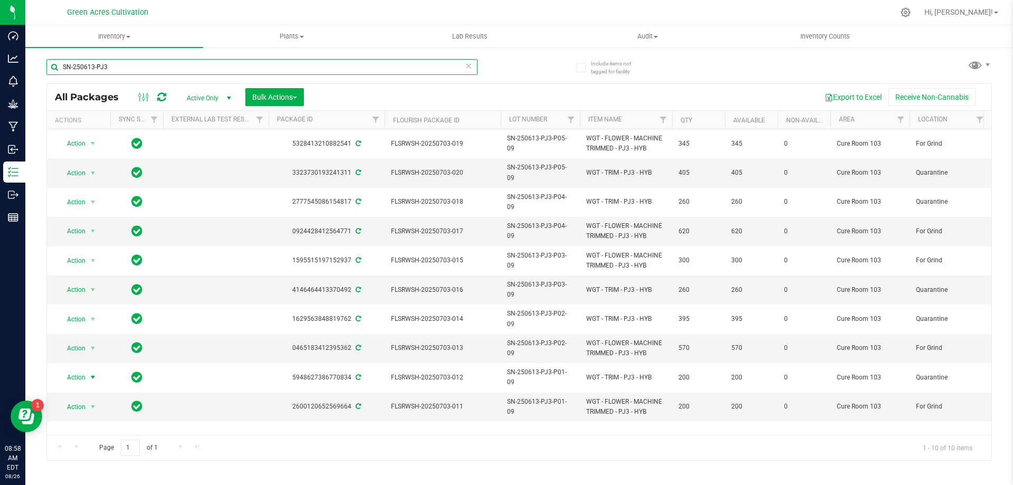
click at [435, 67] on input "SN-250613-PJ3" at bounding box center [261, 67] width 431 height 16
paste input "1-P05-09"
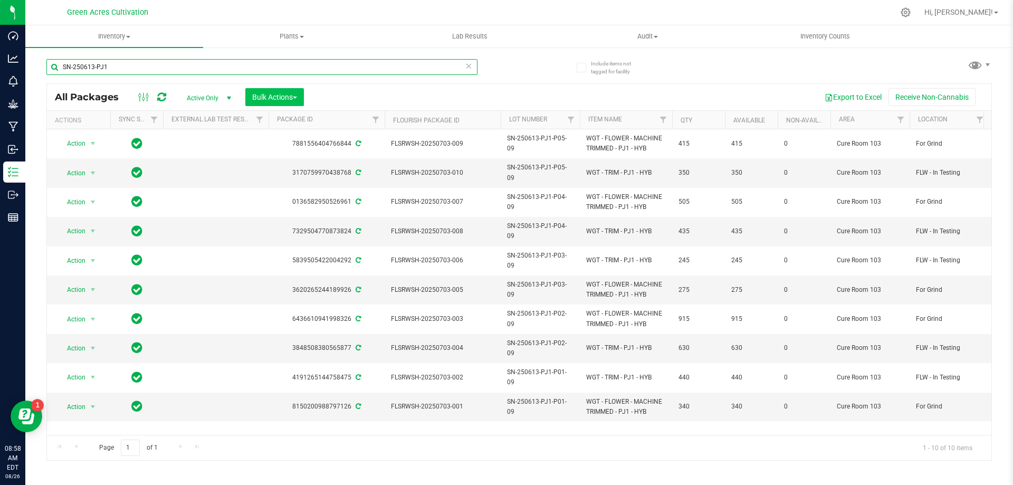
type input "SN-250613-PJ1"
click at [287, 98] on span "Bulk Actions" at bounding box center [274, 97] width 45 height 8
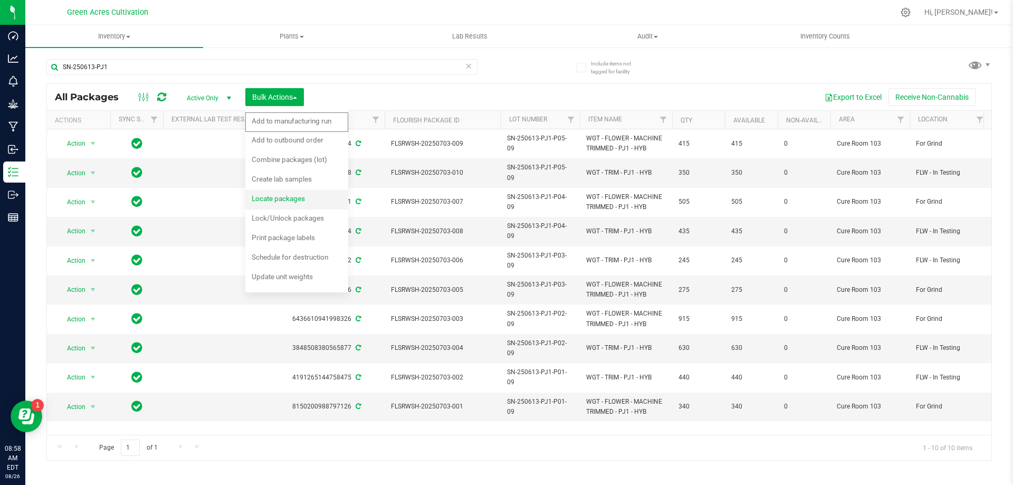
click at [308, 202] on div "Locate packages" at bounding box center [286, 200] width 68 height 17
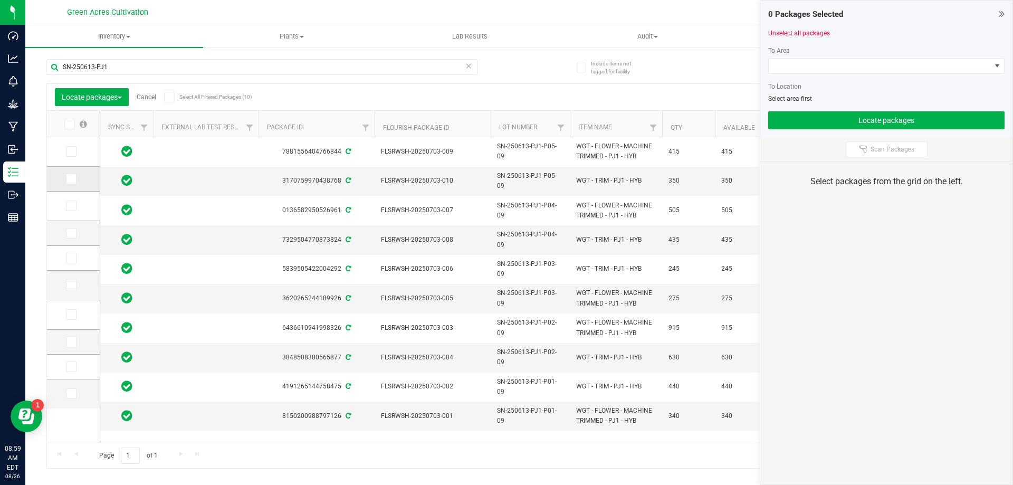
click at [72, 179] on icon at bounding box center [70, 179] width 7 height 0
click at [0, 0] on input "checkbox" at bounding box center [0, 0] width 0 height 0
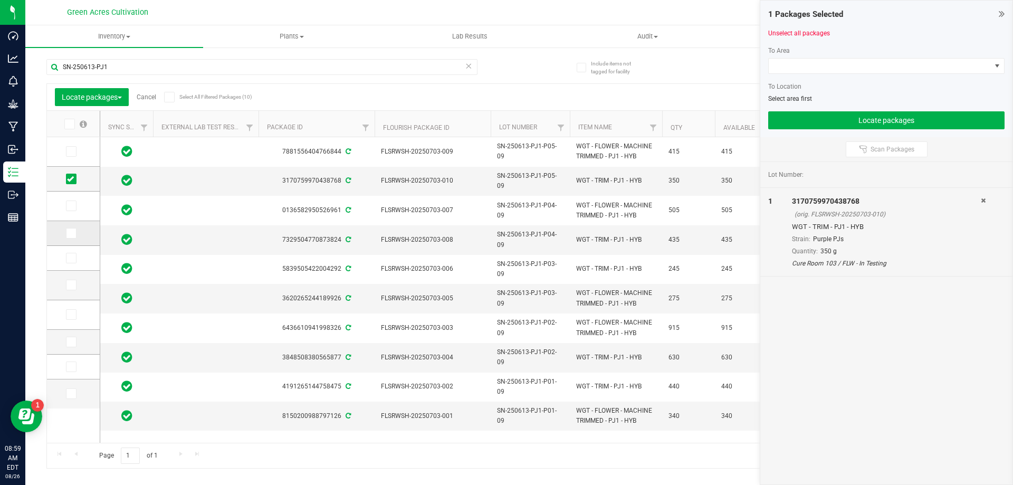
click at [74, 234] on span at bounding box center [71, 233] width 11 height 11
click at [0, 0] on input "checkbox" at bounding box center [0, 0] width 0 height 0
click at [71, 258] on icon at bounding box center [70, 258] width 7 height 0
click at [0, 0] on input "checkbox" at bounding box center [0, 0] width 0 height 0
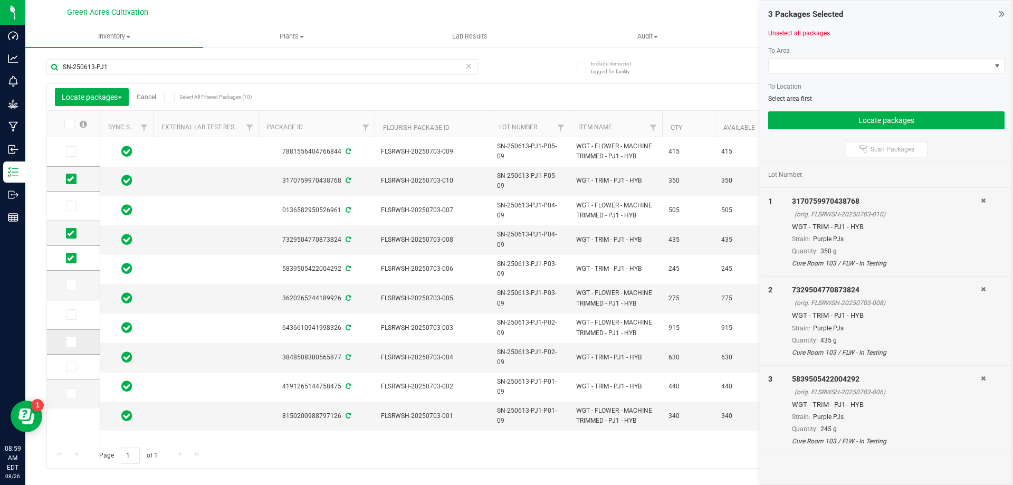
click at [61, 347] on td at bounding box center [73, 342] width 53 height 25
click at [67, 347] on td at bounding box center [73, 342] width 53 height 25
click at [68, 342] on icon at bounding box center [70, 342] width 7 height 0
click at [0, 0] on input "checkbox" at bounding box center [0, 0] width 0 height 0
click at [71, 367] on icon at bounding box center [70, 367] width 7 height 0
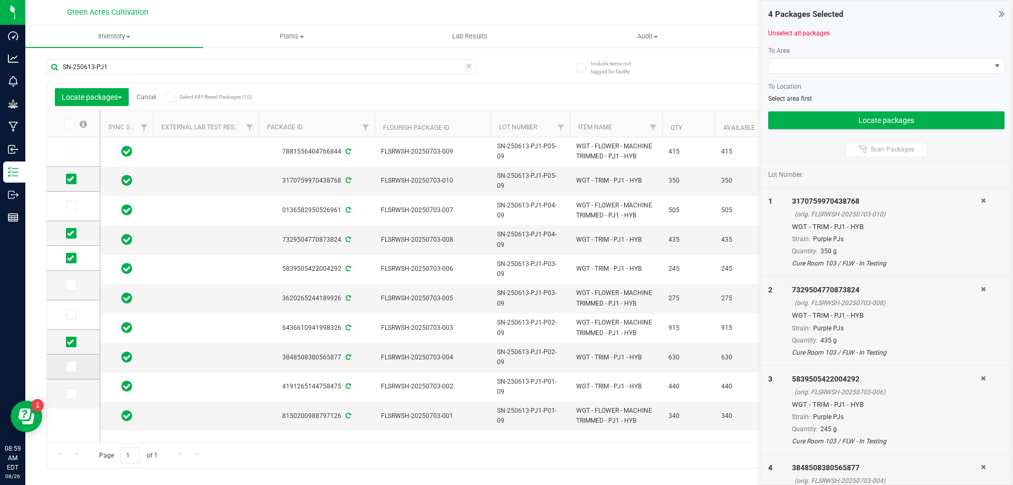
click at [0, 0] on input "checkbox" at bounding box center [0, 0] width 0 height 0
click at [876, 67] on span at bounding box center [880, 66] width 222 height 15
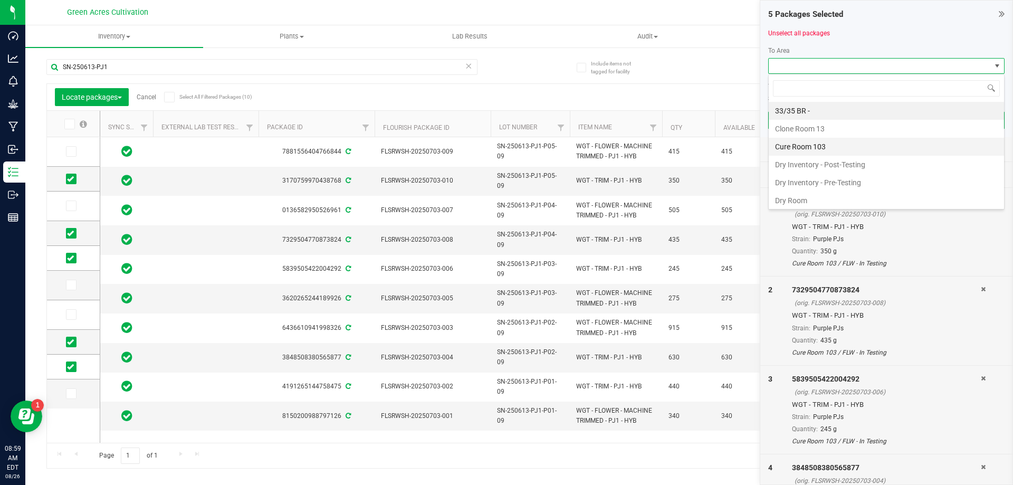
scroll to position [16, 236]
click at [835, 149] on li "Cure Room 103" at bounding box center [886, 147] width 235 height 18
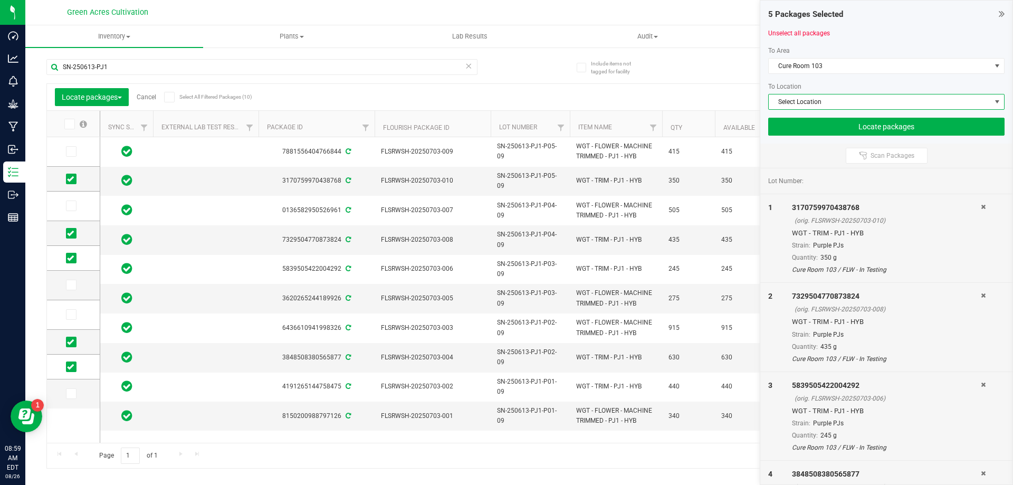
click at [816, 100] on span "Select Location" at bounding box center [880, 101] width 222 height 15
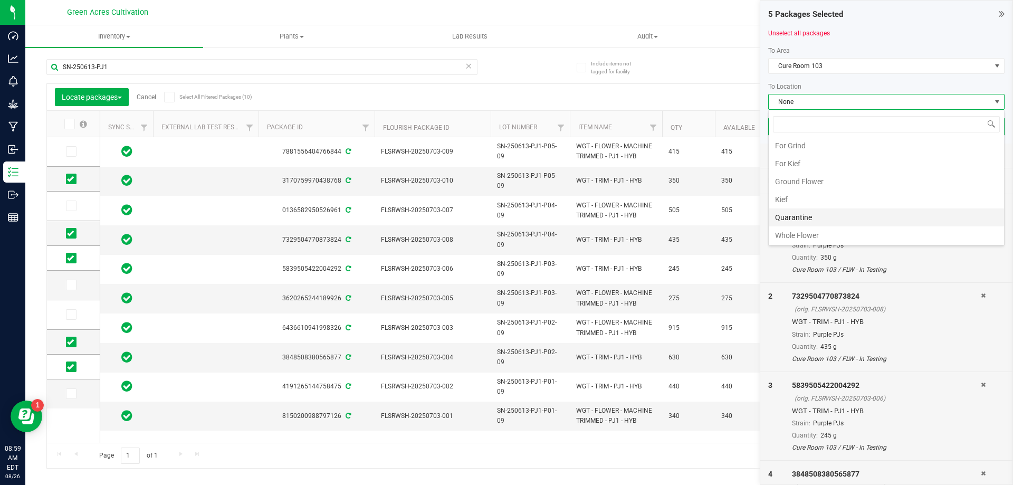
scroll to position [217, 0]
click at [802, 221] on li "Quarantine" at bounding box center [886, 216] width 235 height 18
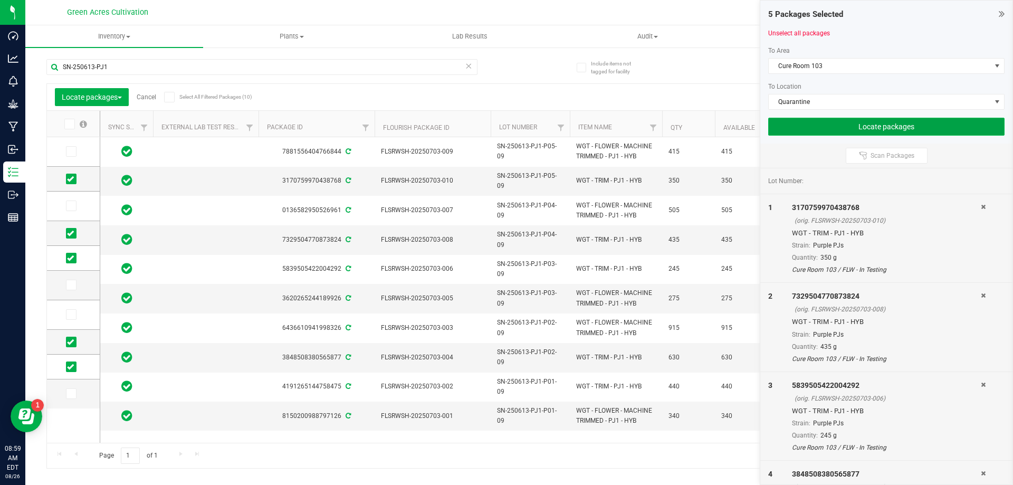
click at [803, 118] on button "Locate packages" at bounding box center [887, 127] width 236 height 18
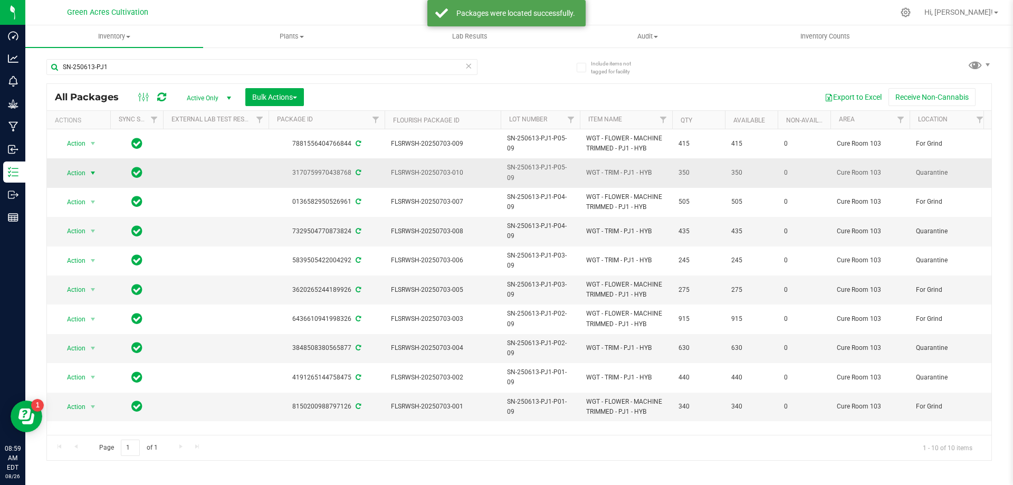
click at [92, 169] on span "select" at bounding box center [93, 173] width 8 height 8
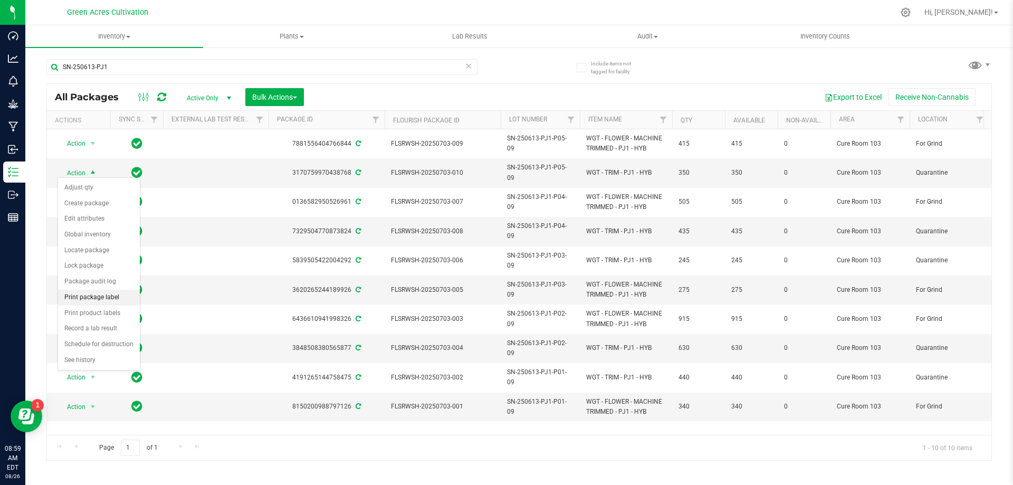
click at [91, 299] on li "Print package label" at bounding box center [99, 298] width 82 height 16
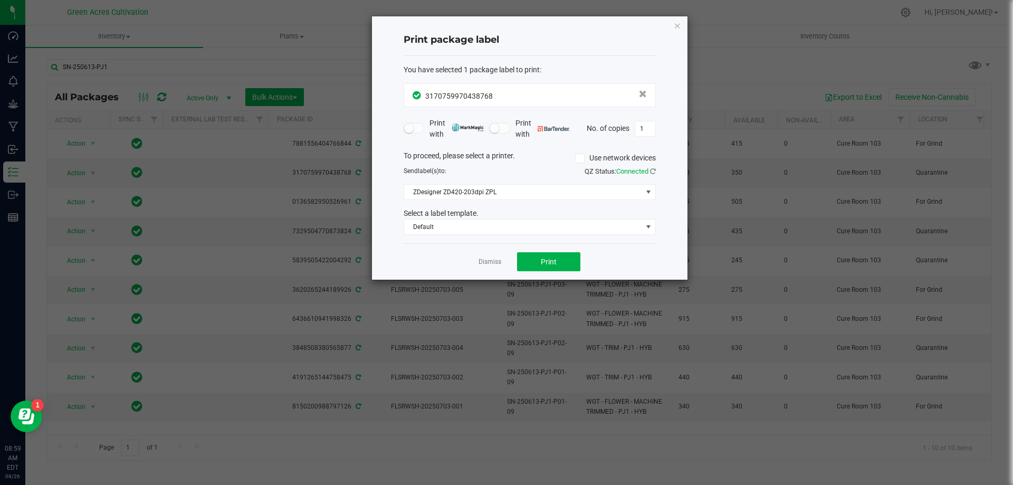
click at [535, 252] on div "Dismiss Print" at bounding box center [530, 261] width 252 height 36
click at [535, 252] on button "Print" at bounding box center [548, 261] width 63 height 19
click at [487, 266] on link "Dismiss" at bounding box center [490, 262] width 23 height 9
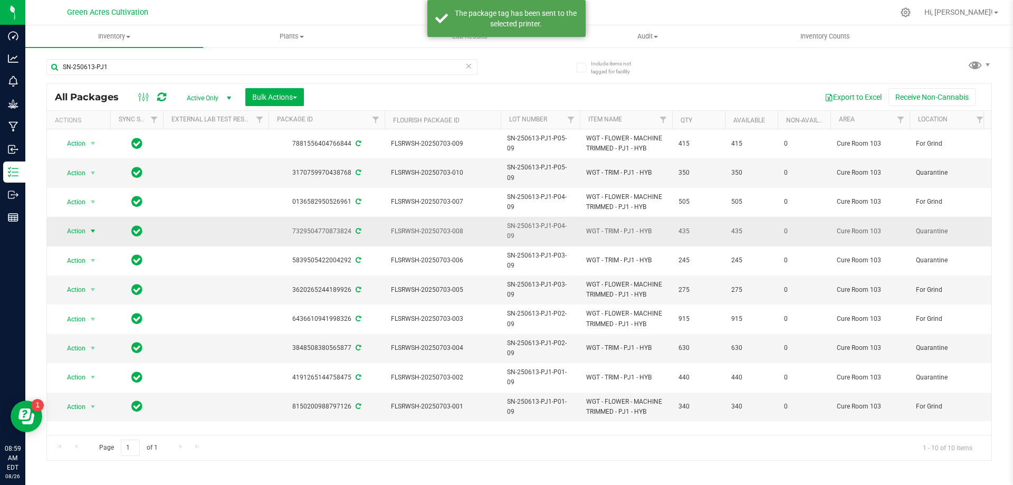
click at [87, 225] on span "select" at bounding box center [93, 231] width 13 height 15
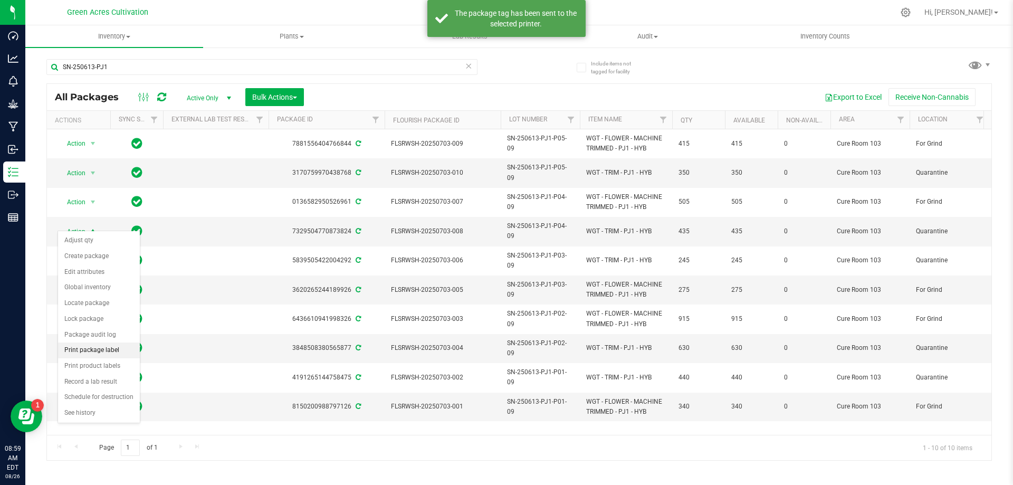
click at [112, 346] on li "Print package label" at bounding box center [99, 351] width 82 height 16
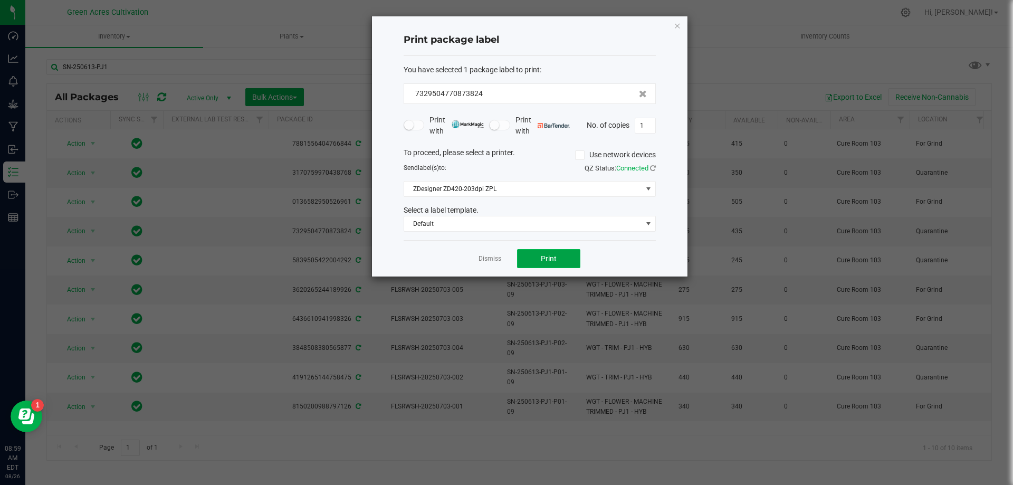
click at [555, 255] on button "Print" at bounding box center [548, 258] width 63 height 19
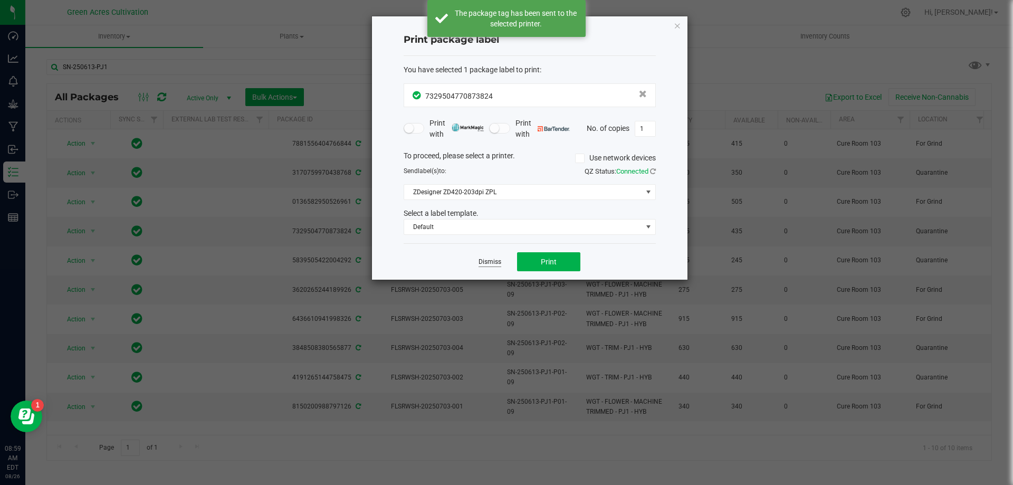
click at [489, 262] on link "Dismiss" at bounding box center [490, 262] width 23 height 9
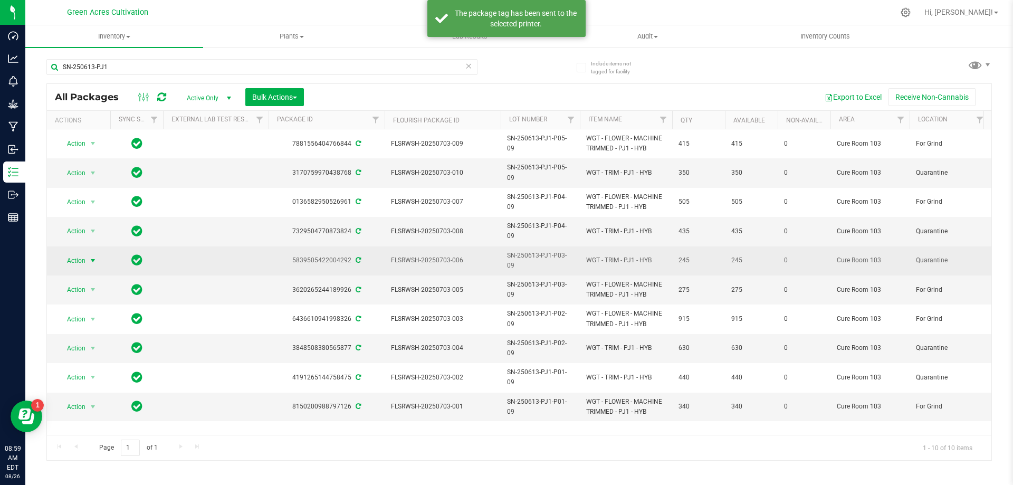
click at [81, 253] on span "Action" at bounding box center [72, 260] width 29 height 15
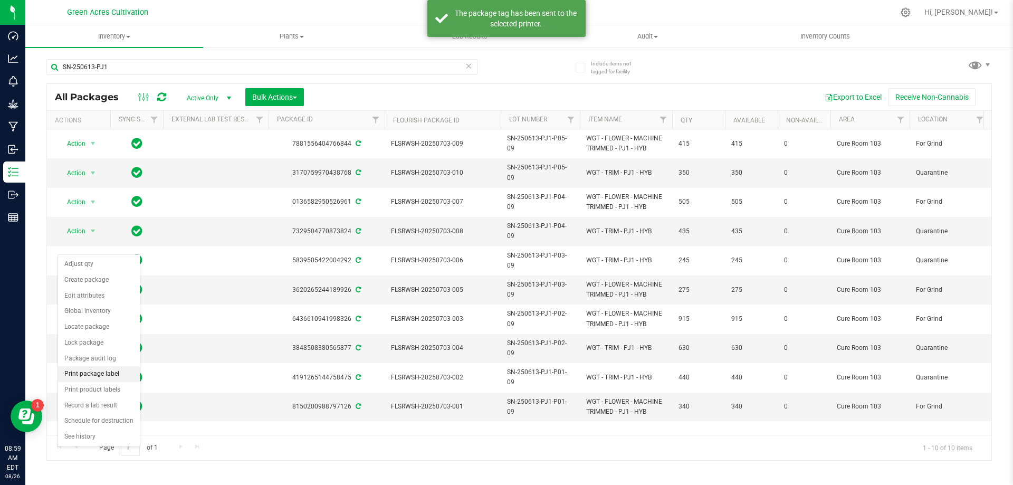
click at [94, 374] on li "Print package label" at bounding box center [99, 374] width 82 height 16
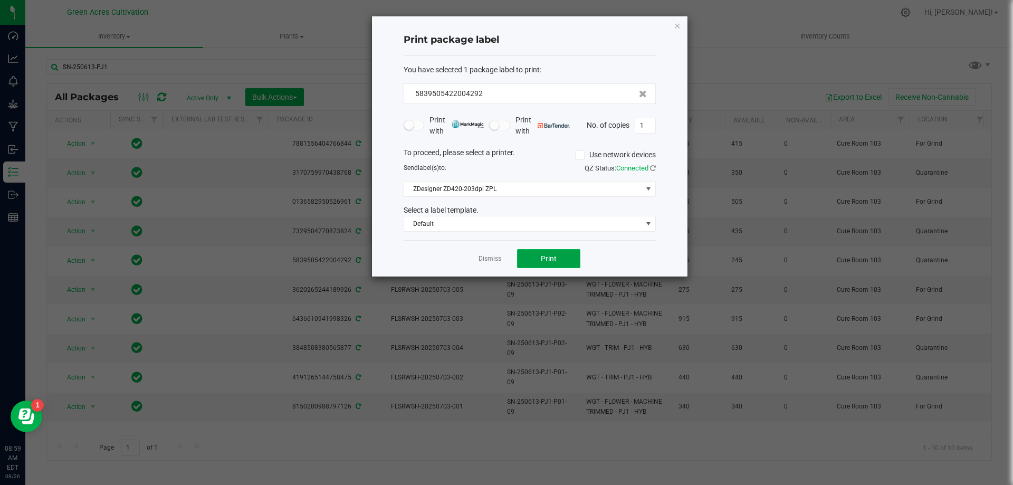
click at [544, 257] on span "Print" at bounding box center [549, 258] width 16 height 8
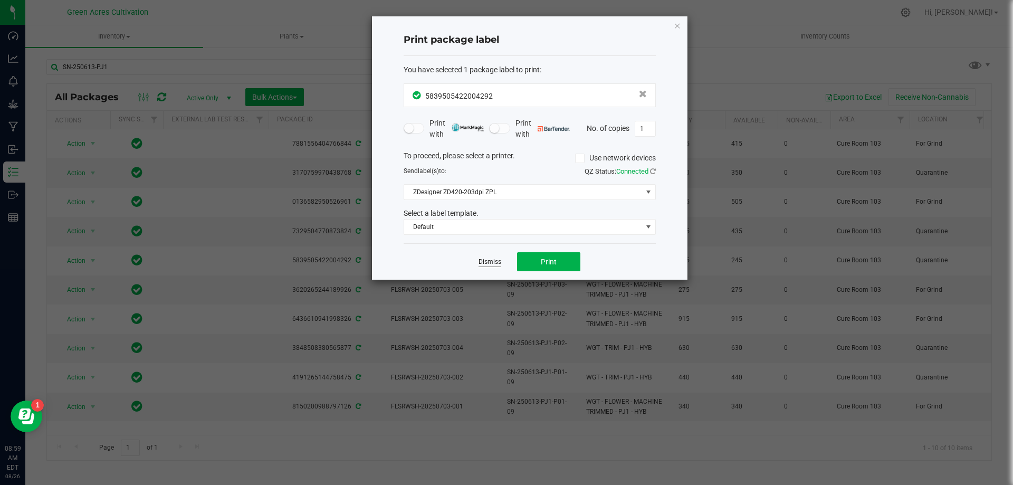
click at [494, 263] on link "Dismiss" at bounding box center [490, 262] width 23 height 9
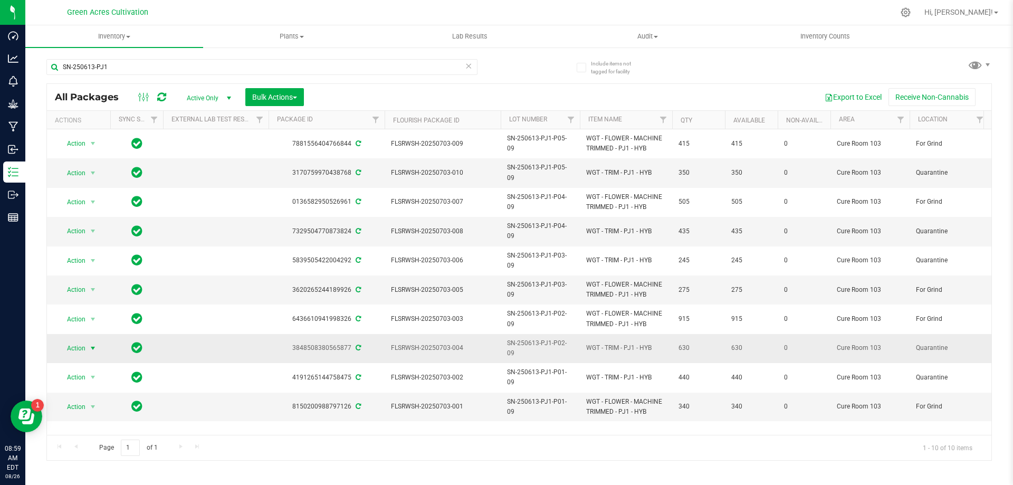
click at [87, 341] on span "select" at bounding box center [93, 348] width 13 height 15
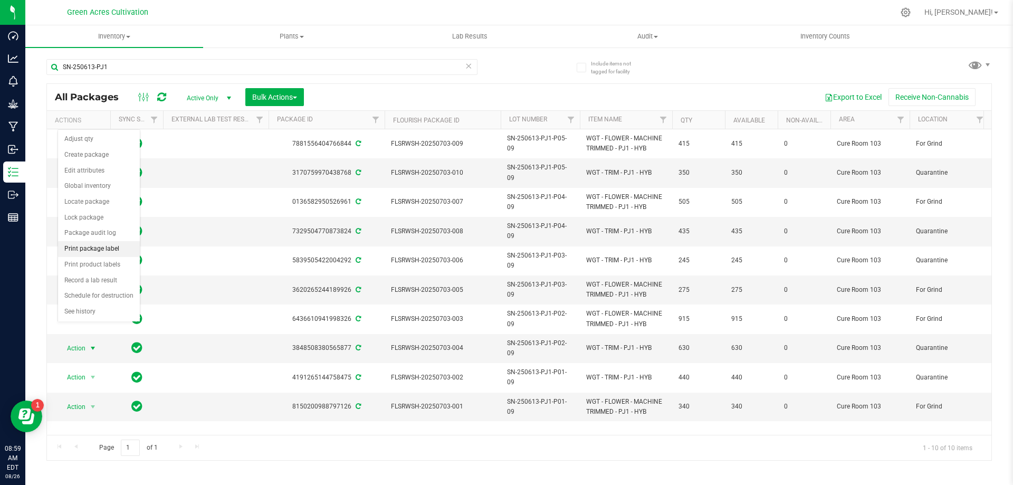
click at [100, 250] on li "Print package label" at bounding box center [99, 249] width 82 height 16
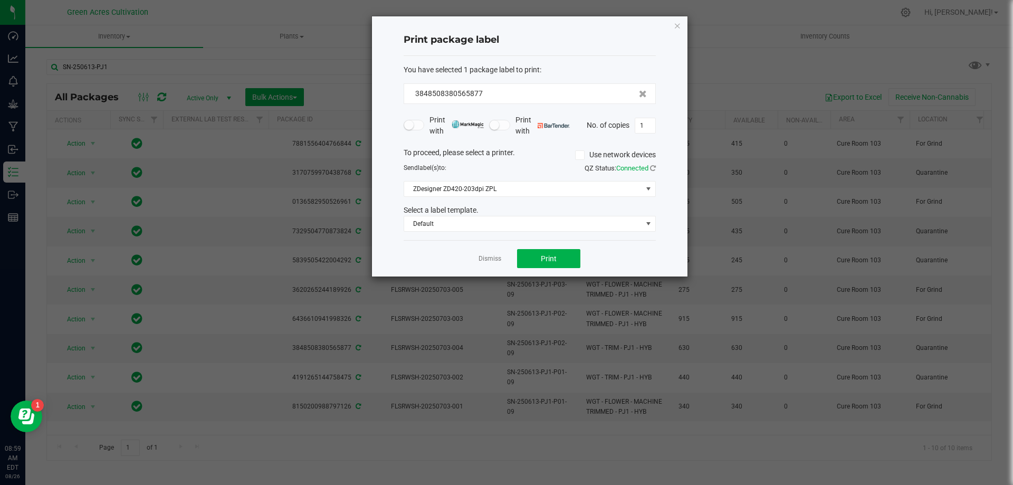
click at [590, 266] on div "Dismiss Print" at bounding box center [530, 258] width 252 height 36
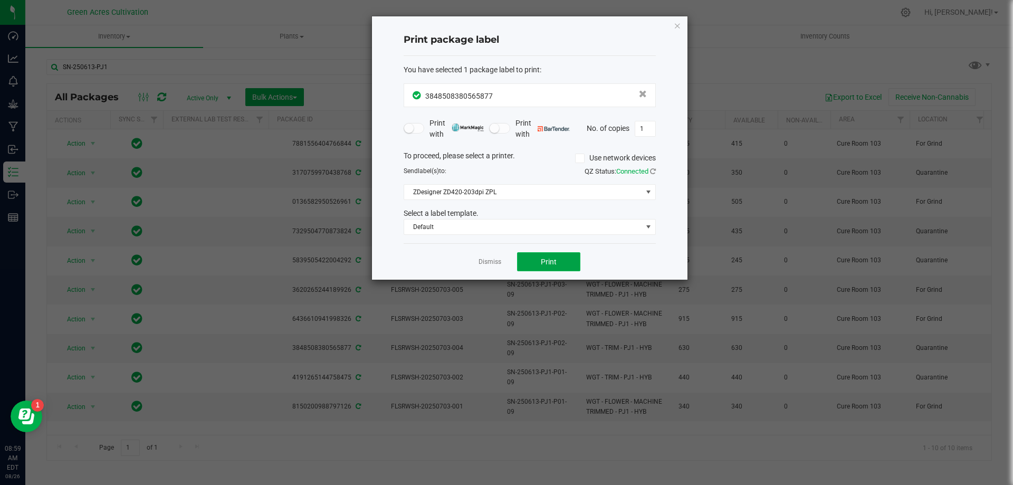
click at [572, 263] on button "Print" at bounding box center [548, 261] width 63 height 19
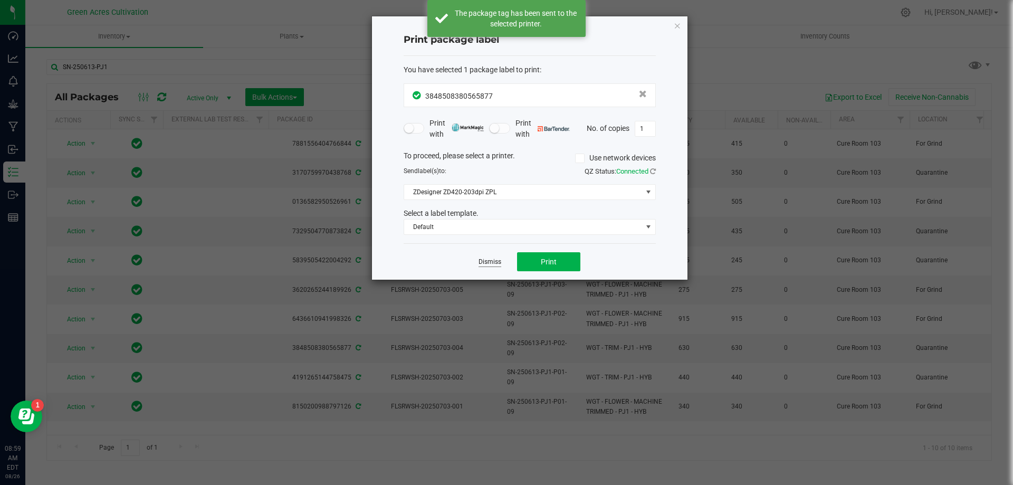
click at [498, 265] on link "Dismiss" at bounding box center [490, 262] width 23 height 9
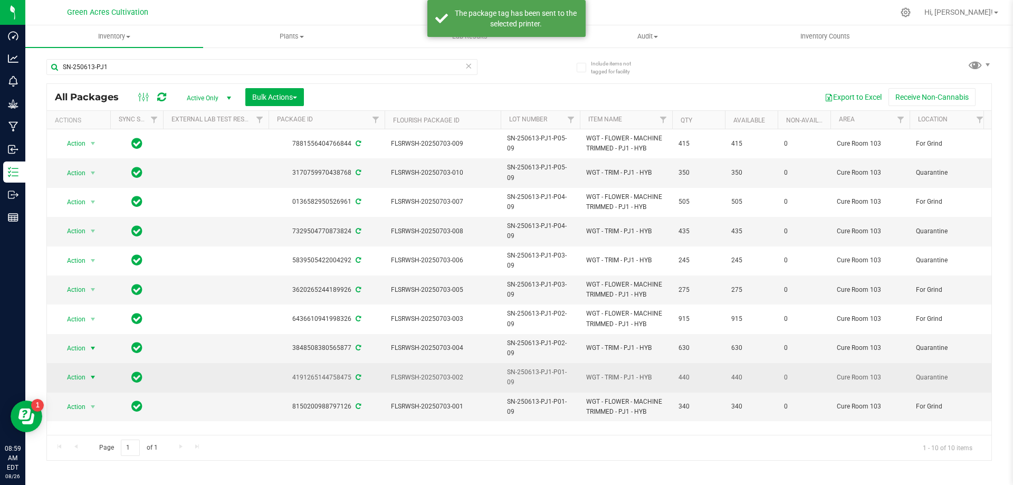
click at [88, 370] on span "select" at bounding box center [93, 377] width 13 height 15
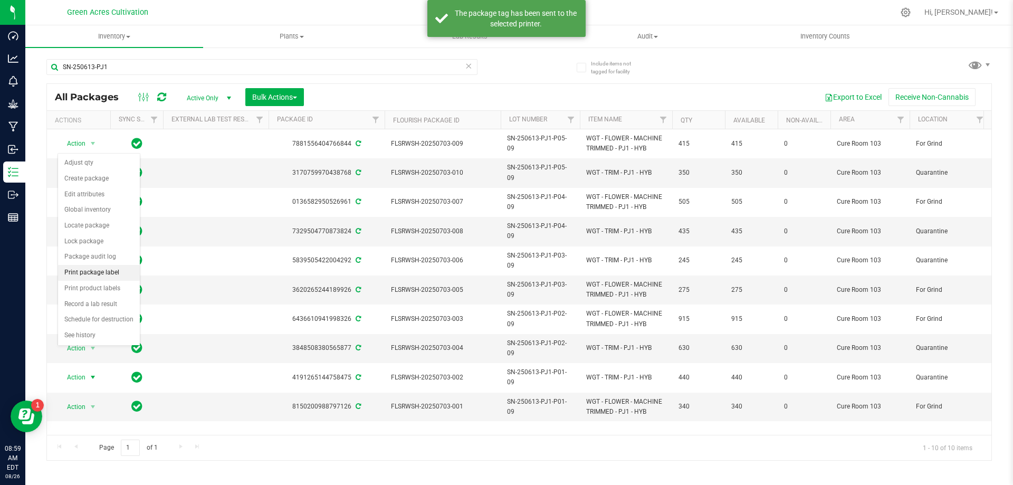
click at [105, 273] on li "Print package label" at bounding box center [99, 273] width 82 height 16
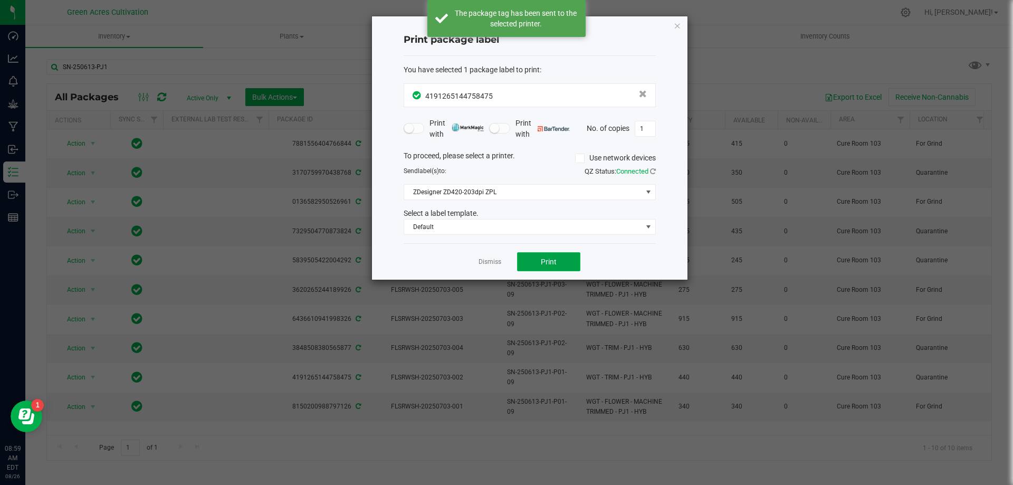
click at [558, 264] on button "Print" at bounding box center [548, 261] width 63 height 19
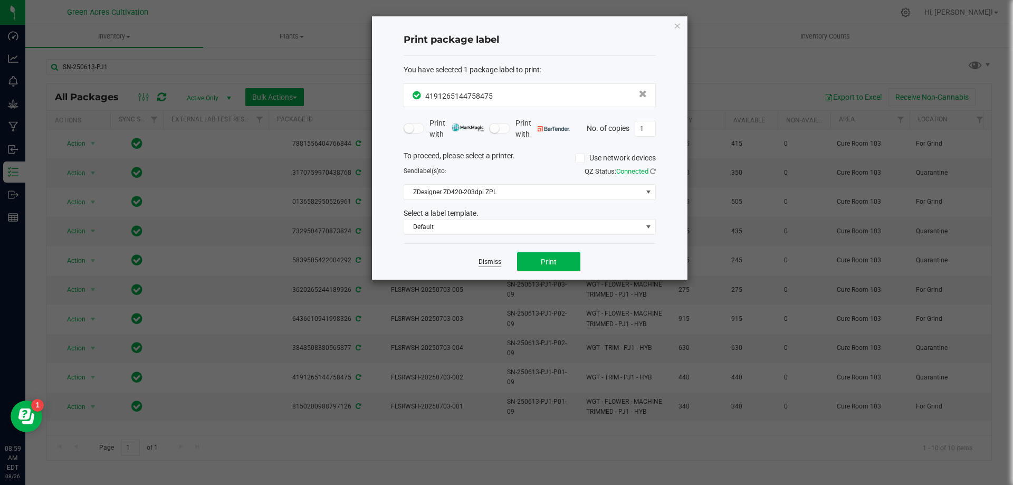
click at [490, 264] on link "Dismiss" at bounding box center [490, 262] width 23 height 9
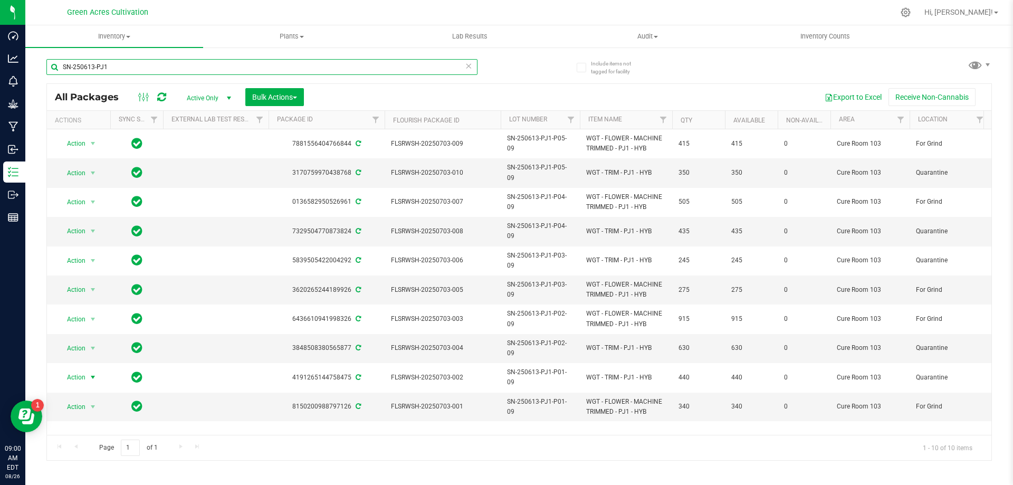
click at [361, 62] on input "SN-250613-PJ1" at bounding box center [261, 67] width 431 height 16
paste input "FLSRWSH-20250630-029"
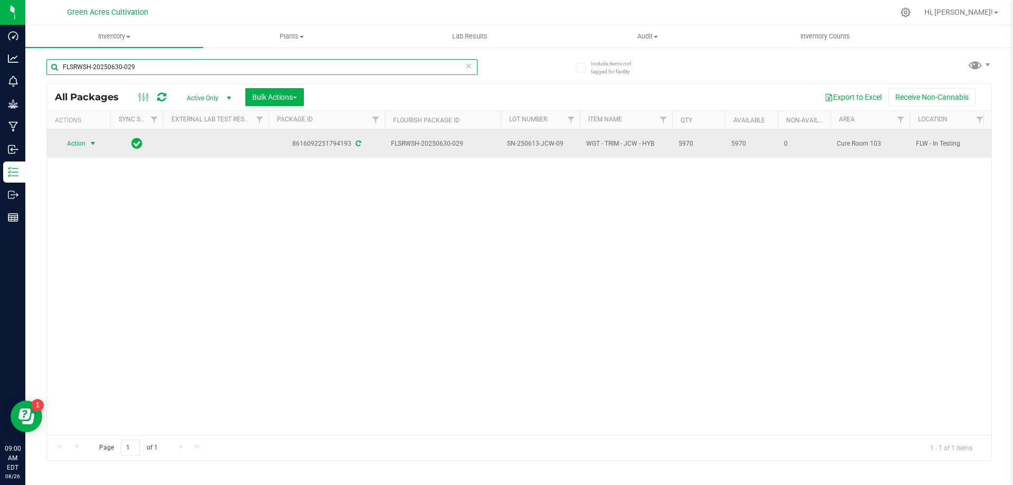
type input "FLSRWSH-20250630-029"
click at [87, 138] on span "select" at bounding box center [93, 143] width 13 height 15
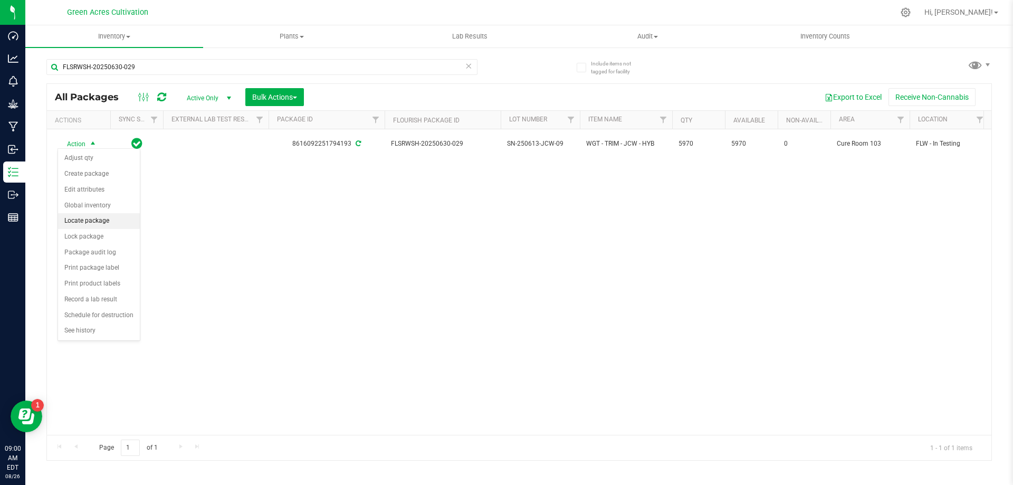
click at [111, 222] on li "Locate package" at bounding box center [99, 221] width 82 height 16
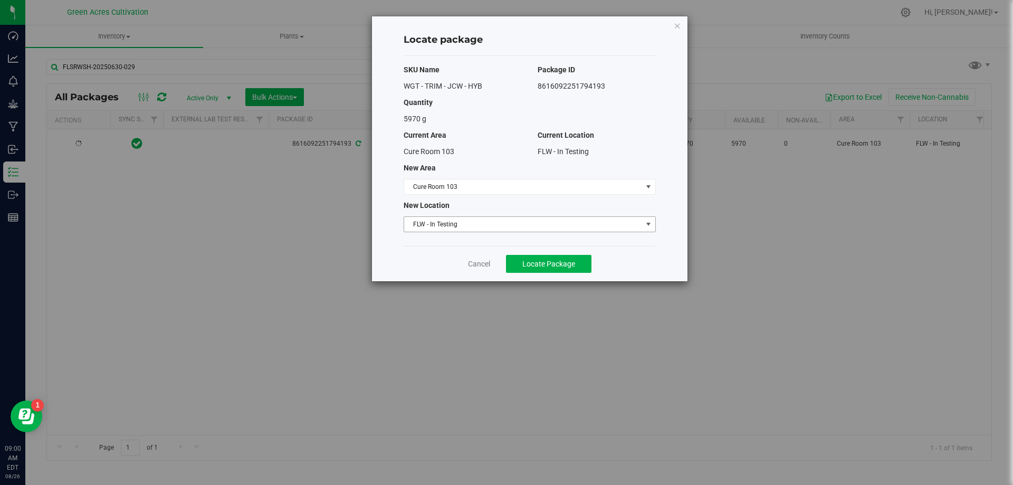
click at [446, 226] on span "FLW - In Testing" at bounding box center [523, 224] width 238 height 15
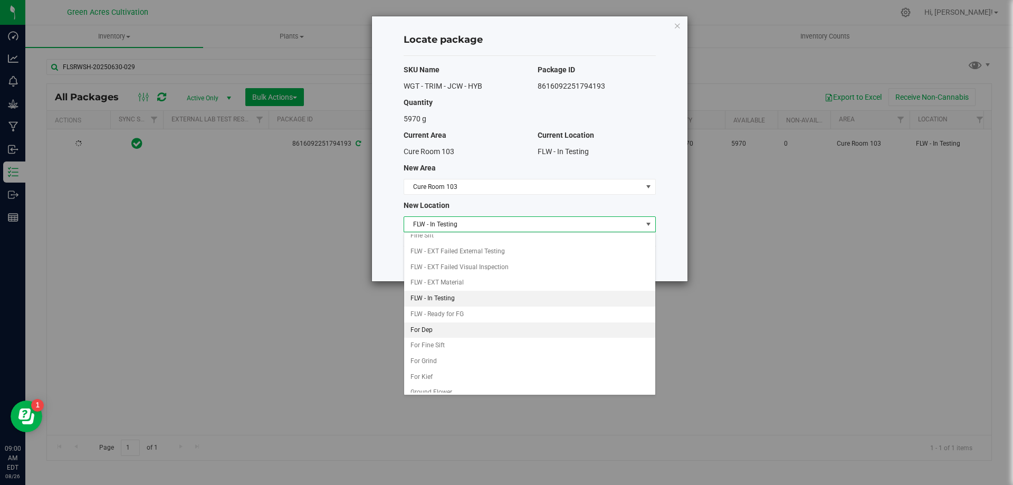
scroll to position [108, 0]
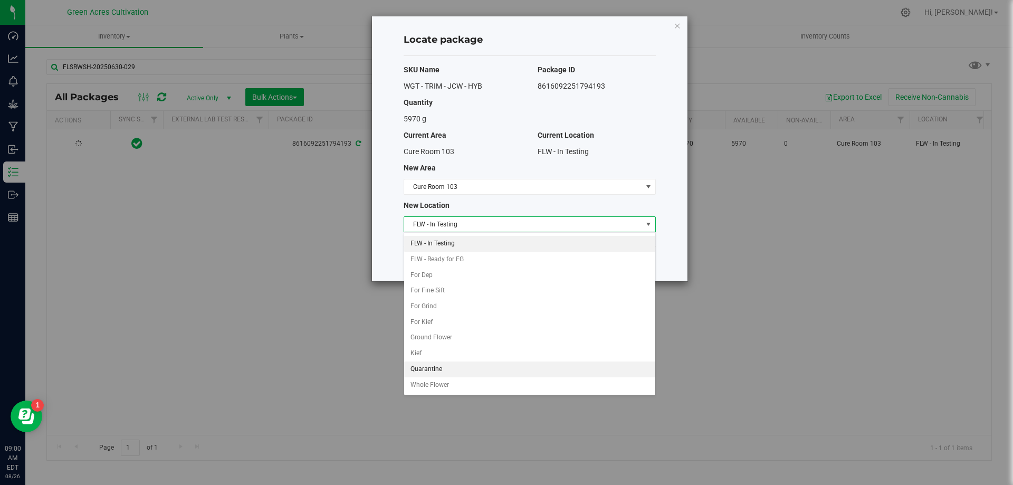
click at [456, 369] on li "Quarantine" at bounding box center [529, 370] width 251 height 16
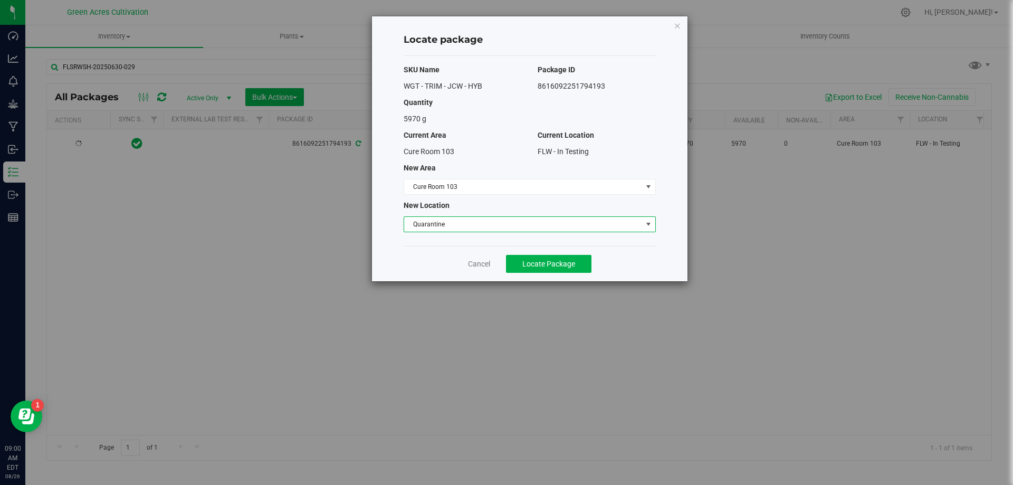
click at [546, 282] on div "Locate package SKU Name Package ID WGT - TRIM - JCW - HYB 8616092251794193 Quan…" at bounding box center [510, 242] width 1021 height 485
click at [565, 271] on button "Locate Package" at bounding box center [549, 264] width 86 height 18
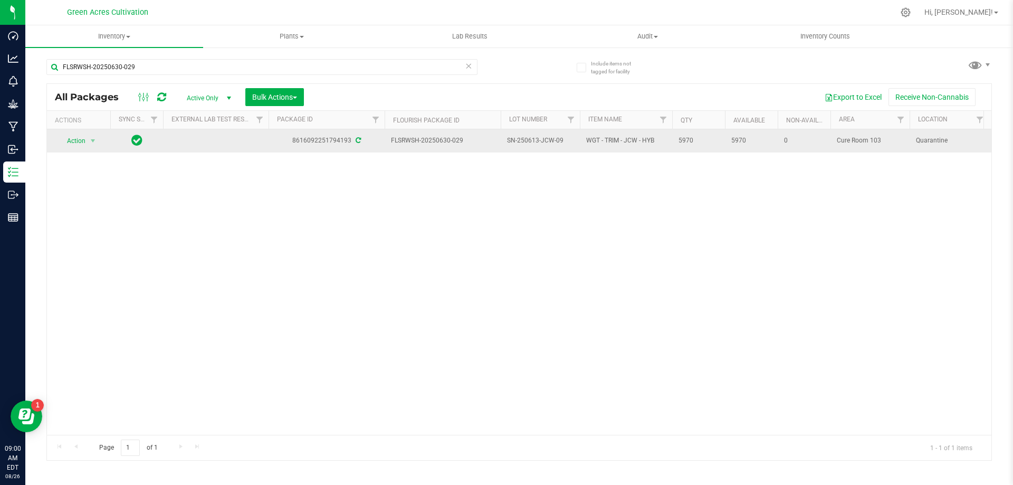
click at [86, 134] on span "Action" at bounding box center [79, 141] width 42 height 15
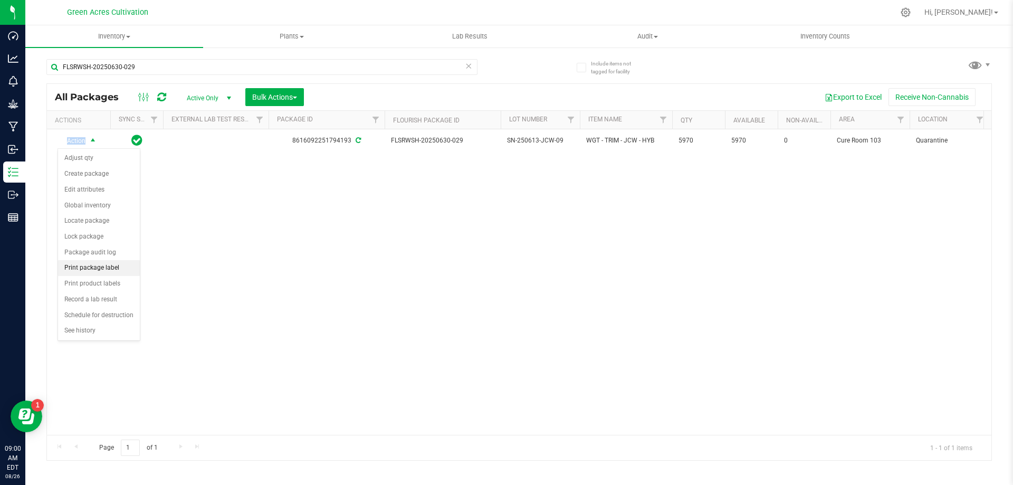
click at [107, 271] on li "Print package label" at bounding box center [99, 268] width 82 height 16
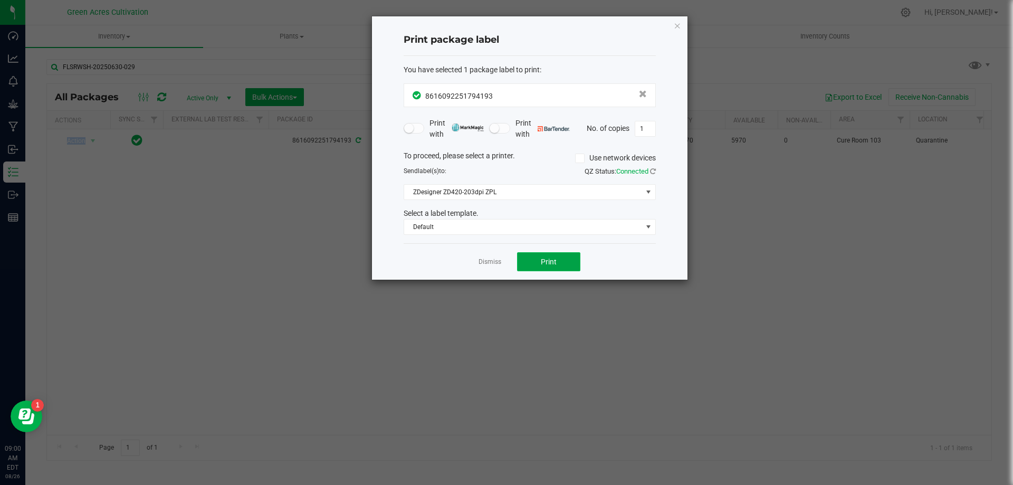
click at [564, 257] on button "Print" at bounding box center [548, 261] width 63 height 19
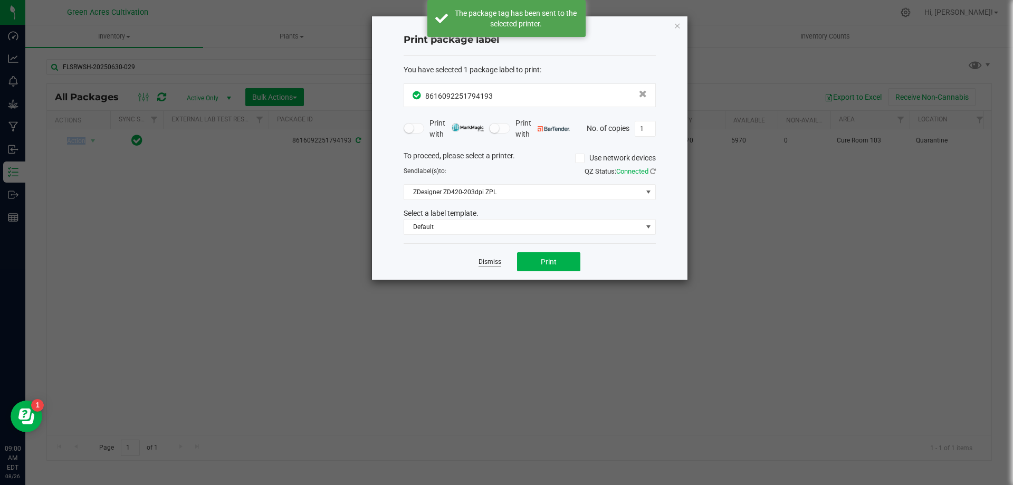
click at [491, 263] on link "Dismiss" at bounding box center [490, 262] width 23 height 9
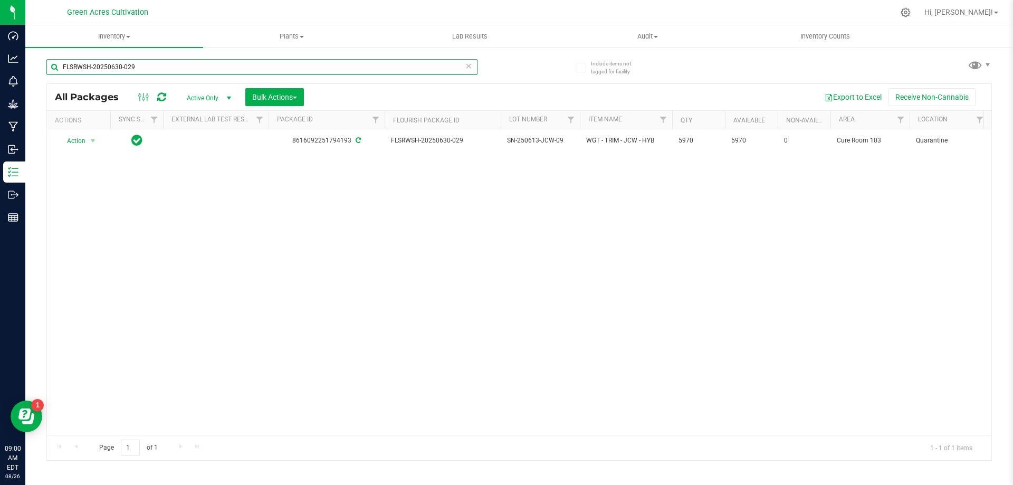
click at [416, 68] on input "FLSRWSH-20250630-029" at bounding box center [261, 67] width 431 height 16
paste input "3"
type input "FLSRWSH-20250630-023"
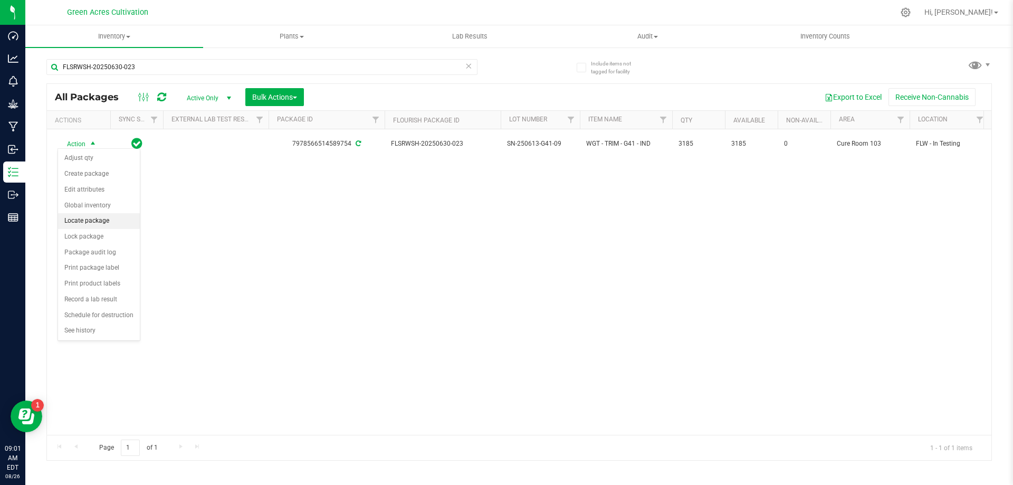
click at [110, 221] on li "Locate package" at bounding box center [99, 221] width 82 height 16
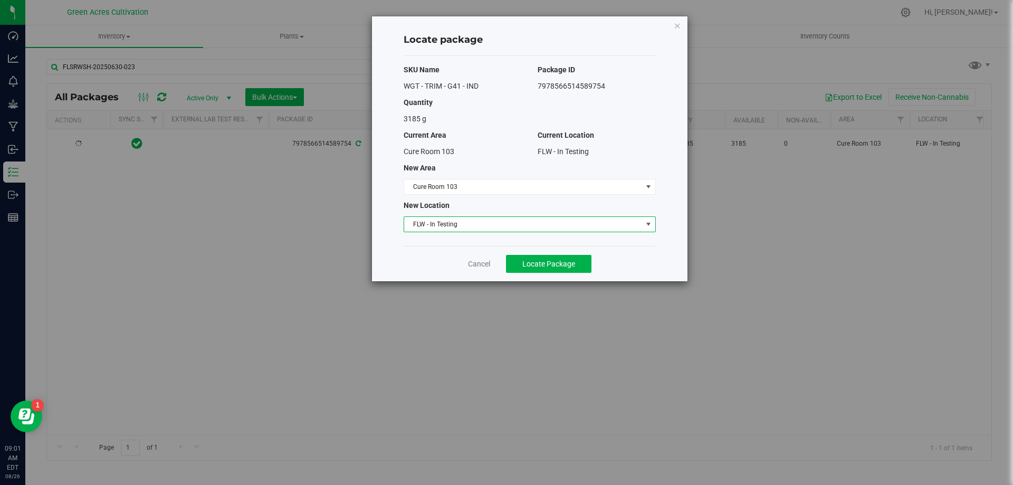
click at [472, 217] on span "FLW - In Testing" at bounding box center [523, 224] width 238 height 15
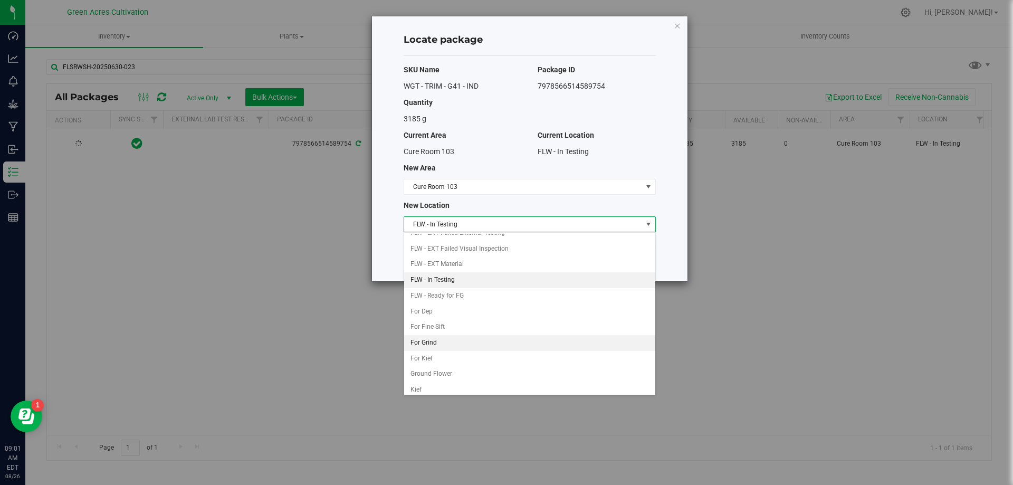
scroll to position [108, 0]
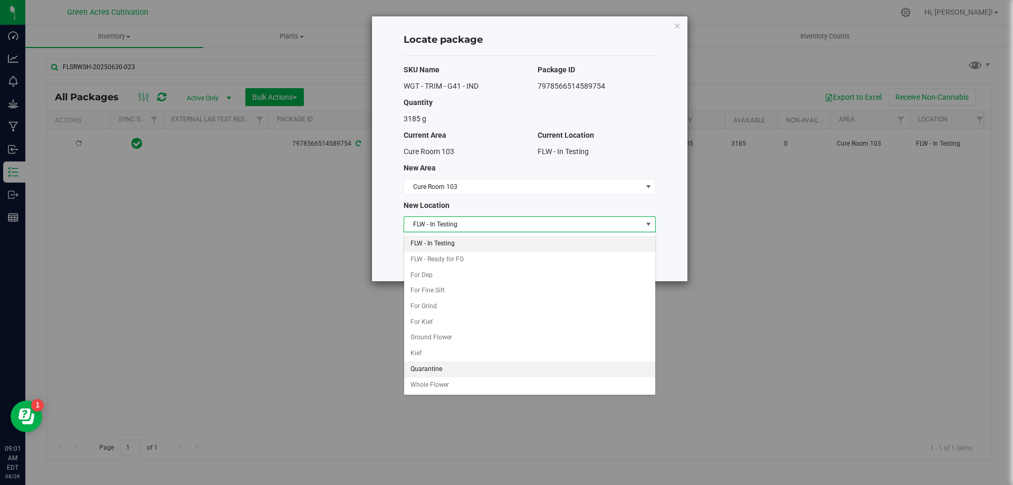
click at [452, 372] on li "Quarantine" at bounding box center [529, 370] width 251 height 16
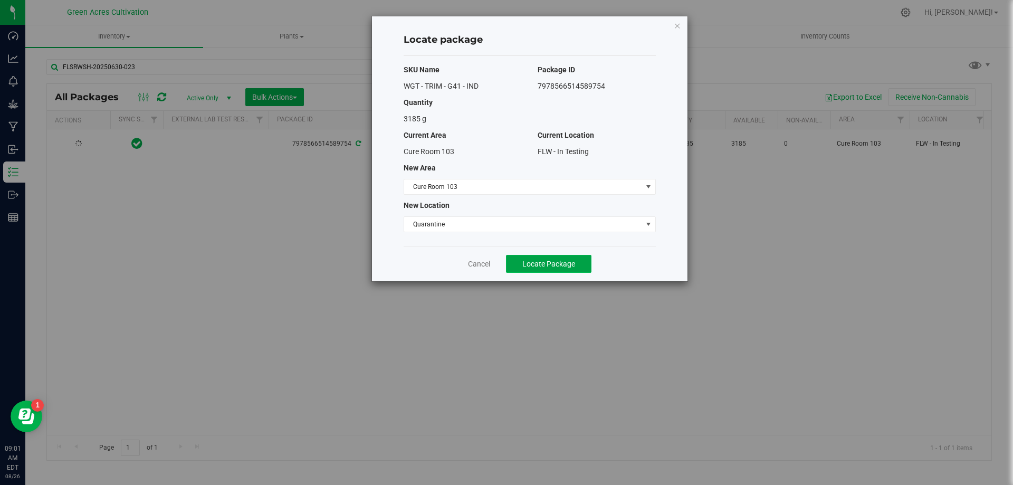
click at [553, 267] on span "Locate Package" at bounding box center [549, 264] width 53 height 8
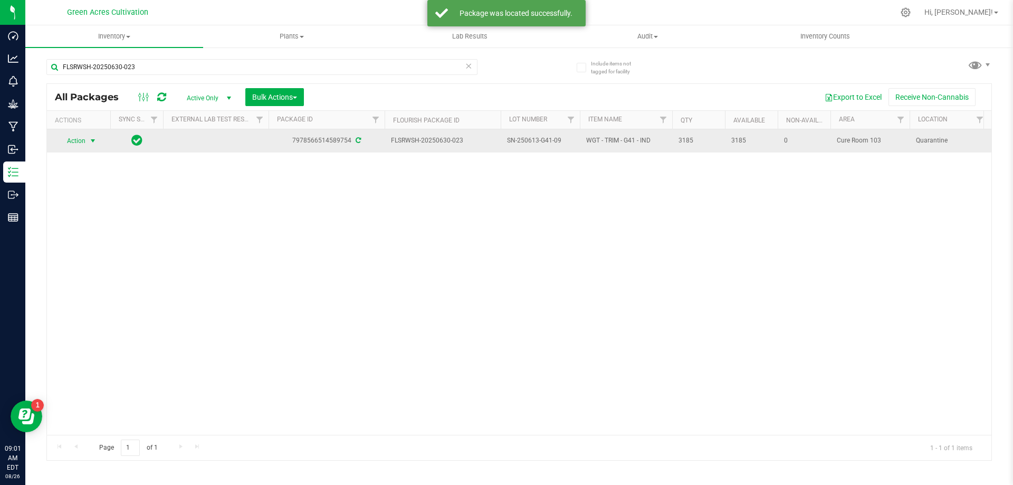
click at [80, 139] on span "Action" at bounding box center [72, 141] width 29 height 15
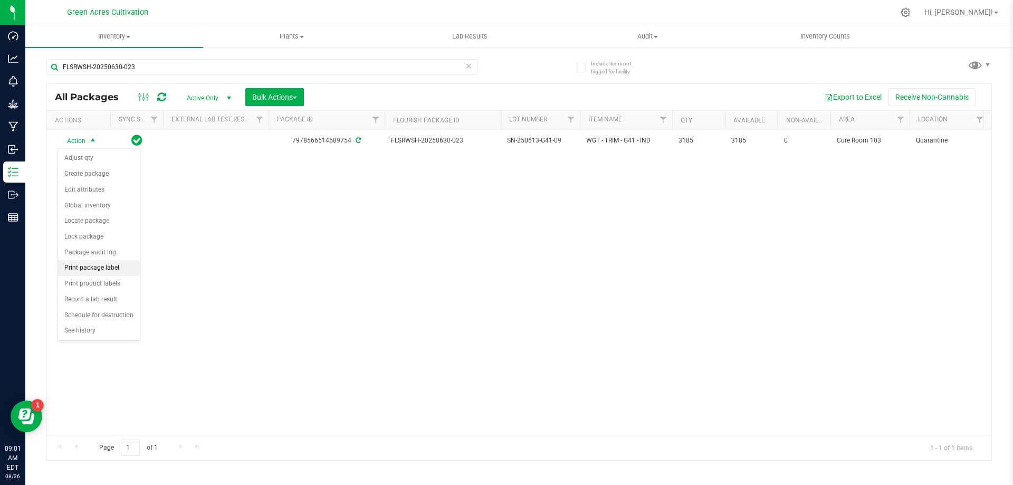
click at [106, 268] on li "Print package label" at bounding box center [99, 268] width 82 height 16
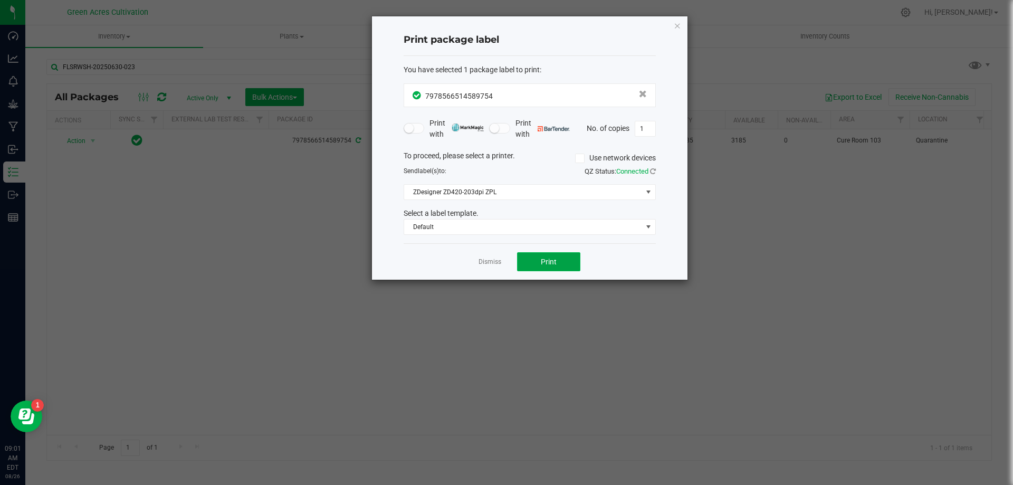
click at [558, 262] on button "Print" at bounding box center [548, 261] width 63 height 19
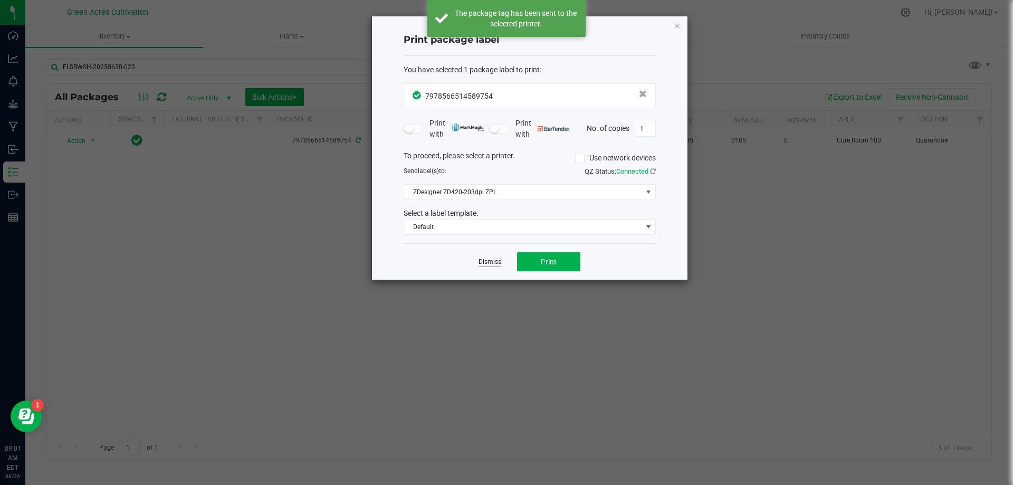
drag, startPoint x: 497, startPoint y: 263, endPoint x: 488, endPoint y: 263, distance: 9.0
click at [496, 263] on link "Dismiss" at bounding box center [490, 262] width 23 height 9
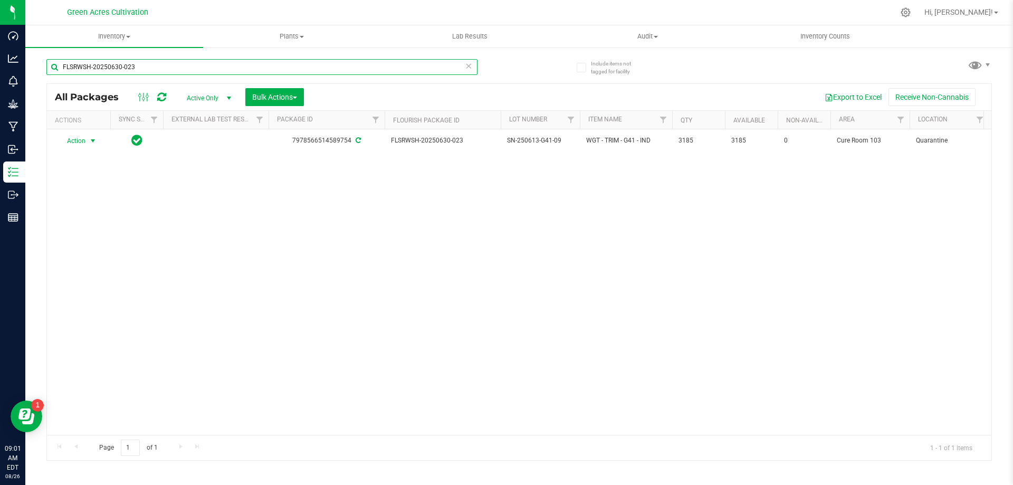
click at [370, 70] on input "FLSRWSH-20250630-023" at bounding box center [261, 67] width 431 height 16
paste input "25-005"
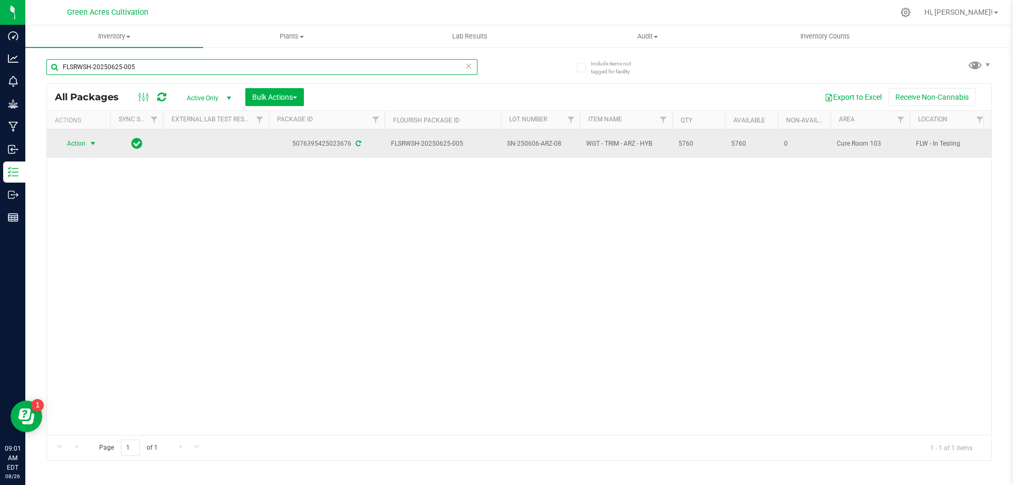
type input "FLSRWSH-20250625-005"
click at [78, 137] on span "Action" at bounding box center [72, 143] width 29 height 15
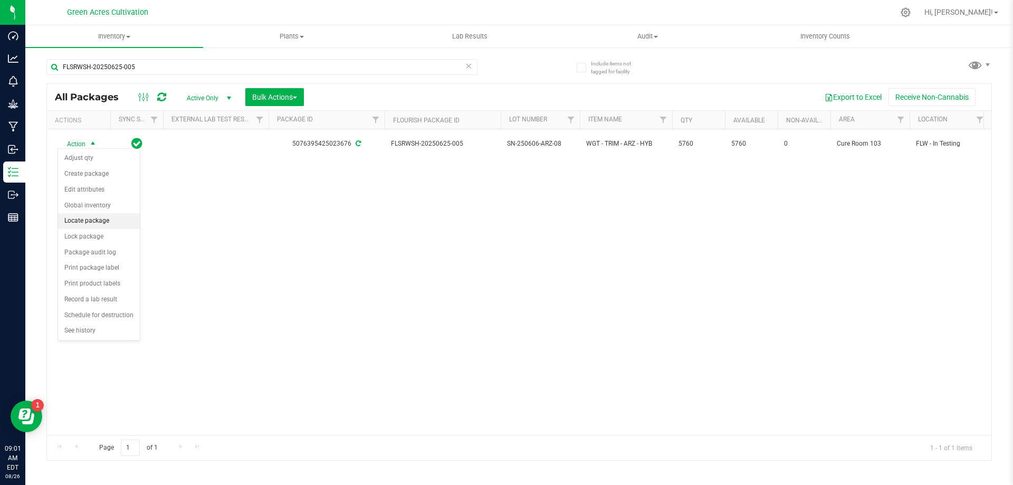
click at [108, 222] on li "Locate package" at bounding box center [99, 221] width 82 height 16
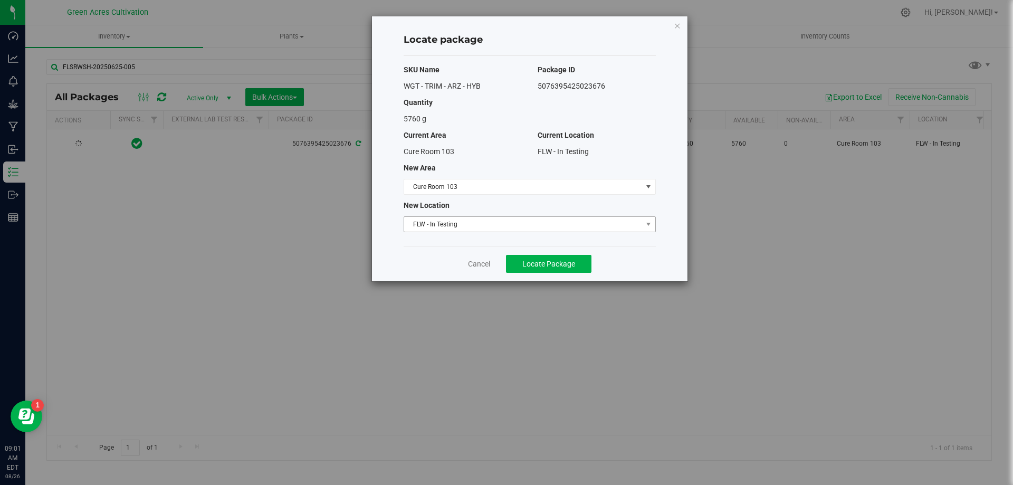
click at [493, 224] on span "FLW - In Testing" at bounding box center [523, 224] width 238 height 15
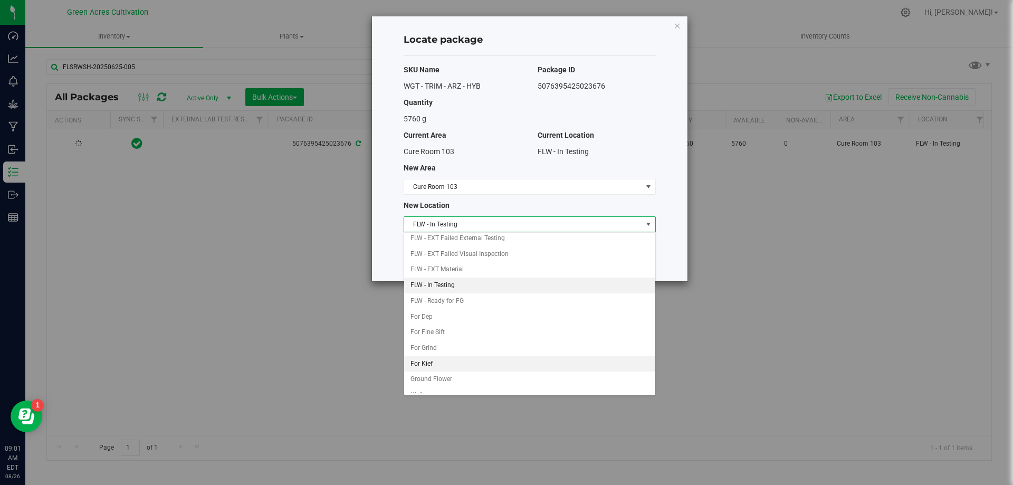
scroll to position [108, 0]
click at [447, 370] on li "Quarantine" at bounding box center [529, 370] width 251 height 16
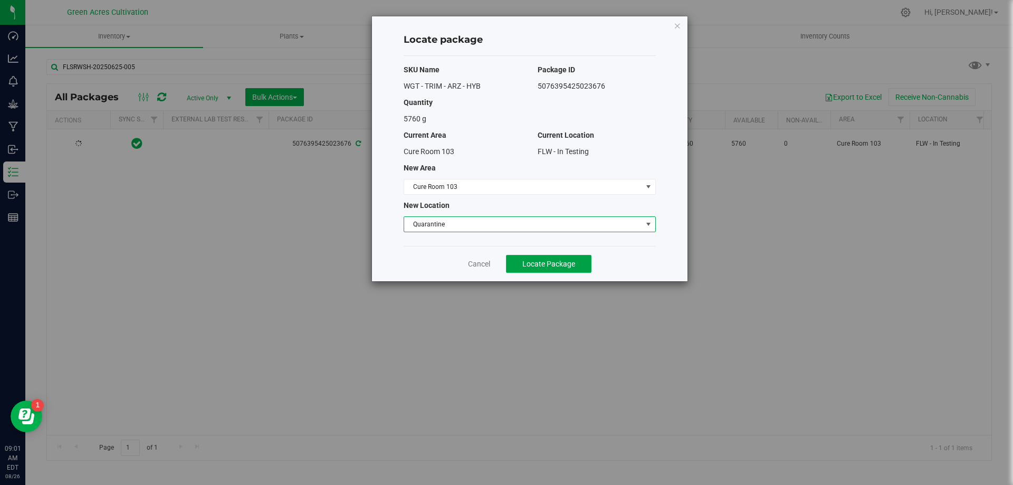
click at [564, 266] on span "Locate Package" at bounding box center [549, 264] width 53 height 8
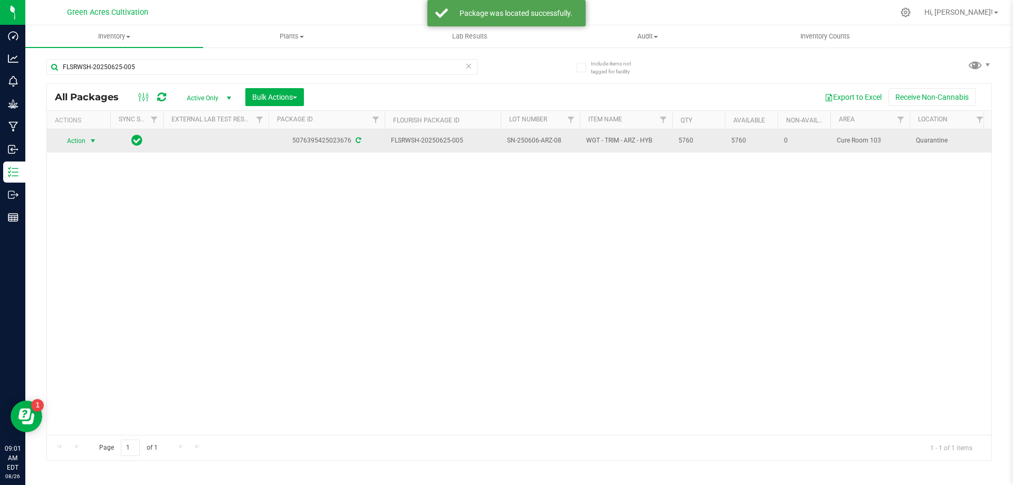
click at [88, 138] on span "select" at bounding box center [93, 141] width 13 height 15
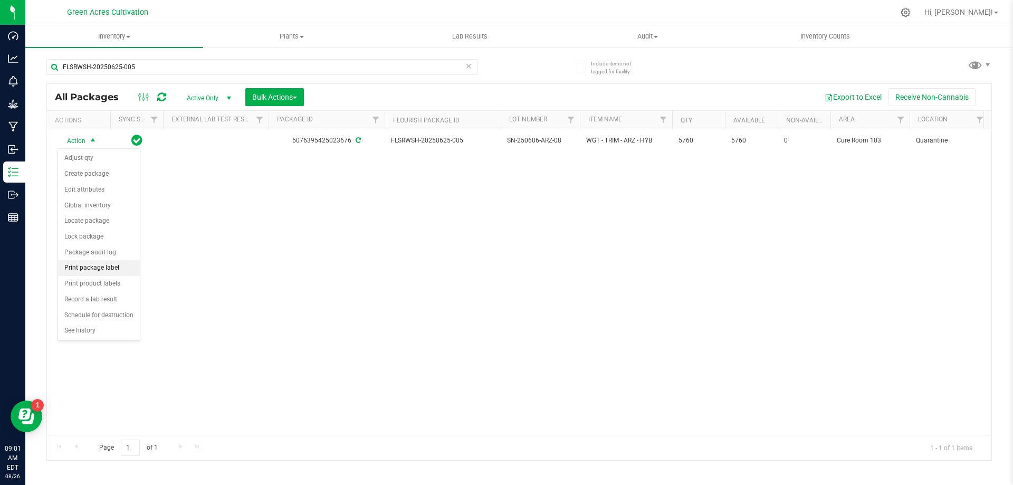
click at [96, 268] on li "Print package label" at bounding box center [99, 268] width 82 height 16
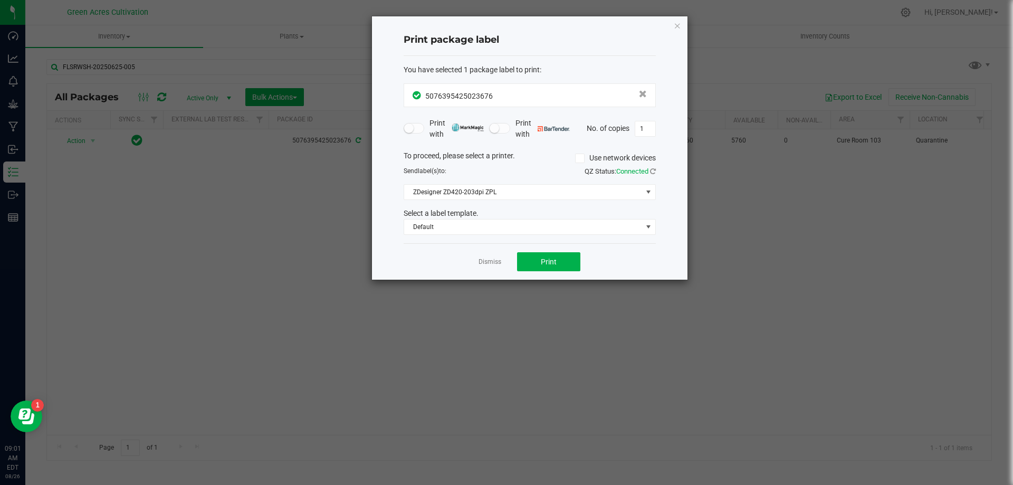
click at [542, 247] on div "Dismiss Print" at bounding box center [530, 261] width 252 height 36
click at [545, 260] on span "Print" at bounding box center [549, 262] width 16 height 8
click at [491, 272] on div "Dismiss Print" at bounding box center [530, 261] width 252 height 36
click at [487, 263] on link "Dismiss" at bounding box center [490, 262] width 23 height 9
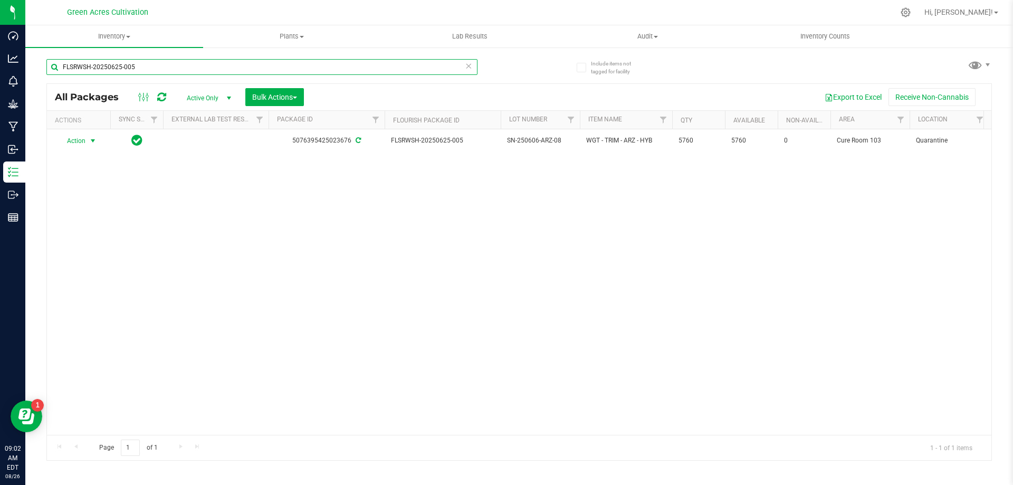
click at [376, 69] on input "FLSRWSH-20250625-005" at bounding box center [261, 67] width 431 height 16
paste input "SN-250530-VMT-P03-07"
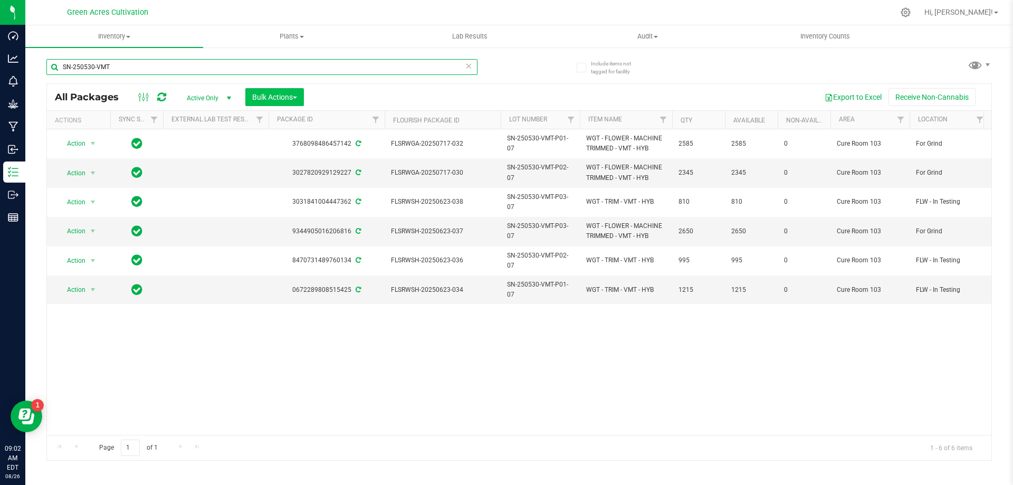
type input "SN-250530-VMT"
click at [286, 92] on button "Bulk Actions" at bounding box center [274, 97] width 59 height 18
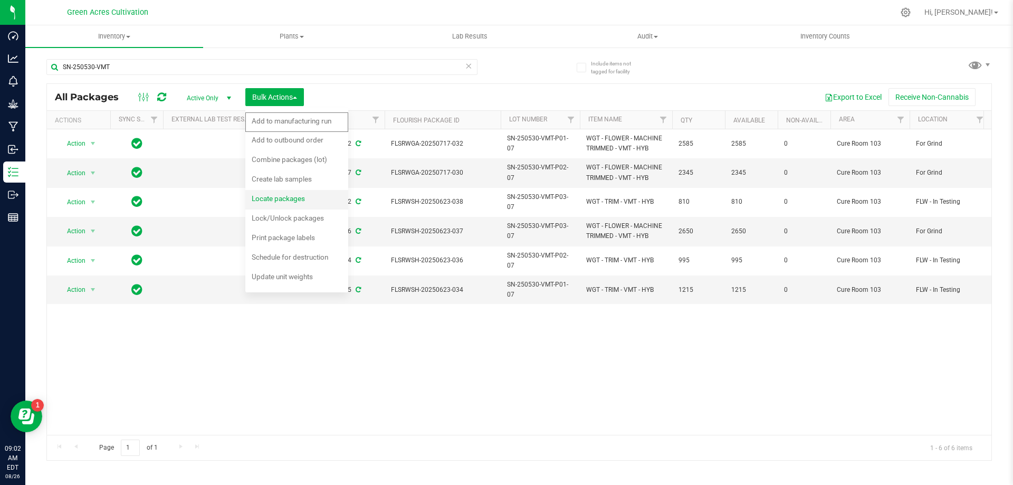
click at [283, 194] on div "Locate packages" at bounding box center [286, 200] width 68 height 17
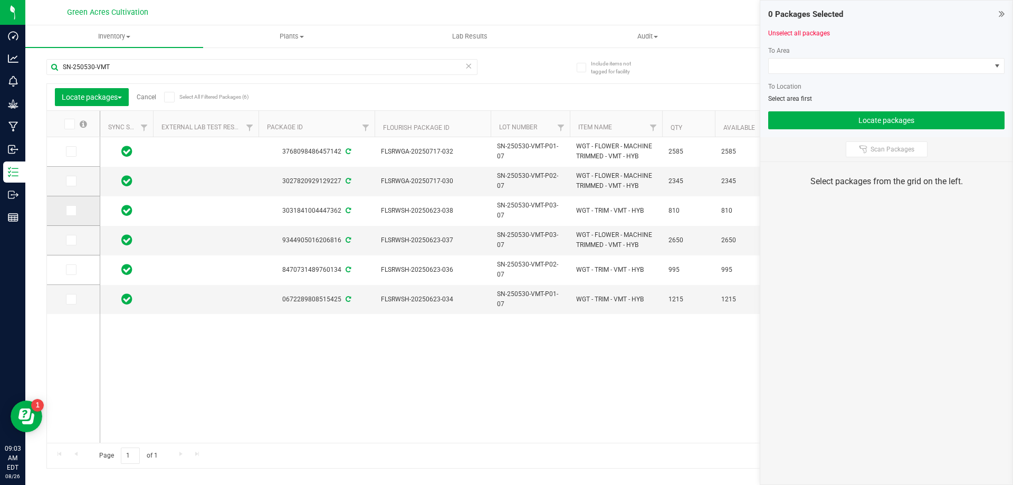
click at [76, 206] on span at bounding box center [71, 210] width 11 height 11
click at [0, 0] on input "checkbox" at bounding box center [0, 0] width 0 height 0
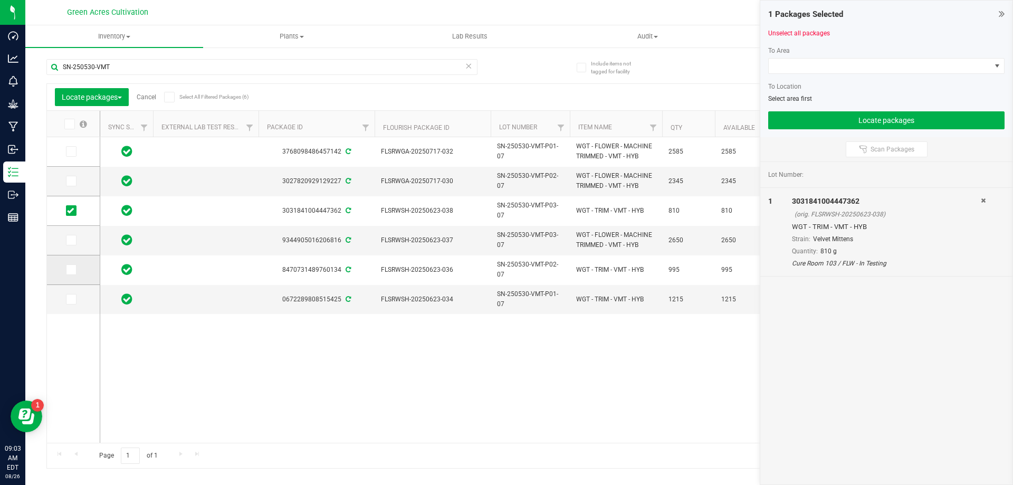
click at [75, 272] on span at bounding box center [71, 269] width 11 height 11
click at [0, 0] on input "checkbox" at bounding box center [0, 0] width 0 height 0
click at [72, 303] on span at bounding box center [71, 299] width 11 height 11
click at [0, 0] on input "checkbox" at bounding box center [0, 0] width 0 height 0
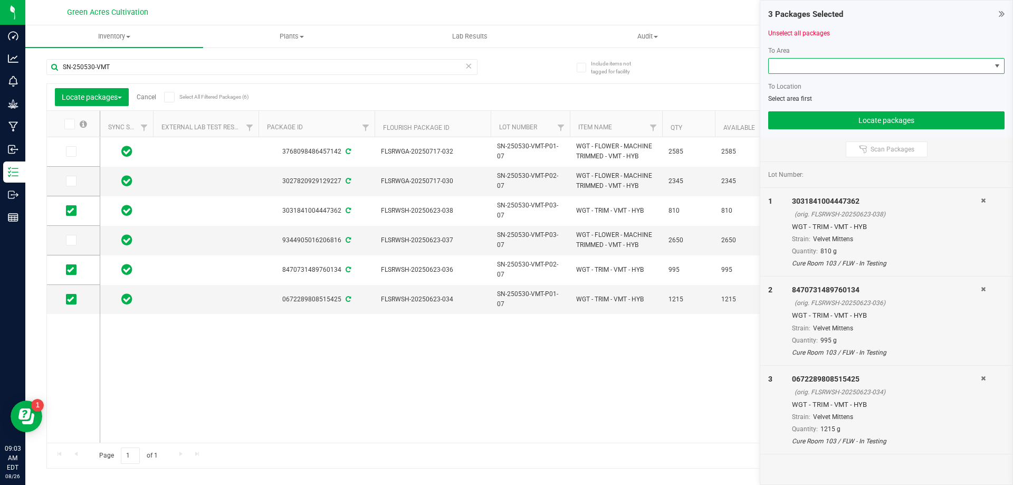
click at [812, 69] on span at bounding box center [880, 66] width 222 height 15
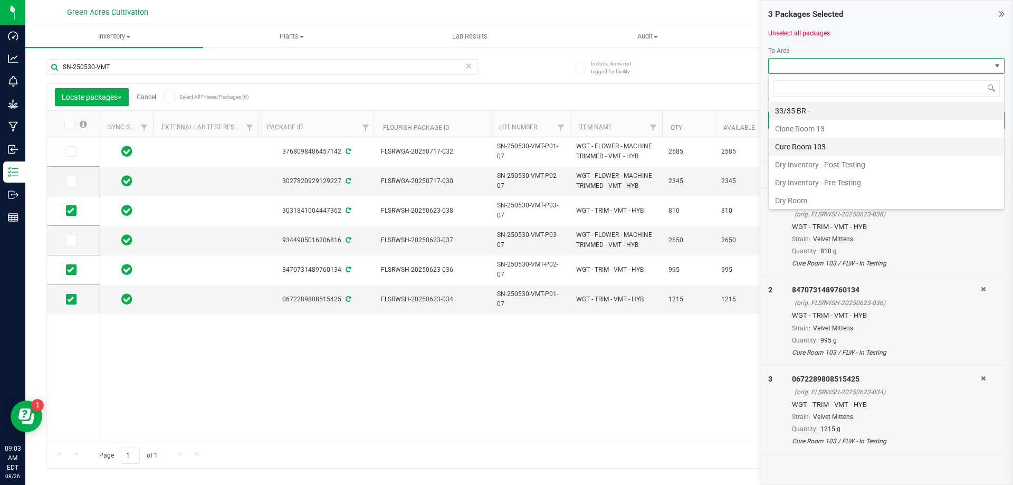
click at [819, 144] on li "Cure Room 103" at bounding box center [886, 147] width 235 height 18
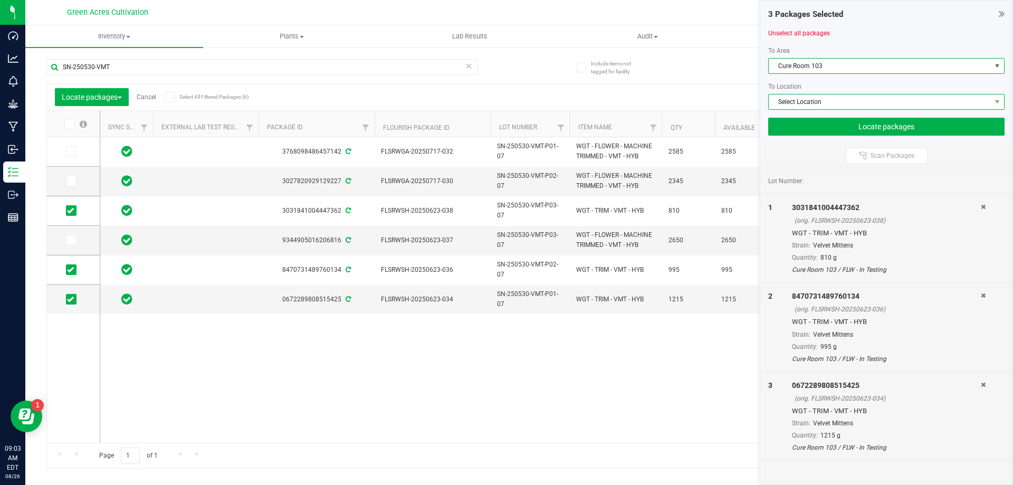
click at [819, 105] on span "Select Location" at bounding box center [880, 101] width 222 height 15
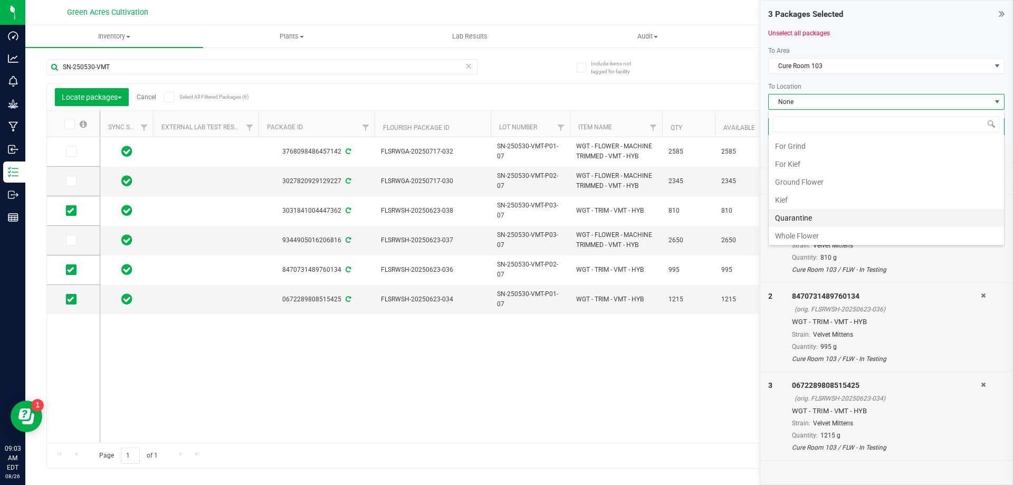
scroll to position [217, 0]
click at [804, 216] on li "Quarantine" at bounding box center [886, 216] width 235 height 18
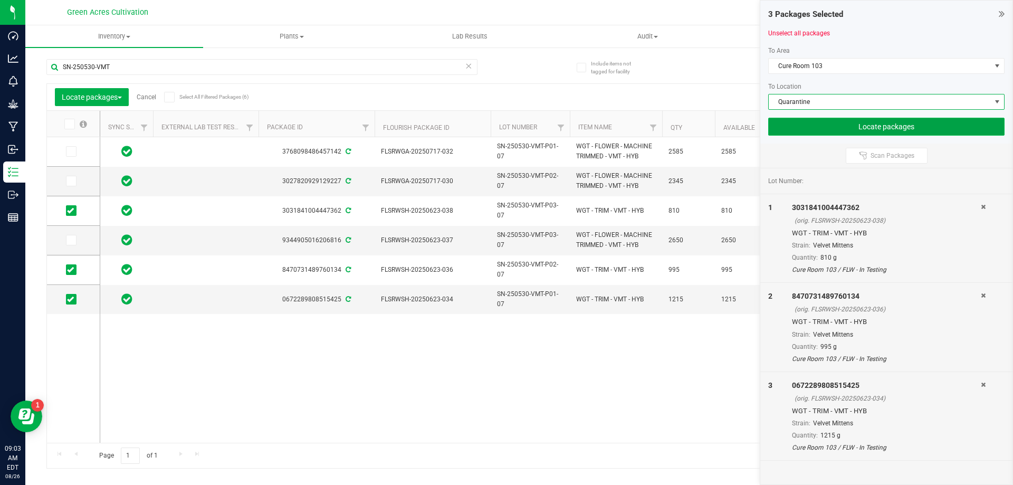
click at [821, 130] on button "Locate packages" at bounding box center [887, 127] width 236 height 18
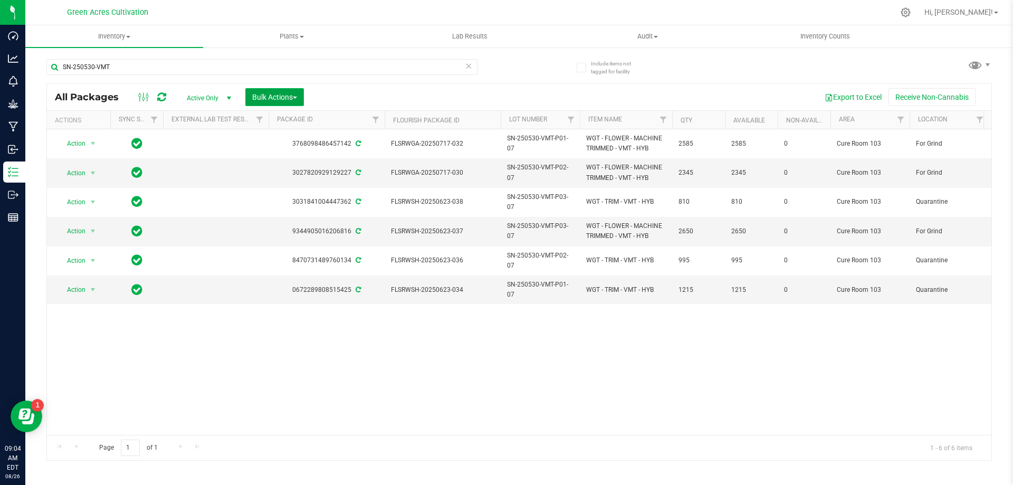
click at [288, 97] on span "Bulk Actions" at bounding box center [274, 97] width 45 height 8
click at [315, 199] on div "Locate packages" at bounding box center [286, 200] width 68 height 17
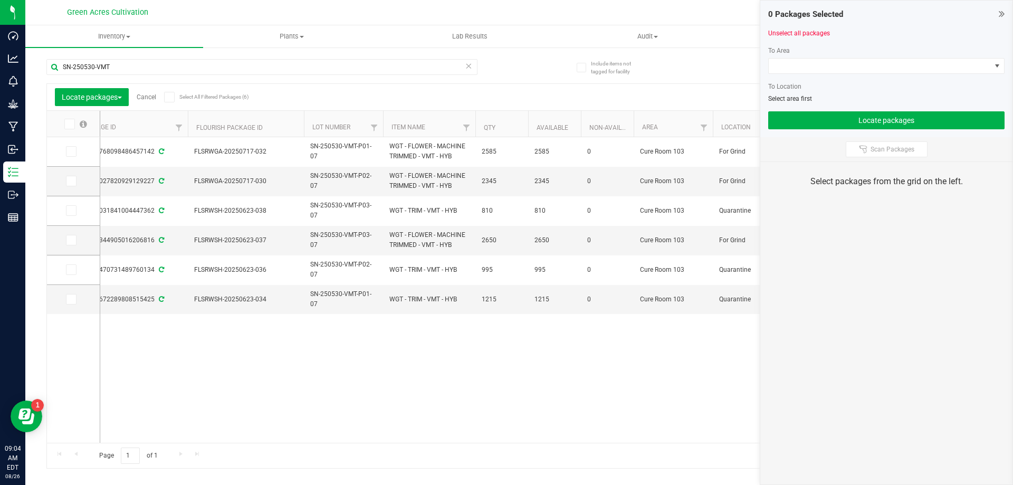
scroll to position [0, 206]
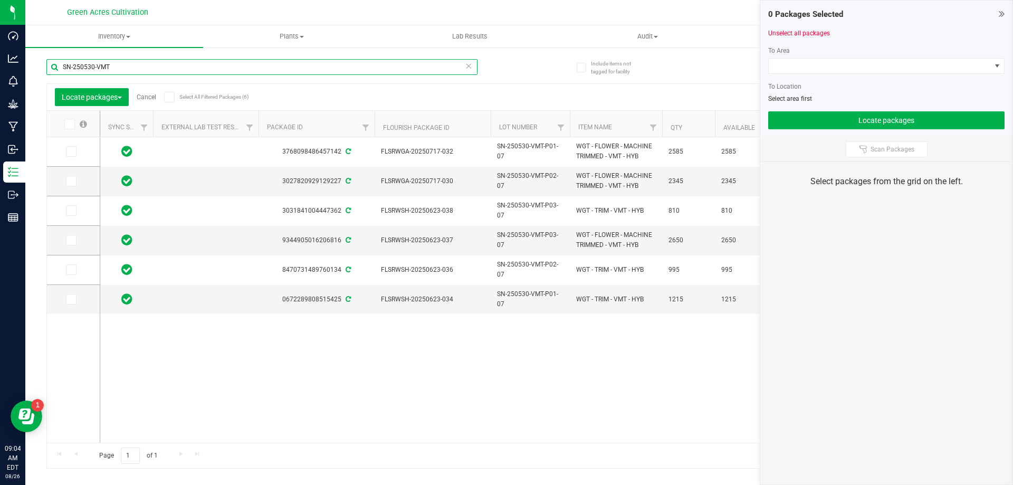
click at [311, 71] on input "SN-250530-VMT" at bounding box center [261, 67] width 431 height 16
paste input "606-VMT-P03-08"
type input "SN-250606-Vmt"
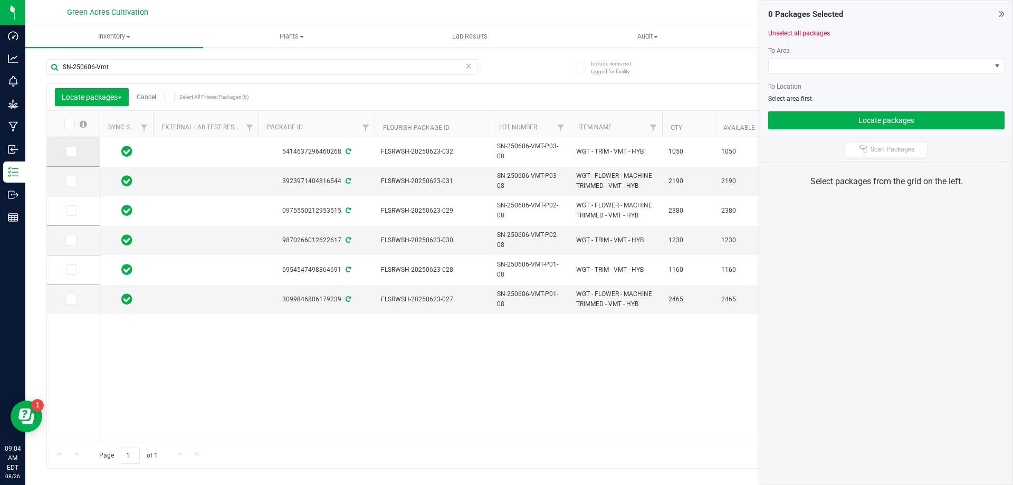
click at [71, 151] on icon at bounding box center [70, 151] width 7 height 0
click at [0, 0] on input "checkbox" at bounding box center [0, 0] width 0 height 0
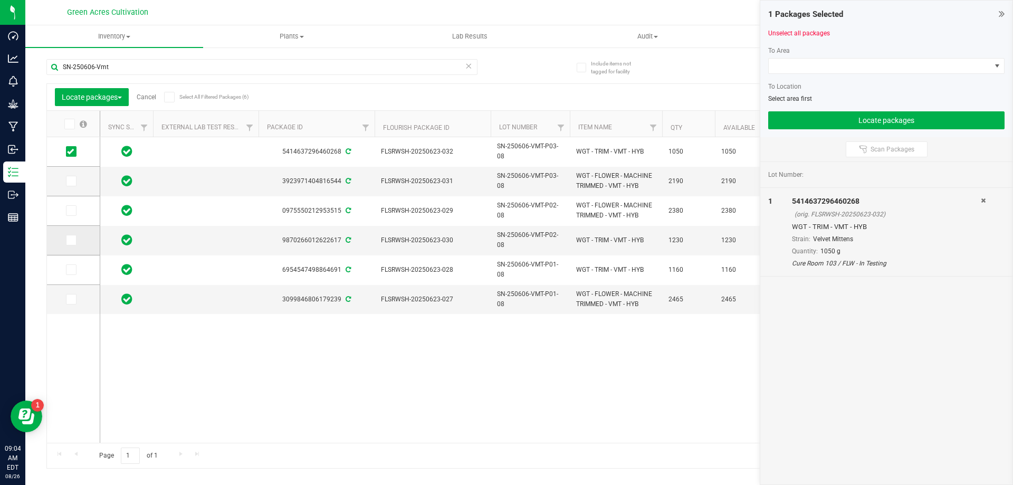
click at [73, 240] on icon at bounding box center [70, 240] width 7 height 0
click at [0, 0] on input "checkbox" at bounding box center [0, 0] width 0 height 0
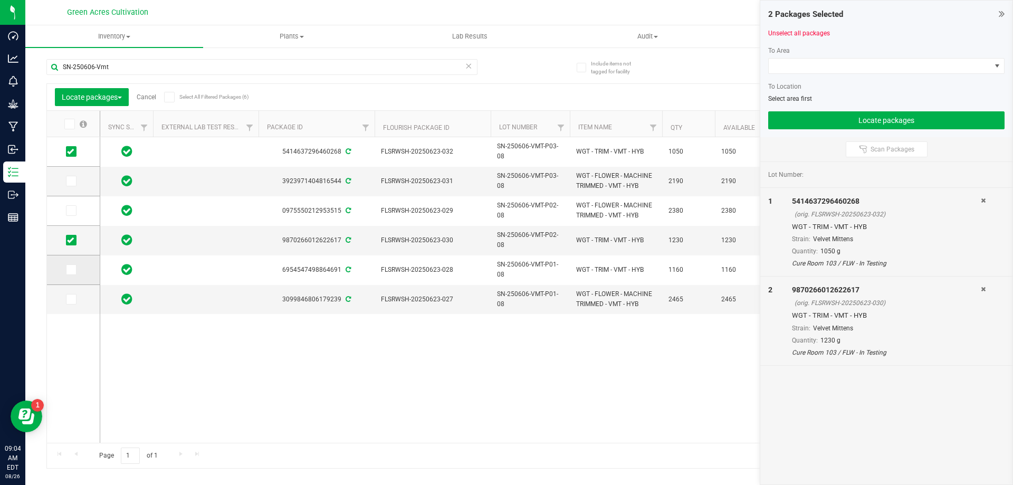
click at [69, 270] on icon at bounding box center [70, 270] width 7 height 0
click at [0, 0] on input "checkbox" at bounding box center [0, 0] width 0 height 0
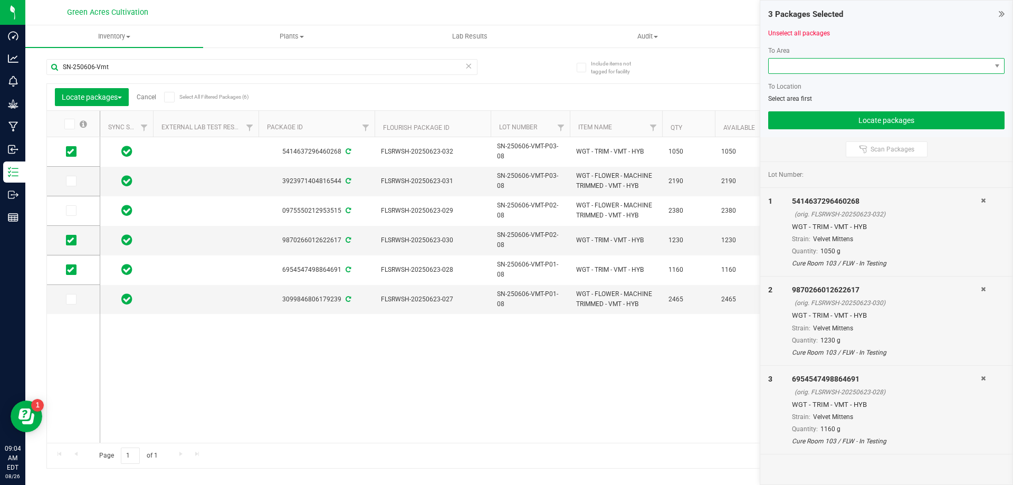
click at [834, 63] on span at bounding box center [880, 66] width 222 height 15
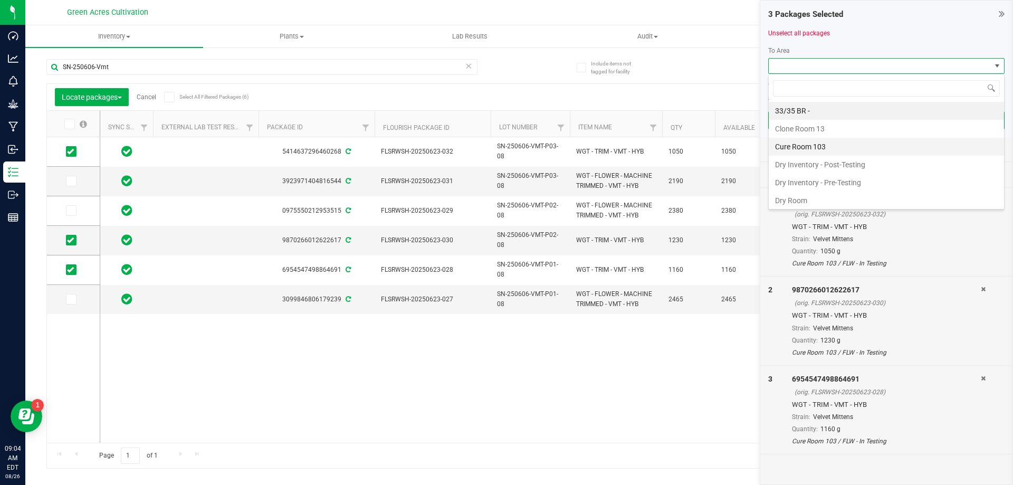
click at [820, 146] on li "Cure Room 103" at bounding box center [886, 147] width 235 height 18
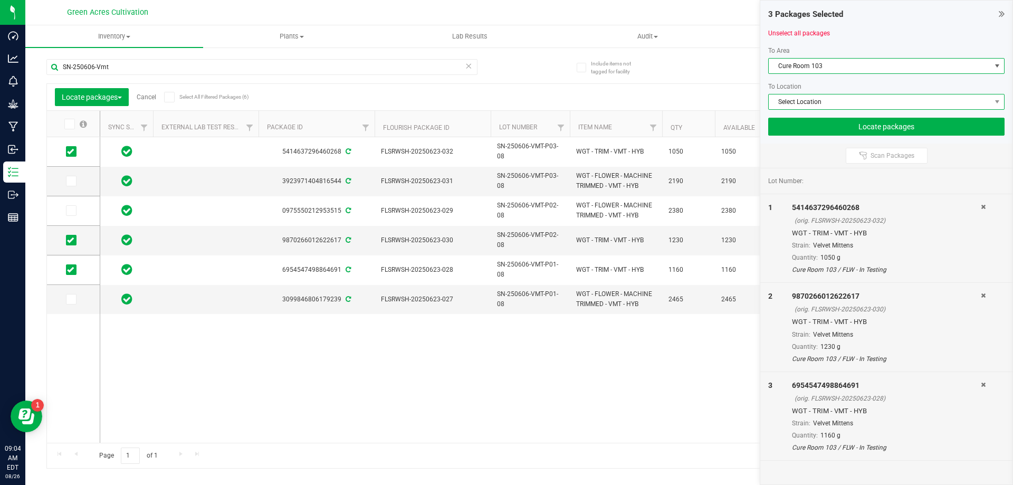
click at [813, 105] on span "Select Location" at bounding box center [880, 101] width 222 height 15
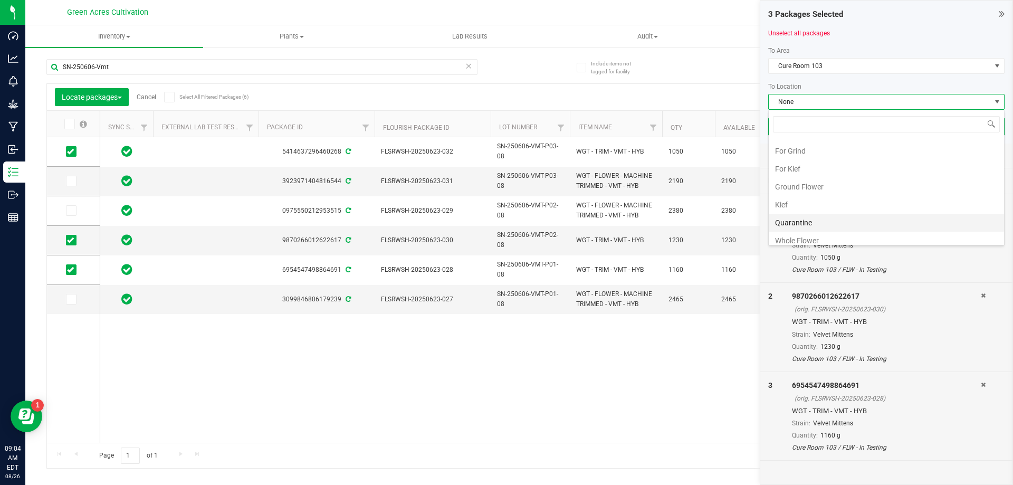
scroll to position [217, 0]
click at [817, 214] on li "Quarantine" at bounding box center [886, 216] width 235 height 18
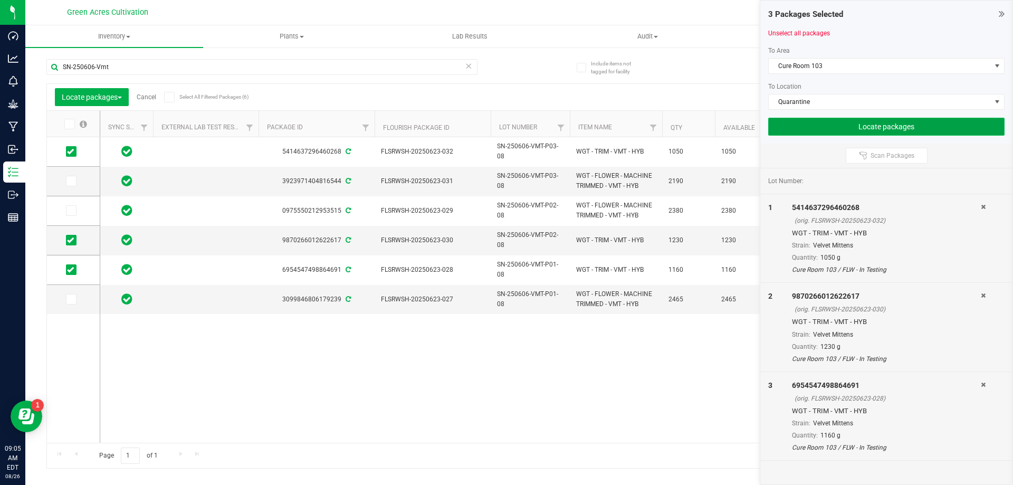
click at [821, 129] on button "Locate packages" at bounding box center [887, 127] width 236 height 18
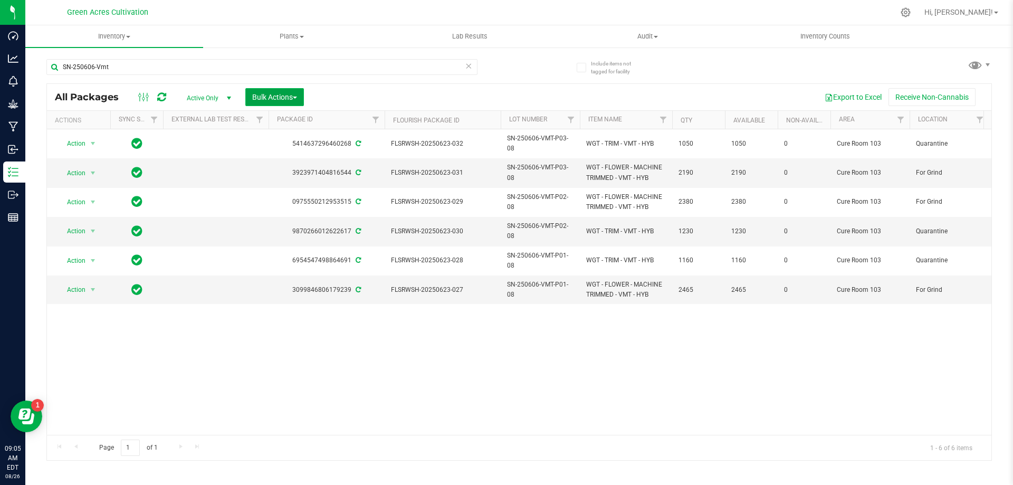
click at [298, 101] on button "Bulk Actions" at bounding box center [274, 97] width 59 height 18
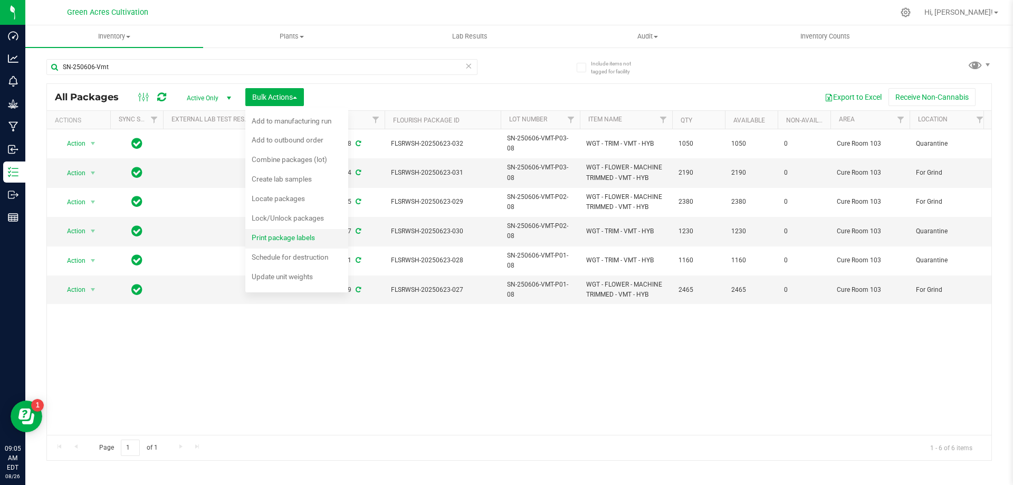
click at [286, 242] on div "Print package labels" at bounding box center [291, 239] width 78 height 17
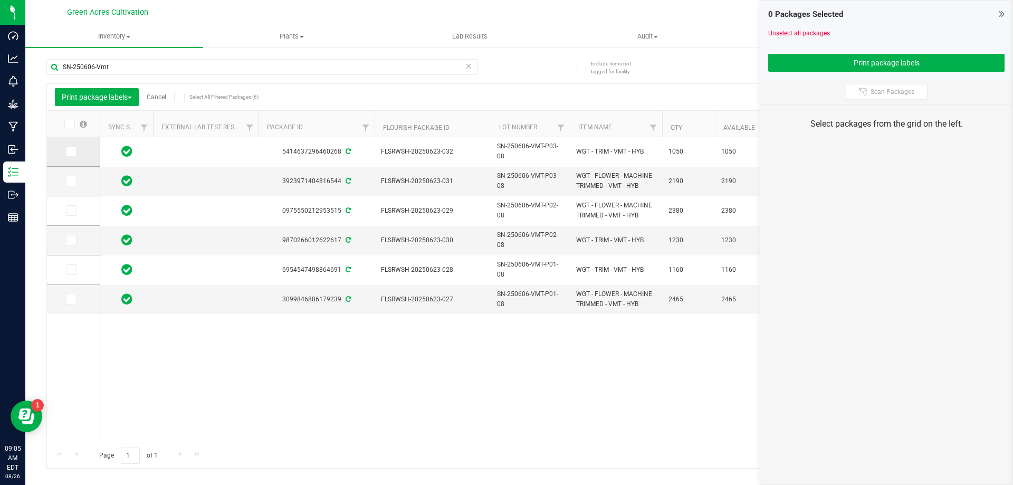
click at [73, 151] on icon at bounding box center [70, 151] width 7 height 0
click at [0, 0] on input "checkbox" at bounding box center [0, 0] width 0 height 0
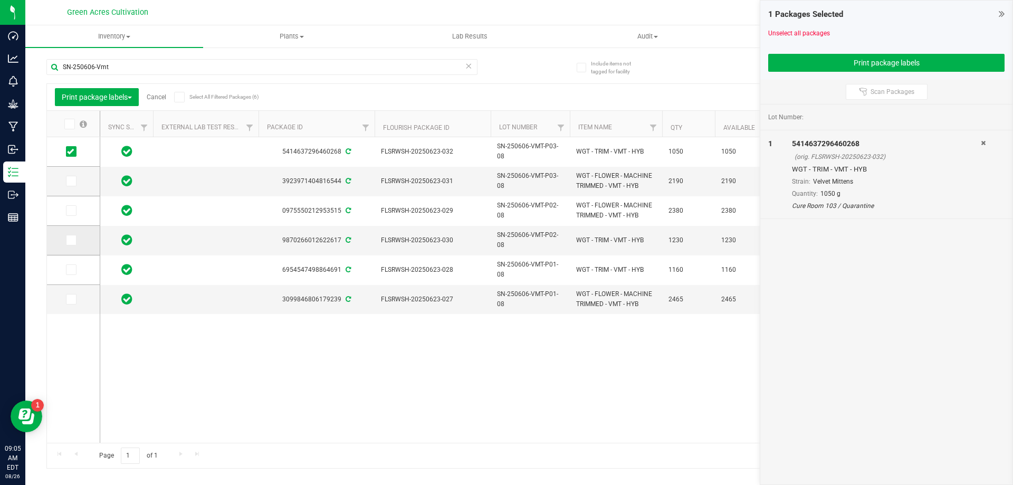
click at [73, 240] on icon at bounding box center [70, 240] width 7 height 0
click at [0, 0] on input "checkbox" at bounding box center [0, 0] width 0 height 0
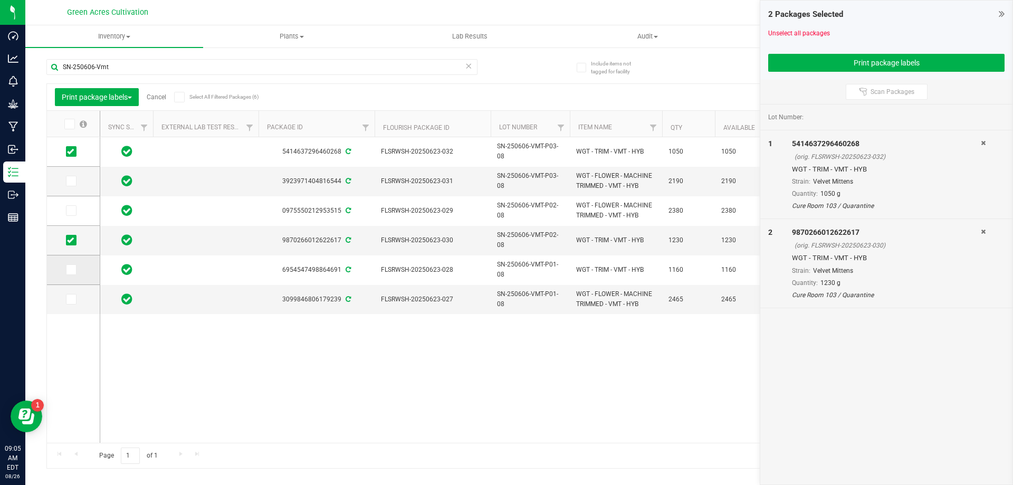
click at [72, 273] on span at bounding box center [71, 269] width 11 height 11
click at [0, 0] on input "checkbox" at bounding box center [0, 0] width 0 height 0
click at [842, 72] on div "3 Packages Selected Unselect all packages Print package labels" at bounding box center [887, 40] width 252 height 79
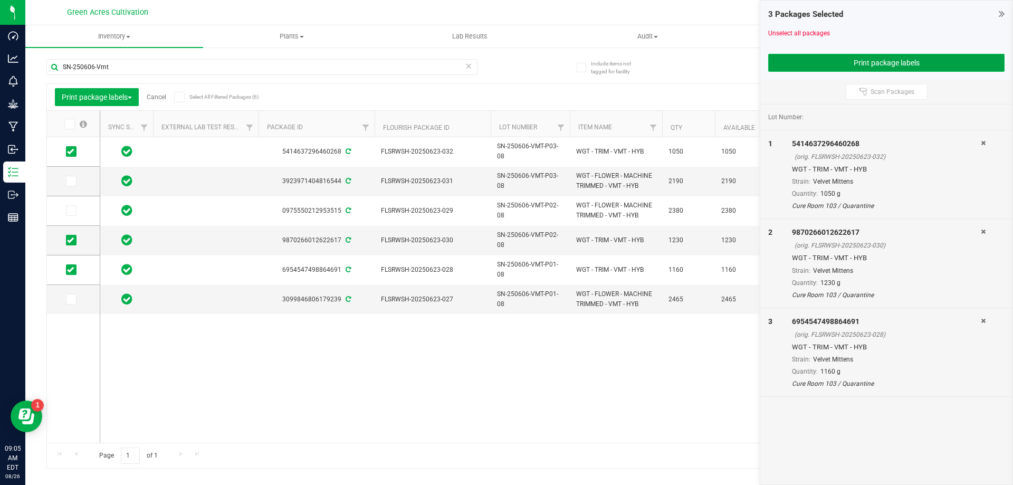
click at [833, 71] on button "Print package labels" at bounding box center [887, 63] width 236 height 18
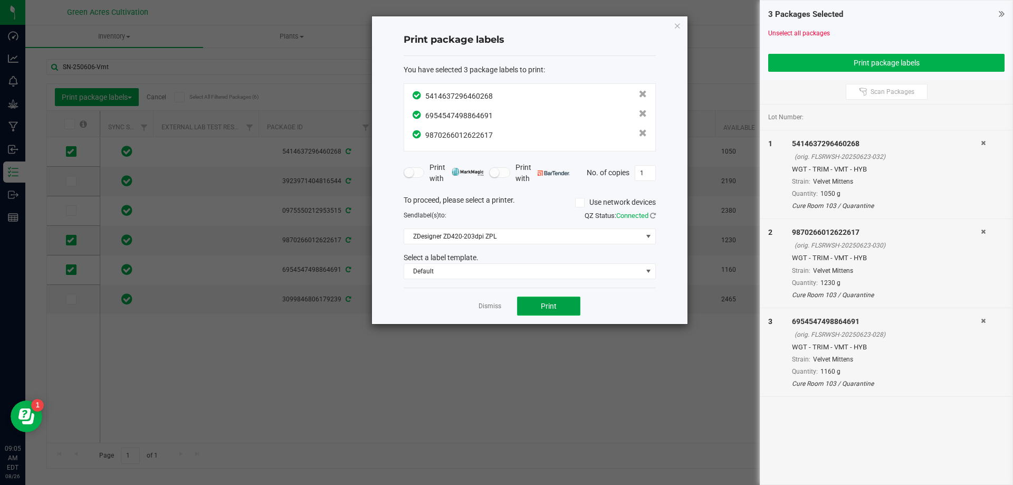
click at [565, 302] on button "Print" at bounding box center [548, 306] width 63 height 19
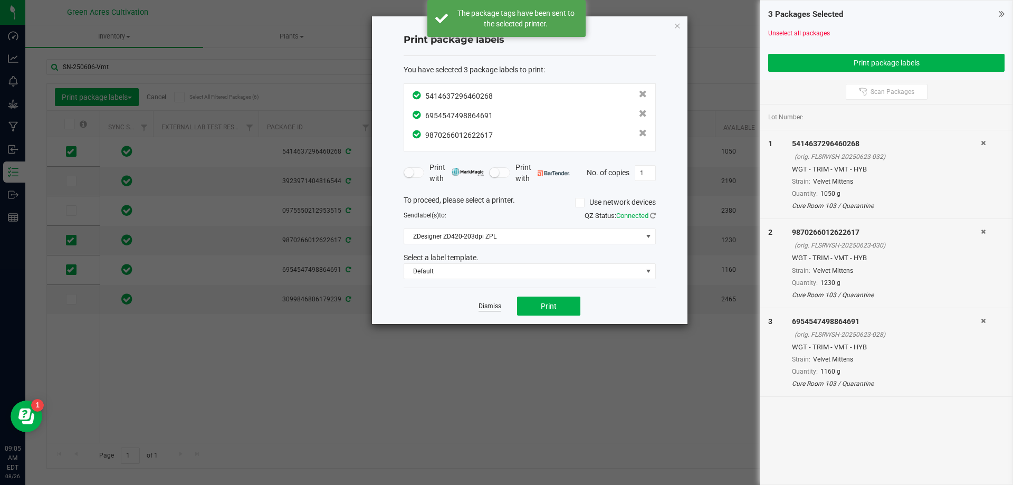
click at [497, 306] on link "Dismiss" at bounding box center [490, 306] width 23 height 9
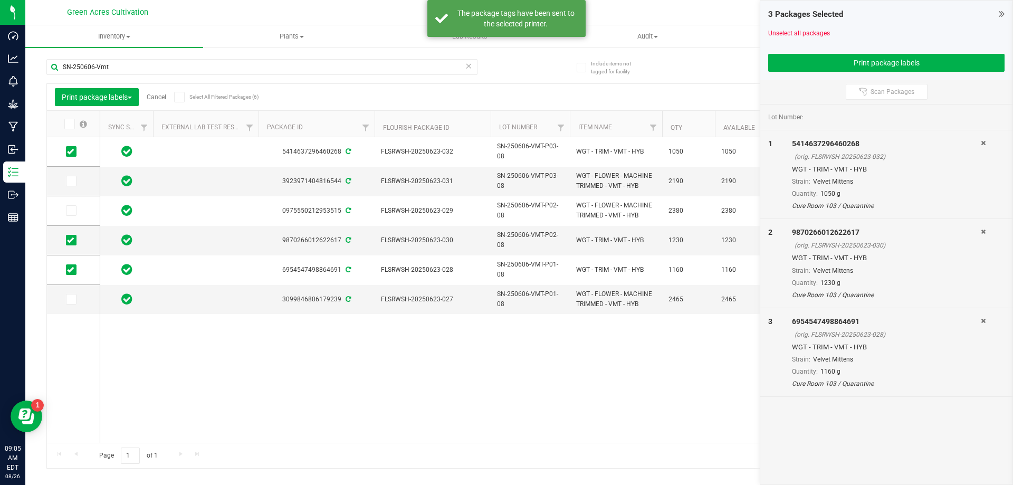
click at [153, 98] on link "Cancel" at bounding box center [157, 96] width 20 height 7
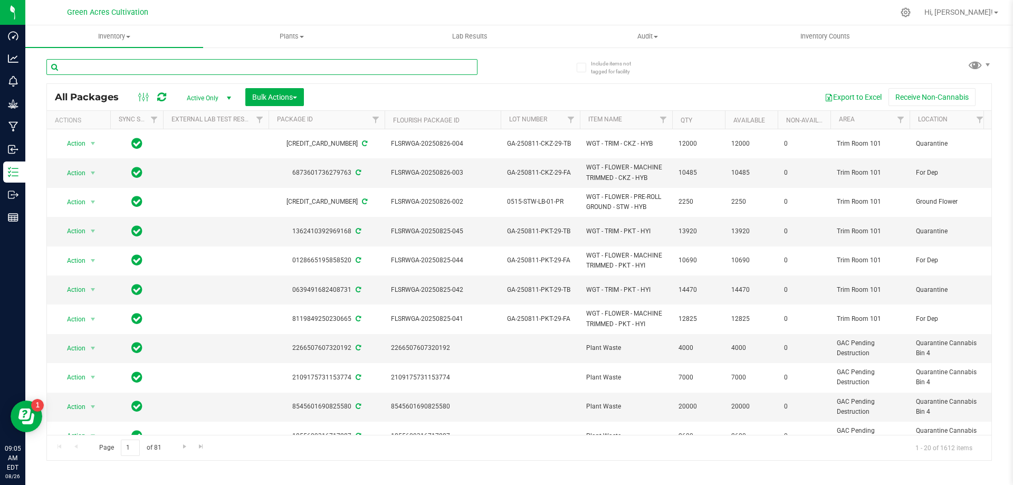
click at [332, 67] on input "text" at bounding box center [261, 67] width 431 height 16
paste input "FLSRWSH-20250623-020"
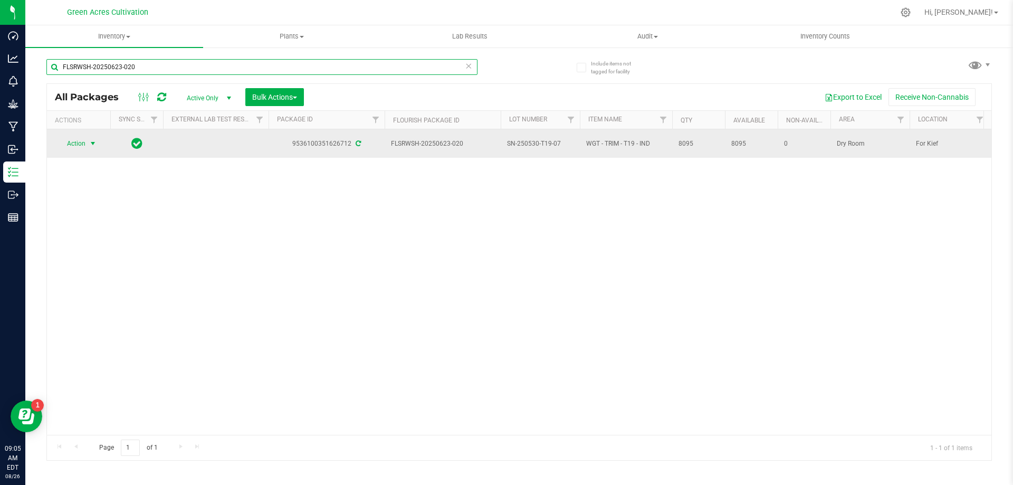
type input "FLSRWSH-20250623-020"
click at [79, 143] on span "Action" at bounding box center [72, 143] width 29 height 15
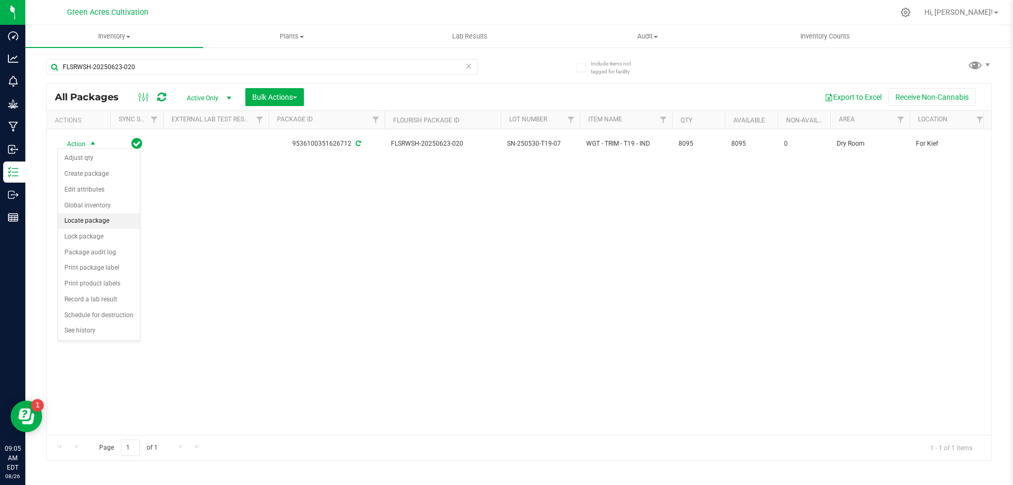
click at [90, 218] on li "Locate package" at bounding box center [99, 221] width 82 height 16
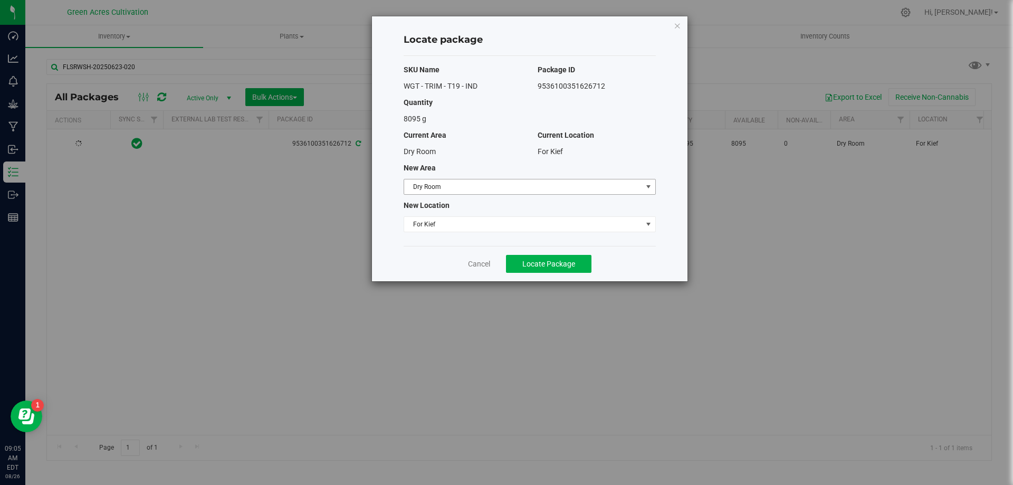
click at [444, 185] on span "Dry Room" at bounding box center [523, 186] width 238 height 15
click at [503, 217] on span "For Kief" at bounding box center [523, 224] width 238 height 15
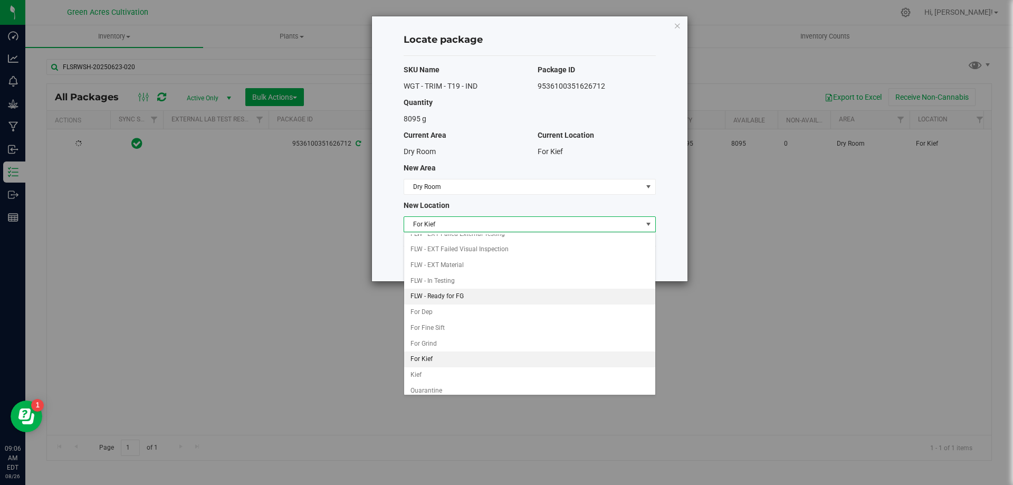
scroll to position [45, 0]
click at [438, 385] on li "Quarantine" at bounding box center [529, 385] width 251 height 16
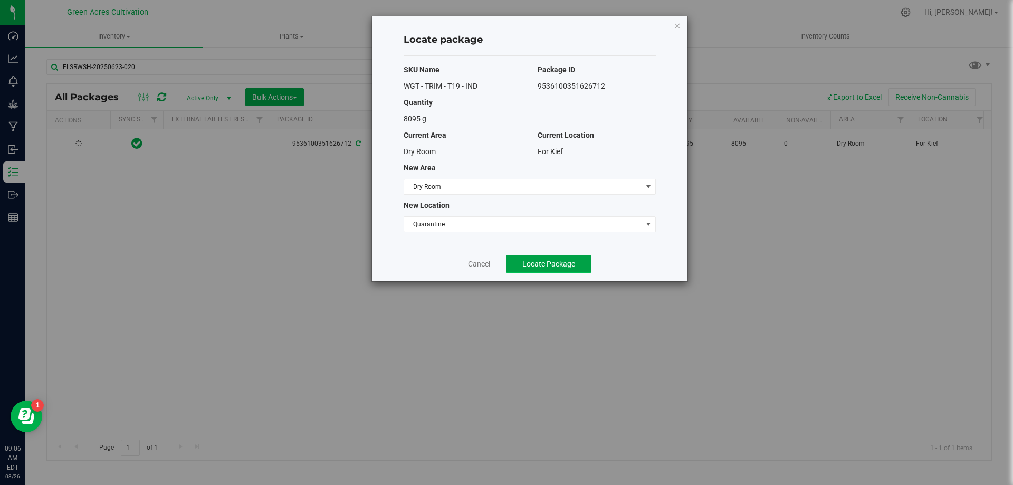
click at [564, 258] on button "Locate Package" at bounding box center [549, 264] width 86 height 18
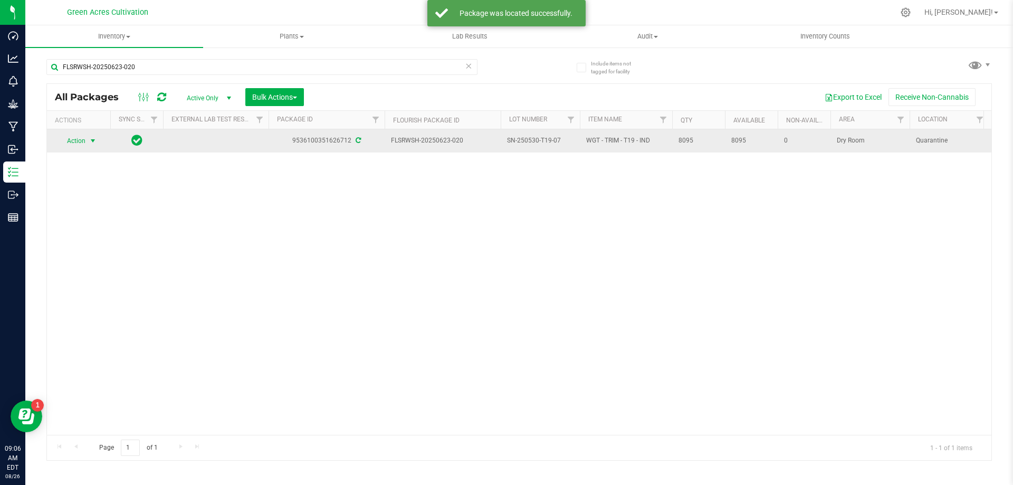
click at [95, 146] on span "select" at bounding box center [93, 141] width 13 height 15
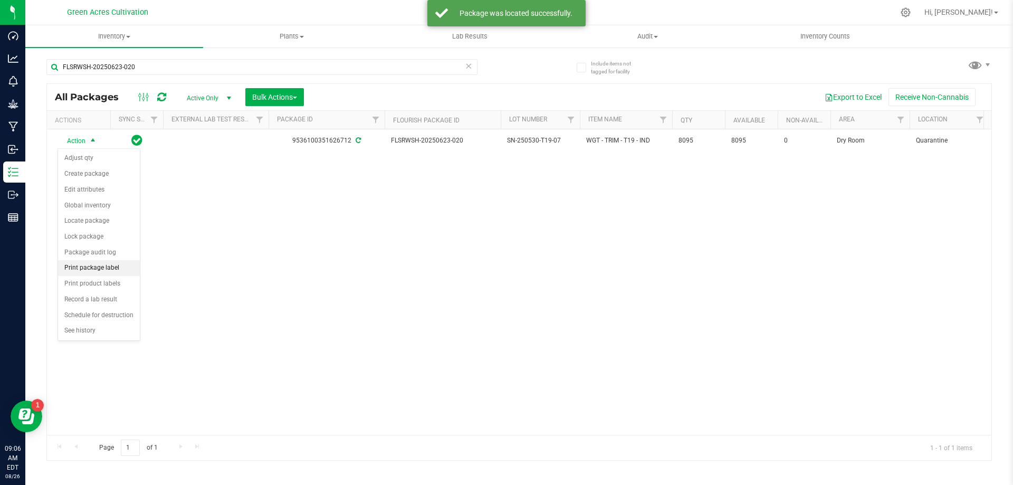
click at [108, 268] on li "Print package label" at bounding box center [99, 268] width 82 height 16
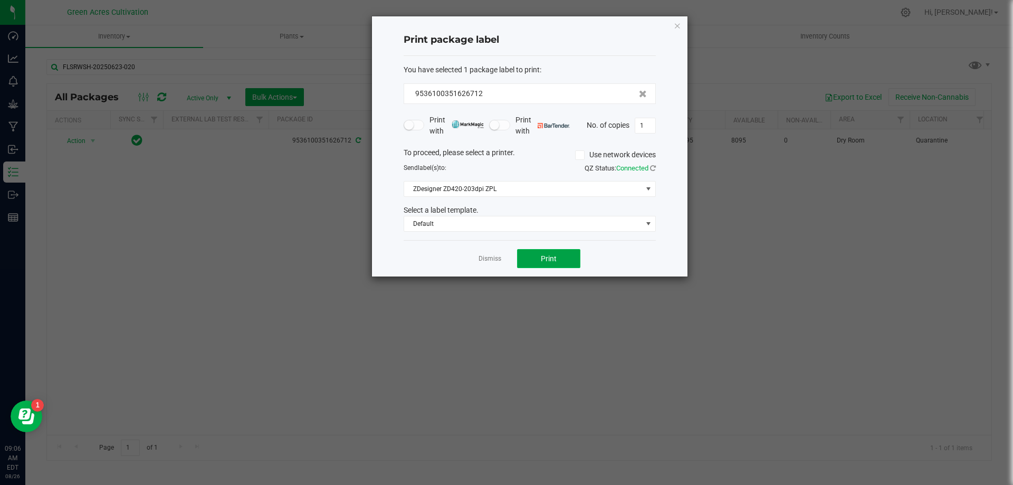
click at [562, 264] on button "Print" at bounding box center [548, 258] width 63 height 19
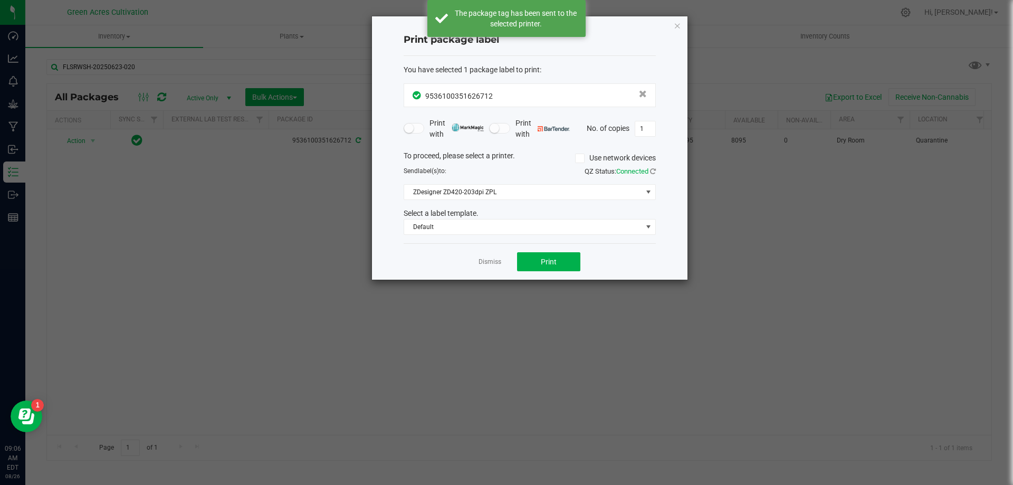
click at [492, 257] on app-cancel-button "Dismiss" at bounding box center [490, 262] width 23 height 11
click at [479, 263] on link "Dismiss" at bounding box center [490, 262] width 23 height 9
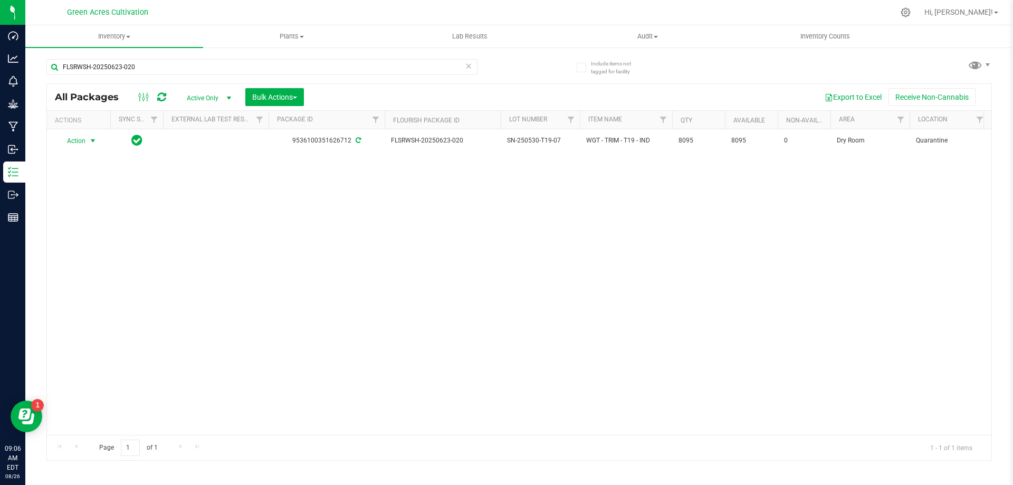
click at [415, 56] on div "FLSRWSH-20250623-020" at bounding box center [282, 67] width 473 height 34
click at [406, 64] on input "FLSRWSH-20250623-020" at bounding box center [261, 67] width 431 height 16
paste input "0"
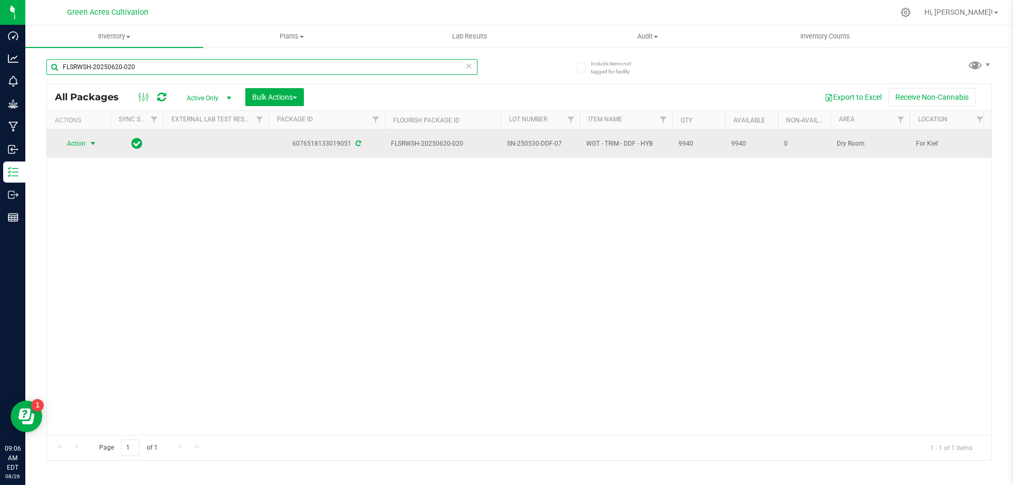
type input "FLSRWSH-20250620-020"
click at [76, 144] on span "Action" at bounding box center [72, 143] width 29 height 15
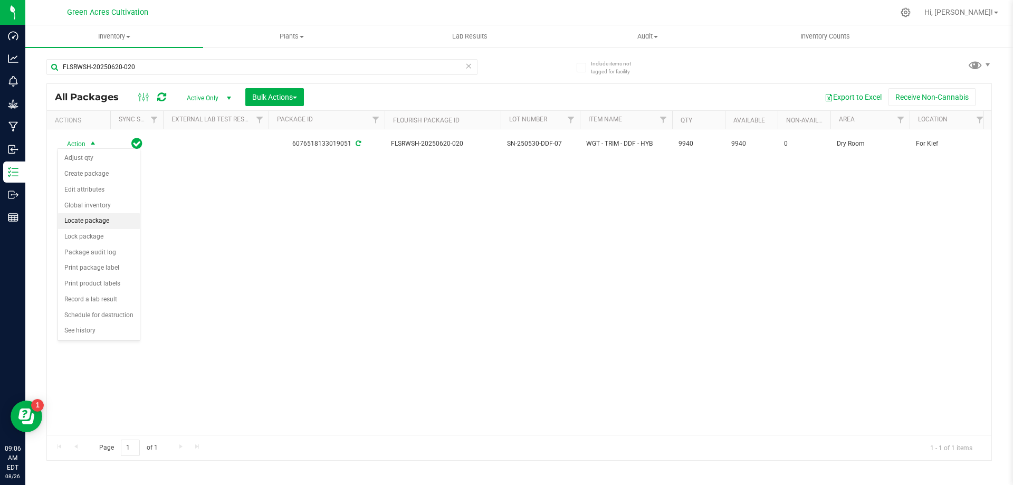
click at [105, 220] on li "Locate package" at bounding box center [99, 221] width 82 height 16
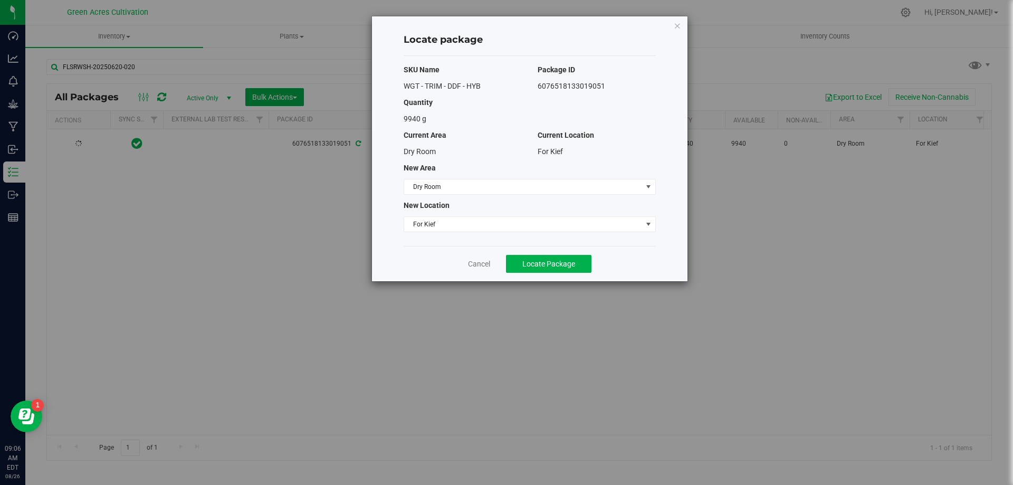
click at [495, 236] on div "SKU Name Package ID WGT - TRIM - DDF - HYB 6076518133019051 Quantity 9940 g Cur…" at bounding box center [530, 151] width 252 height 190
click at [479, 229] on span "For Kief" at bounding box center [523, 224] width 238 height 15
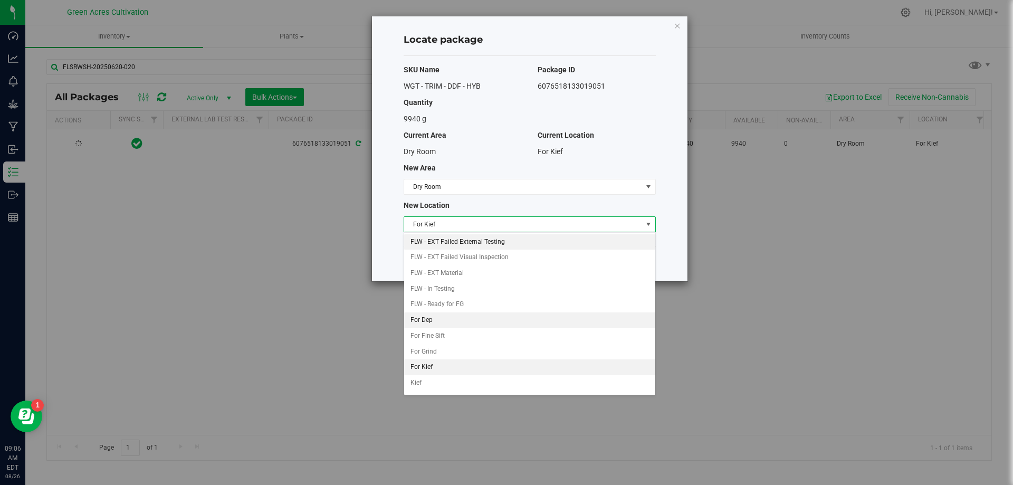
scroll to position [45, 0]
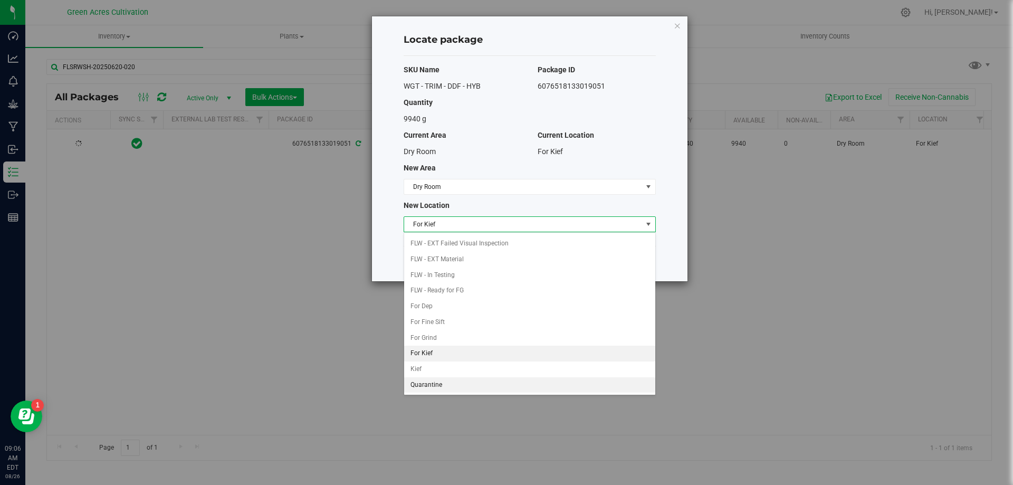
click at [423, 386] on li "Quarantine" at bounding box center [529, 385] width 251 height 16
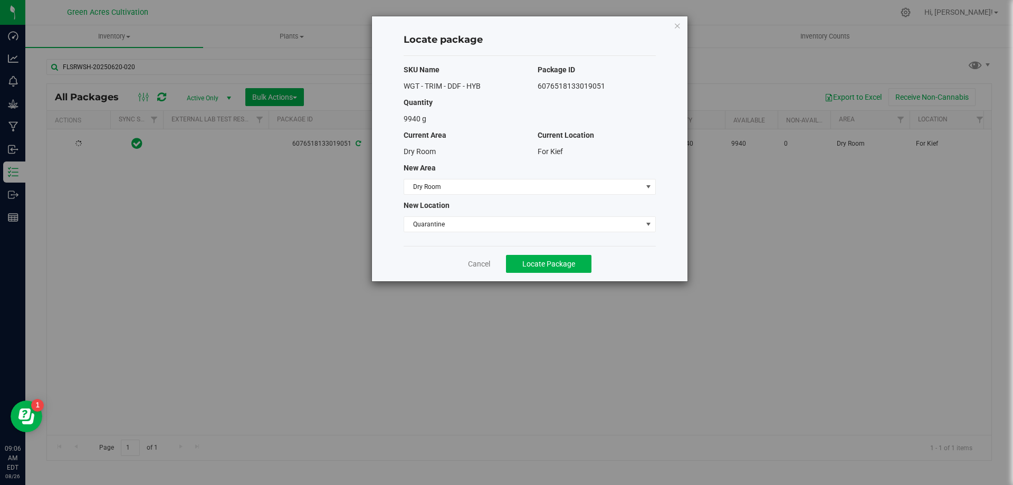
click at [574, 252] on div "Cancel Locate Package" at bounding box center [530, 263] width 252 height 35
click at [557, 263] on span "Locate Package" at bounding box center [549, 264] width 53 height 8
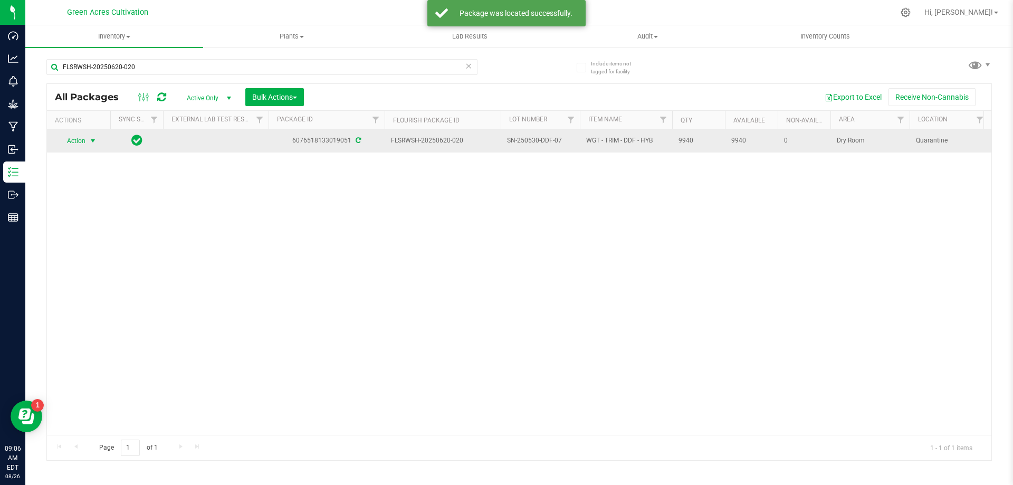
click at [86, 147] on span "Action" at bounding box center [72, 141] width 29 height 15
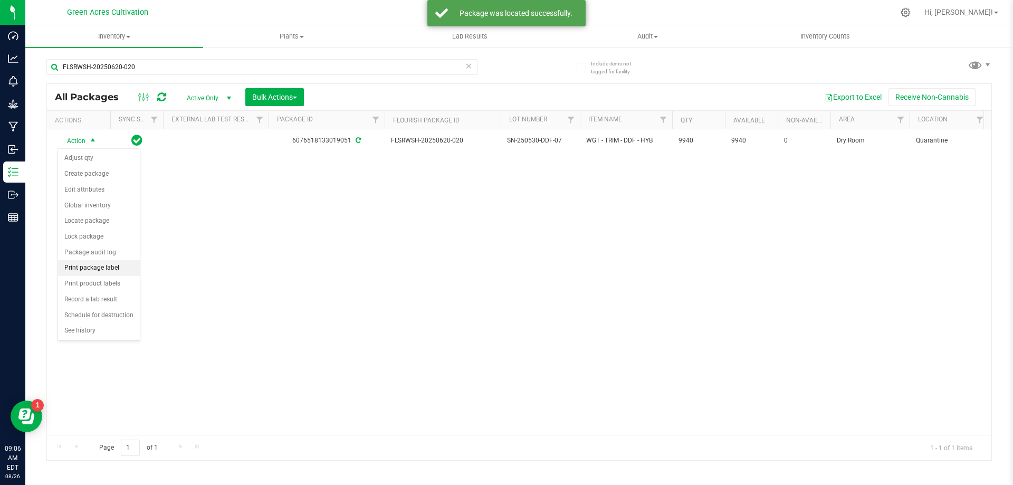
click at [115, 271] on li "Print package label" at bounding box center [99, 268] width 82 height 16
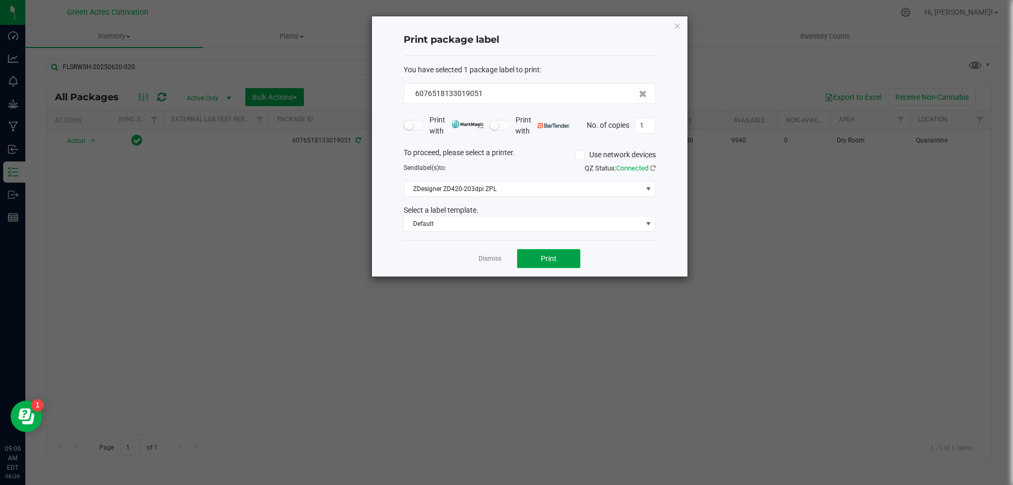
click at [534, 253] on button "Print" at bounding box center [548, 258] width 63 height 19
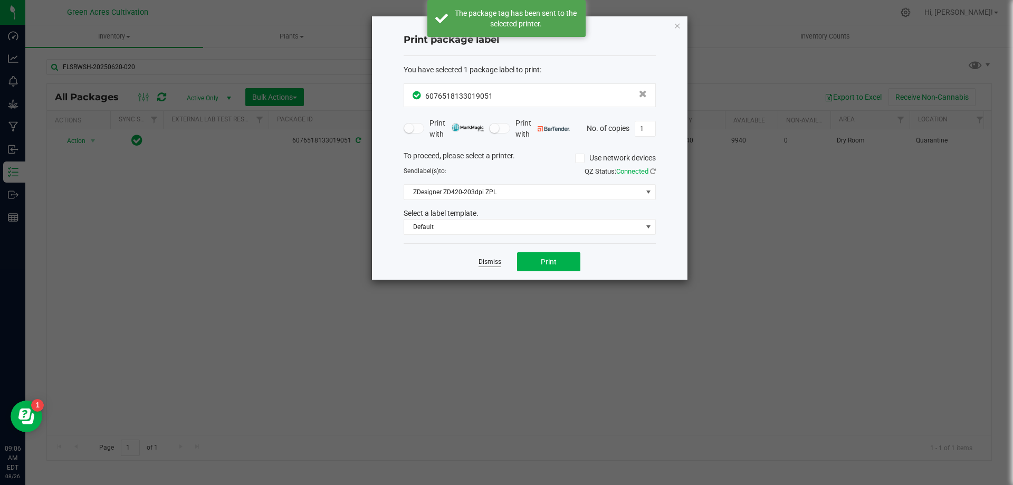
click at [488, 260] on link "Dismiss" at bounding box center [490, 262] width 23 height 9
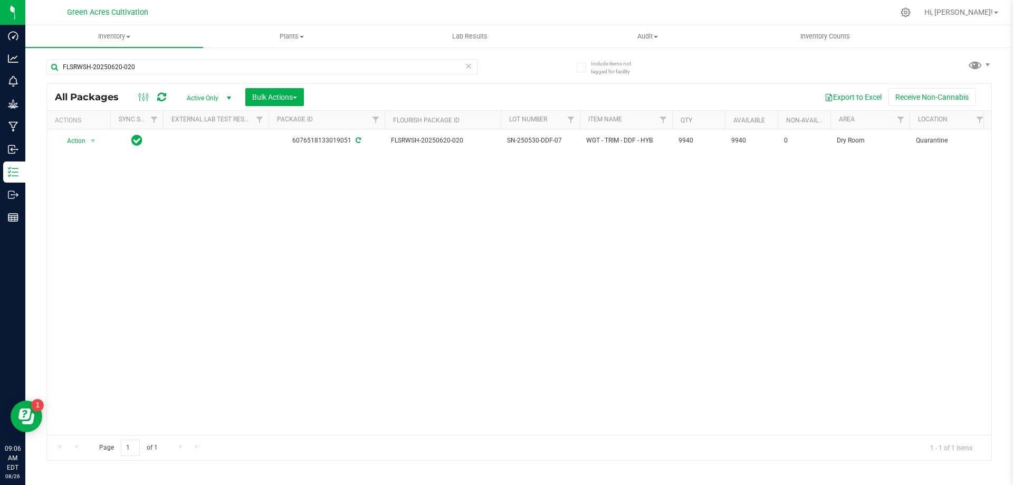
click at [442, 256] on div "Action Action Adjust qty Create package Edit attributes Global inventory Locate…" at bounding box center [519, 282] width 945 height 306
click at [406, 64] on input "FLSRWSH-20250620-020" at bounding box center [261, 67] width 431 height 16
